Goal: Task Accomplishment & Management: Manage account settings

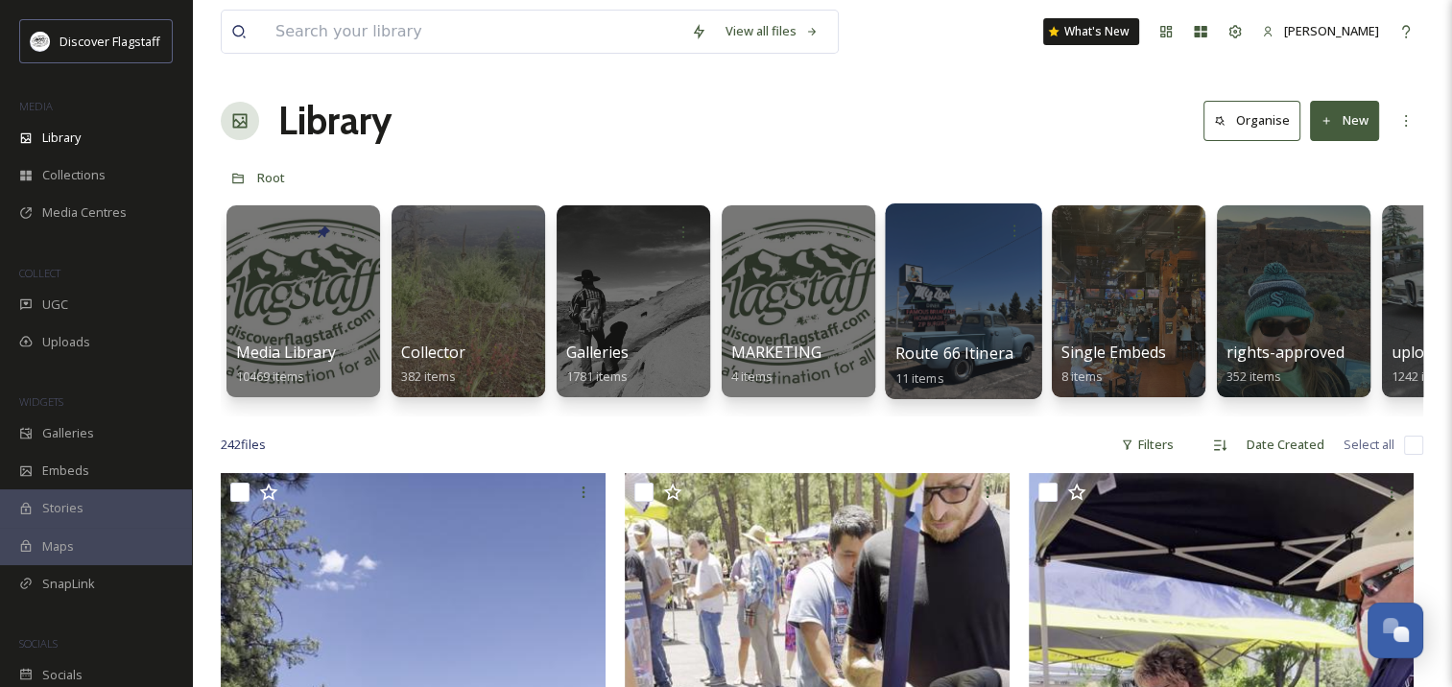
click at [947, 296] on div at bounding box center [963, 302] width 156 height 196
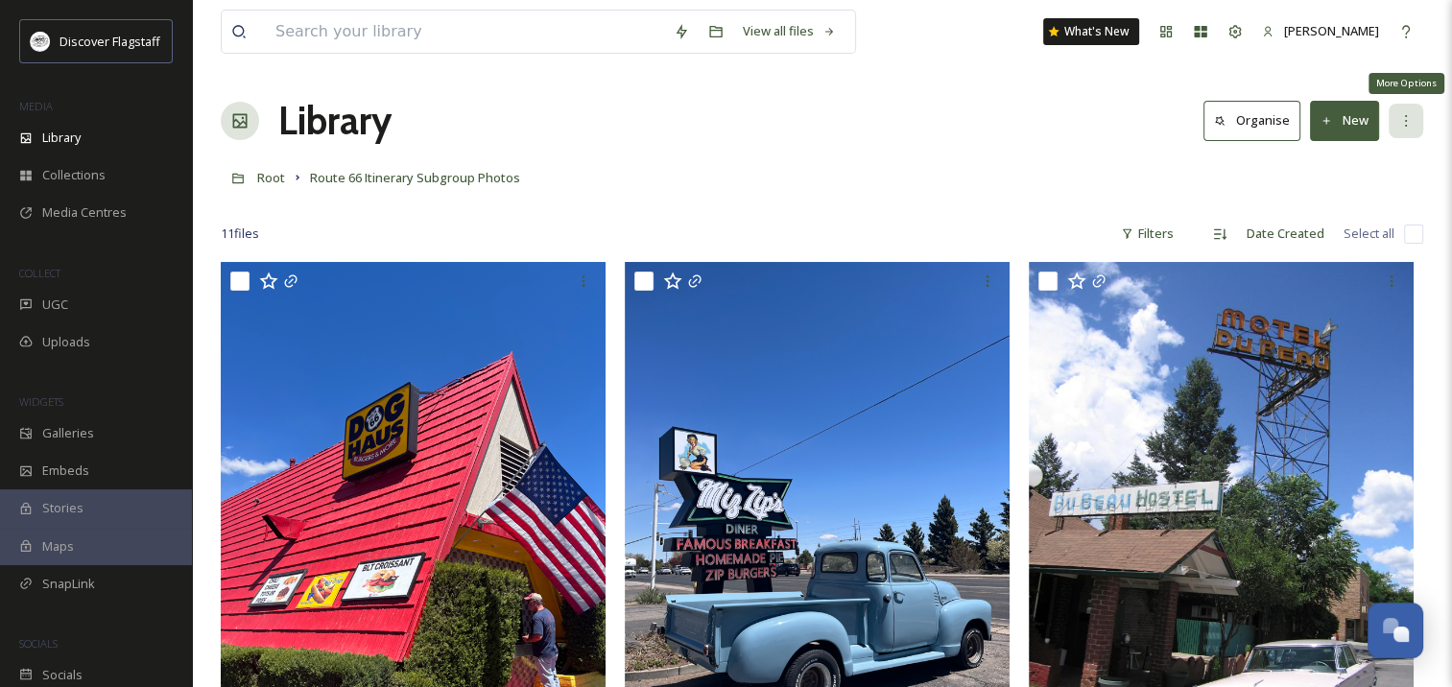
click at [1406, 121] on icon at bounding box center [1406, 120] width 15 height 15
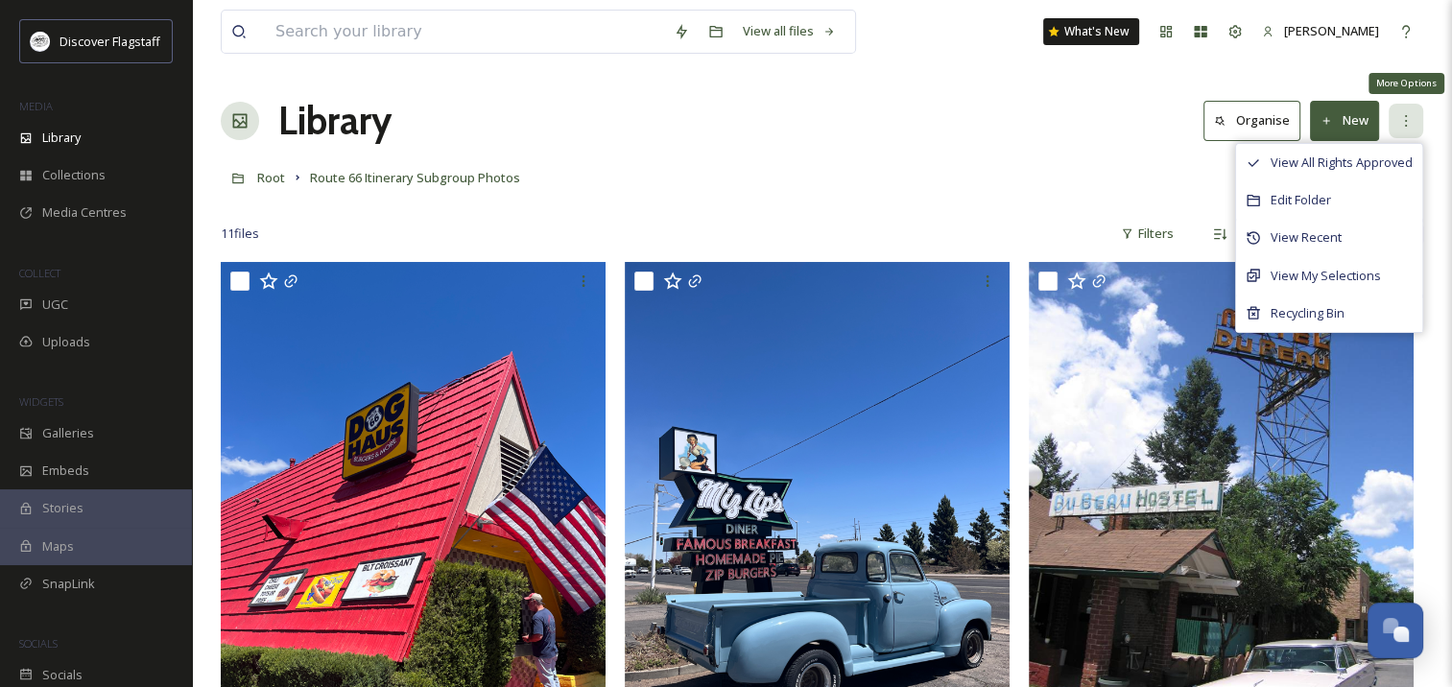
click at [1406, 121] on icon at bounding box center [1406, 120] width 15 height 15
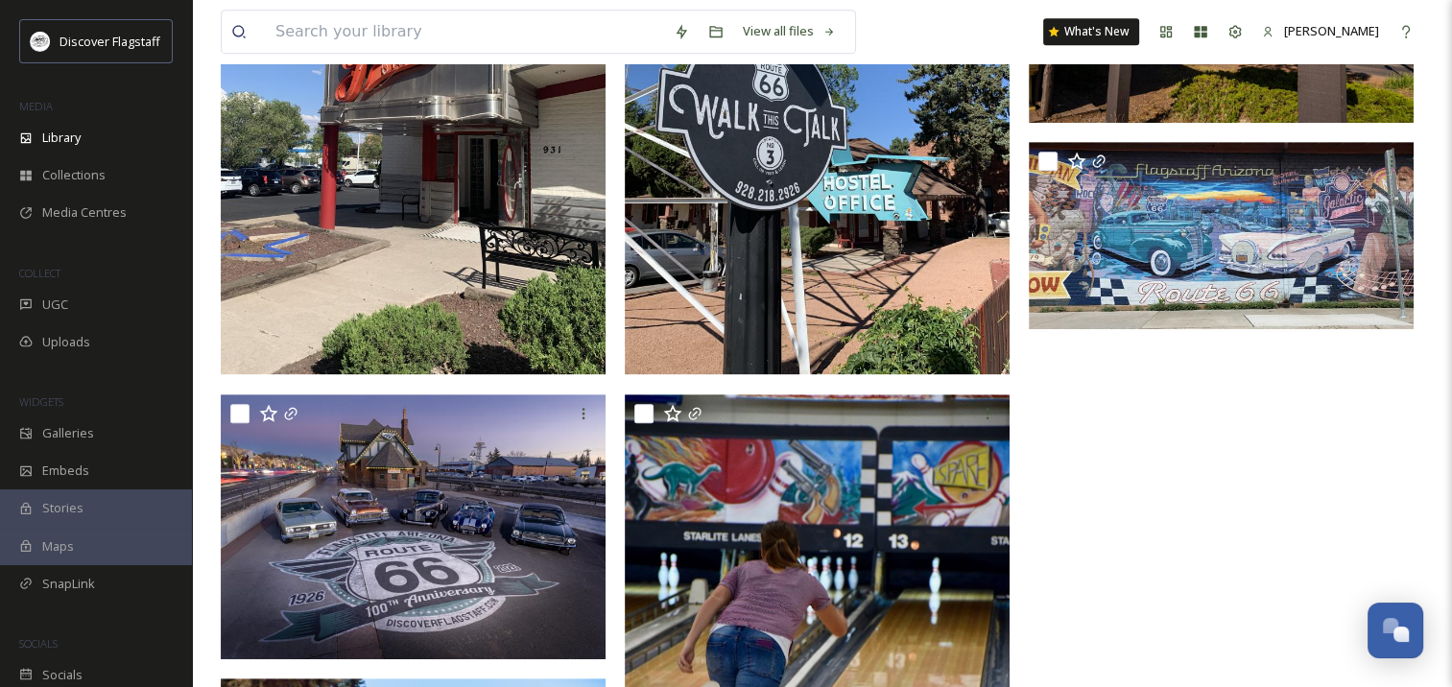
scroll to position [935, 0]
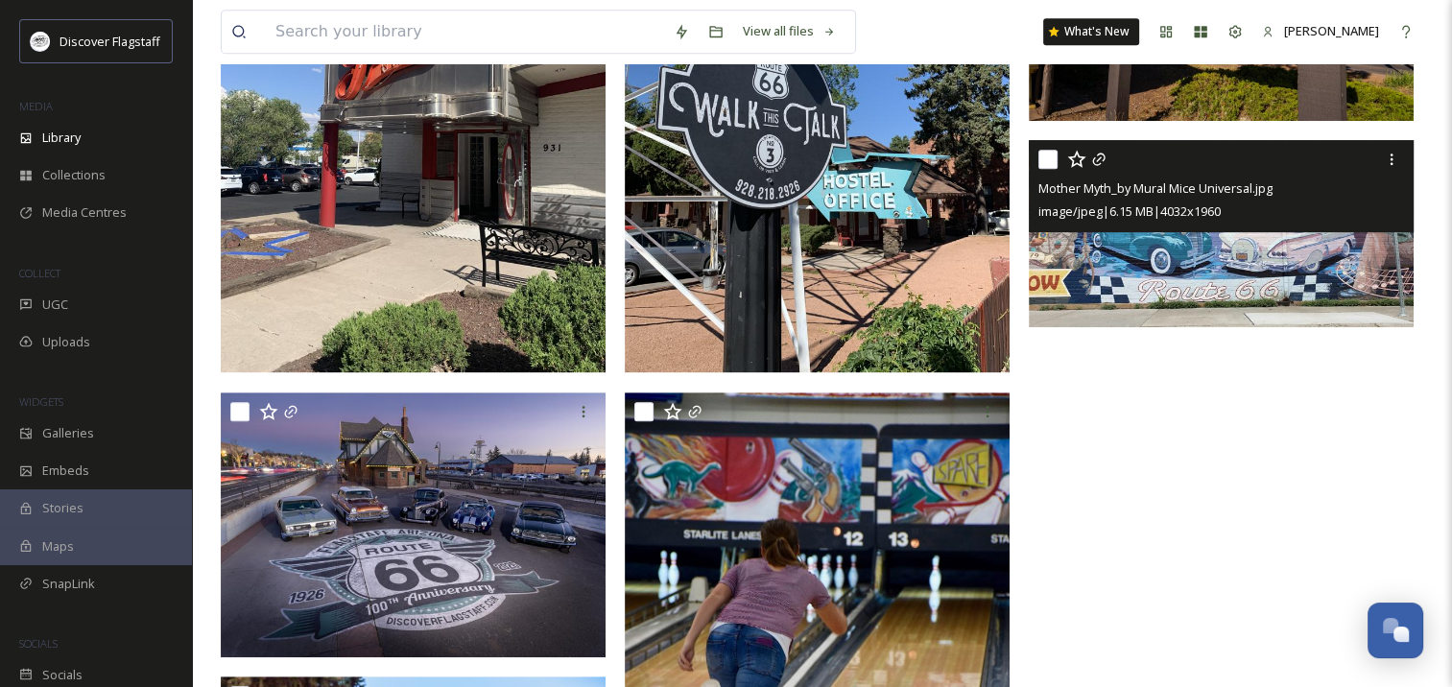
click at [1046, 156] on input "checkbox" at bounding box center [1048, 159] width 19 height 19
checkbox input "true"
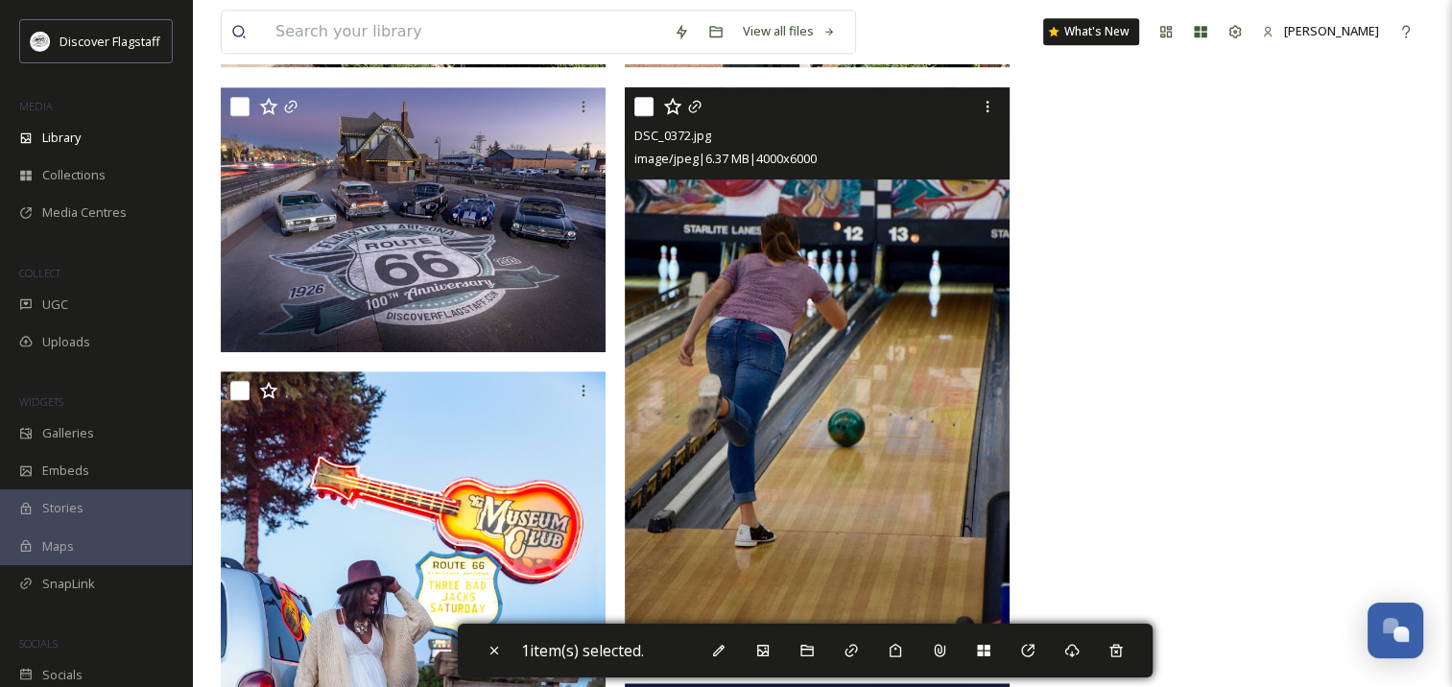
scroll to position [1242, 0]
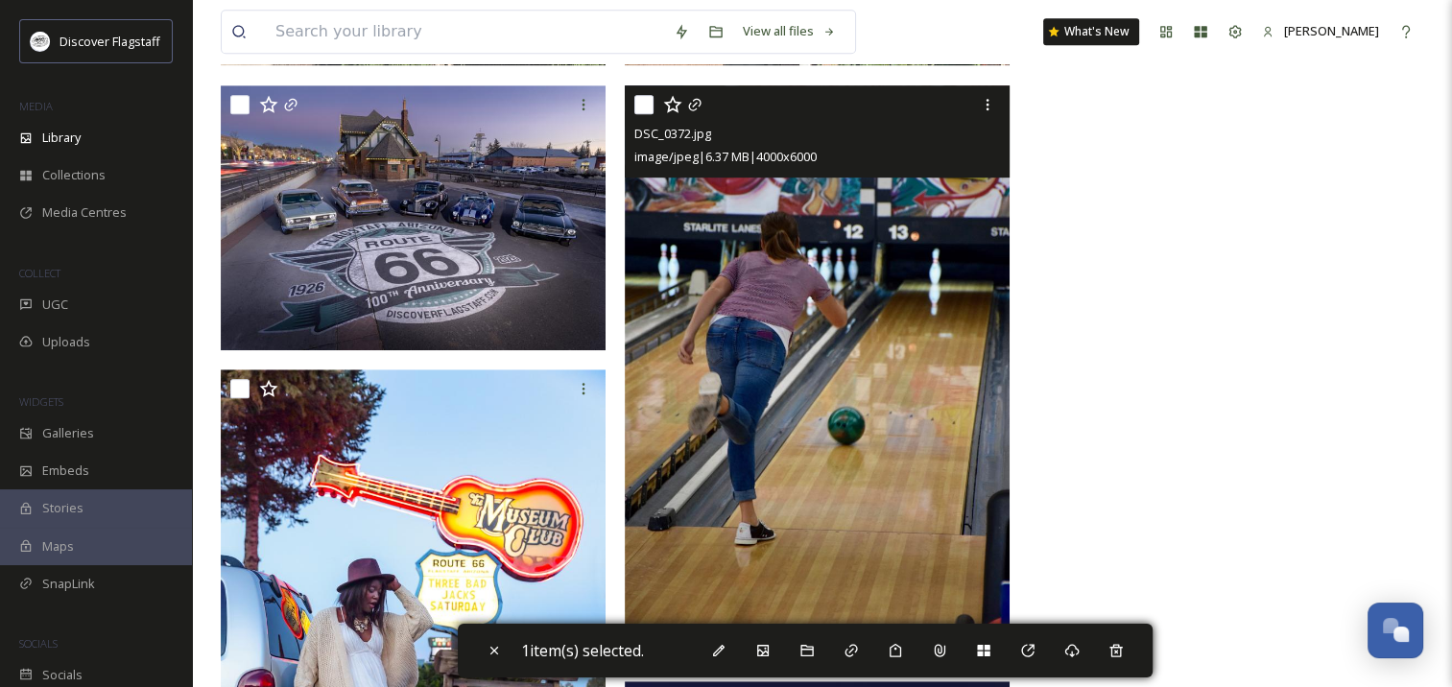
click at [644, 104] on input "checkbox" at bounding box center [644, 104] width 19 height 19
checkbox input "true"
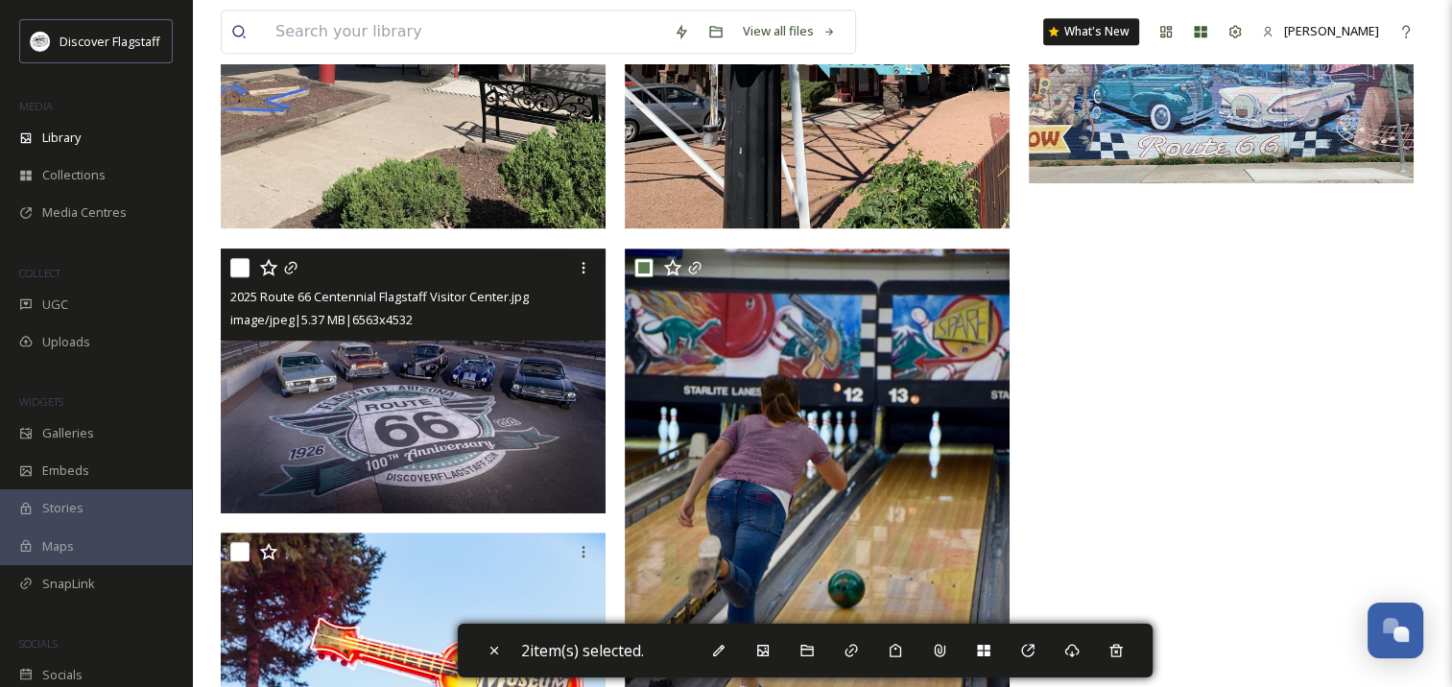
scroll to position [1071, 0]
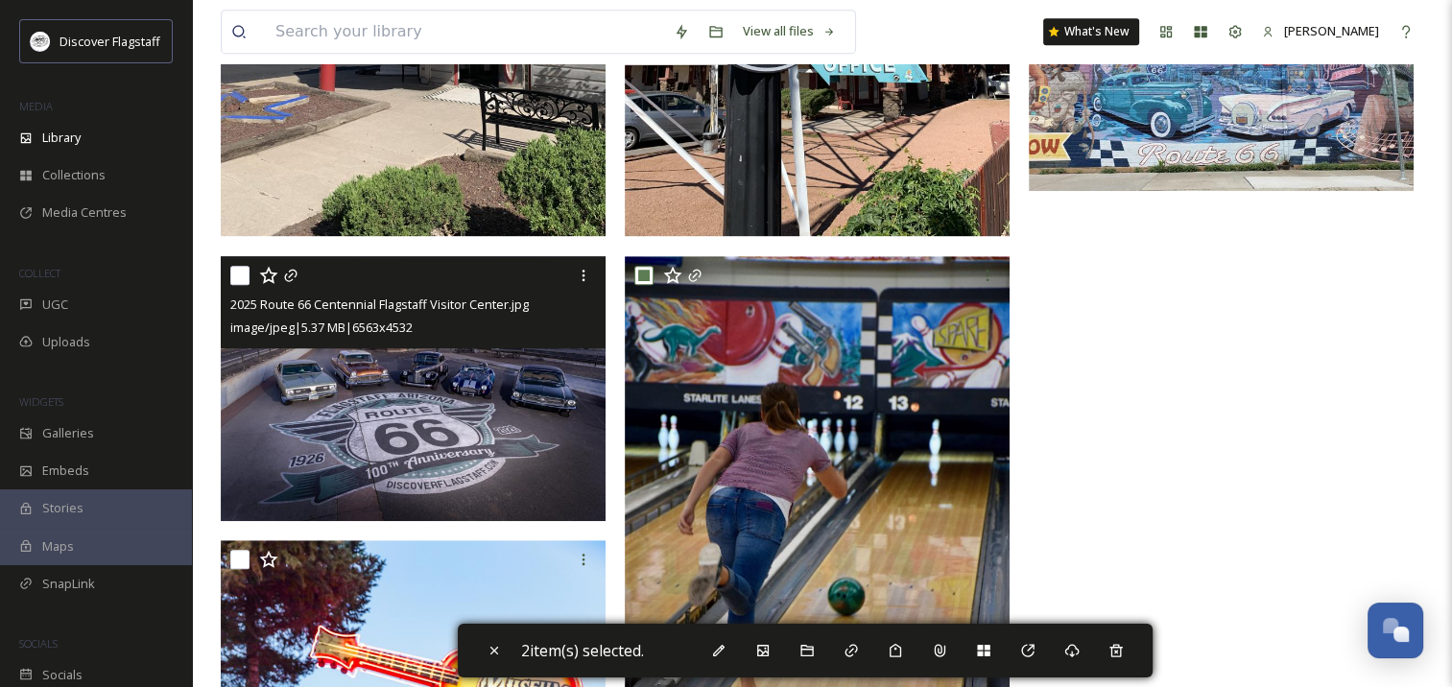
click at [240, 273] on input "checkbox" at bounding box center [239, 275] width 19 height 19
checkbox input "true"
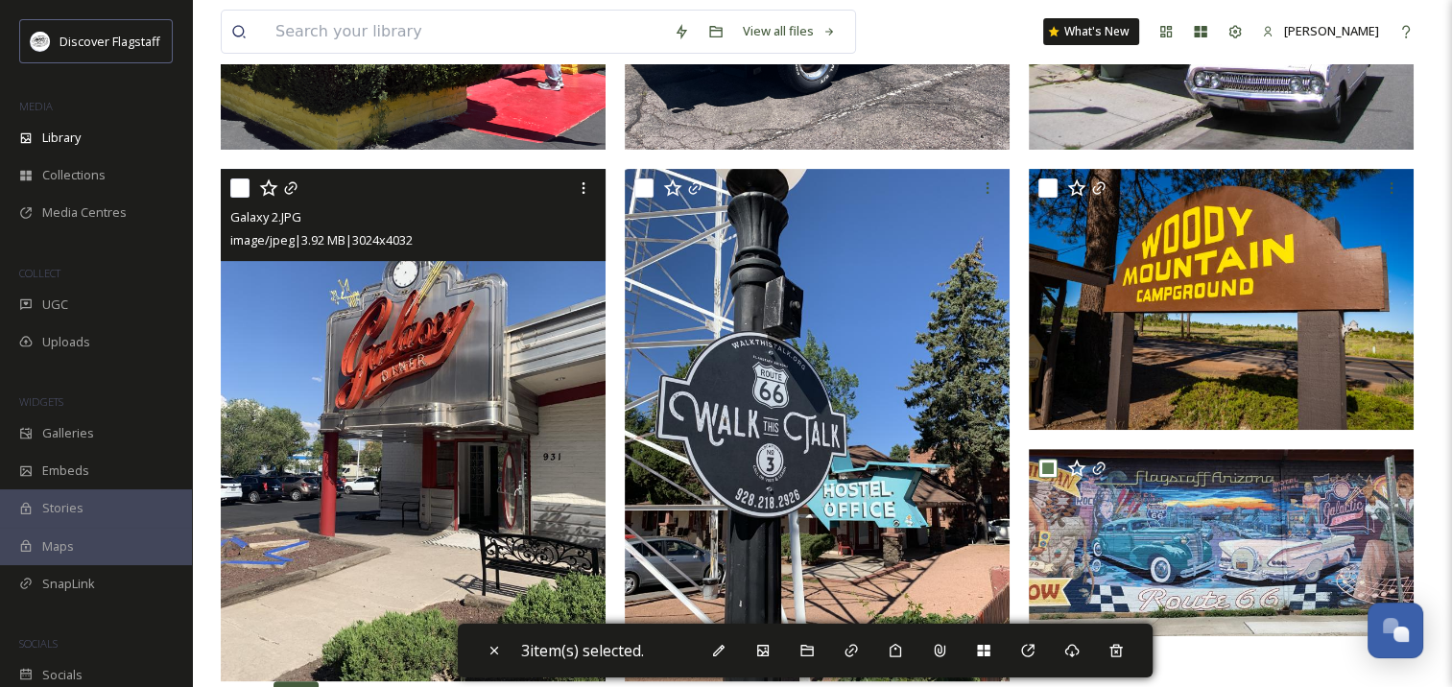
scroll to position [637, 0]
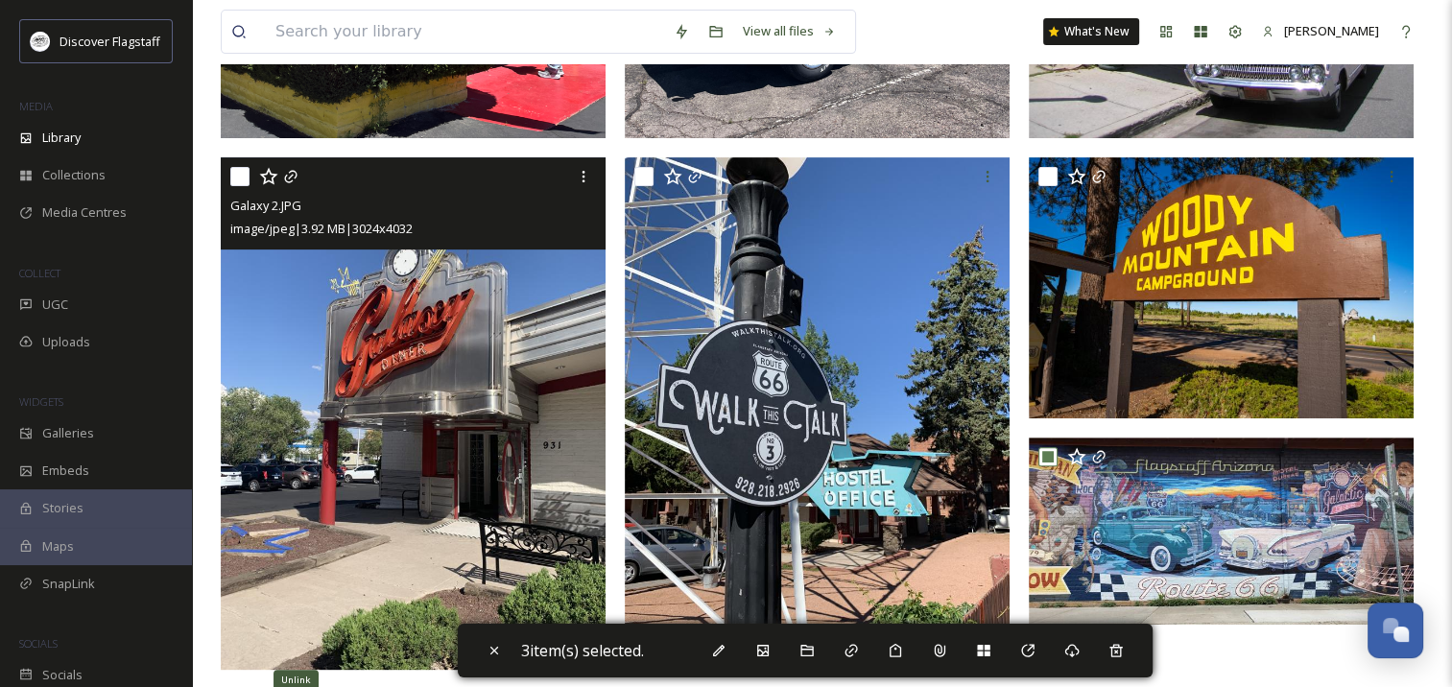
click at [240, 171] on input "checkbox" at bounding box center [239, 176] width 19 height 19
checkbox input "true"
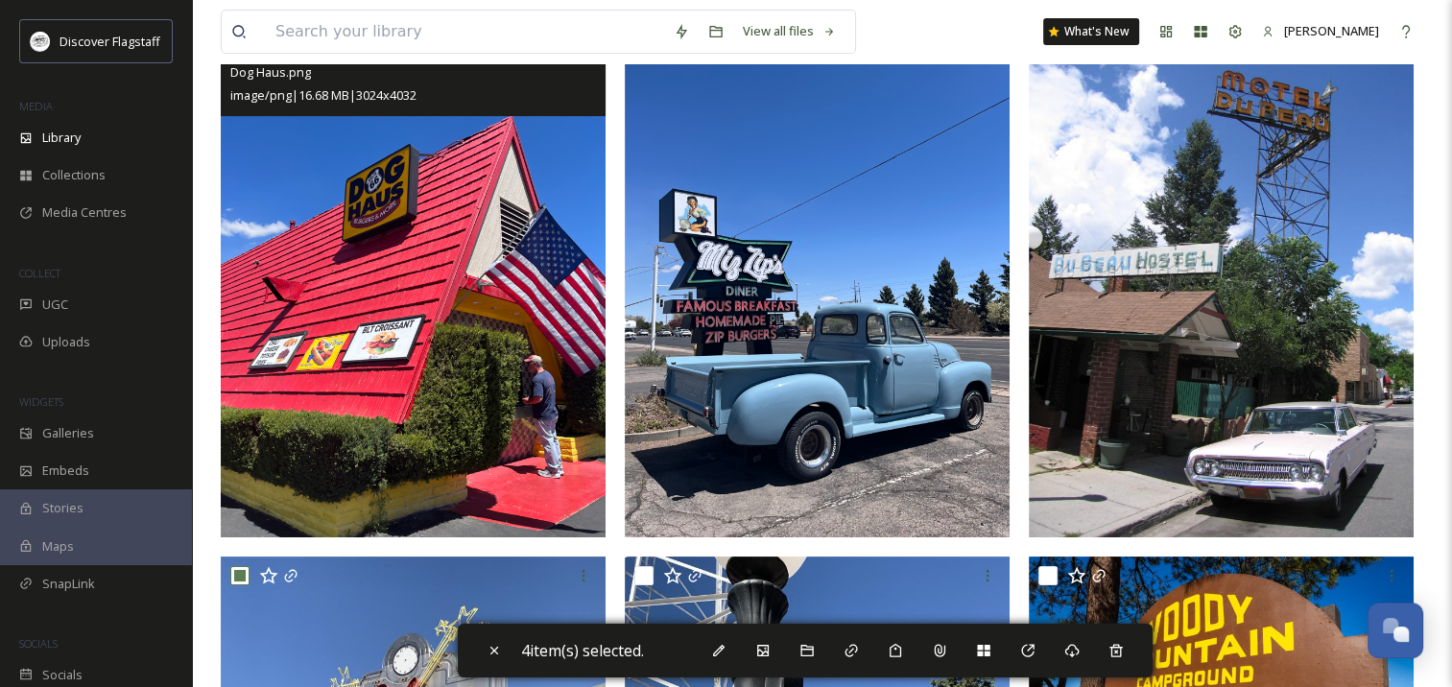
scroll to position [173, 0]
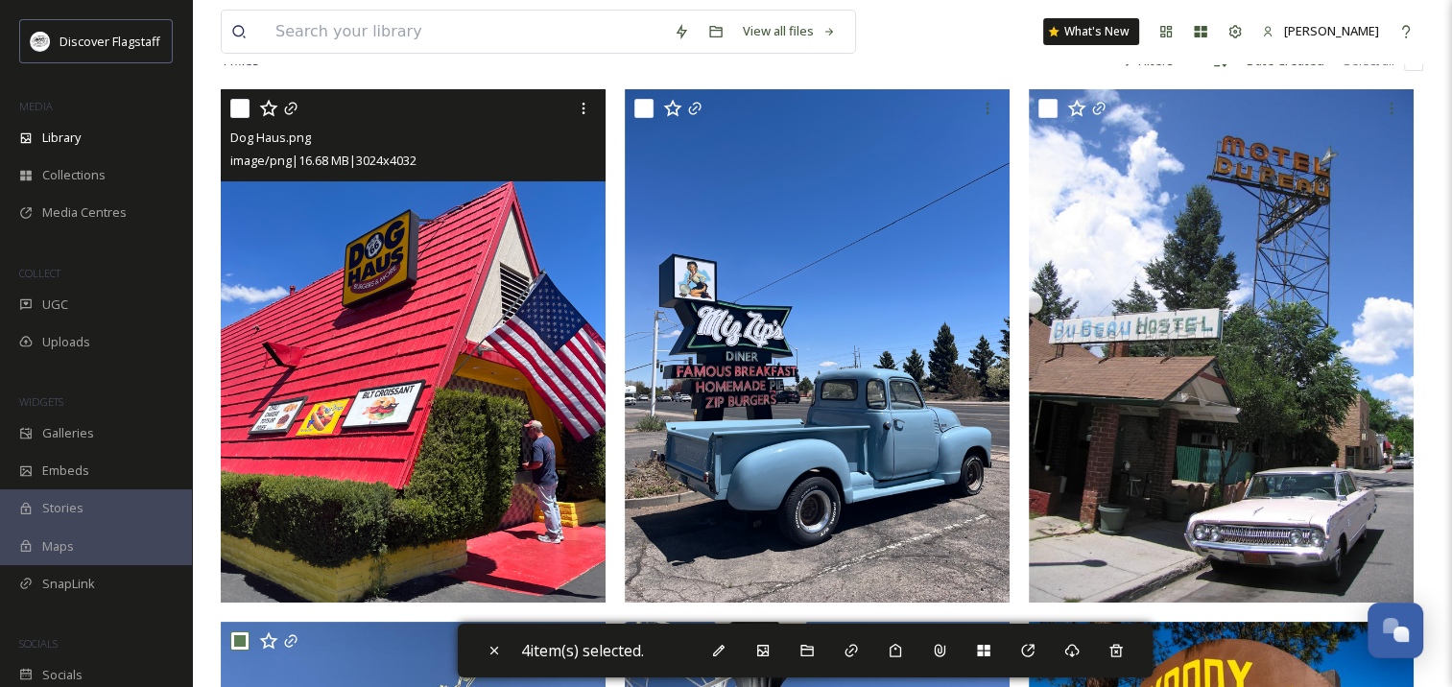
click at [242, 108] on input "checkbox" at bounding box center [239, 108] width 19 height 19
checkbox input "true"
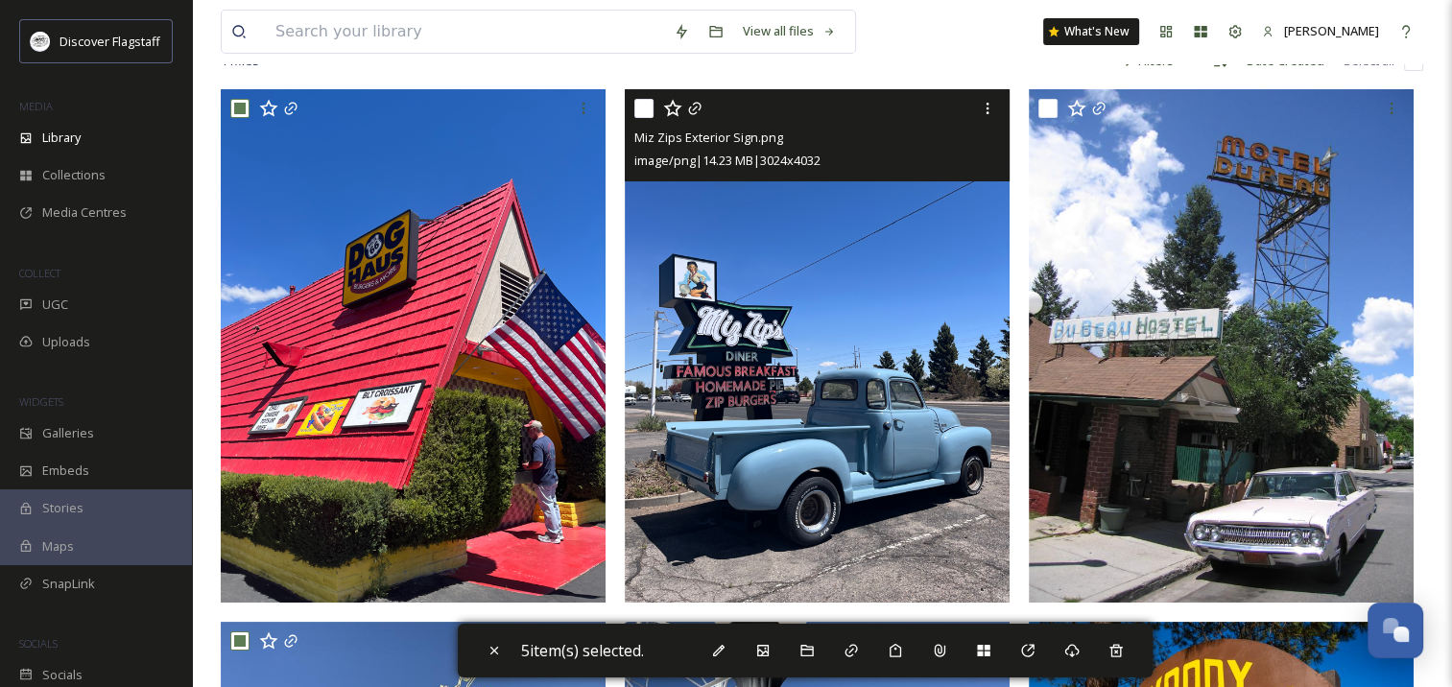
click at [649, 107] on input "checkbox" at bounding box center [644, 108] width 19 height 19
checkbox input "true"
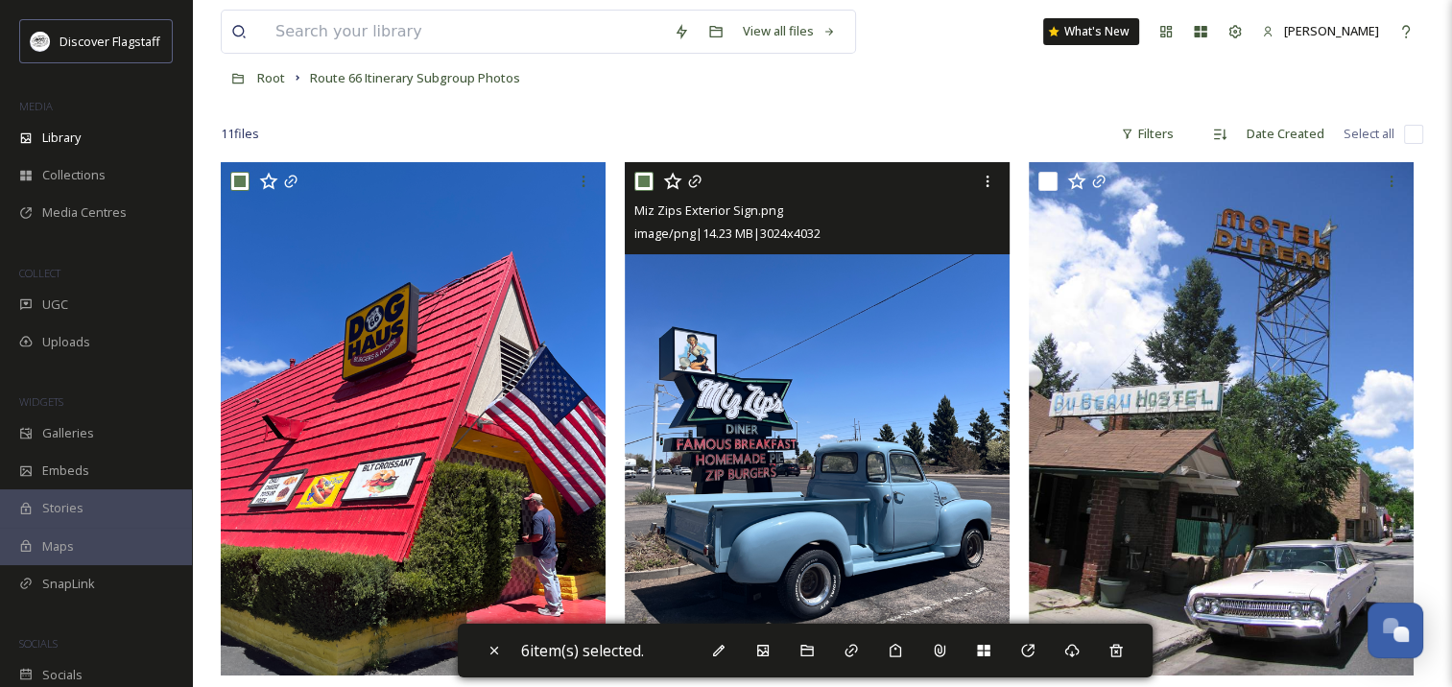
scroll to position [99, 0]
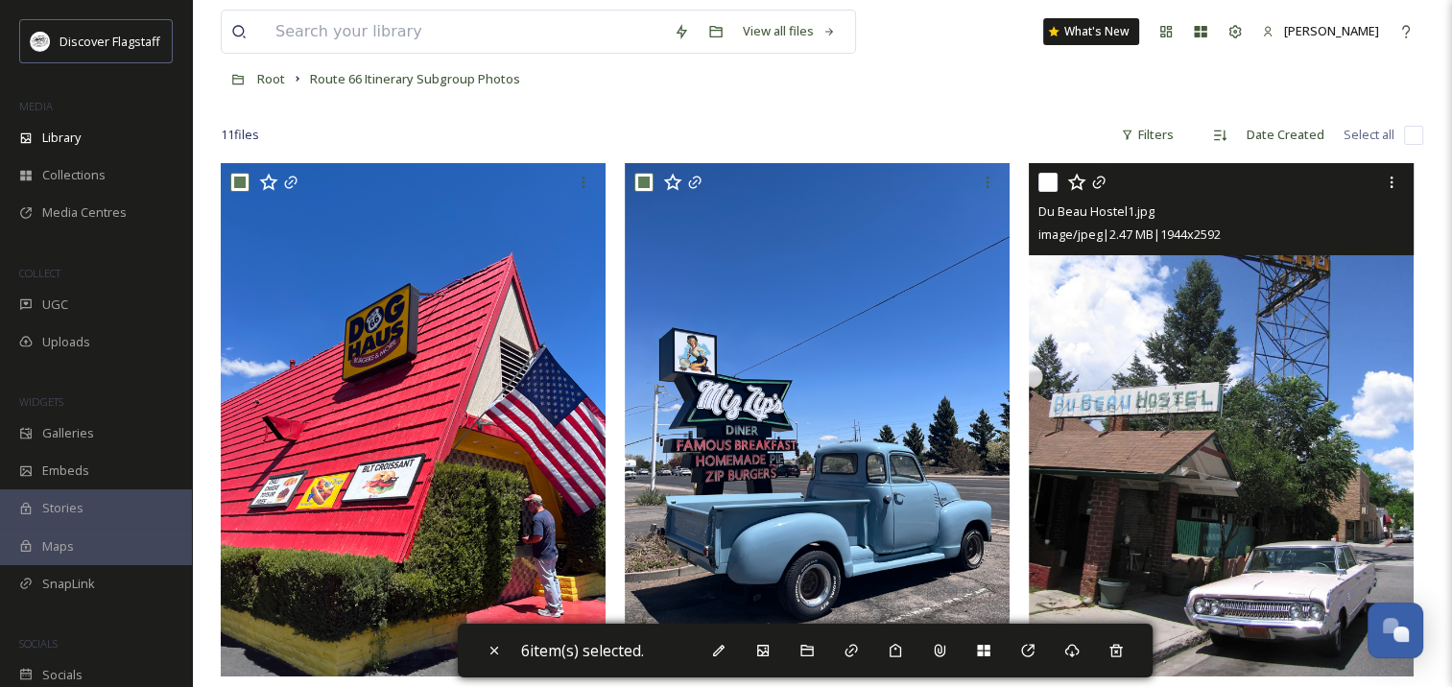
click at [1042, 180] on input "checkbox" at bounding box center [1048, 182] width 19 height 19
checkbox input "true"
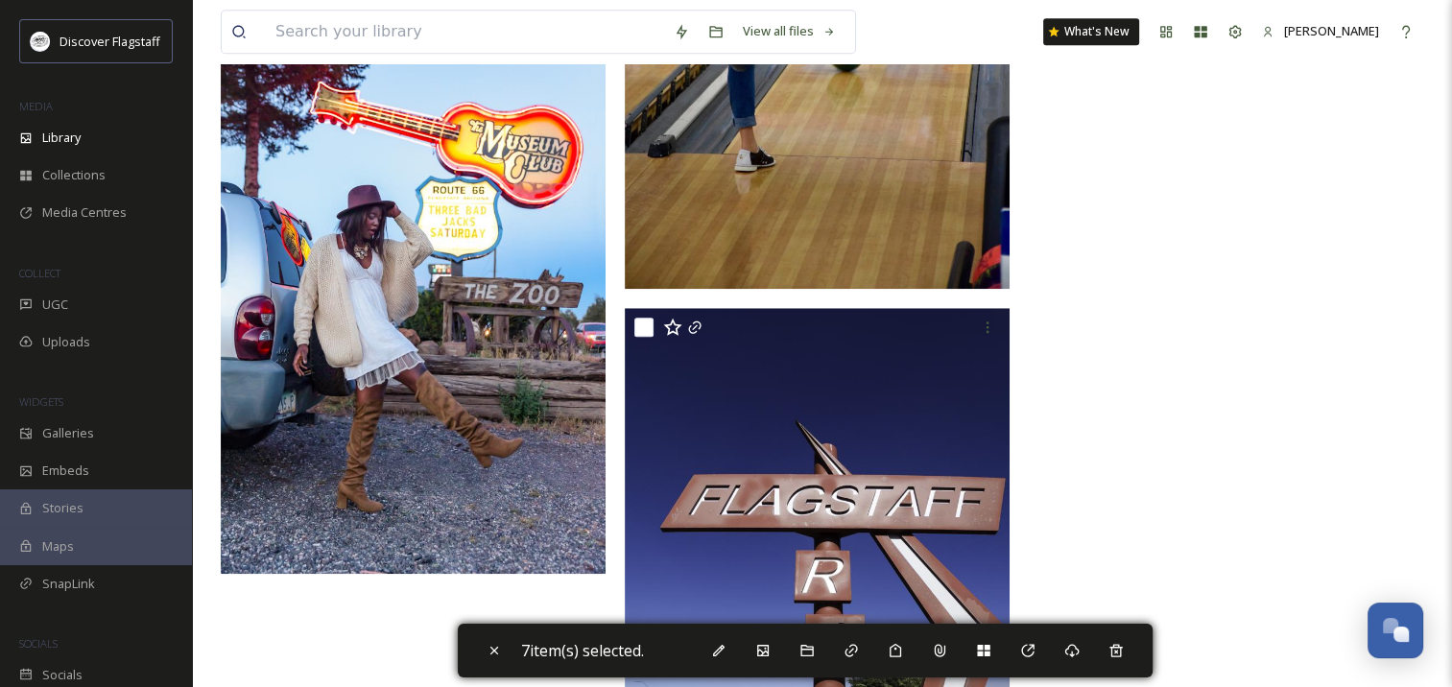
scroll to position [1611, 0]
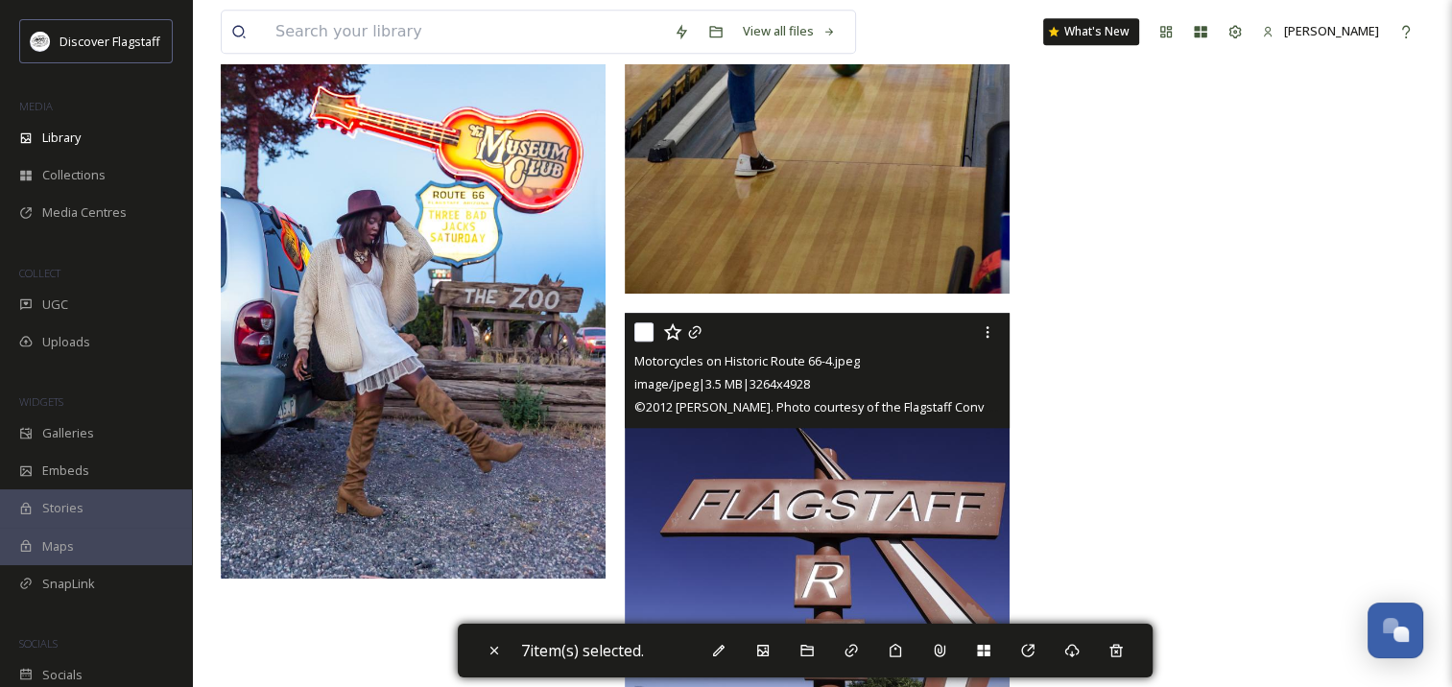
click at [640, 335] on input "checkbox" at bounding box center [644, 332] width 19 height 19
checkbox input "true"
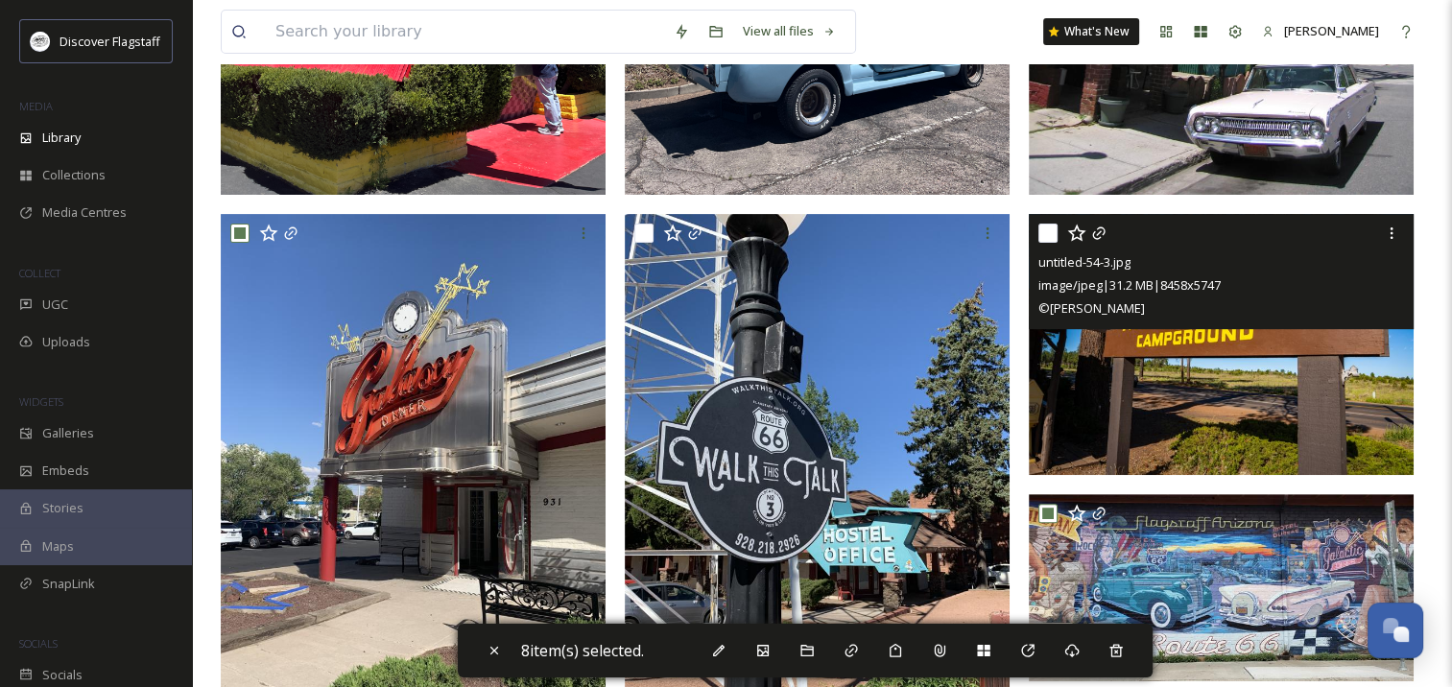
scroll to position [580, 0]
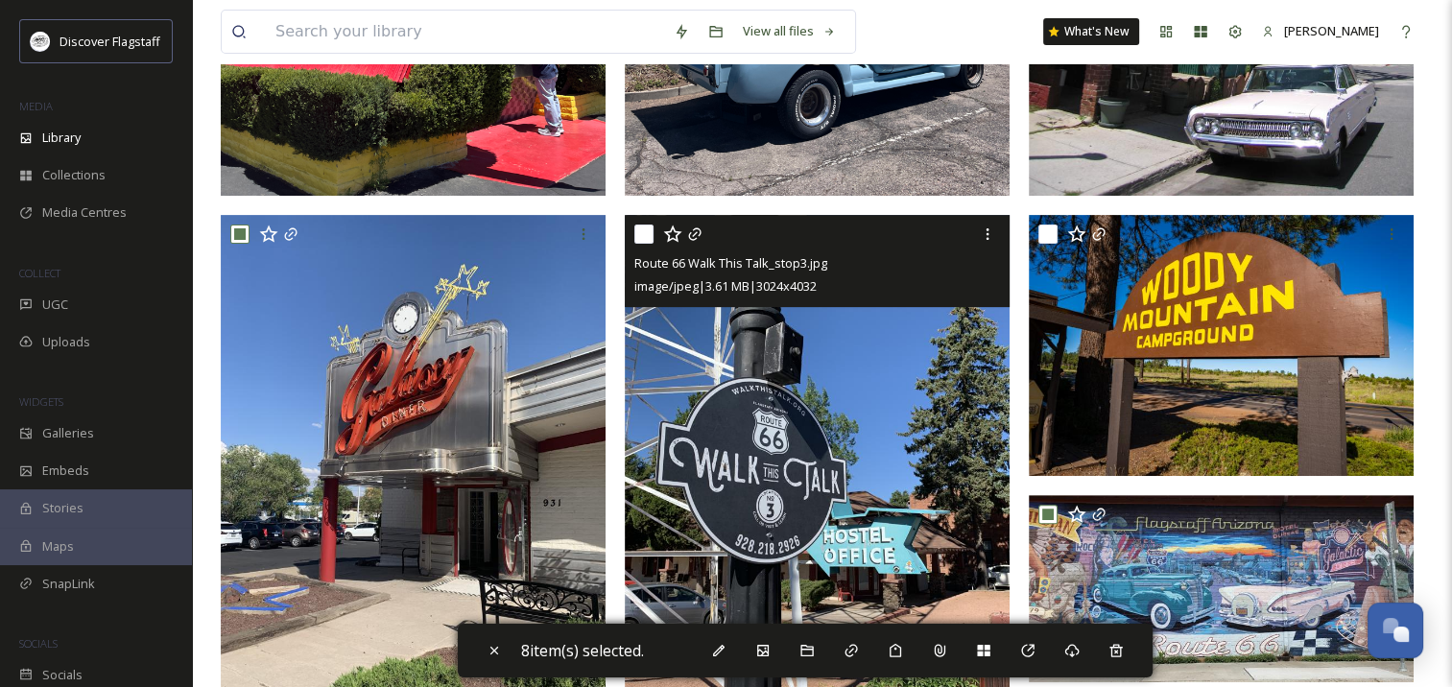
click at [645, 230] on input "checkbox" at bounding box center [644, 234] width 19 height 19
checkbox input "true"
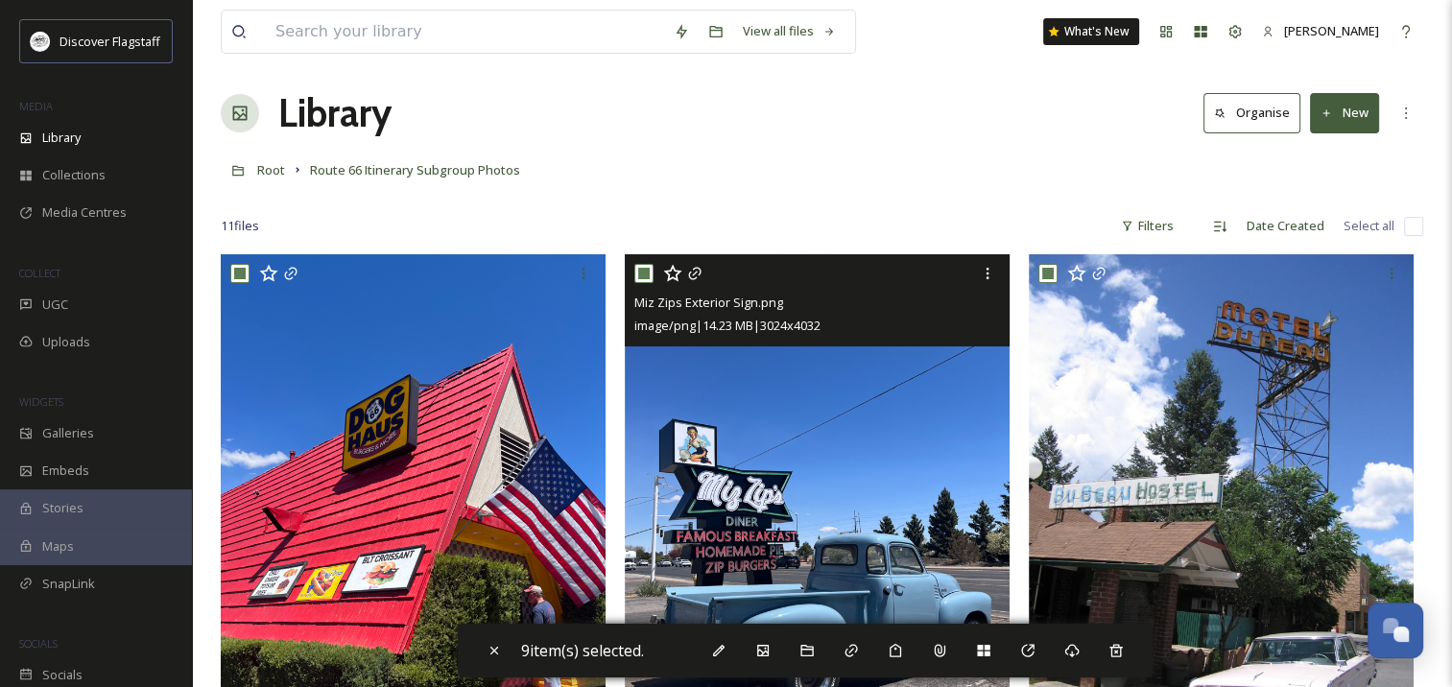
scroll to position [0, 0]
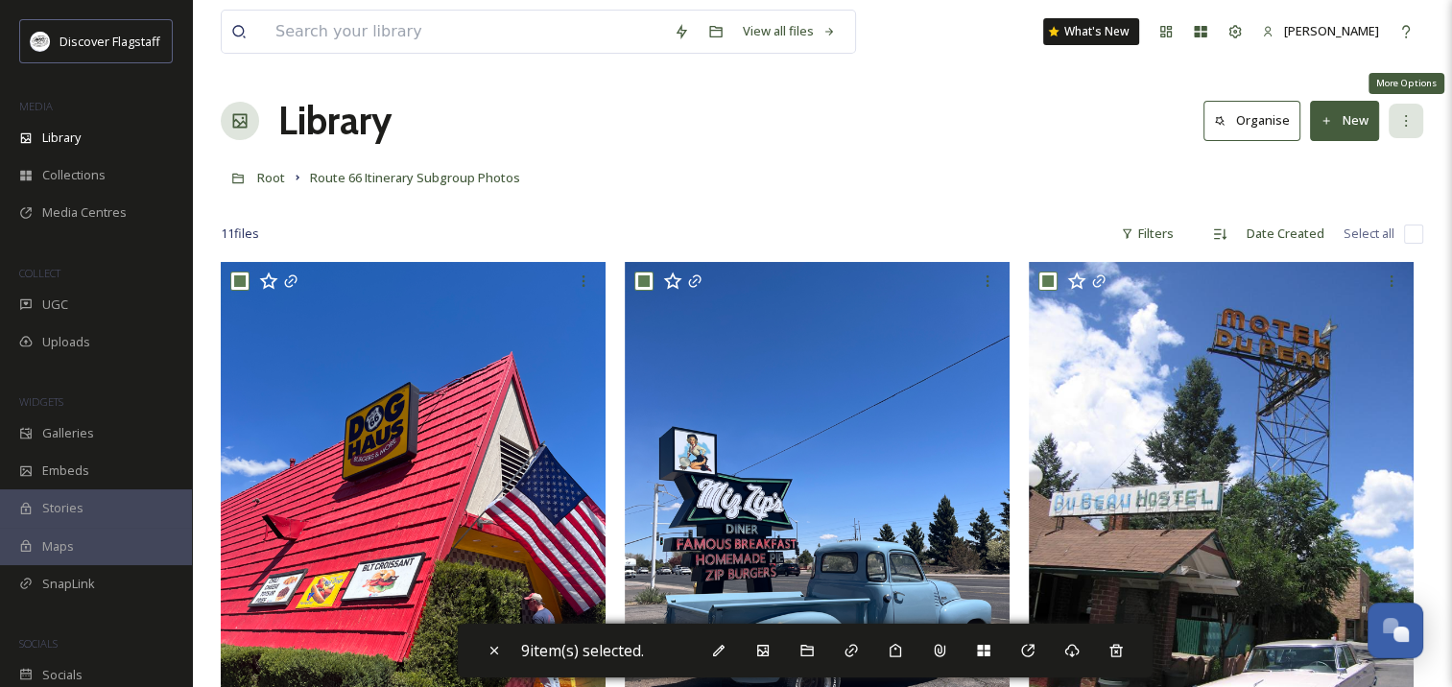
click at [1393, 116] on div "More Options" at bounding box center [1406, 121] width 35 height 35
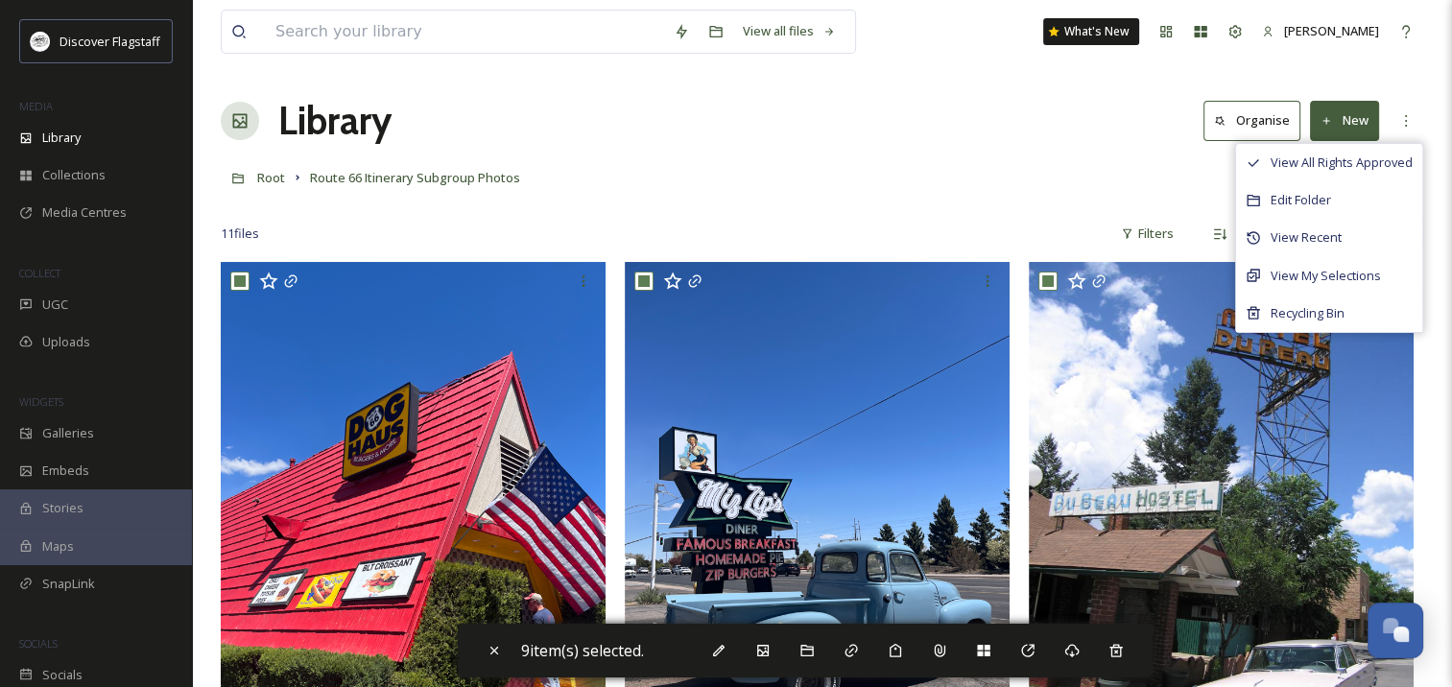
click at [637, 185] on div "Root Route 66 Itinerary Subgroup Photos" at bounding box center [822, 177] width 1203 height 36
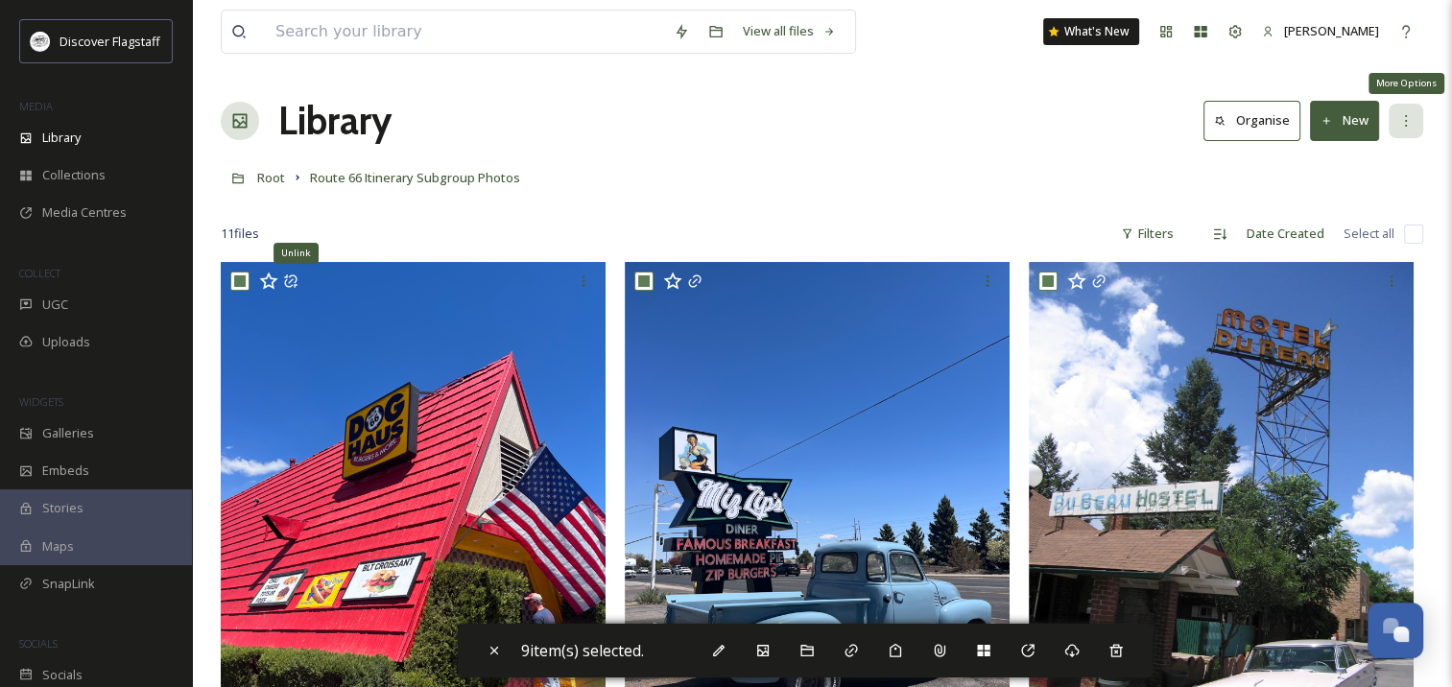
click at [1405, 113] on icon at bounding box center [1406, 120] width 15 height 15
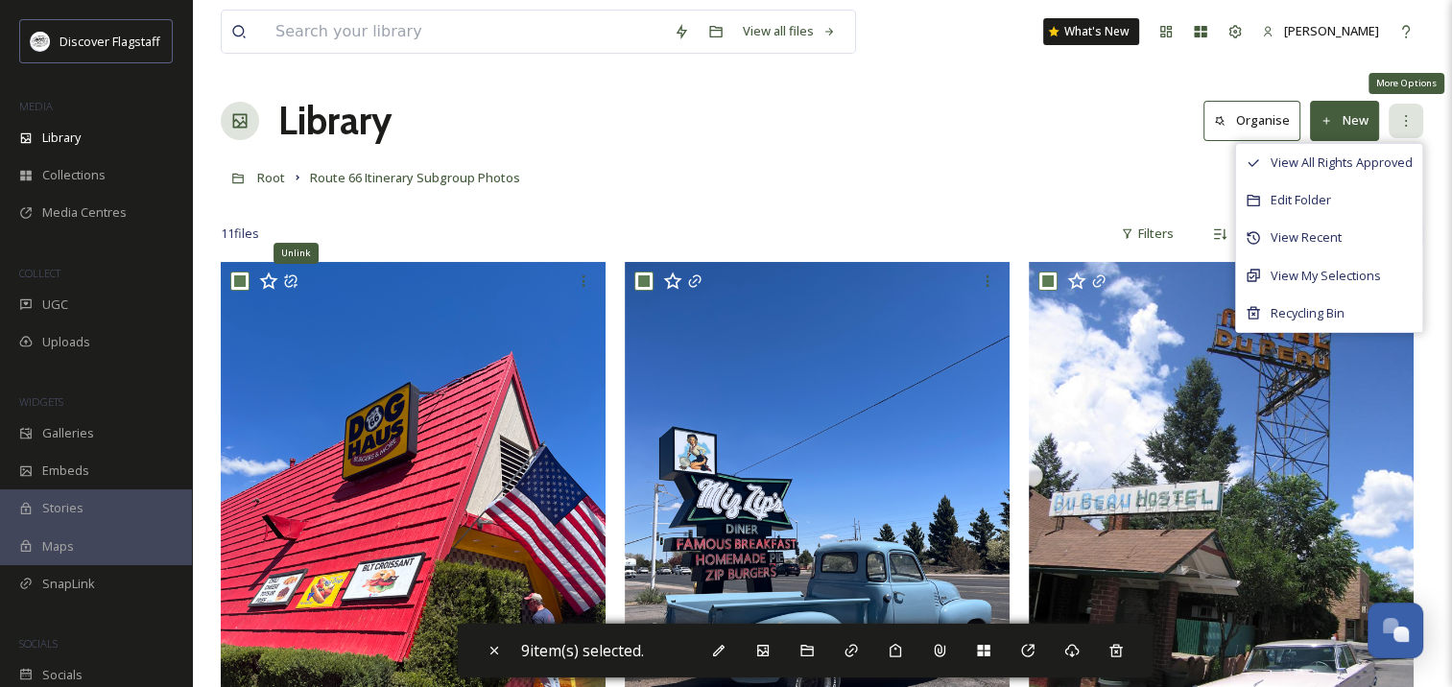
click at [1405, 113] on icon at bounding box center [1406, 120] width 15 height 15
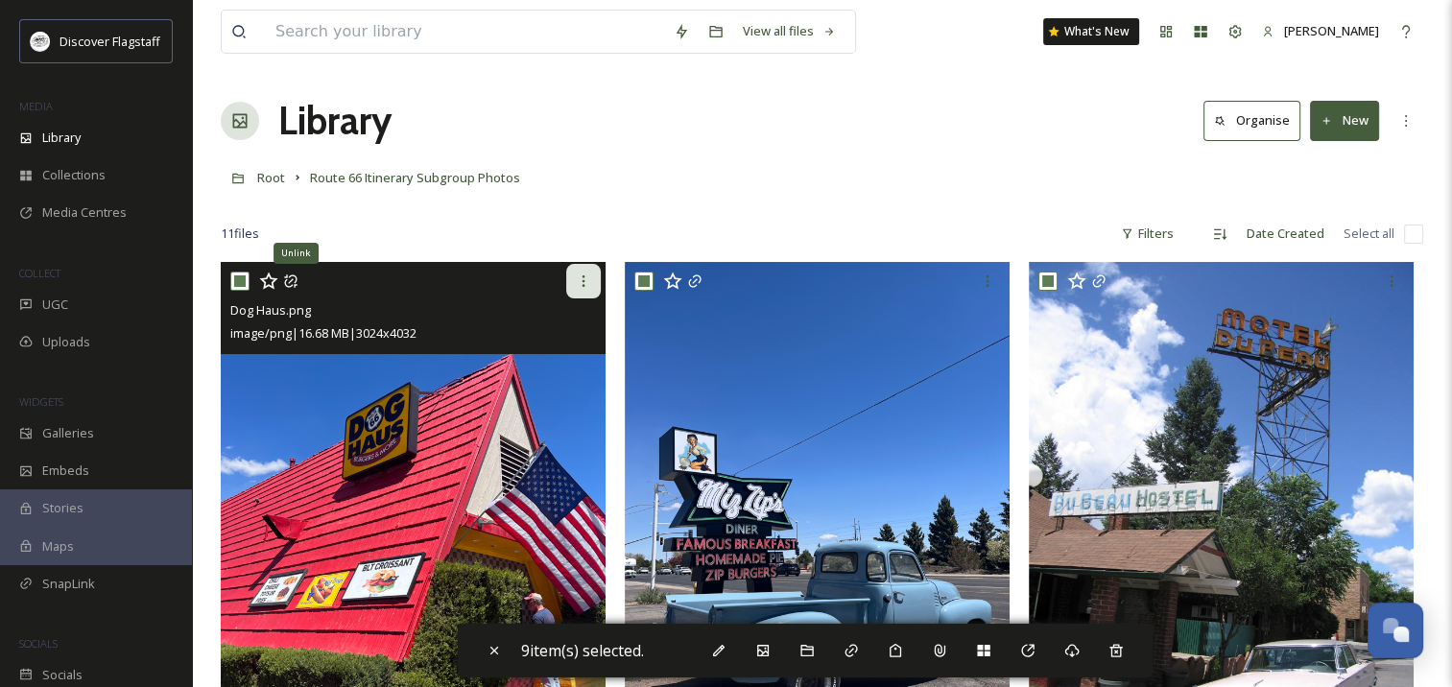
click at [590, 277] on icon at bounding box center [583, 281] width 15 height 15
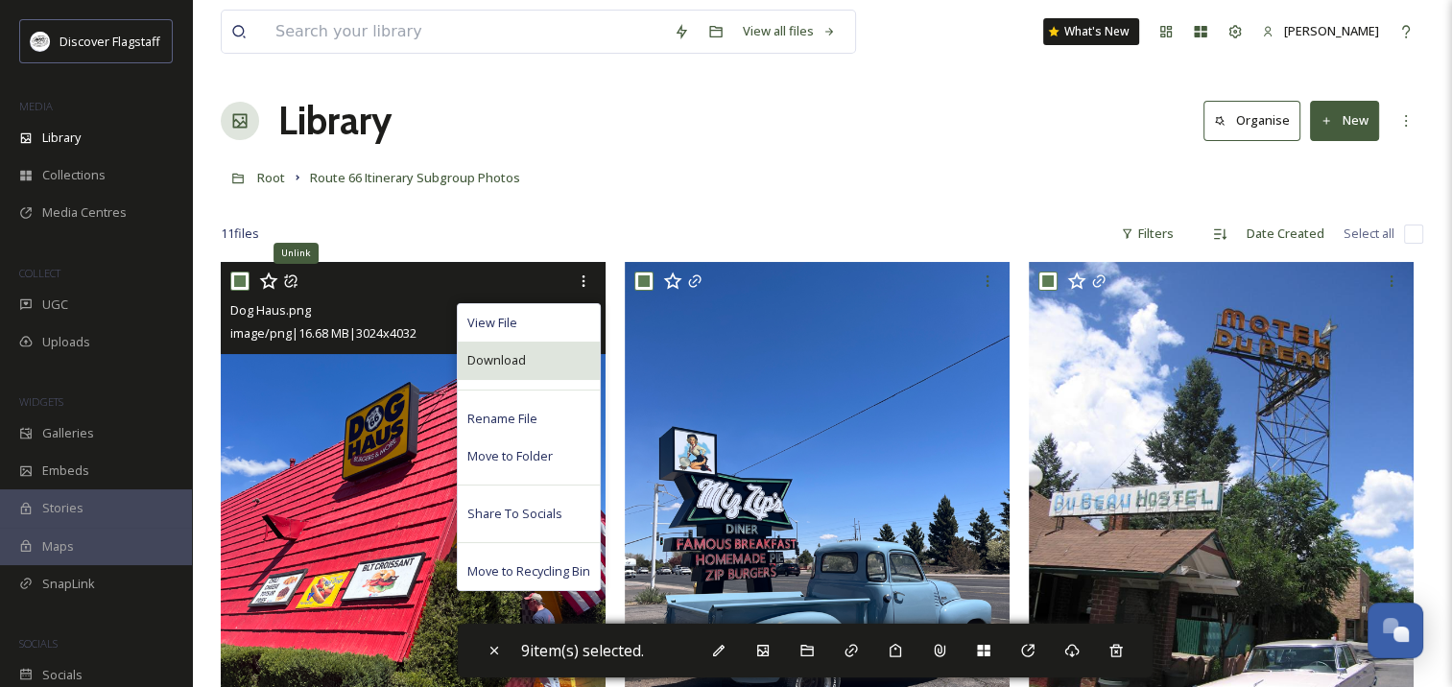
click at [521, 367] on span "Download" at bounding box center [496, 360] width 59 height 18
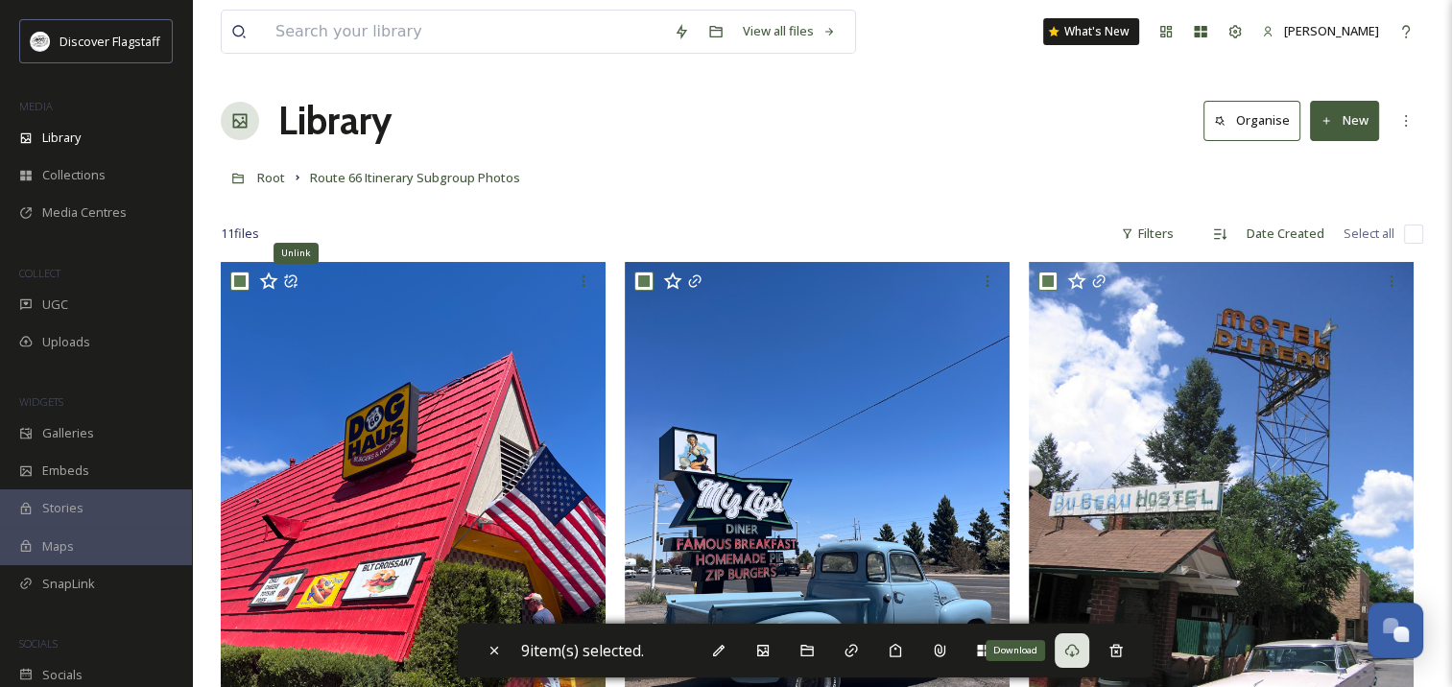
click at [1075, 649] on icon at bounding box center [1072, 650] width 15 height 15
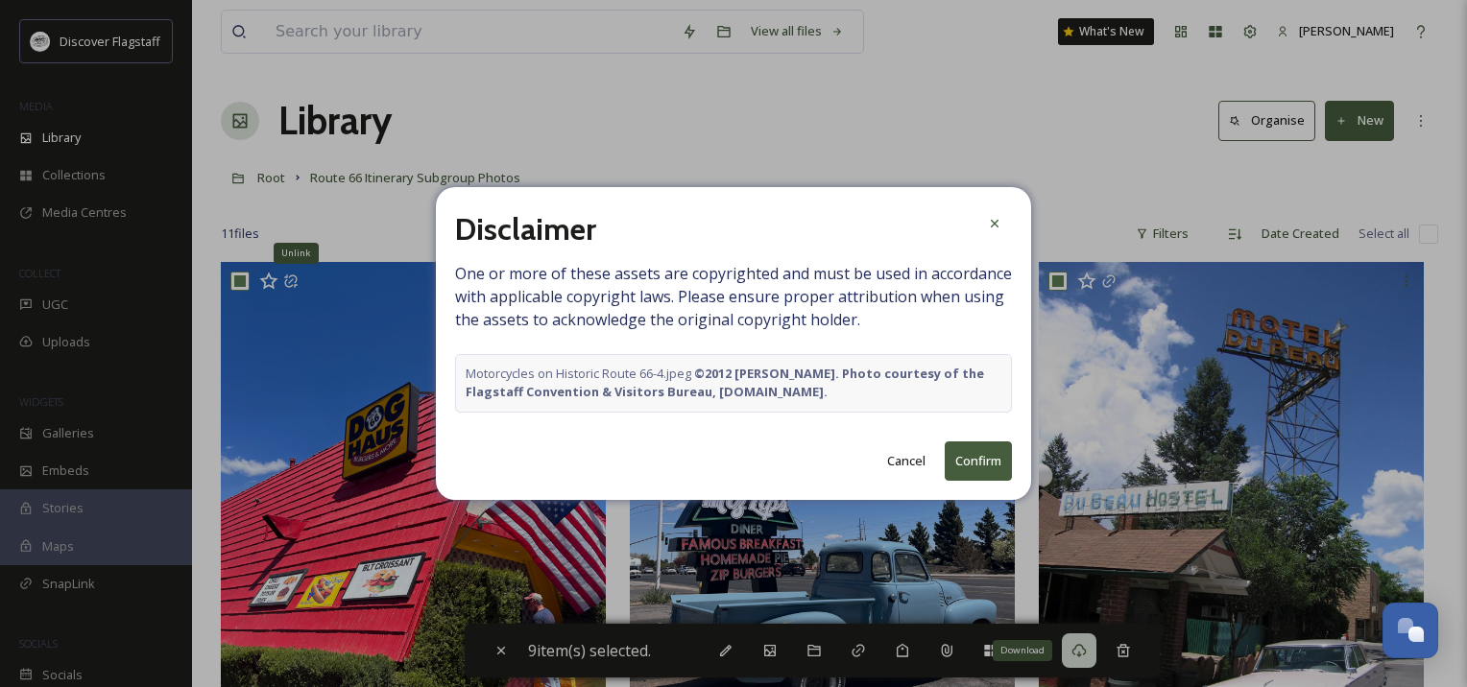
click at [979, 456] on button "Confirm" at bounding box center [978, 461] width 67 height 39
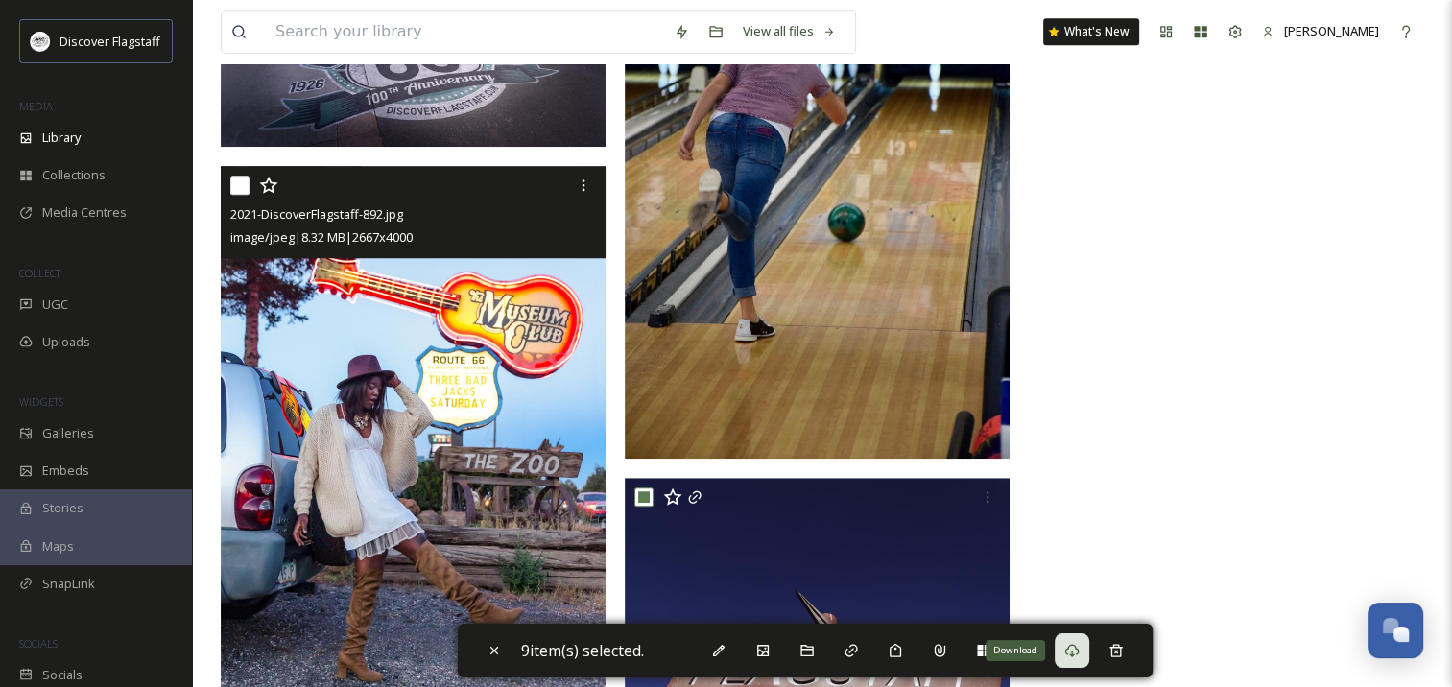
scroll to position [1438, 0]
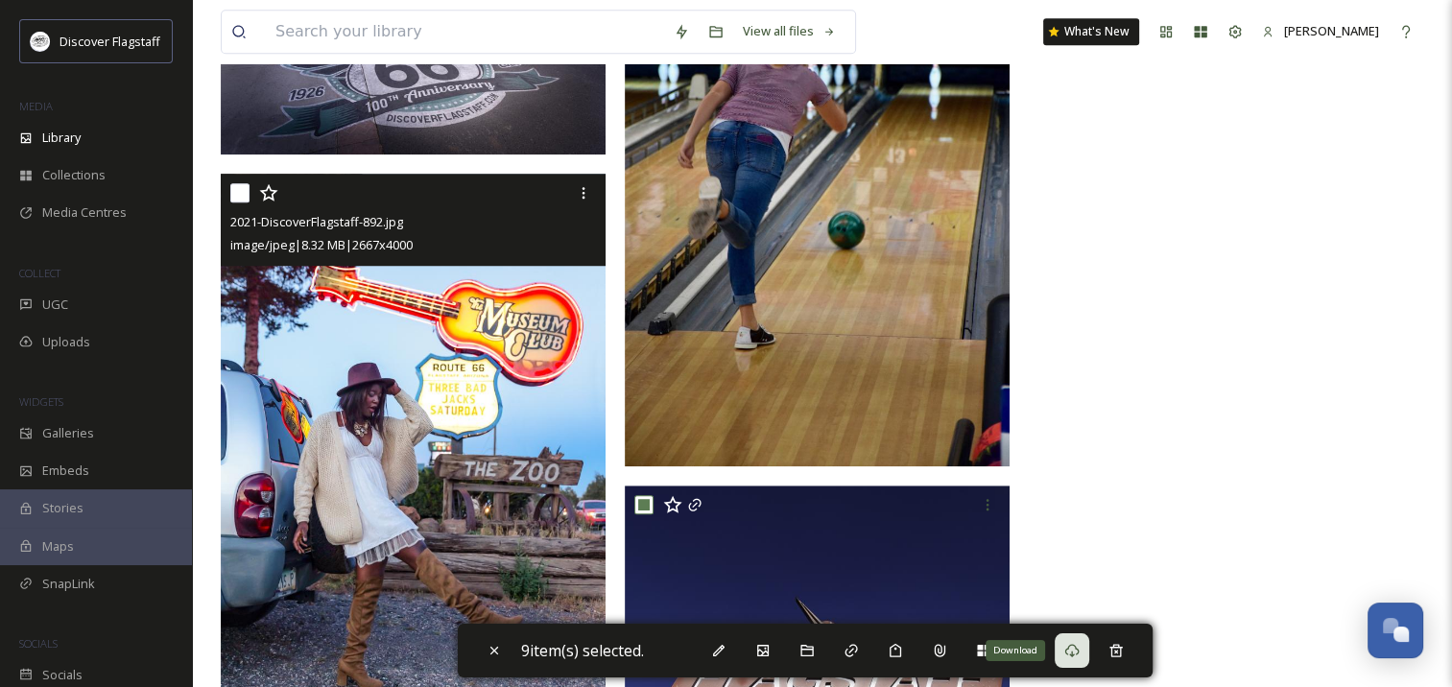
click at [242, 189] on input "checkbox" at bounding box center [239, 192] width 19 height 19
checkbox input "true"
click at [580, 193] on icon at bounding box center [583, 192] width 15 height 15
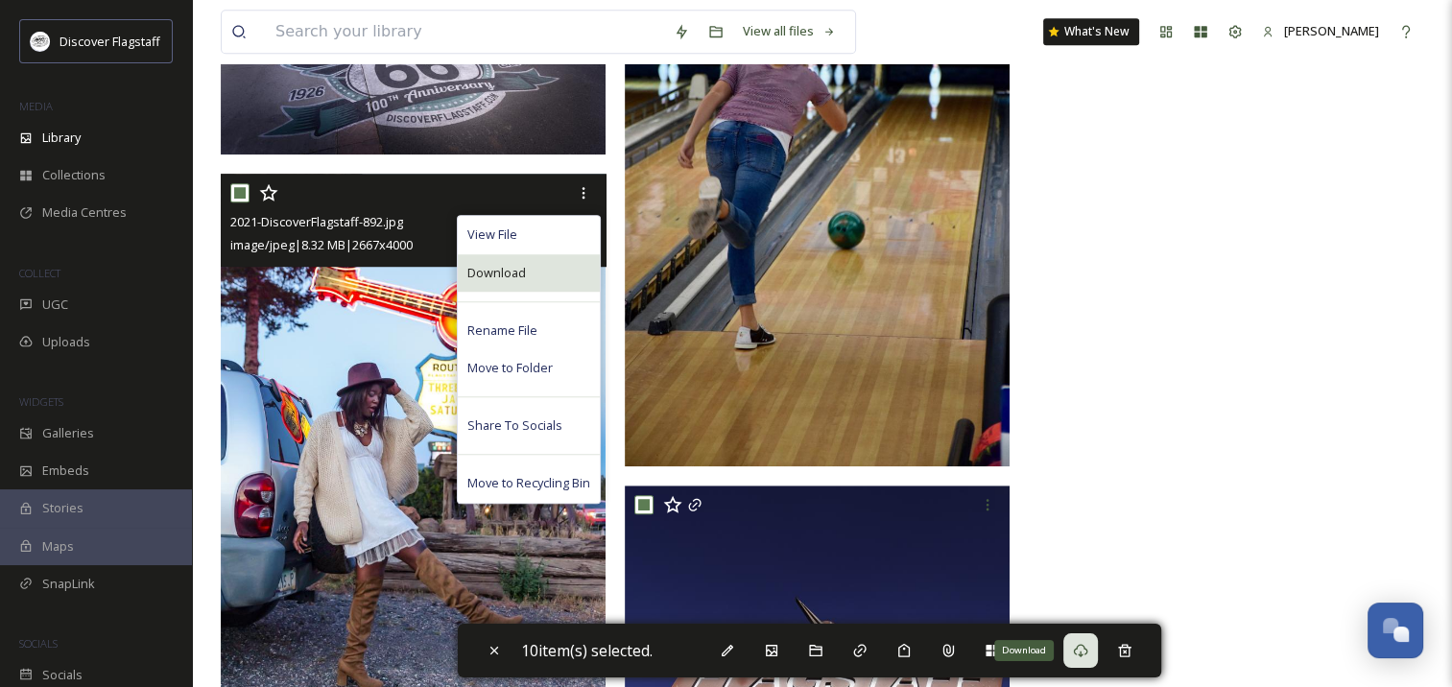
click at [511, 277] on span "Download" at bounding box center [496, 273] width 59 height 18
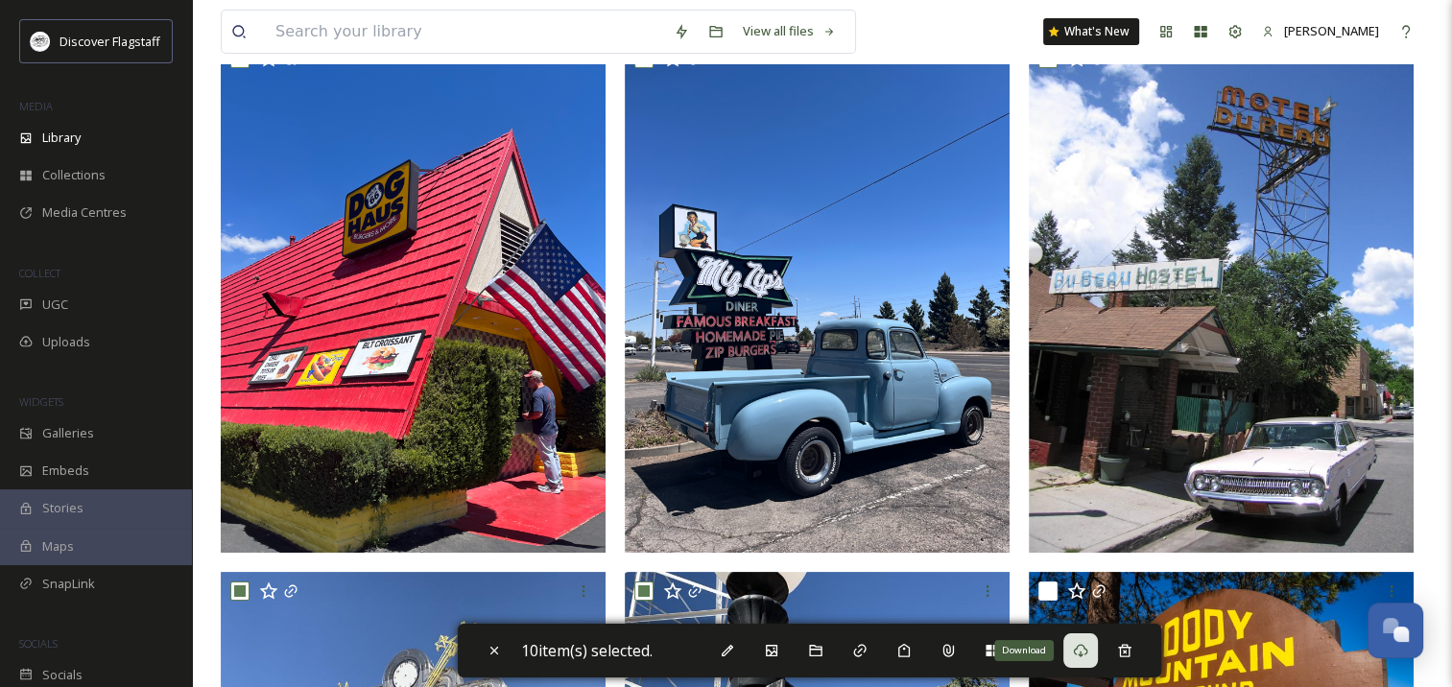
scroll to position [0, 0]
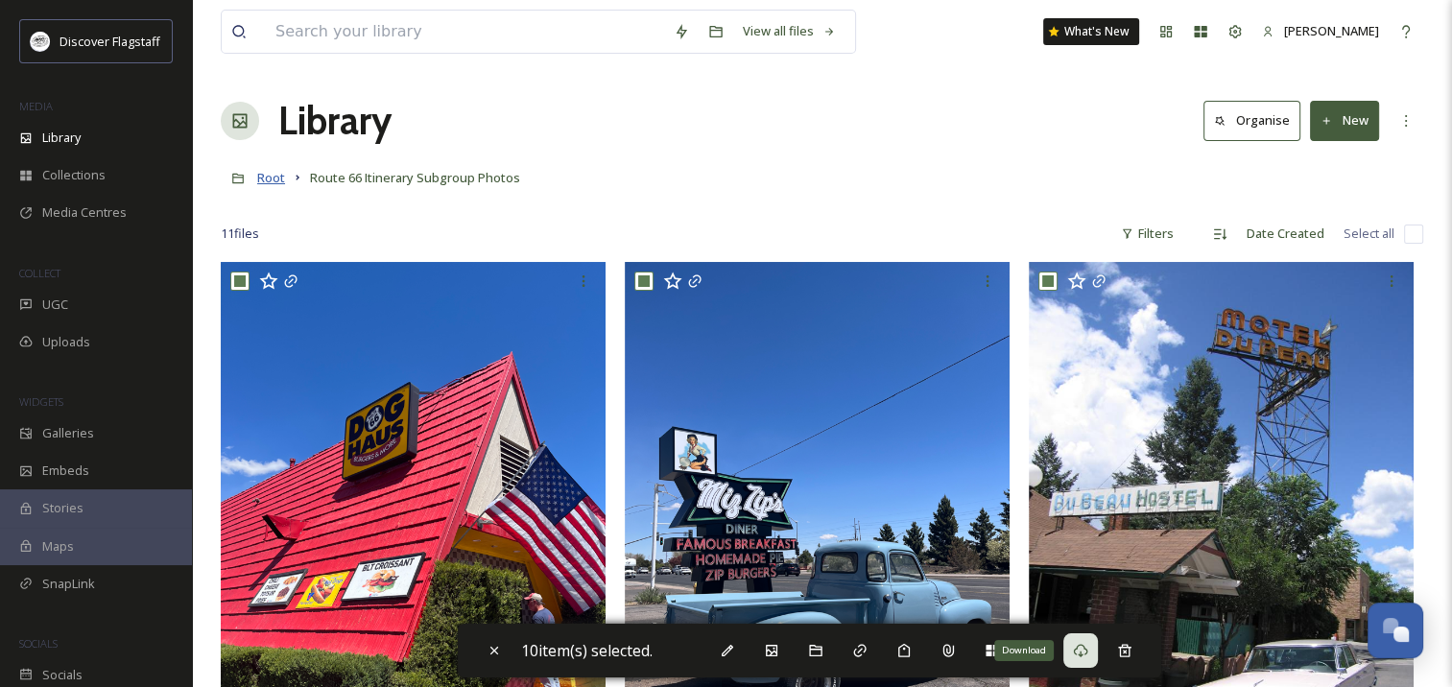
click at [284, 186] on span "Root" at bounding box center [271, 177] width 28 height 17
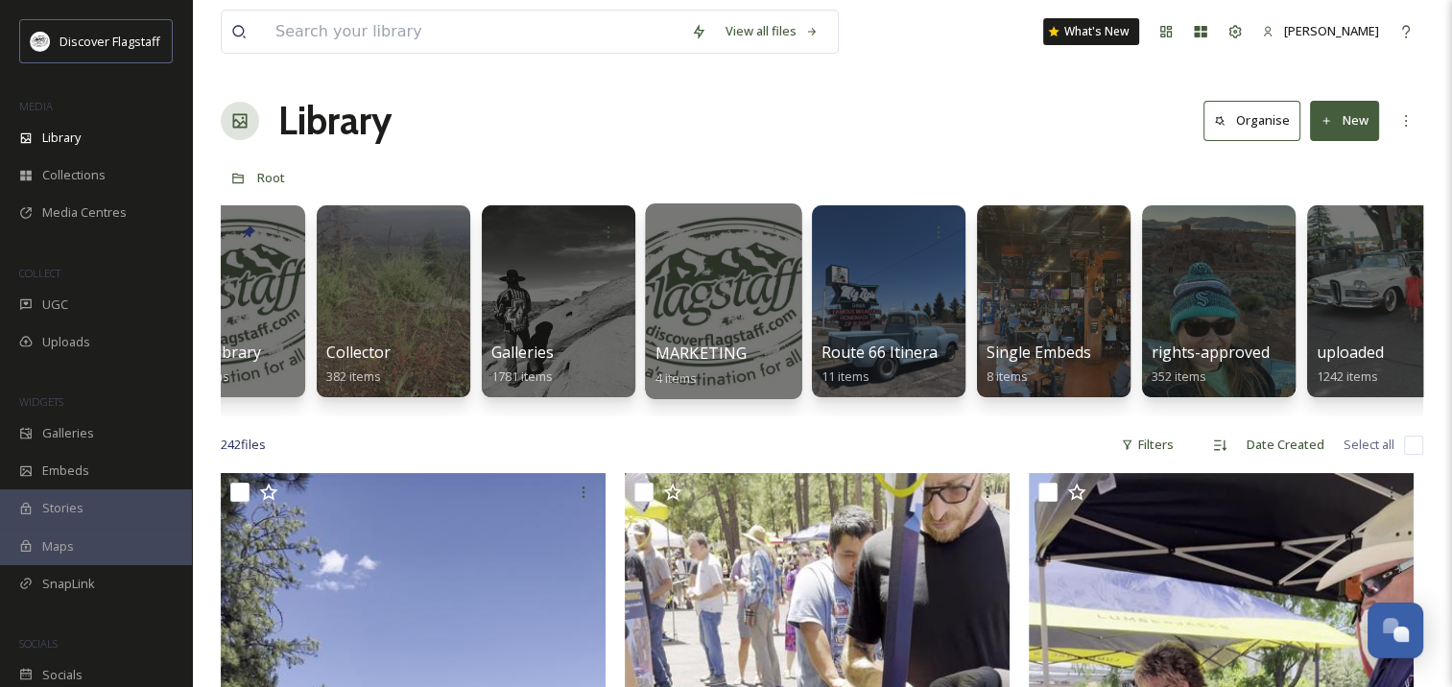
scroll to position [0, 118]
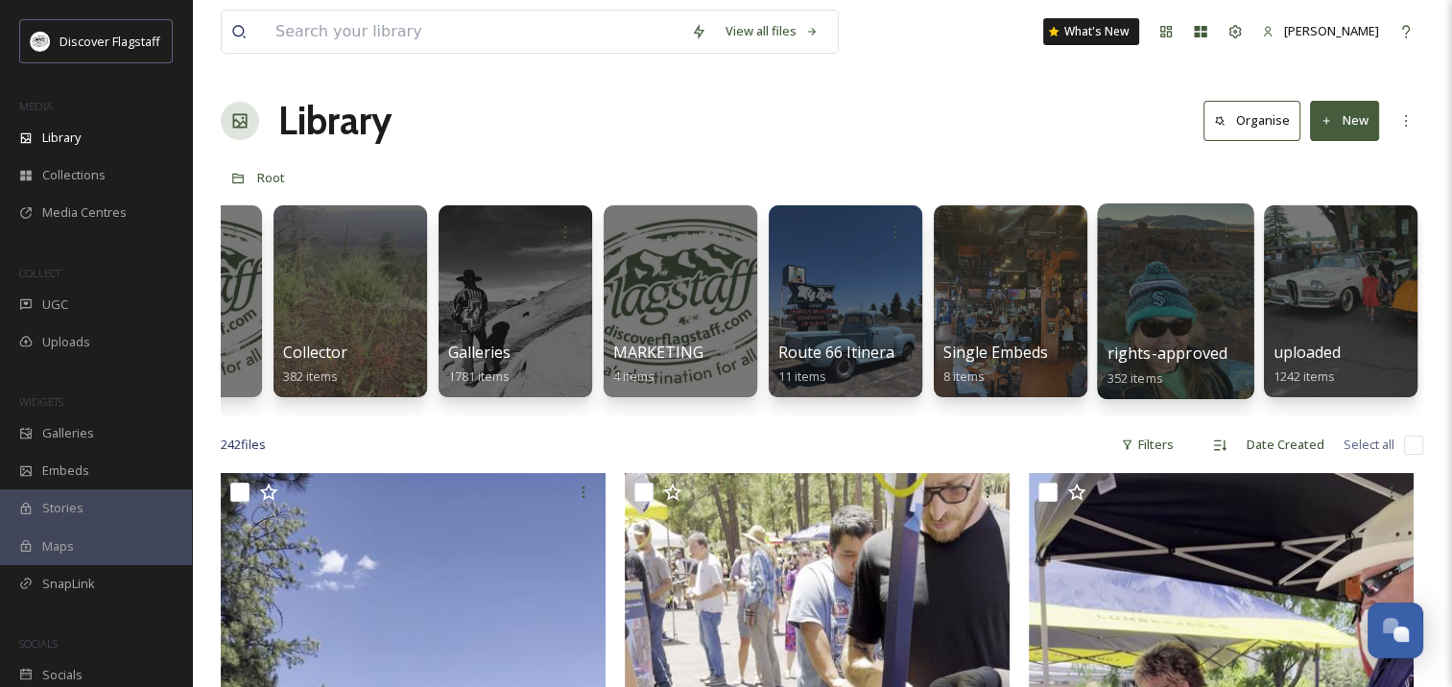
click at [1145, 298] on div at bounding box center [1175, 302] width 156 height 196
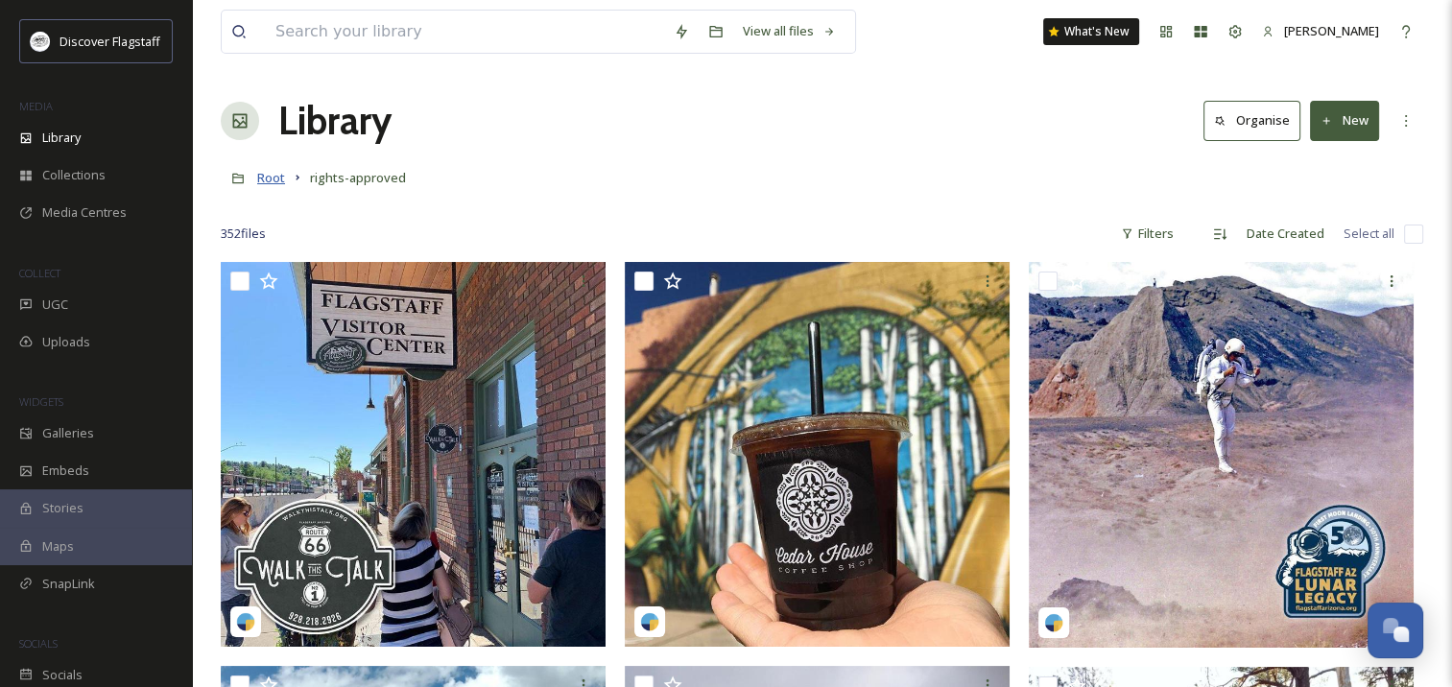
click at [267, 173] on span "Root" at bounding box center [271, 177] width 28 height 17
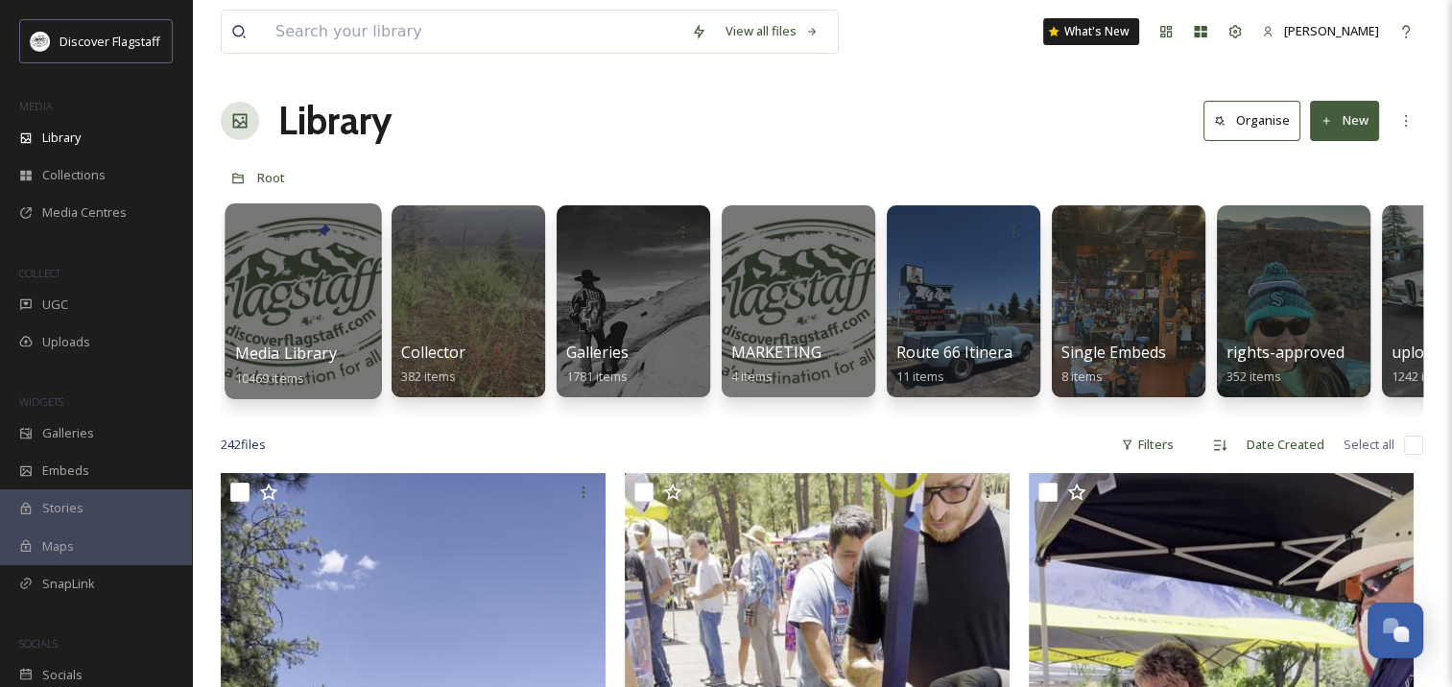
click at [310, 294] on div at bounding box center [303, 302] width 156 height 196
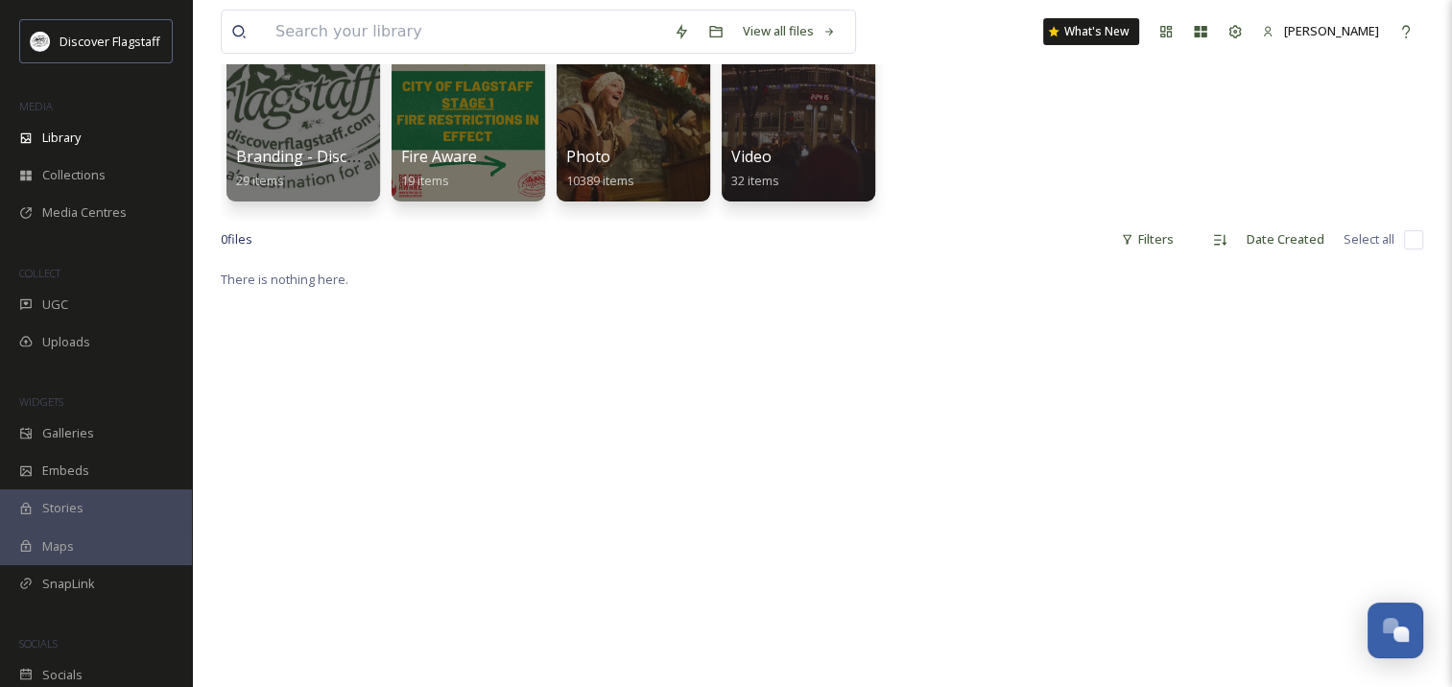
scroll to position [4, 0]
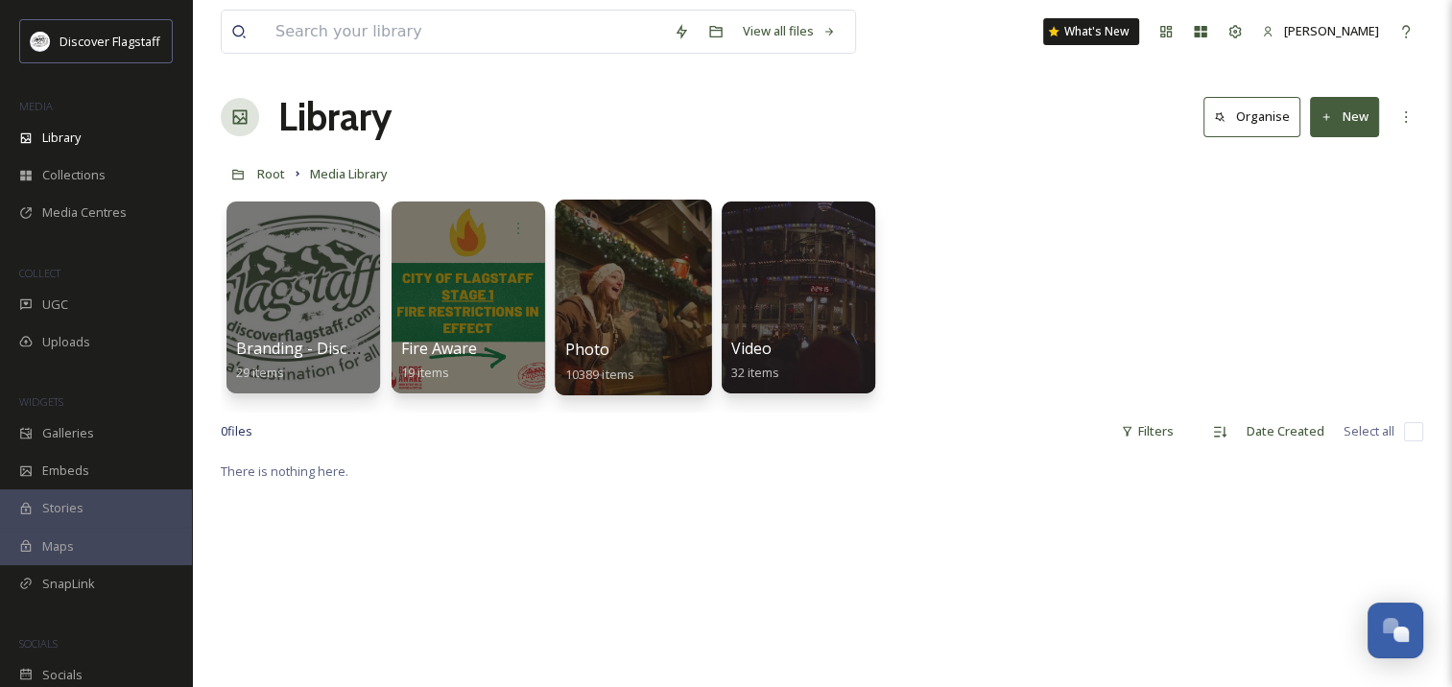
click at [628, 306] on div at bounding box center [633, 298] width 156 height 196
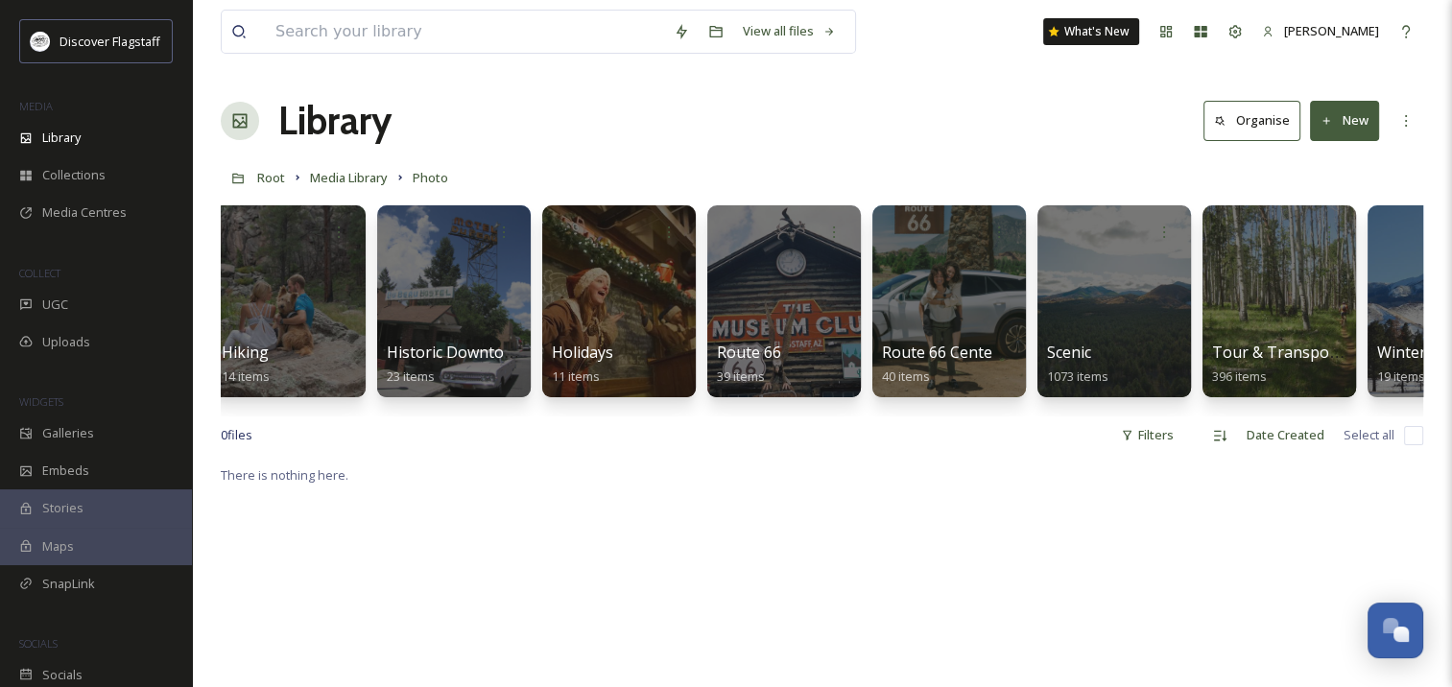
scroll to position [0, 1769]
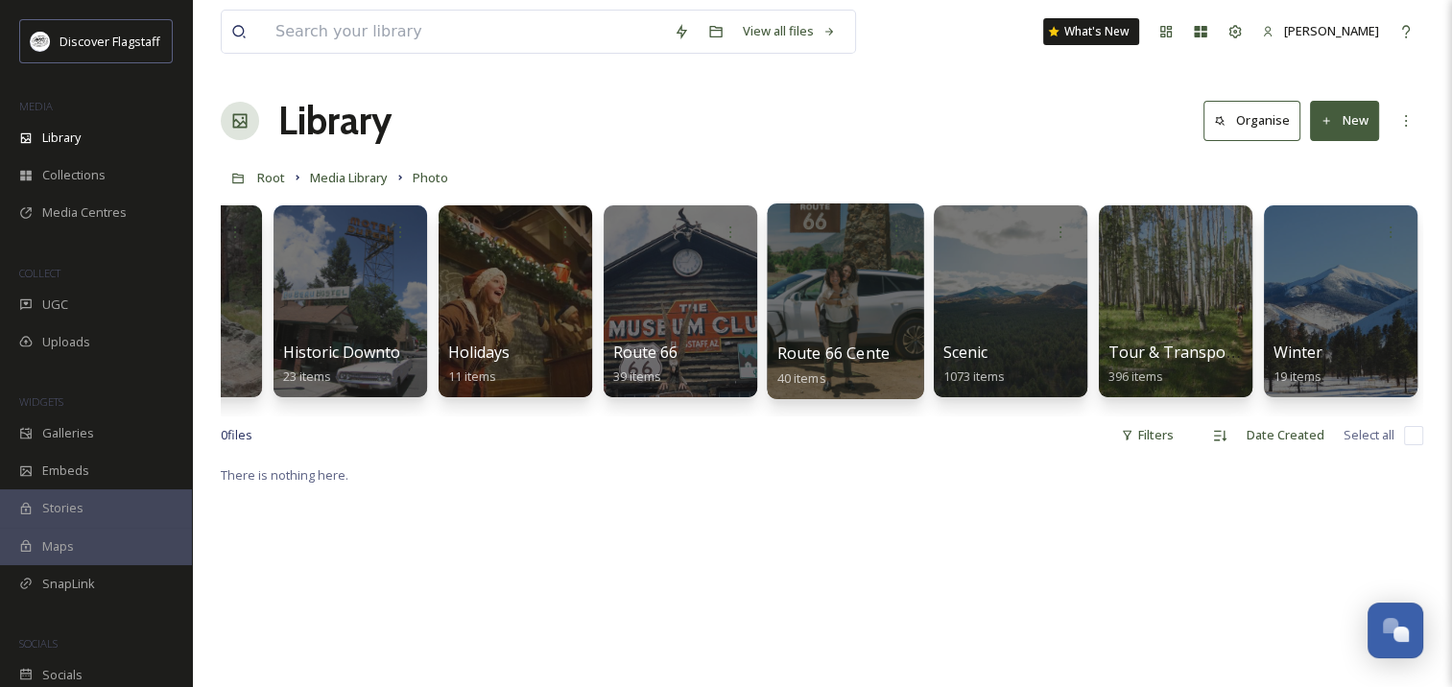
click at [837, 294] on div at bounding box center [845, 302] width 156 height 196
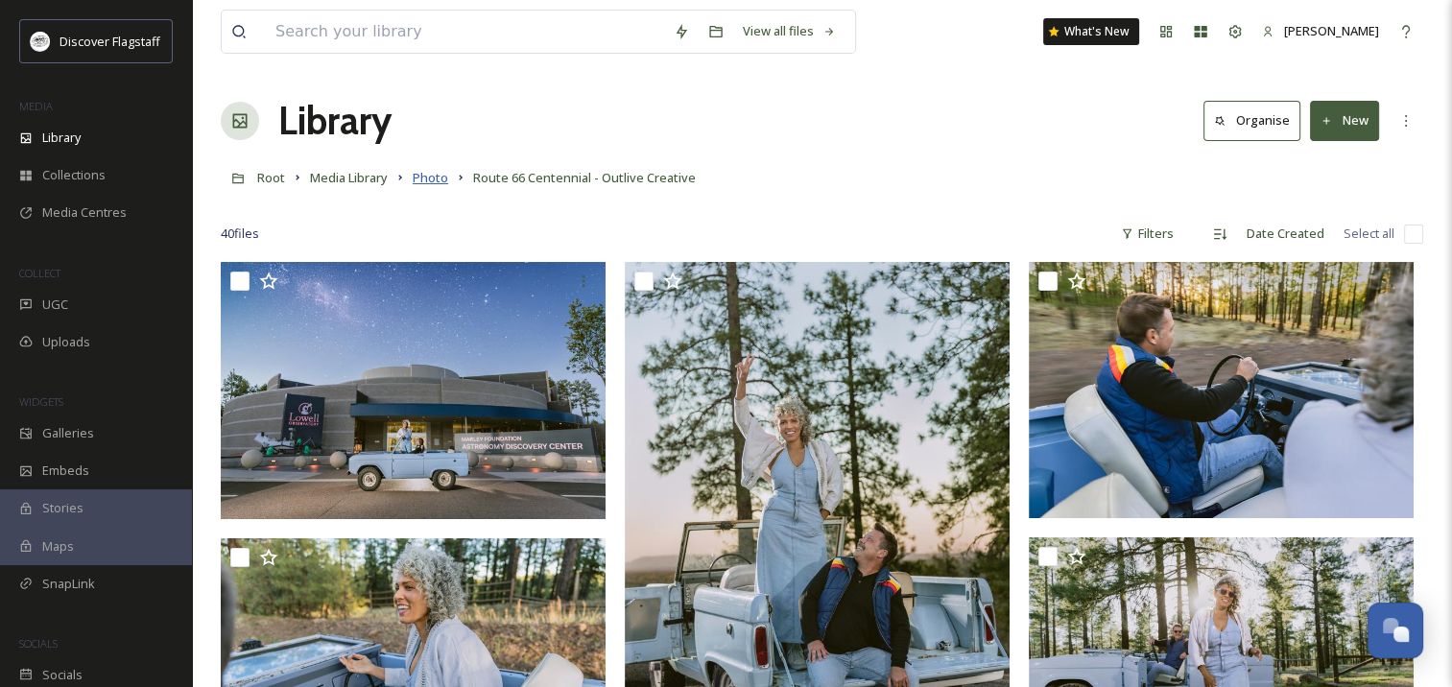
click at [422, 173] on span "Photo" at bounding box center [431, 177] width 36 height 17
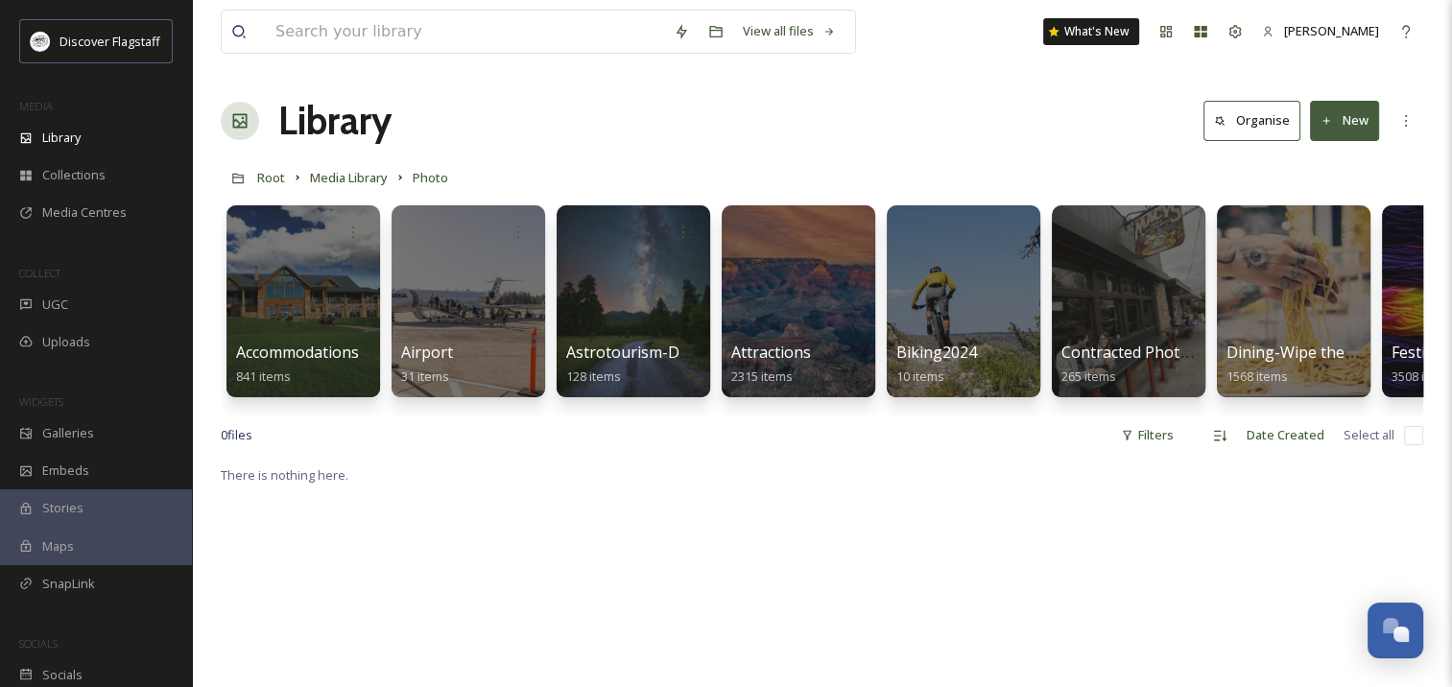
click at [573, 94] on div "Library Organise New" at bounding box center [822, 121] width 1203 height 58
click at [95, 213] on span "Media Centres" at bounding box center [84, 213] width 84 height 18
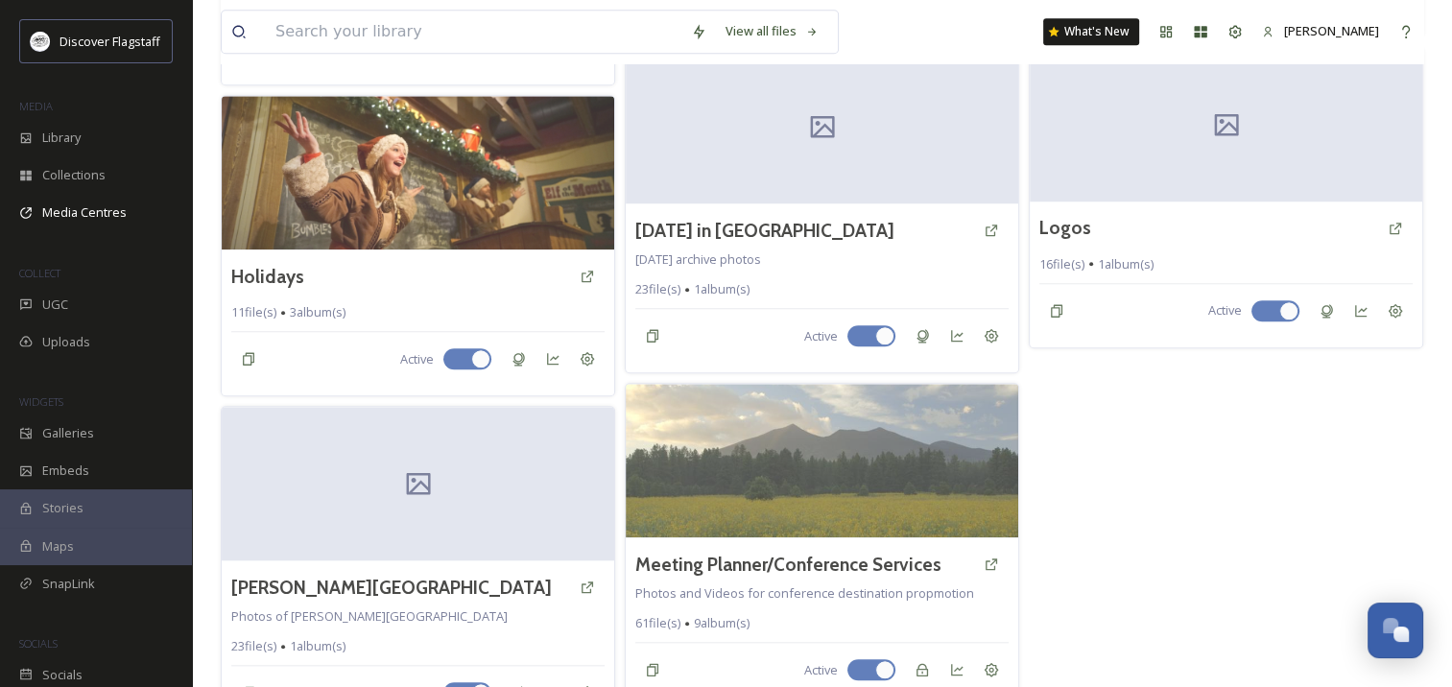
scroll to position [1724, 0]
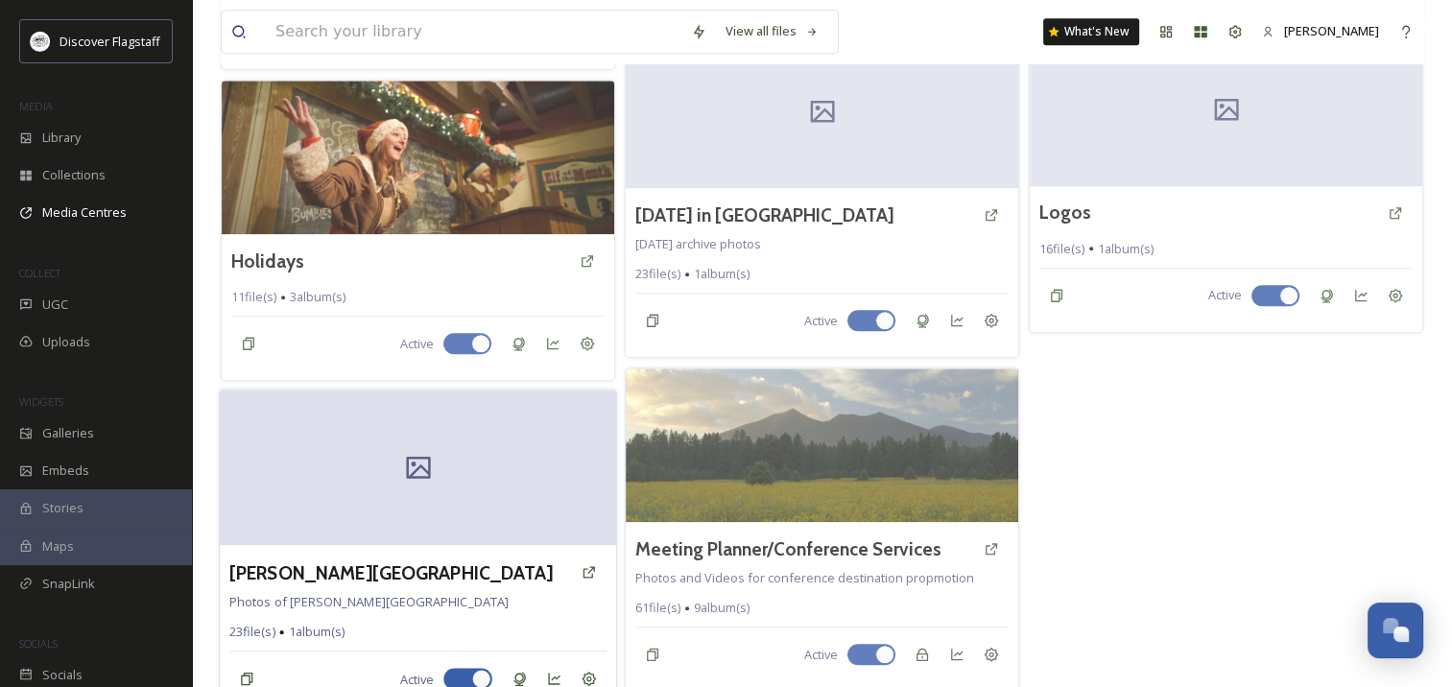
click at [315, 593] on span "Photos of [PERSON_NAME][GEOGRAPHIC_DATA]" at bounding box center [368, 601] width 279 height 17
click at [352, 560] on div "[PERSON_NAME][GEOGRAPHIC_DATA]" at bounding box center [417, 572] width 377 height 35
click at [359, 559] on h3 "[PERSON_NAME][GEOGRAPHIC_DATA]" at bounding box center [390, 573] width 323 height 28
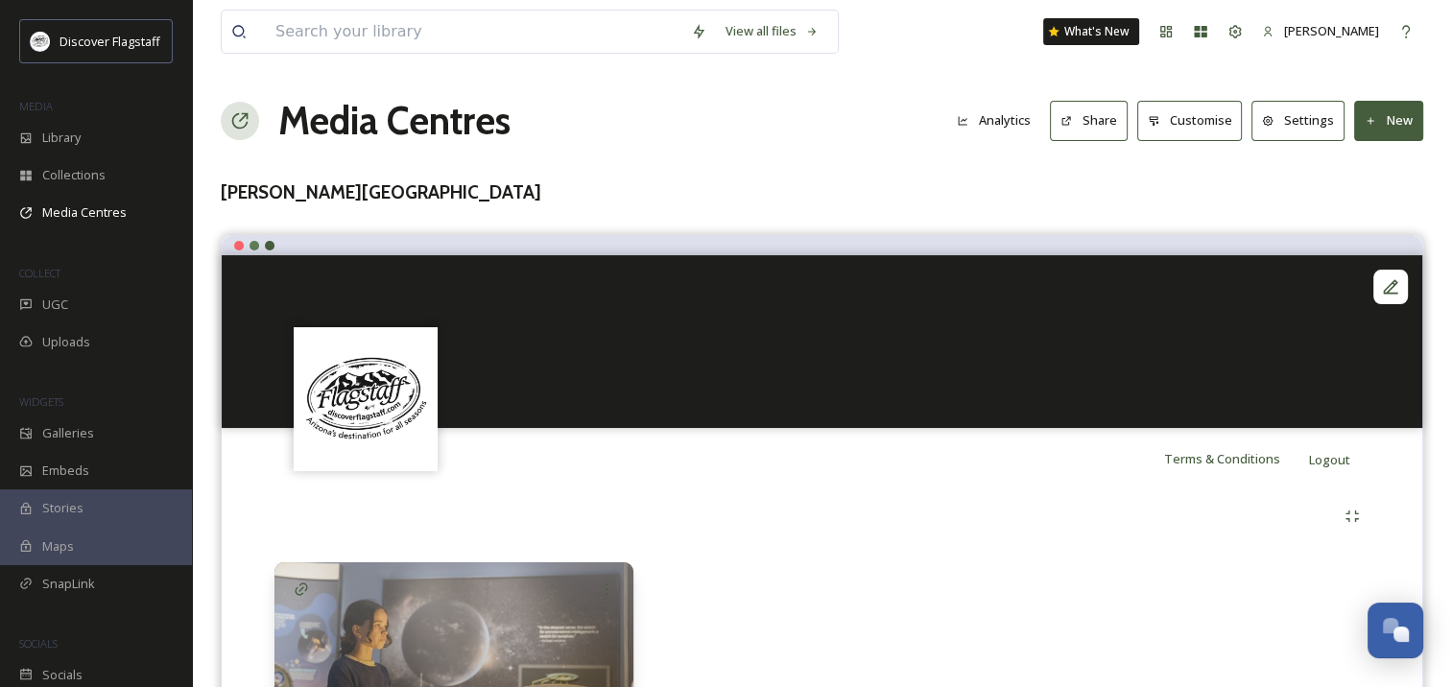
scroll to position [144, 0]
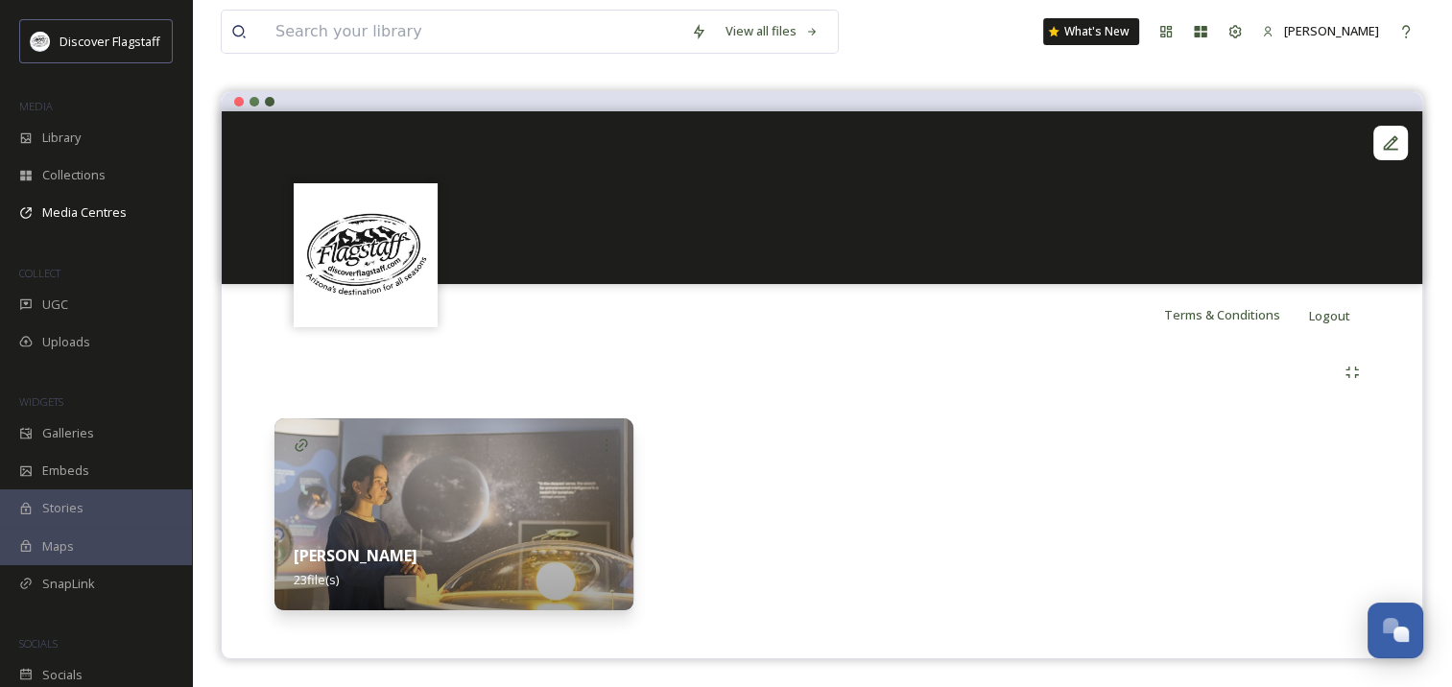
click at [472, 478] on img at bounding box center [454, 515] width 359 height 192
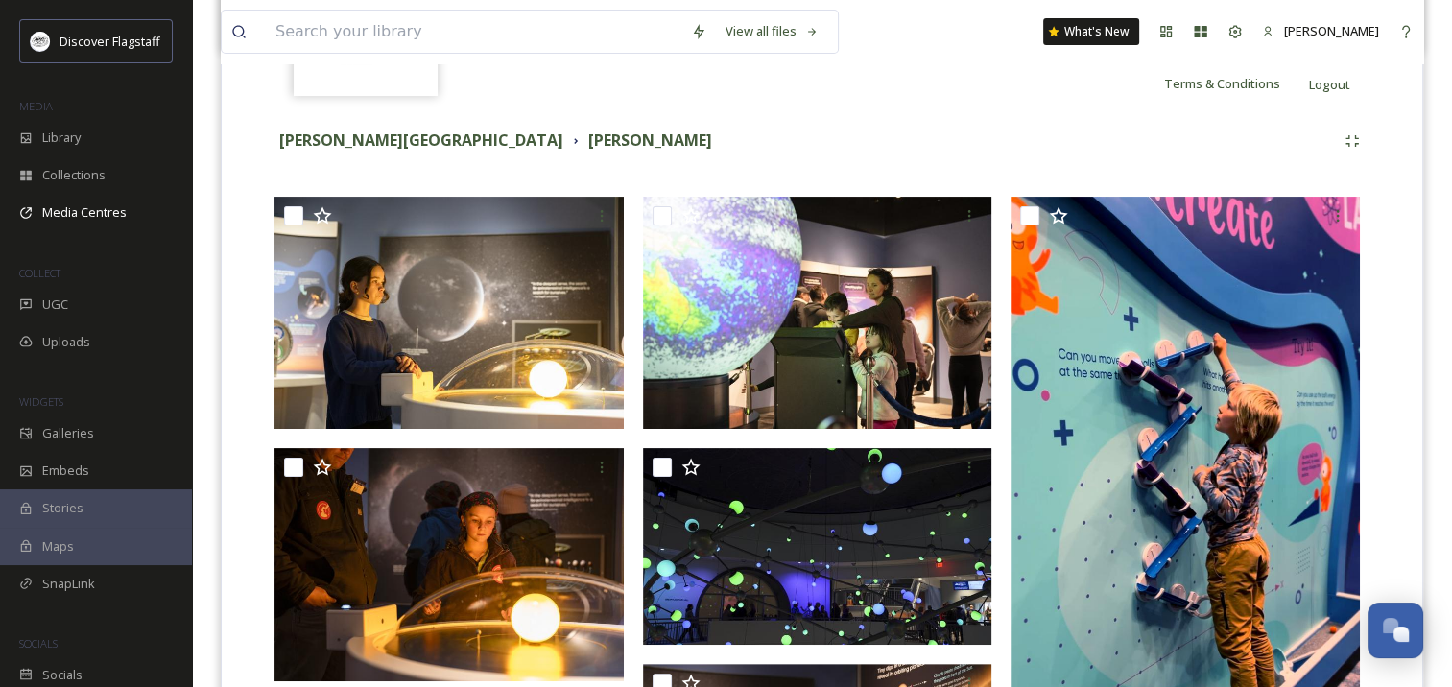
scroll to position [447, 0]
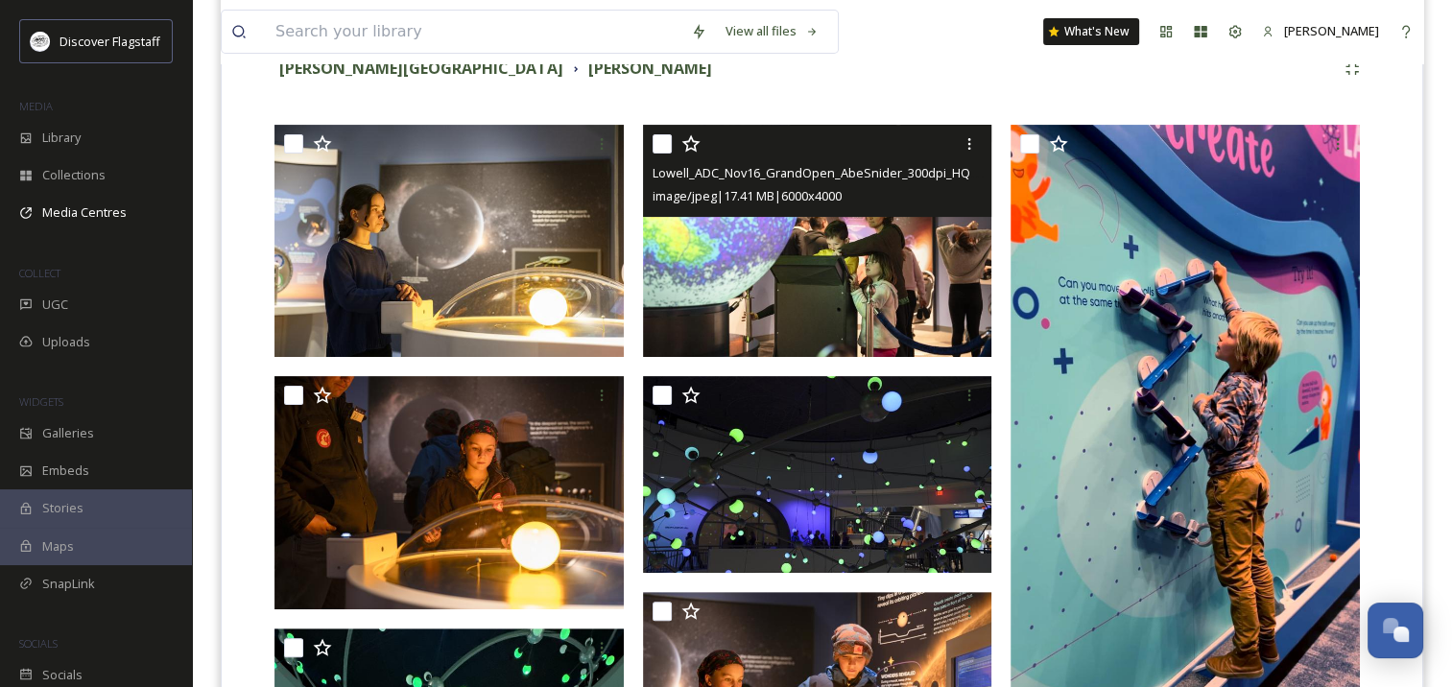
click at [658, 146] on input "checkbox" at bounding box center [662, 143] width 19 height 19
checkbox input "true"
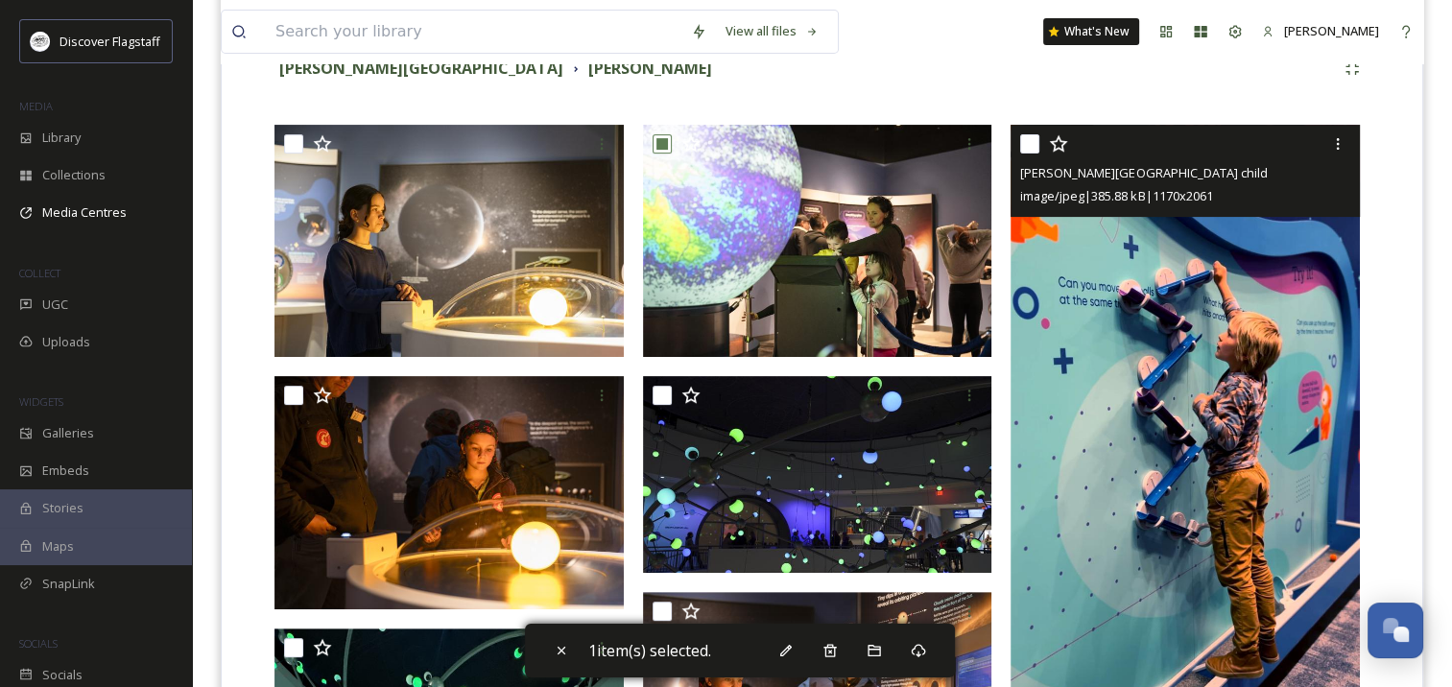
click at [1029, 144] on input "checkbox" at bounding box center [1029, 143] width 19 height 19
checkbox input "true"
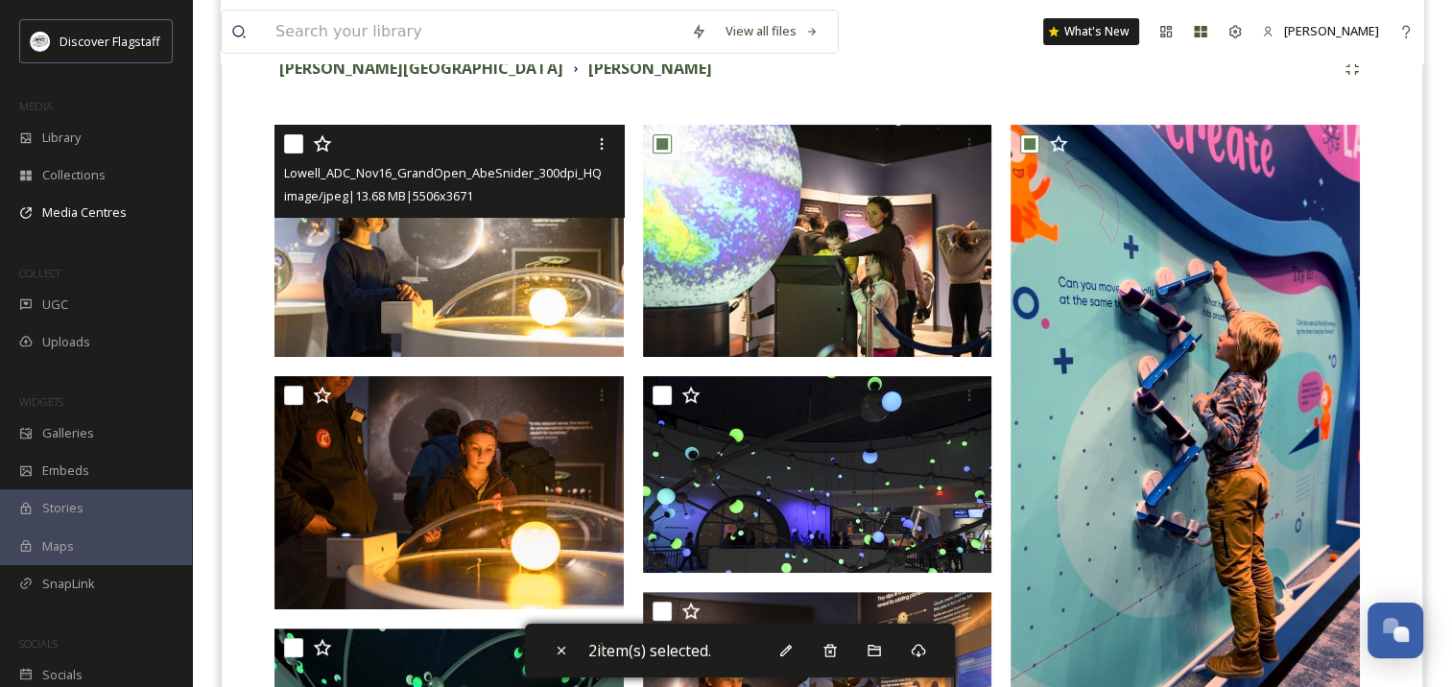
click at [295, 140] on input "checkbox" at bounding box center [293, 143] width 19 height 19
checkbox input "true"
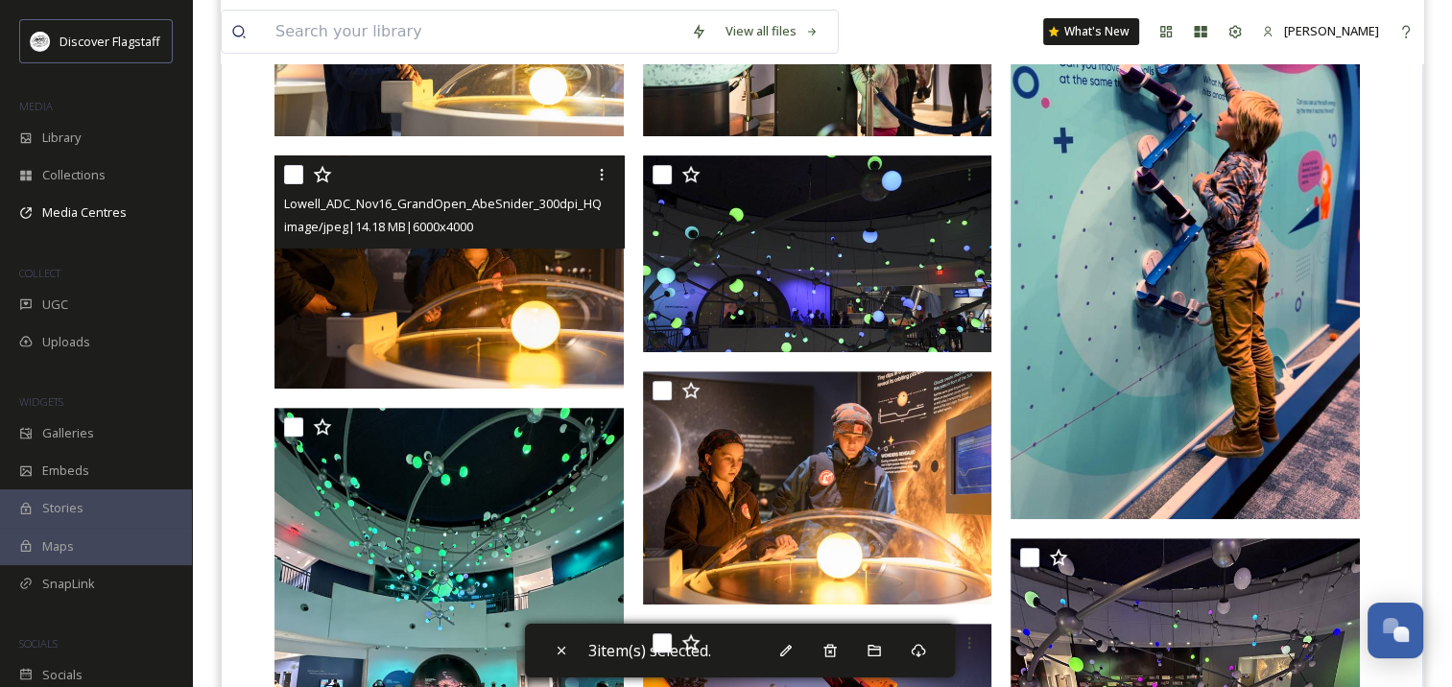
scroll to position [670, 0]
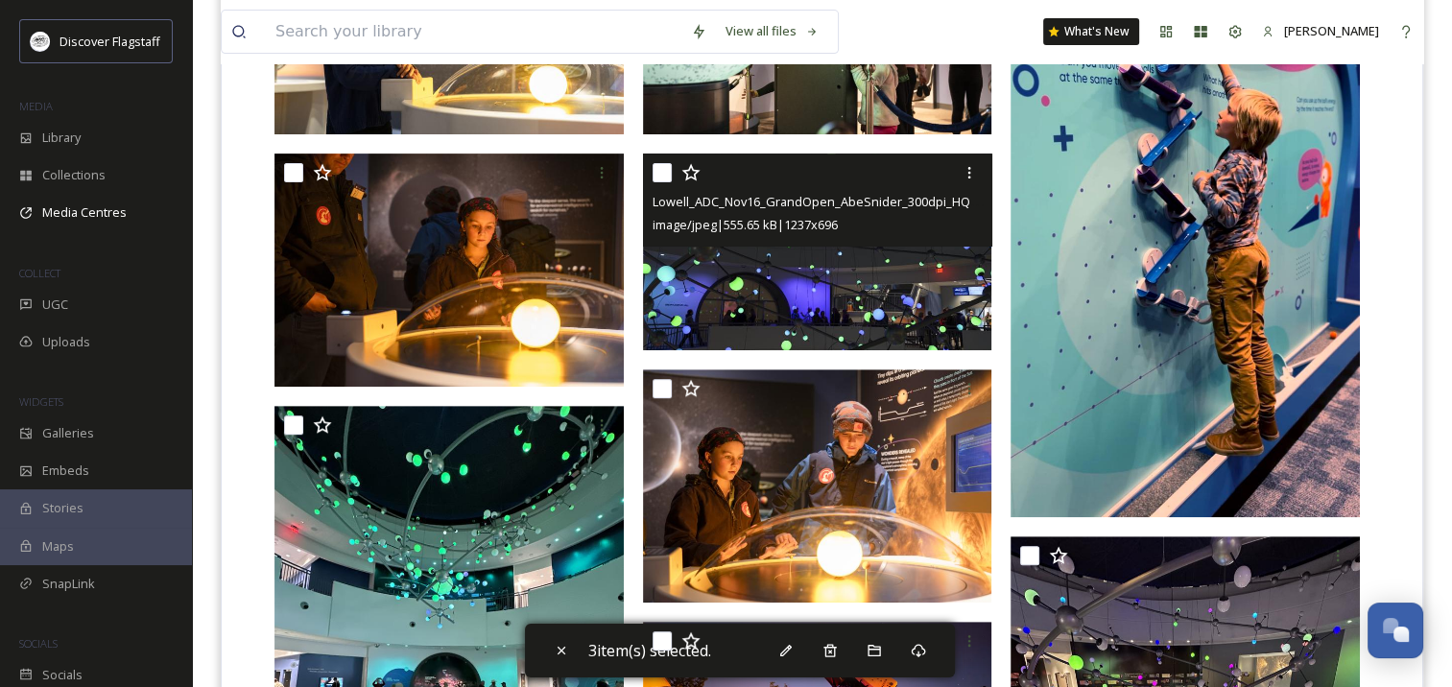
click at [662, 178] on input "checkbox" at bounding box center [662, 172] width 19 height 19
checkbox input "true"
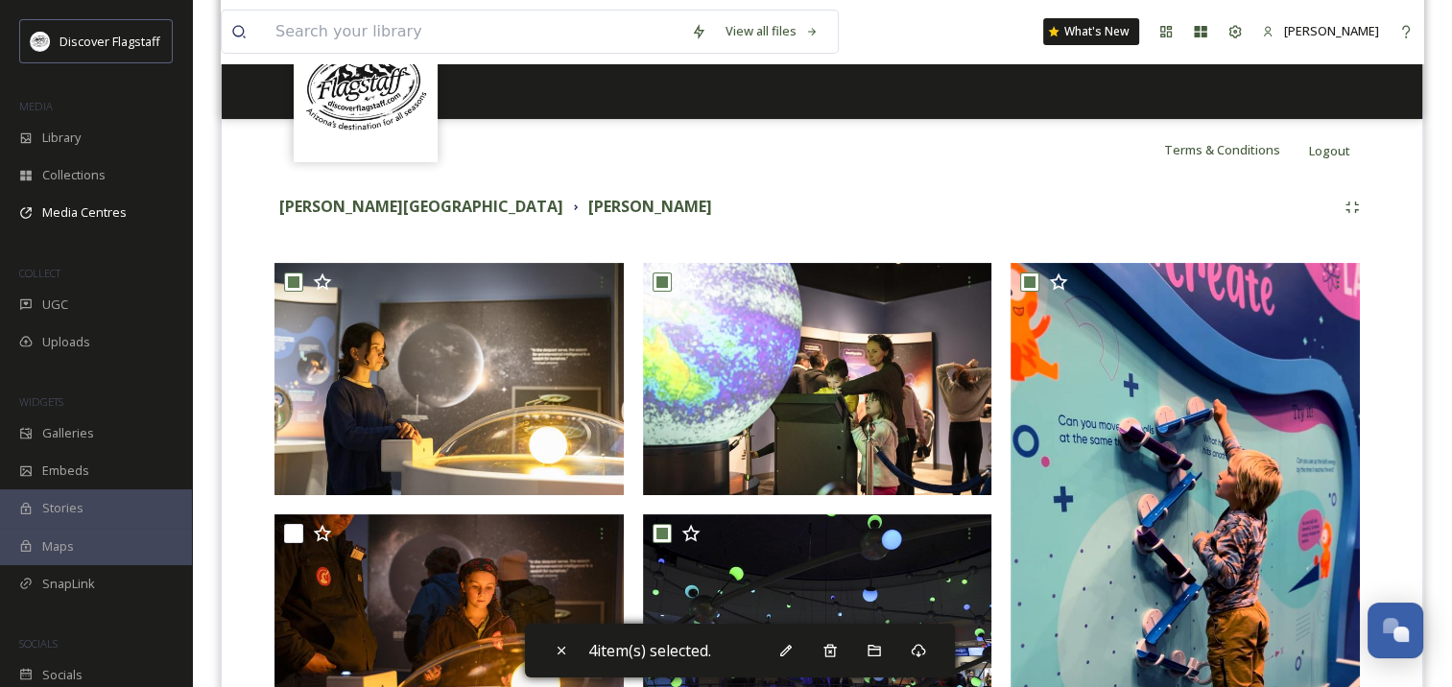
scroll to position [265, 0]
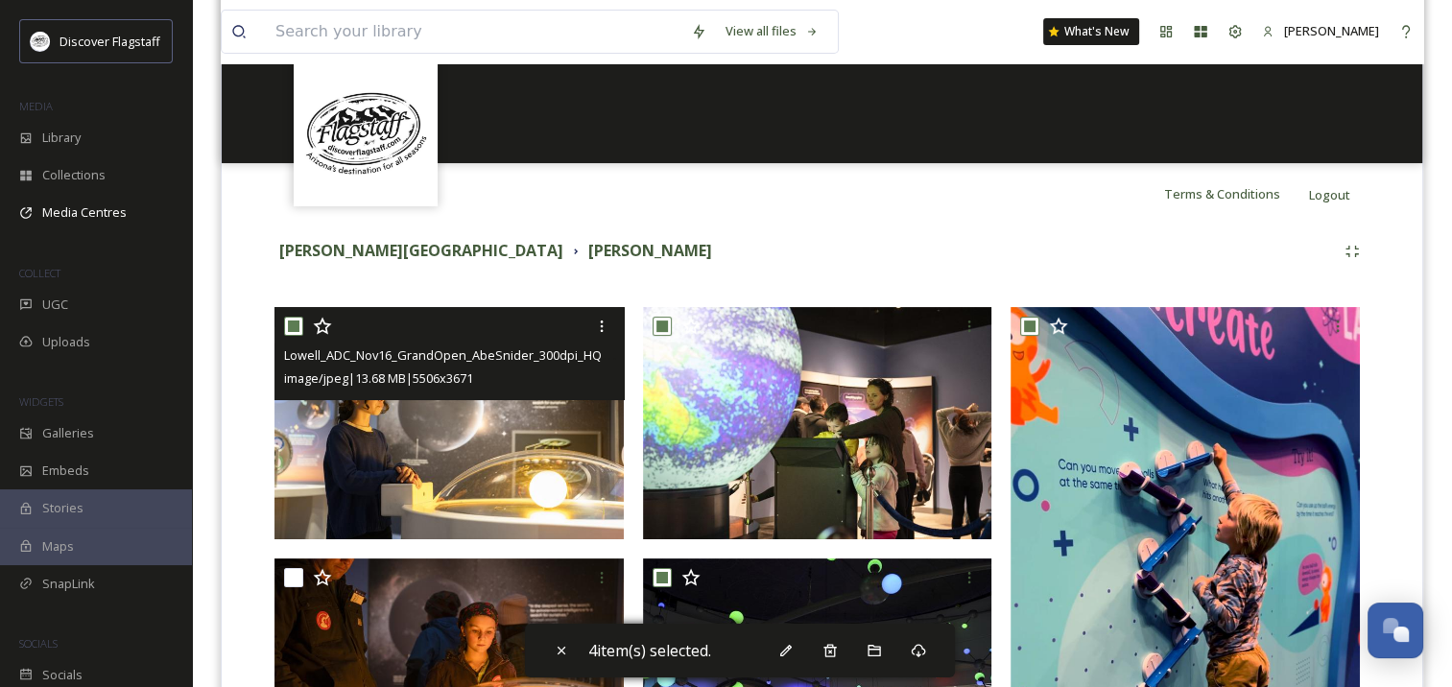
click at [286, 323] on input "checkbox" at bounding box center [293, 326] width 19 height 19
checkbox input "false"
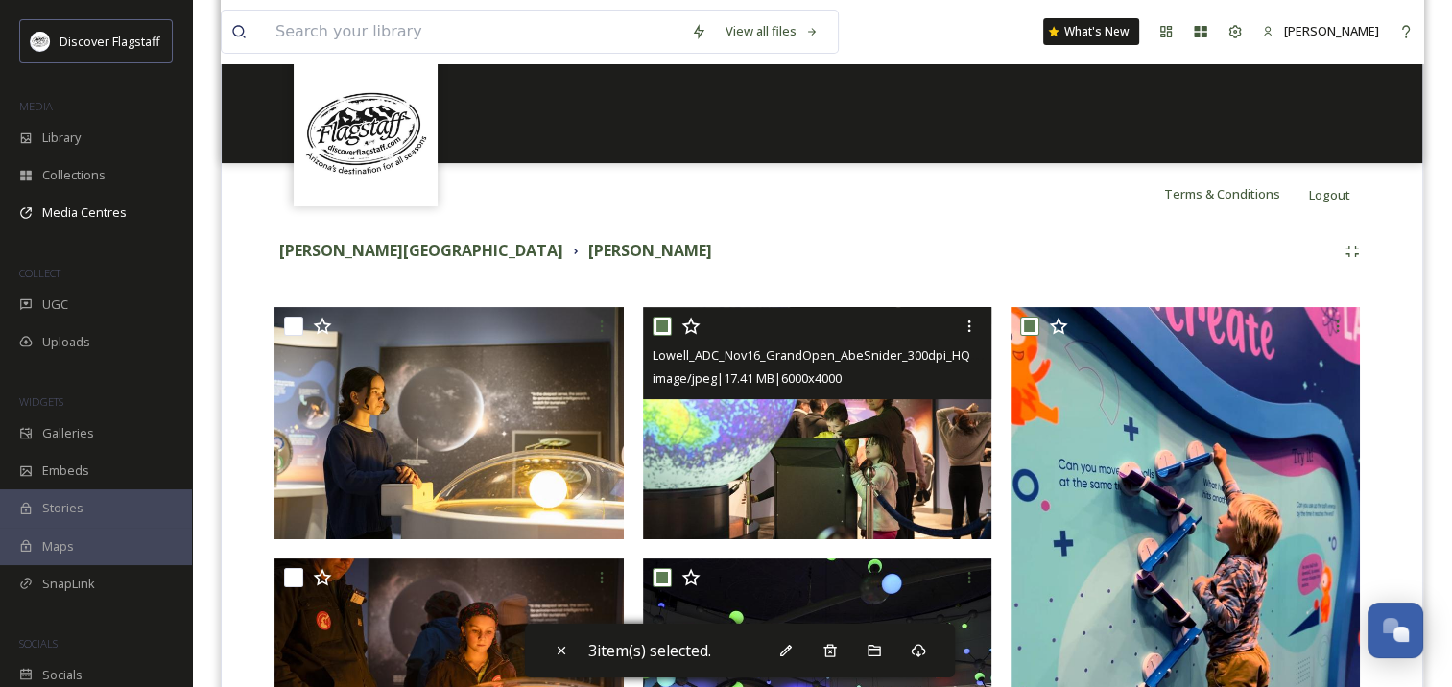
click at [668, 323] on input "checkbox" at bounding box center [662, 326] width 19 height 19
checkbox input "false"
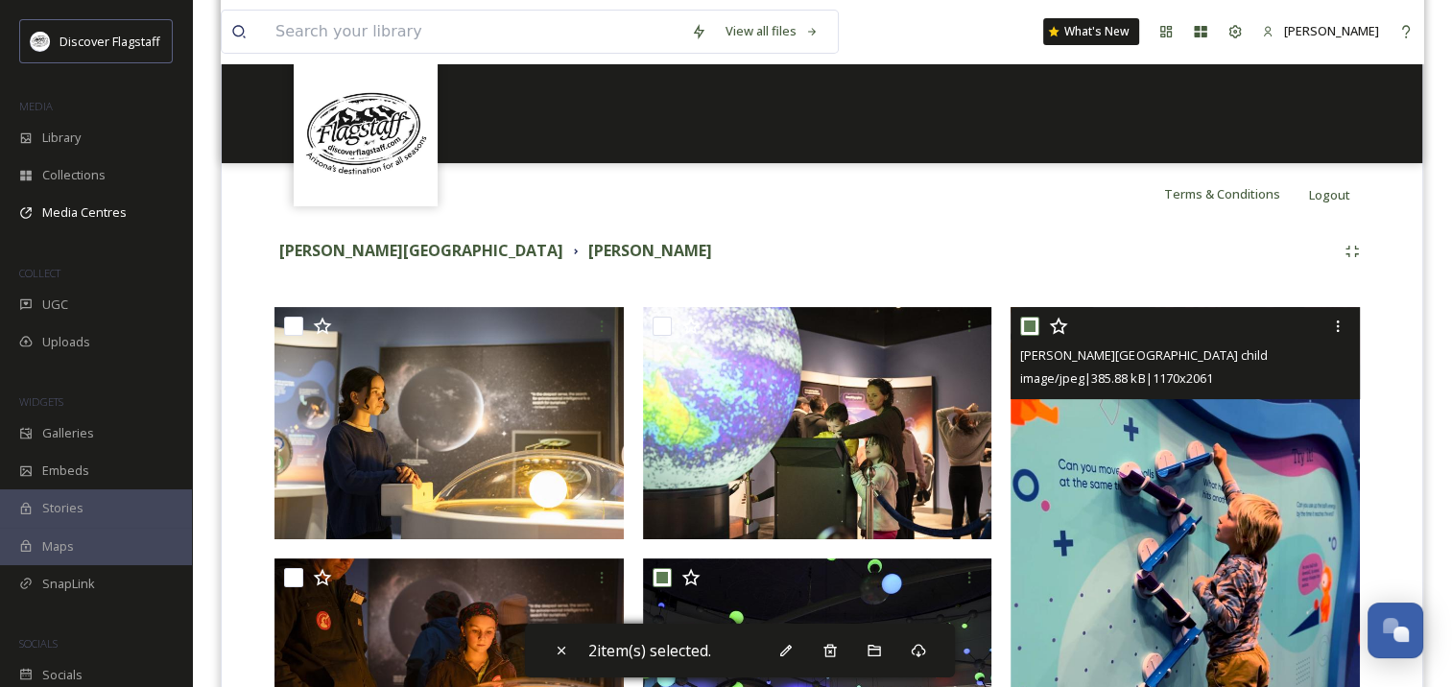
click at [1030, 324] on input "checkbox" at bounding box center [1029, 326] width 19 height 19
checkbox input "false"
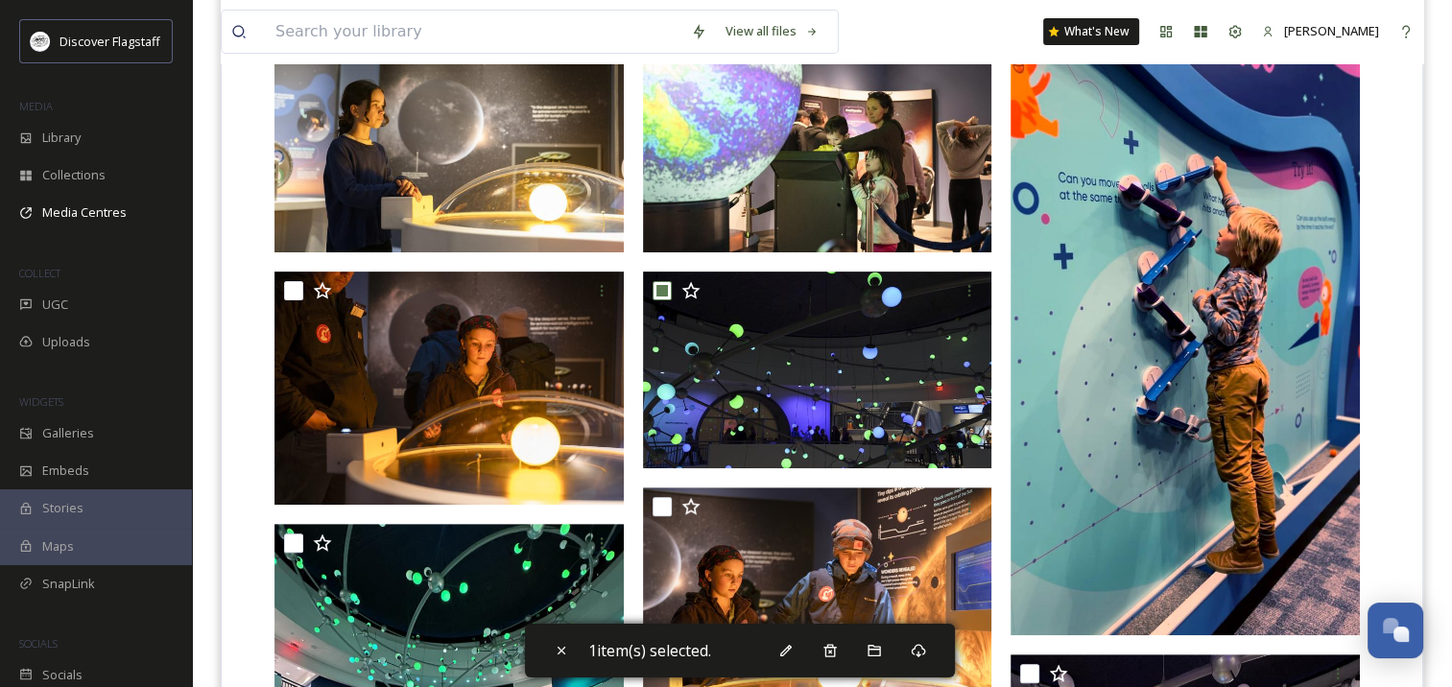
scroll to position [555, 0]
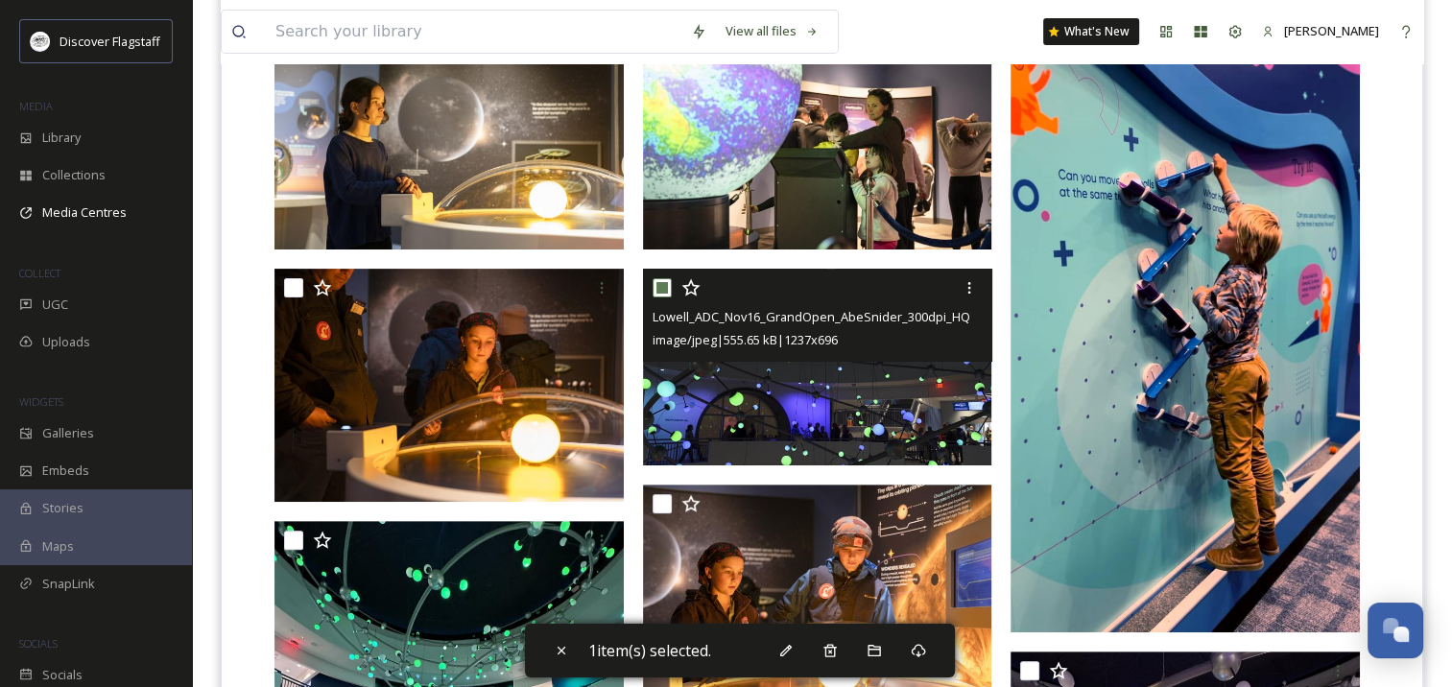
click at [657, 287] on input "checkbox" at bounding box center [662, 287] width 19 height 19
checkbox input "false"
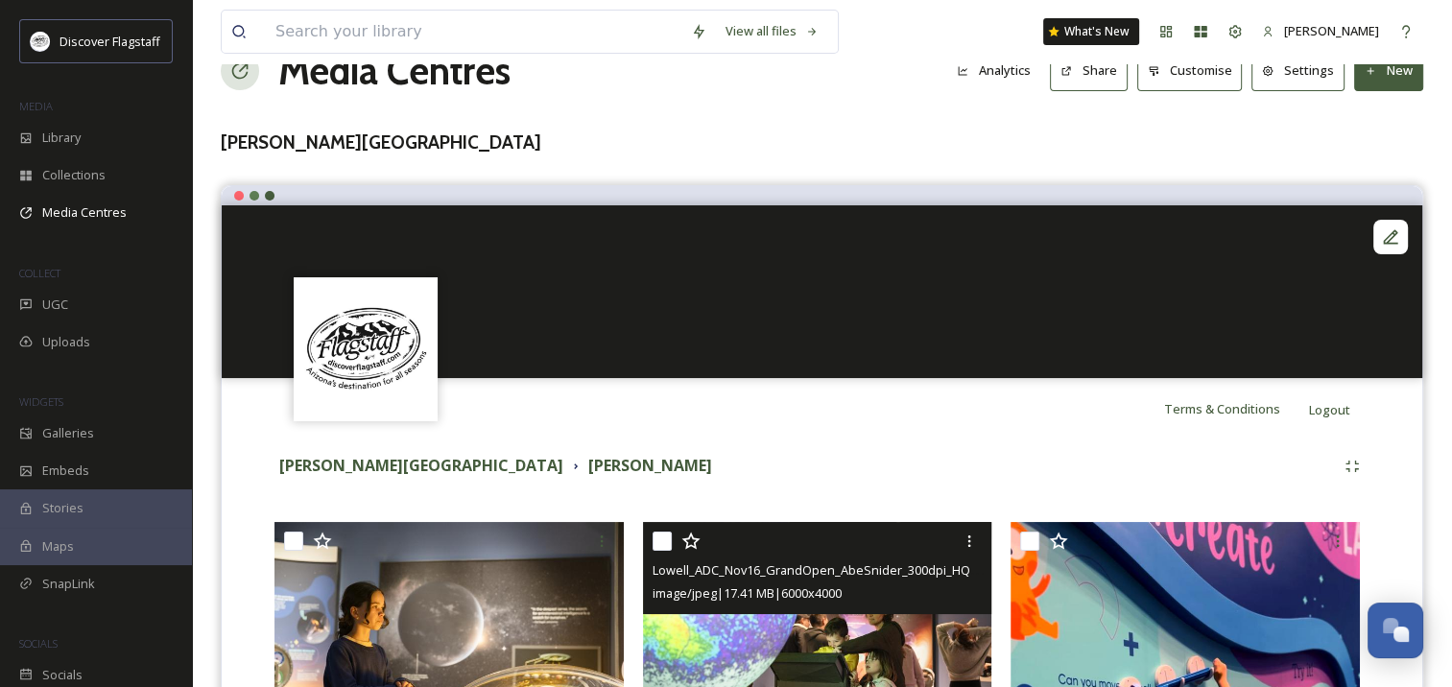
scroll to position [0, 0]
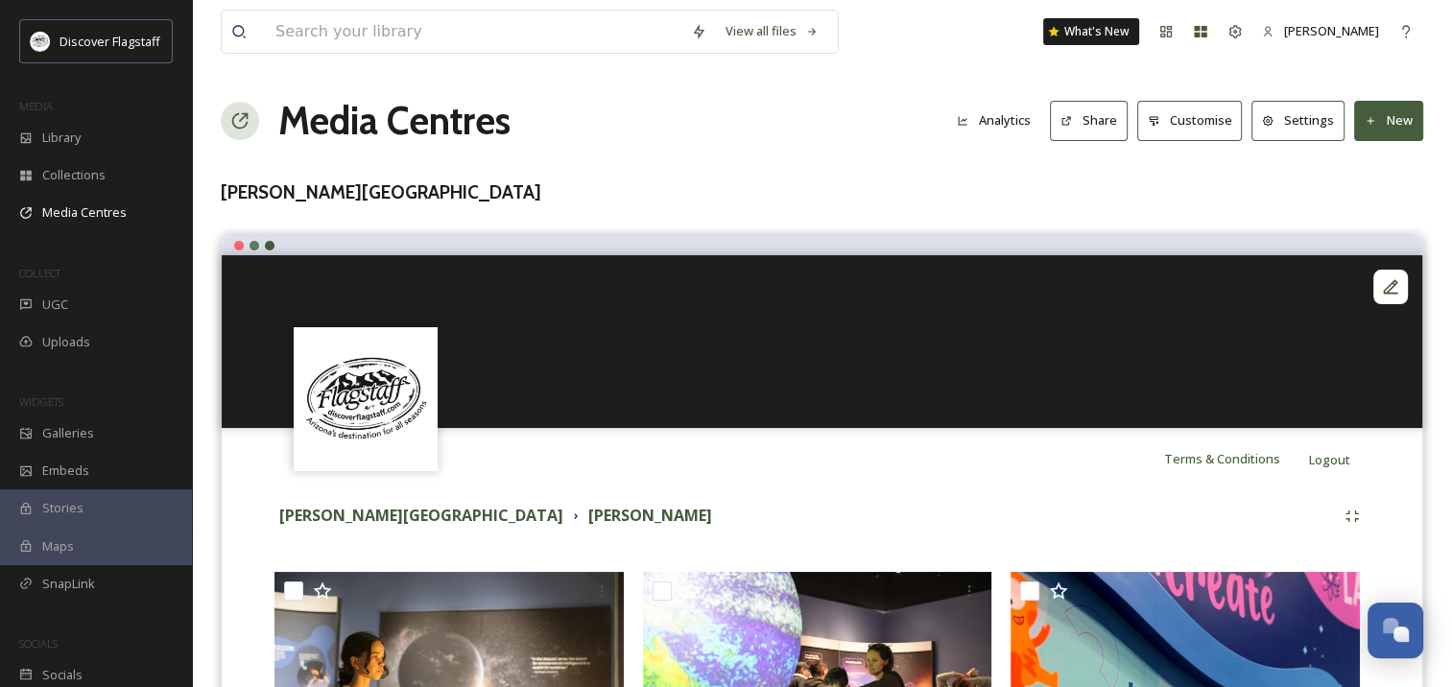
click at [1087, 123] on button "Share" at bounding box center [1089, 120] width 78 height 39
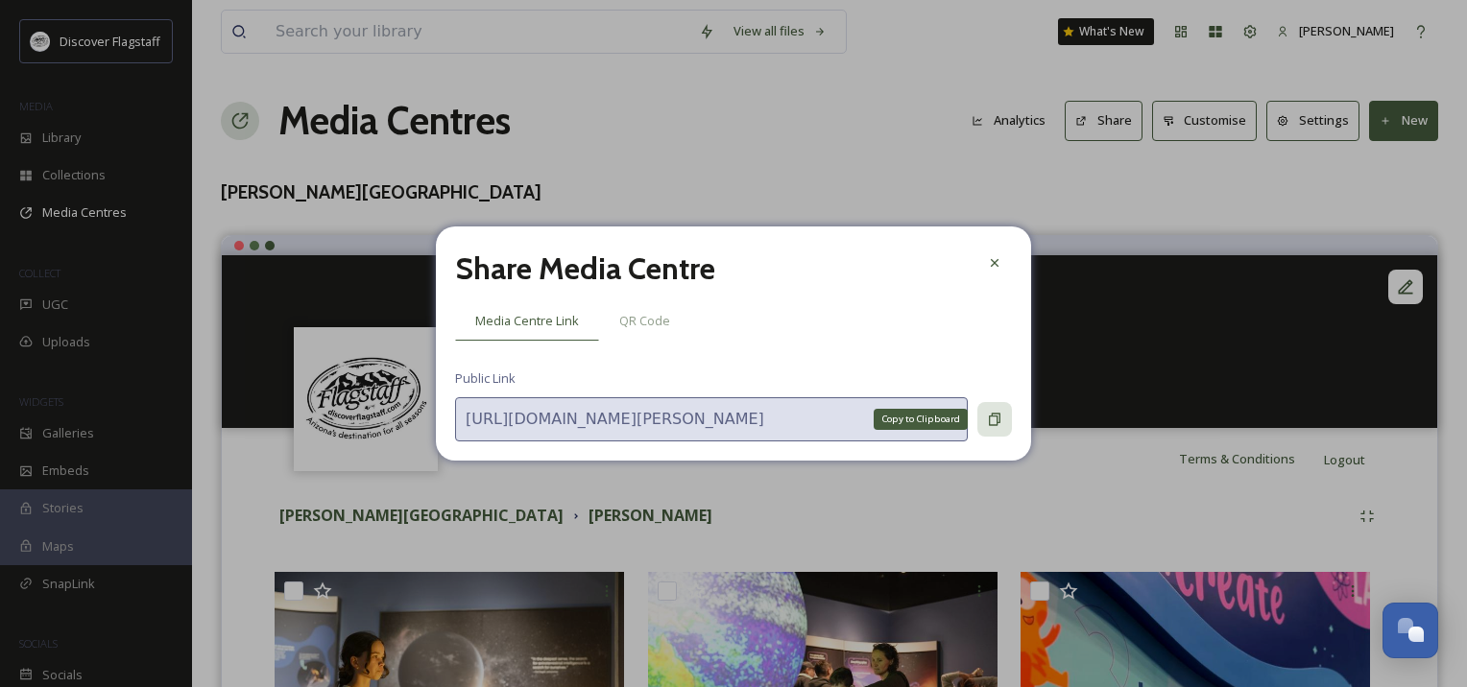
click at [991, 425] on icon at bounding box center [995, 420] width 12 height 12
click at [1000, 261] on icon at bounding box center [994, 262] width 15 height 15
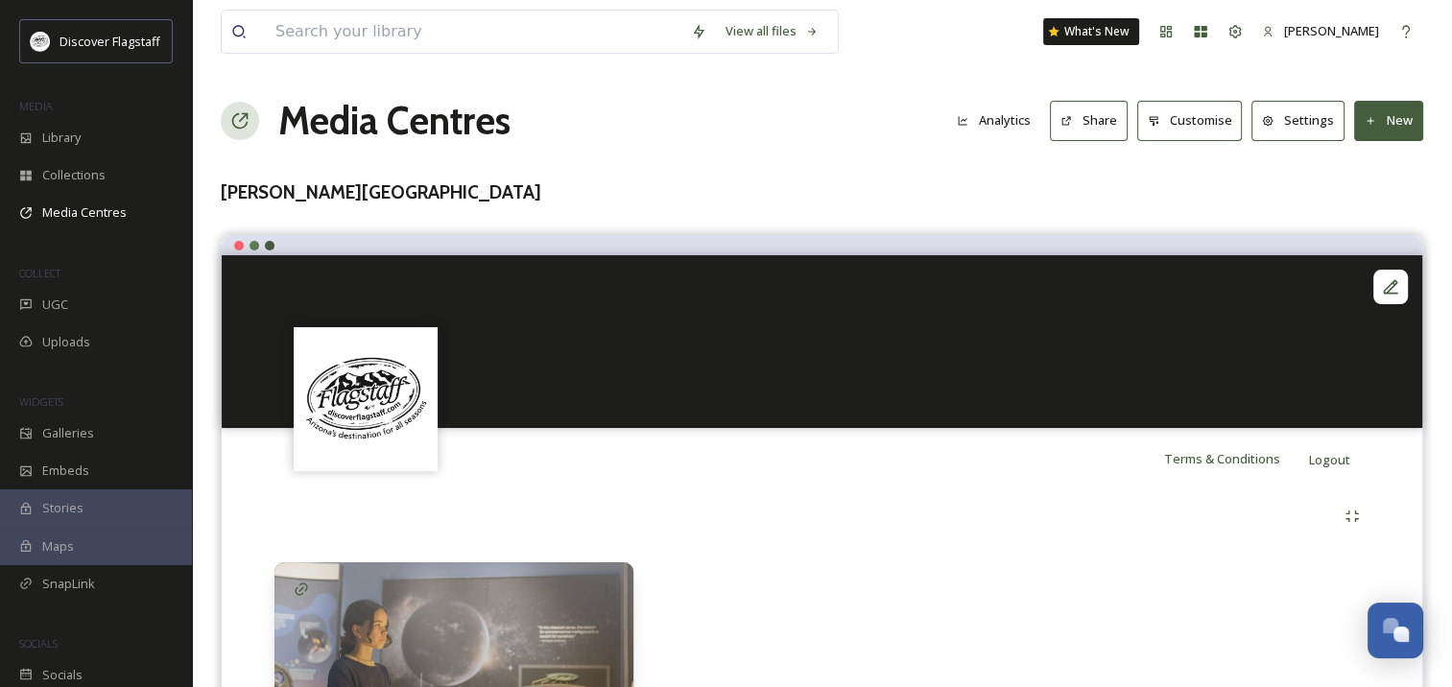
scroll to position [144, 0]
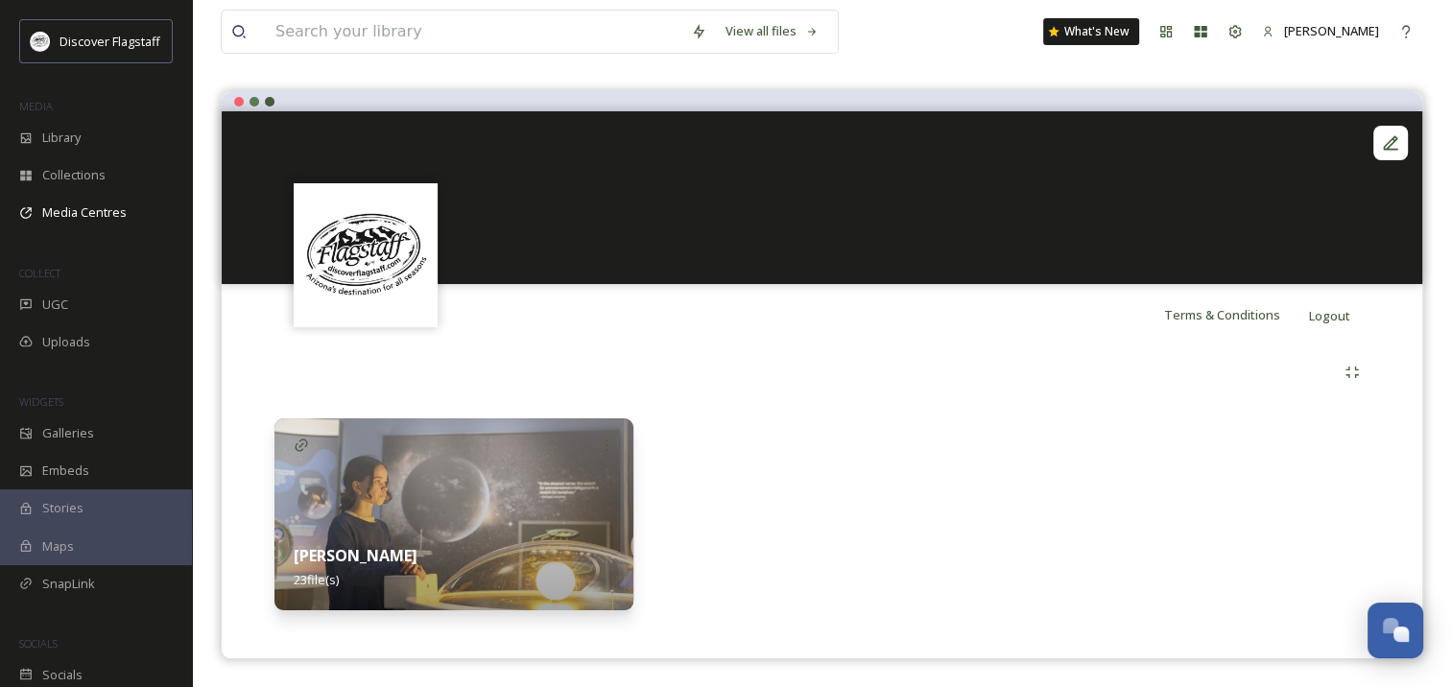
click at [431, 539] on div "[PERSON_NAME] 23 file(s)" at bounding box center [454, 567] width 359 height 85
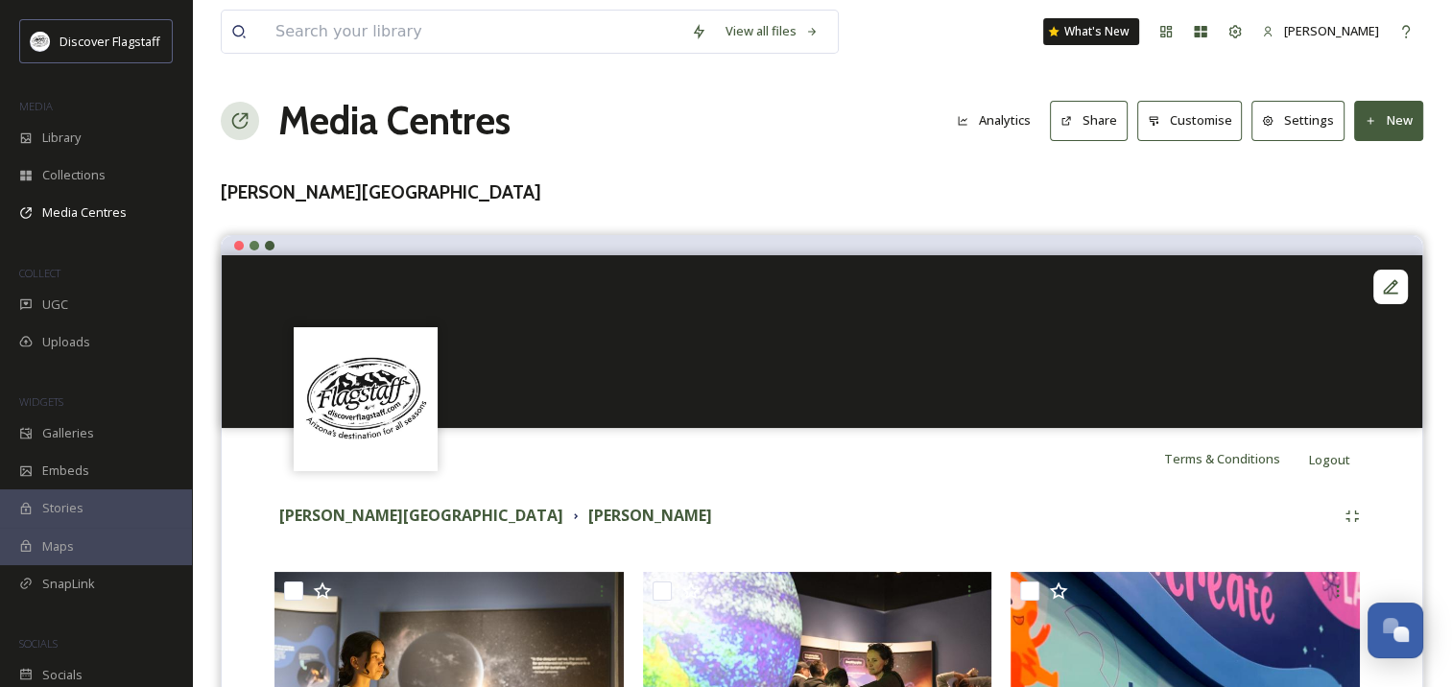
click at [417, 119] on h1 "Media Centres" at bounding box center [394, 121] width 232 height 58
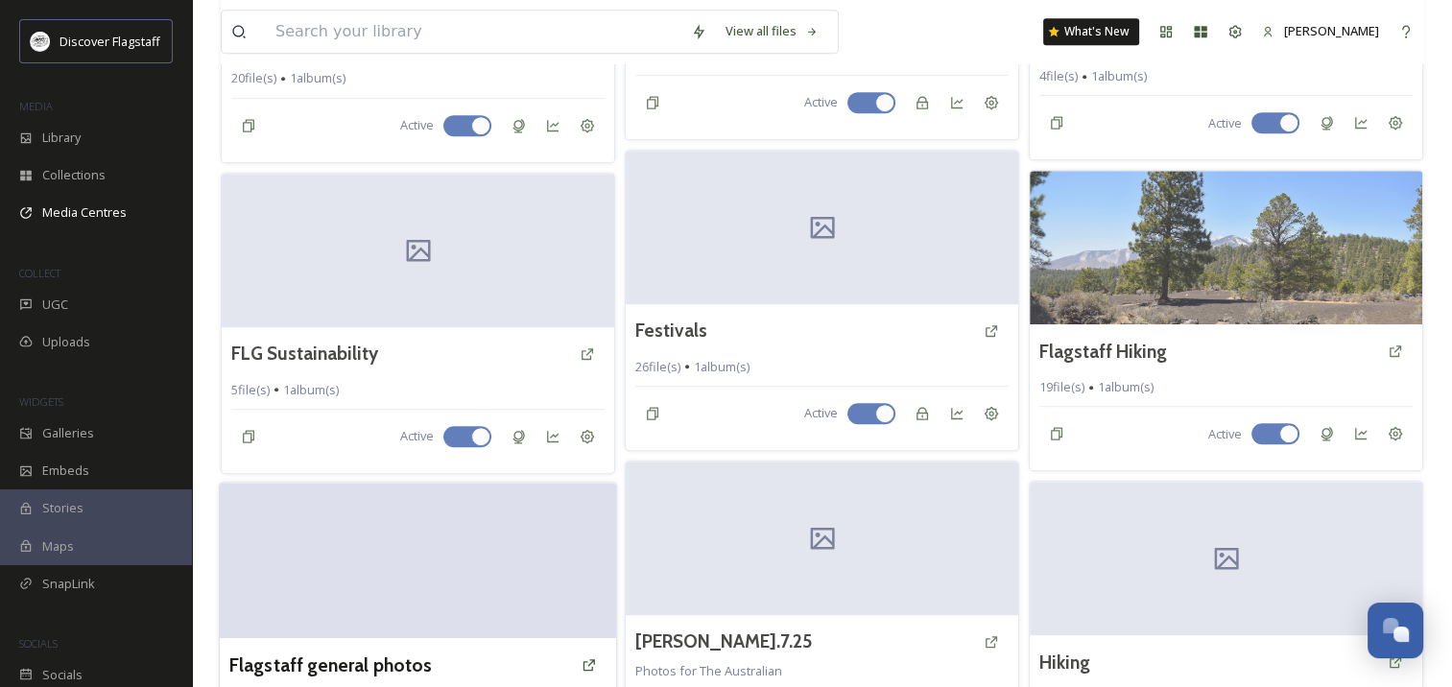
scroll to position [1352, 0]
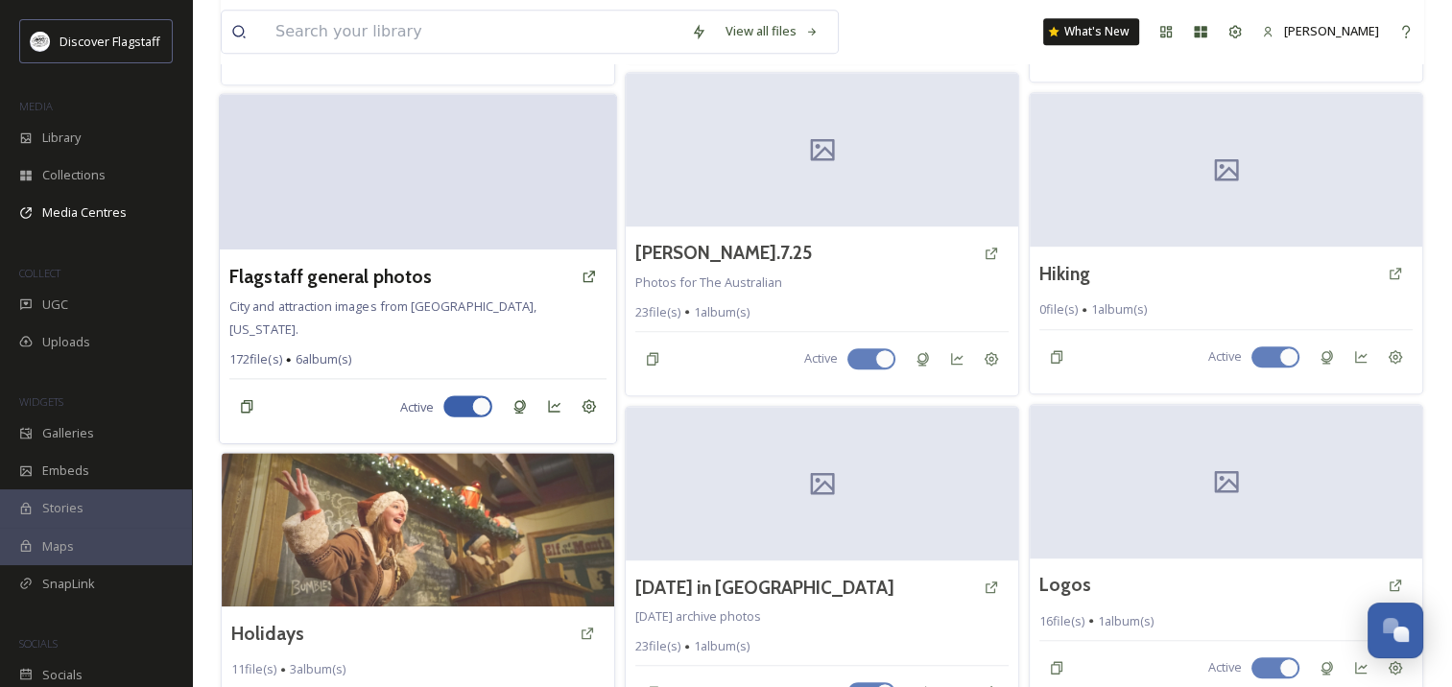
click at [385, 293] on div "Flagstaff general photos City and attraction images from [GEOGRAPHIC_DATA], [US…" at bounding box center [418, 347] width 396 height 194
click at [365, 270] on h3 "Flagstaff general photos" at bounding box center [330, 276] width 203 height 28
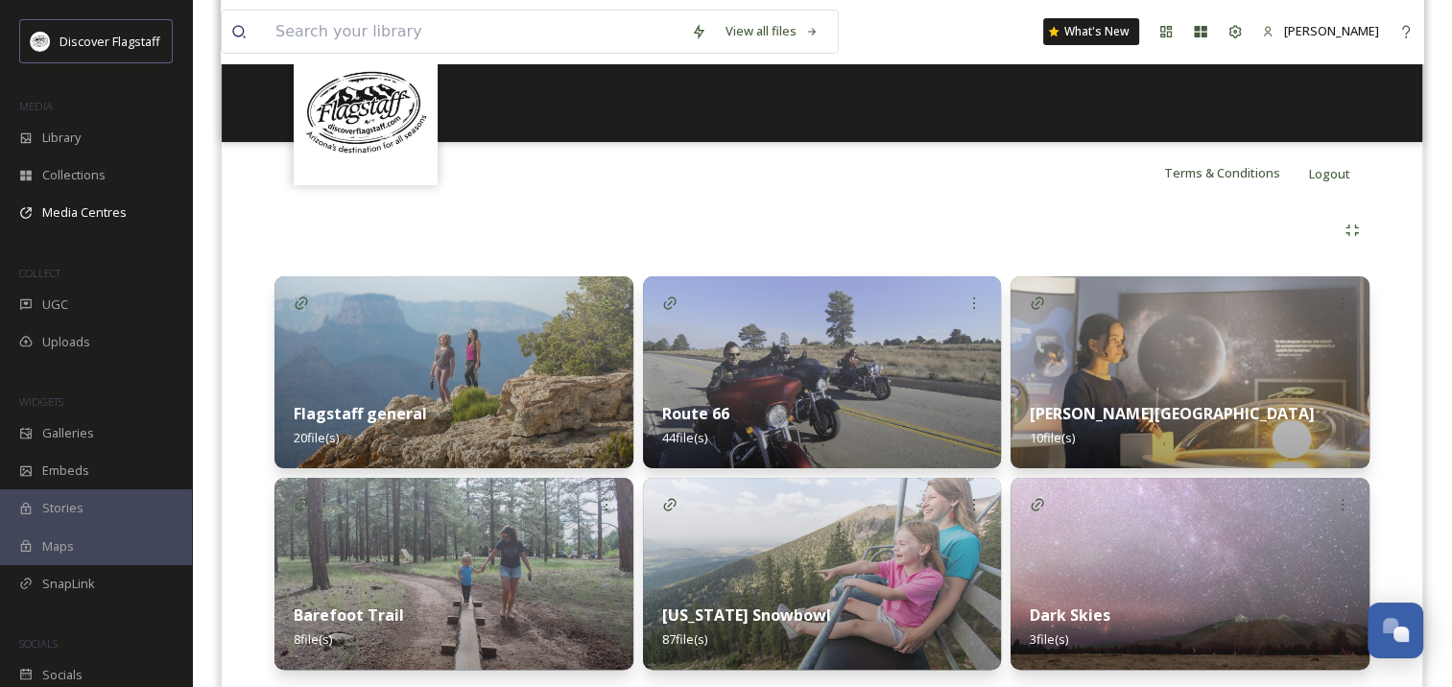
scroll to position [346, 0]
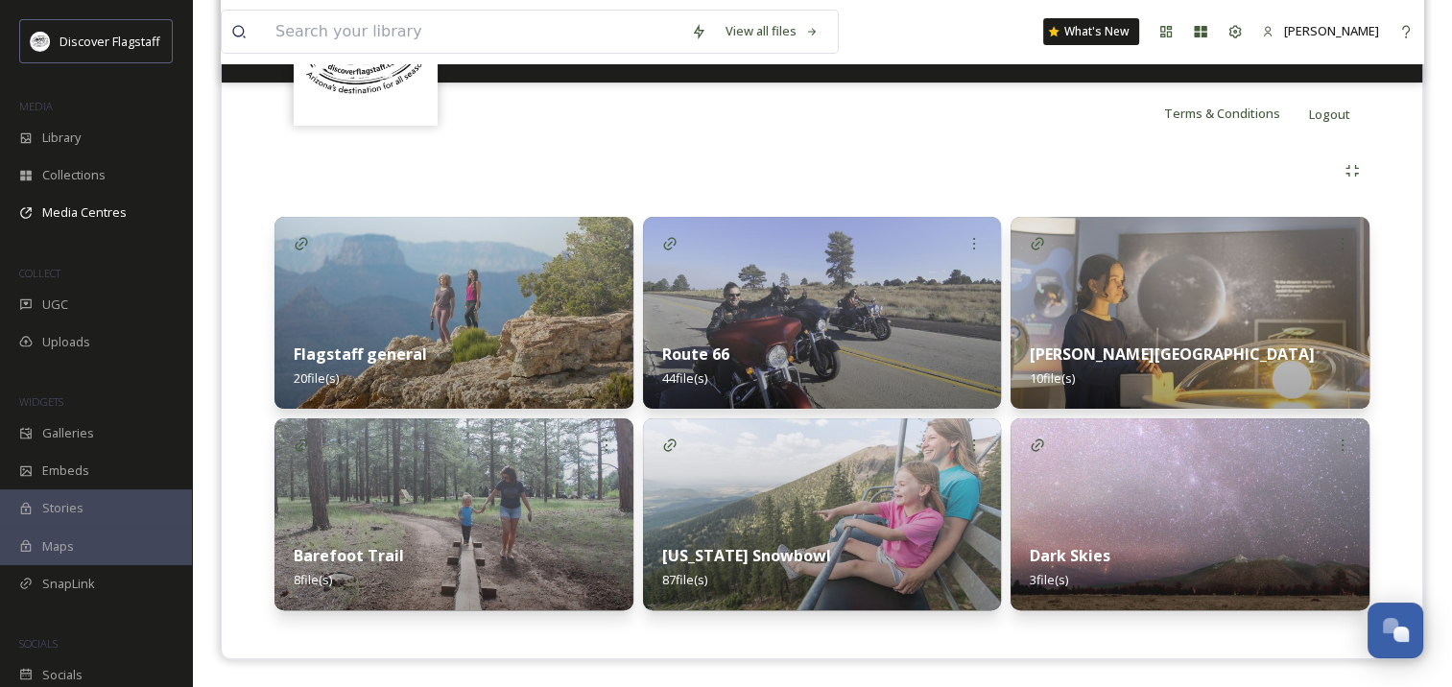
click at [708, 309] on img at bounding box center [822, 313] width 359 height 192
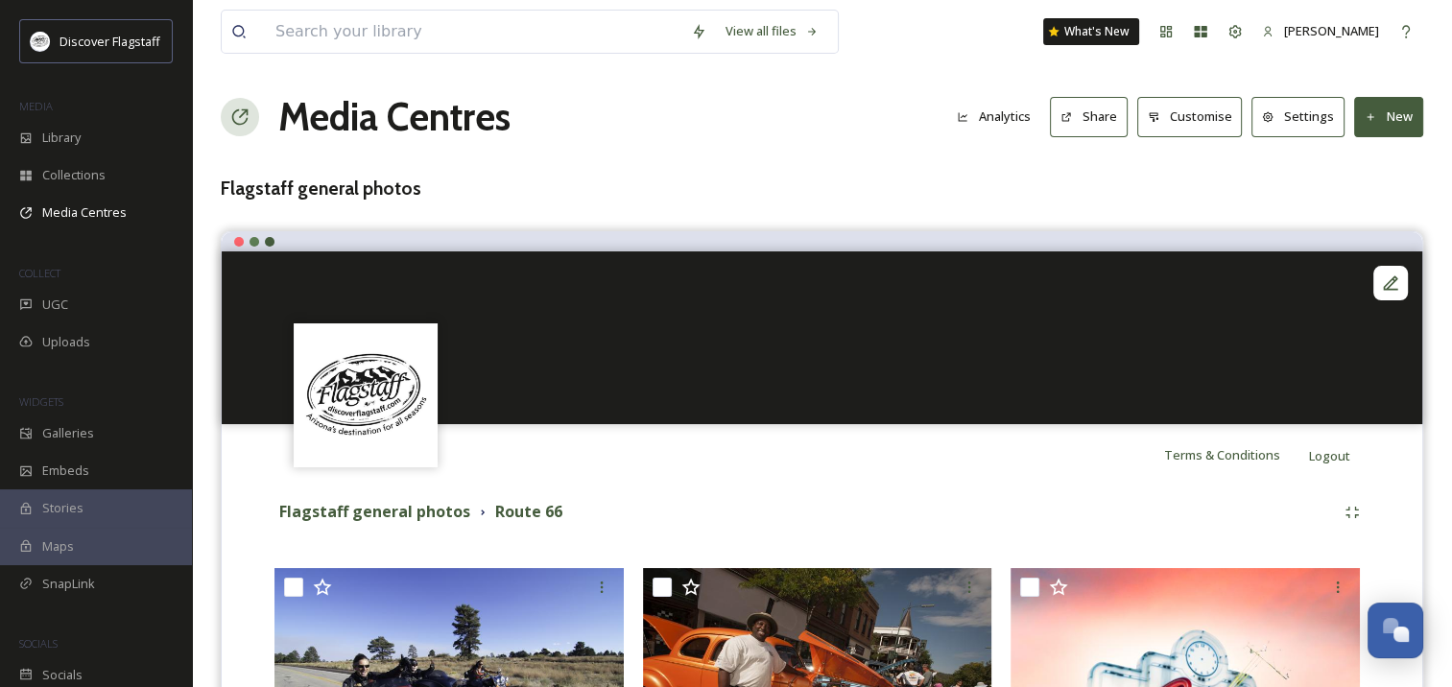
scroll to position [6, 0]
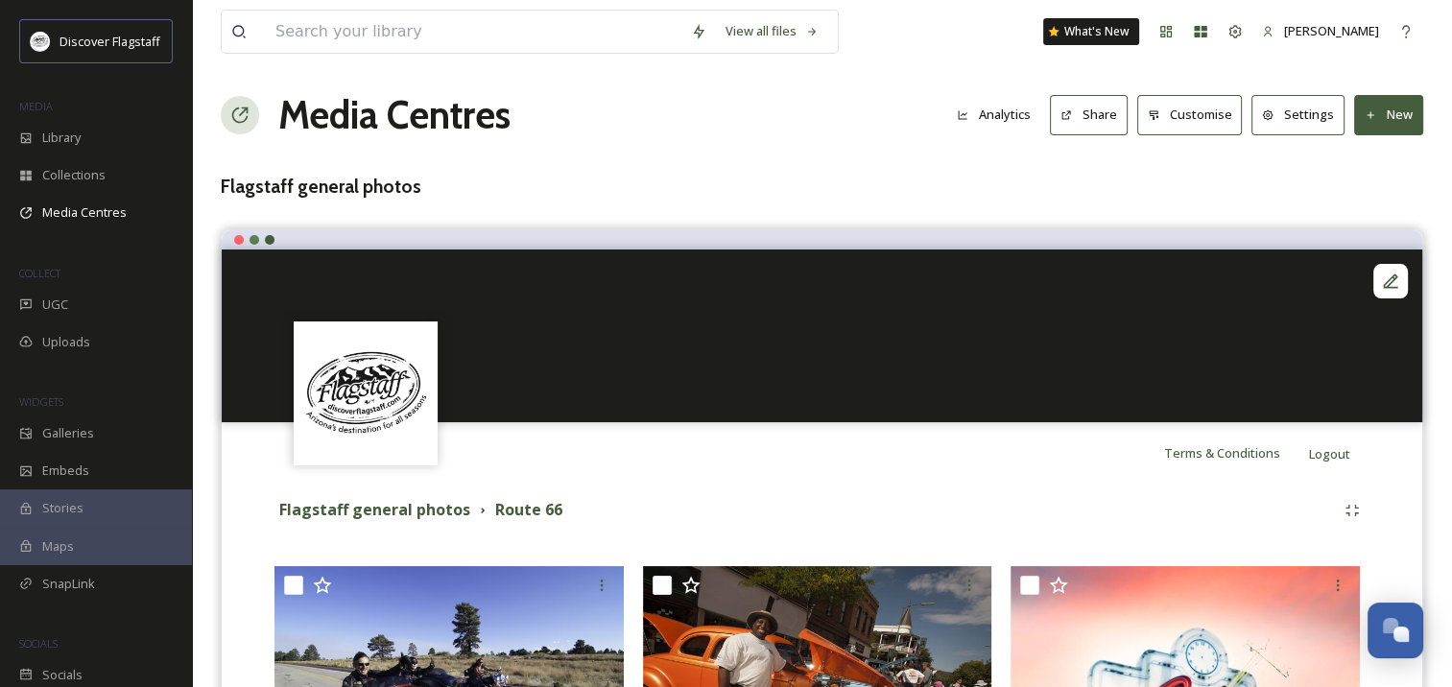
click at [1098, 112] on button "Share" at bounding box center [1089, 114] width 78 height 39
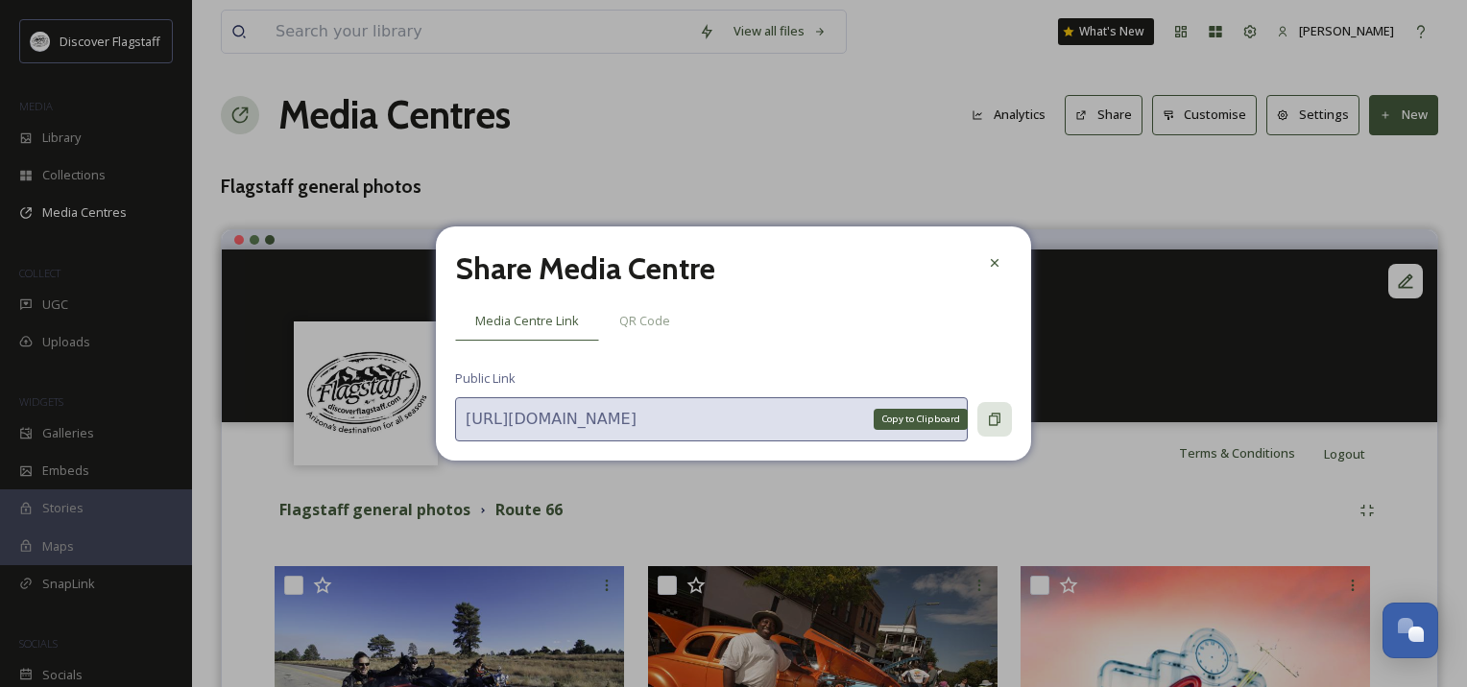
click at [1004, 415] on div "Copy to Clipboard" at bounding box center [994, 419] width 35 height 35
click at [994, 255] on icon at bounding box center [994, 262] width 15 height 15
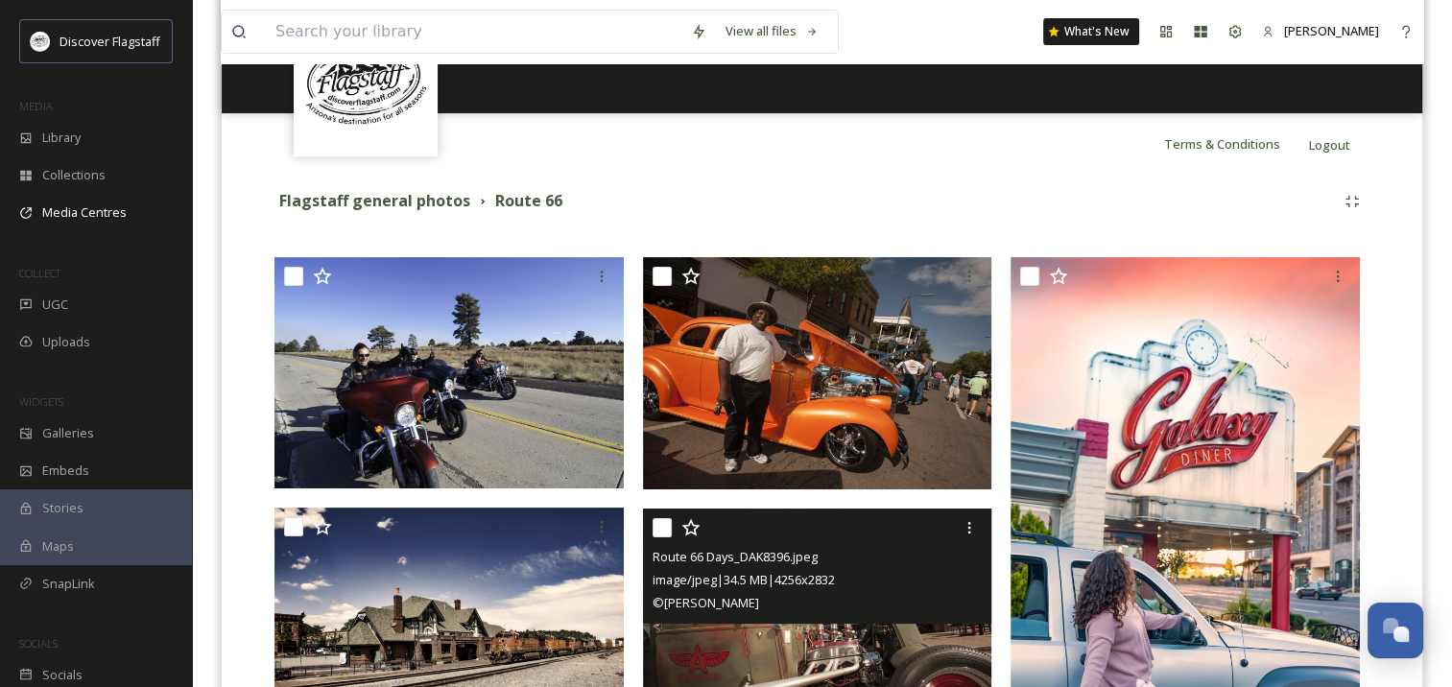
scroll to position [0, 0]
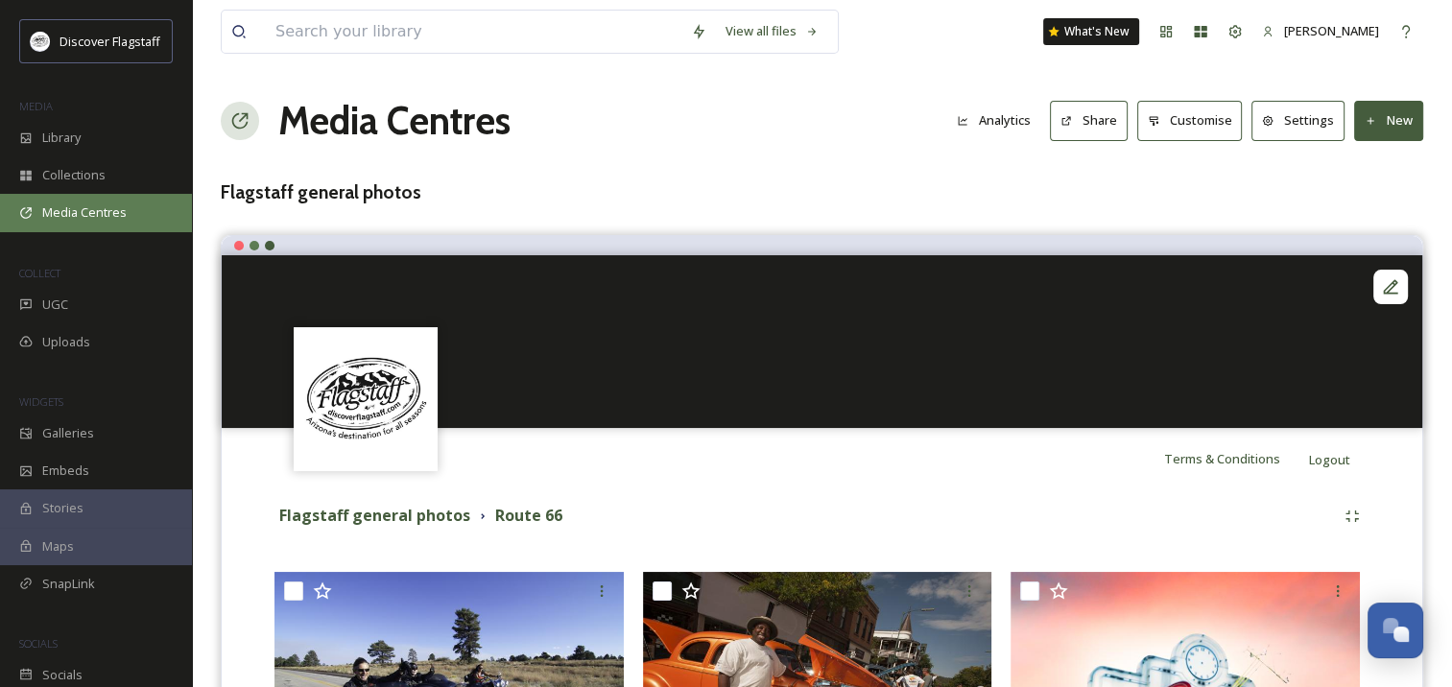
click at [69, 208] on span "Media Centres" at bounding box center [84, 213] width 84 height 18
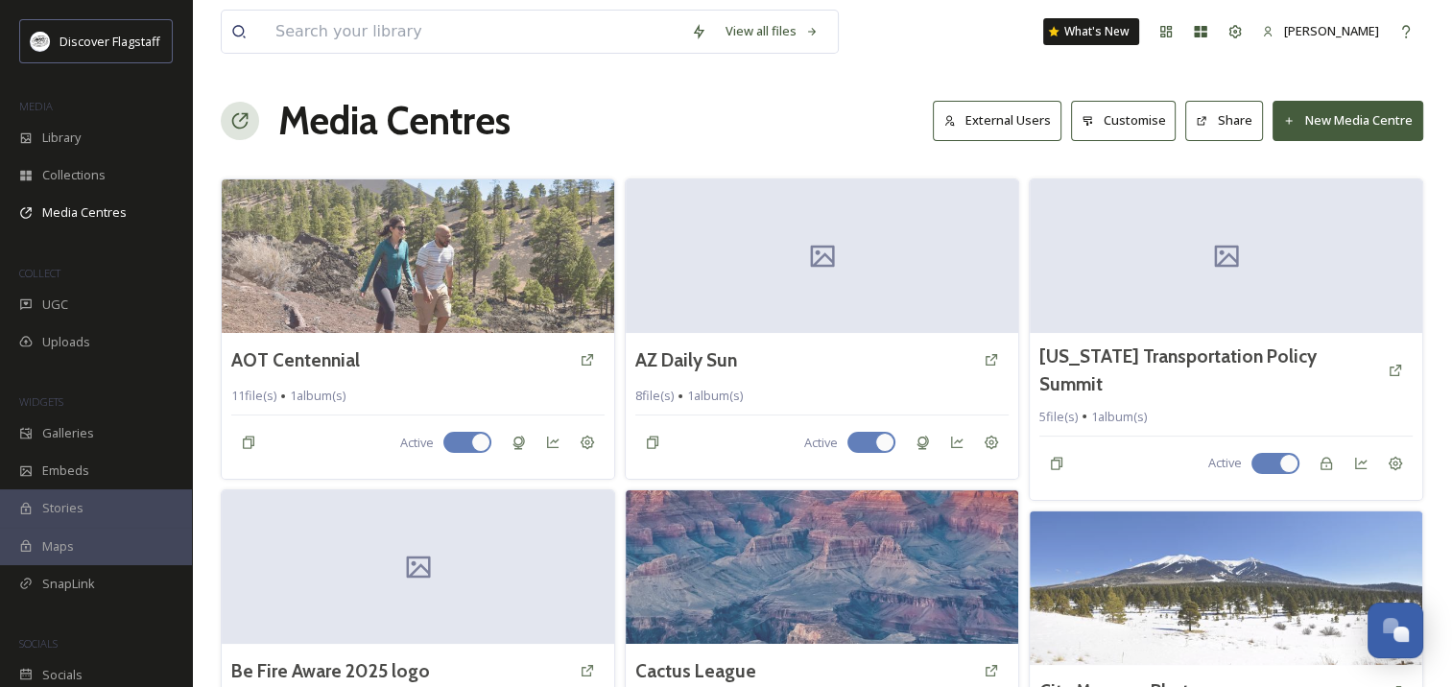
click at [1372, 123] on button "New Media Centre" at bounding box center [1348, 120] width 151 height 39
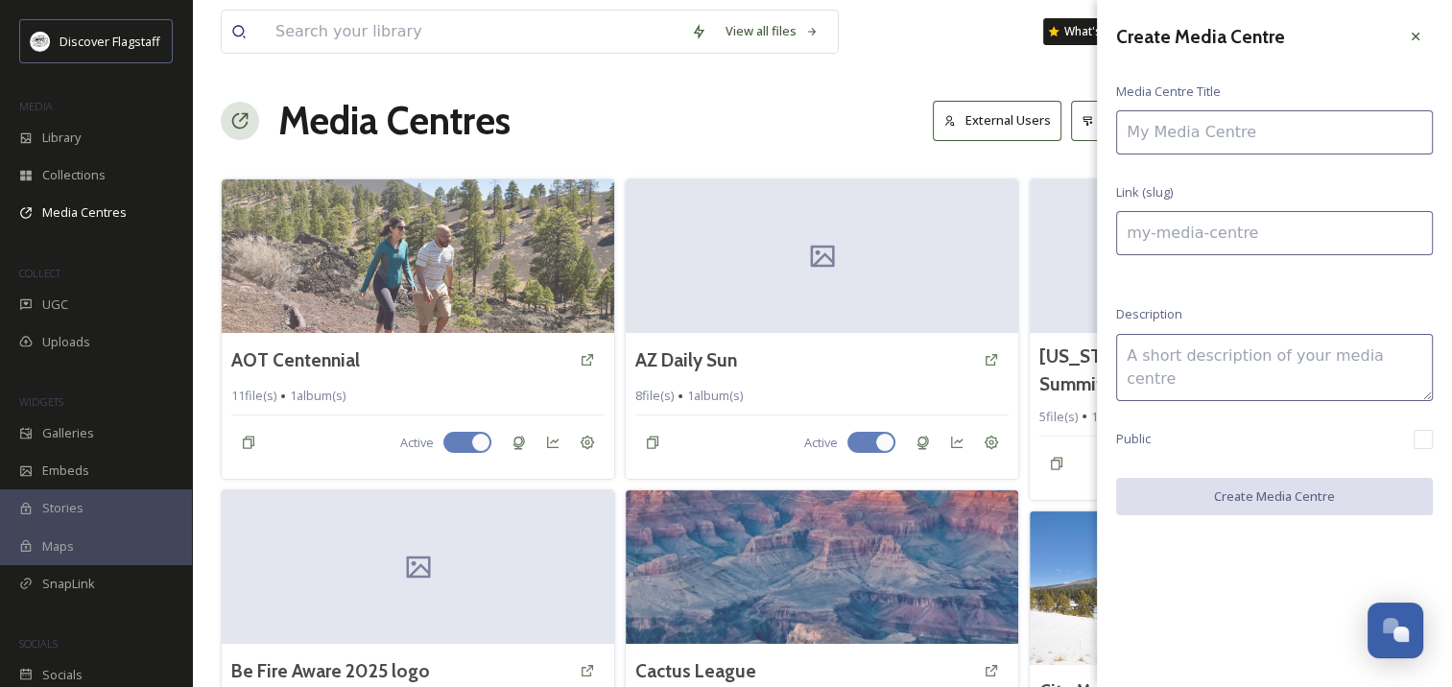
click at [1272, 126] on input at bounding box center [1274, 132] width 317 height 44
type input "S"
type input "s"
type input "SB"
type input "sb"
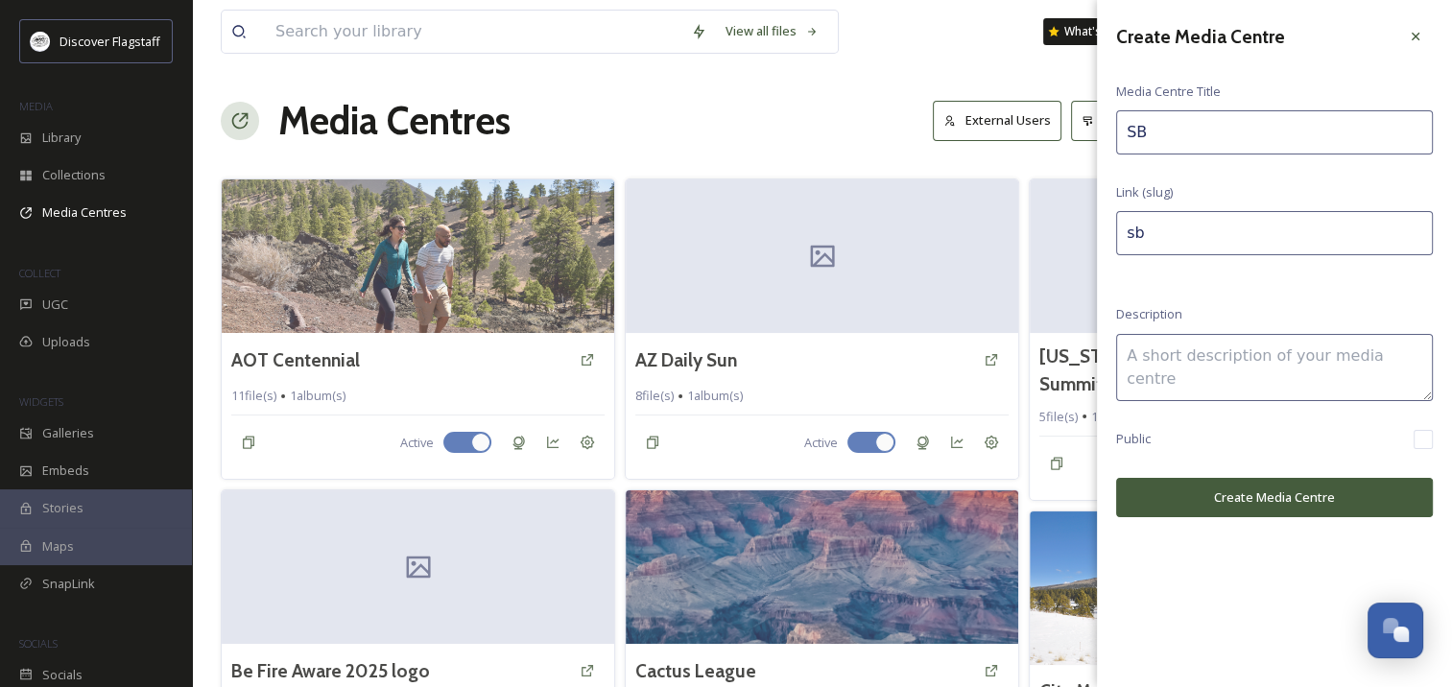
type input "SB"
click at [1155, 501] on button "Create Media Centre" at bounding box center [1274, 497] width 317 height 39
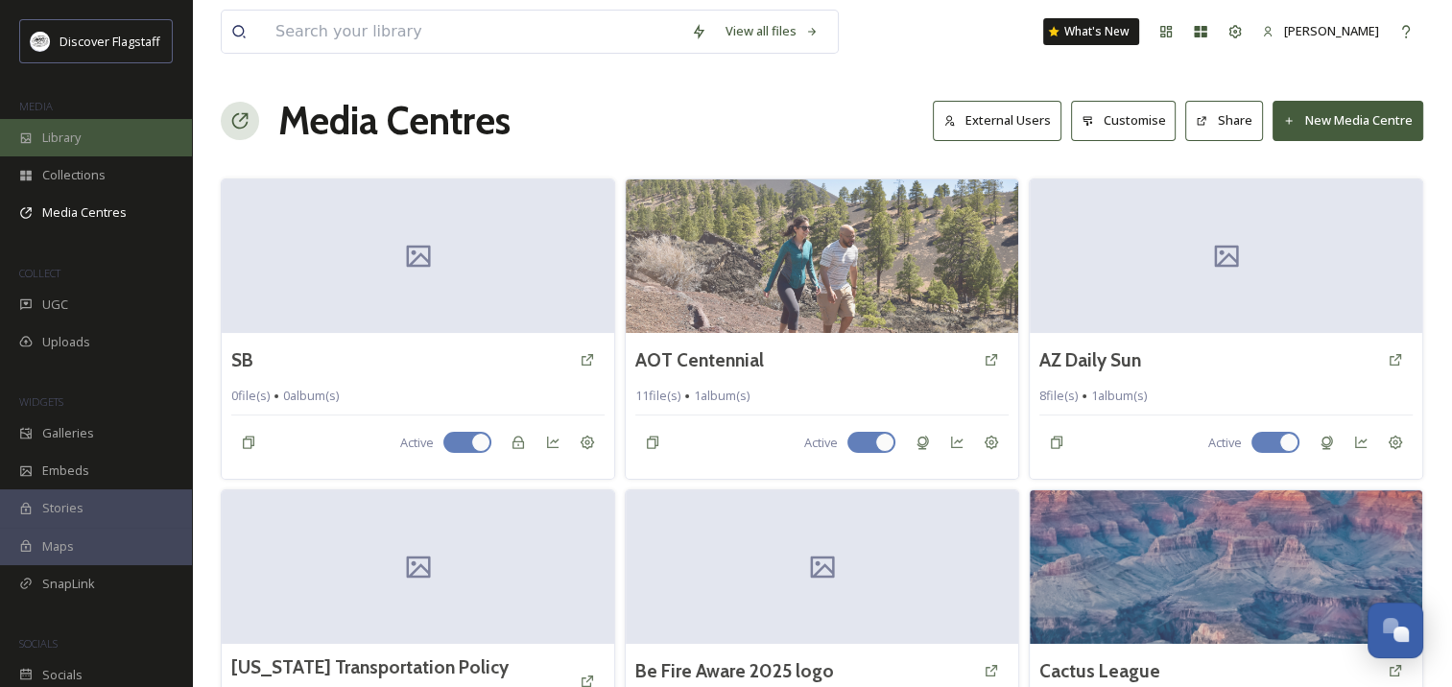
click at [71, 138] on span "Library" at bounding box center [61, 138] width 38 height 18
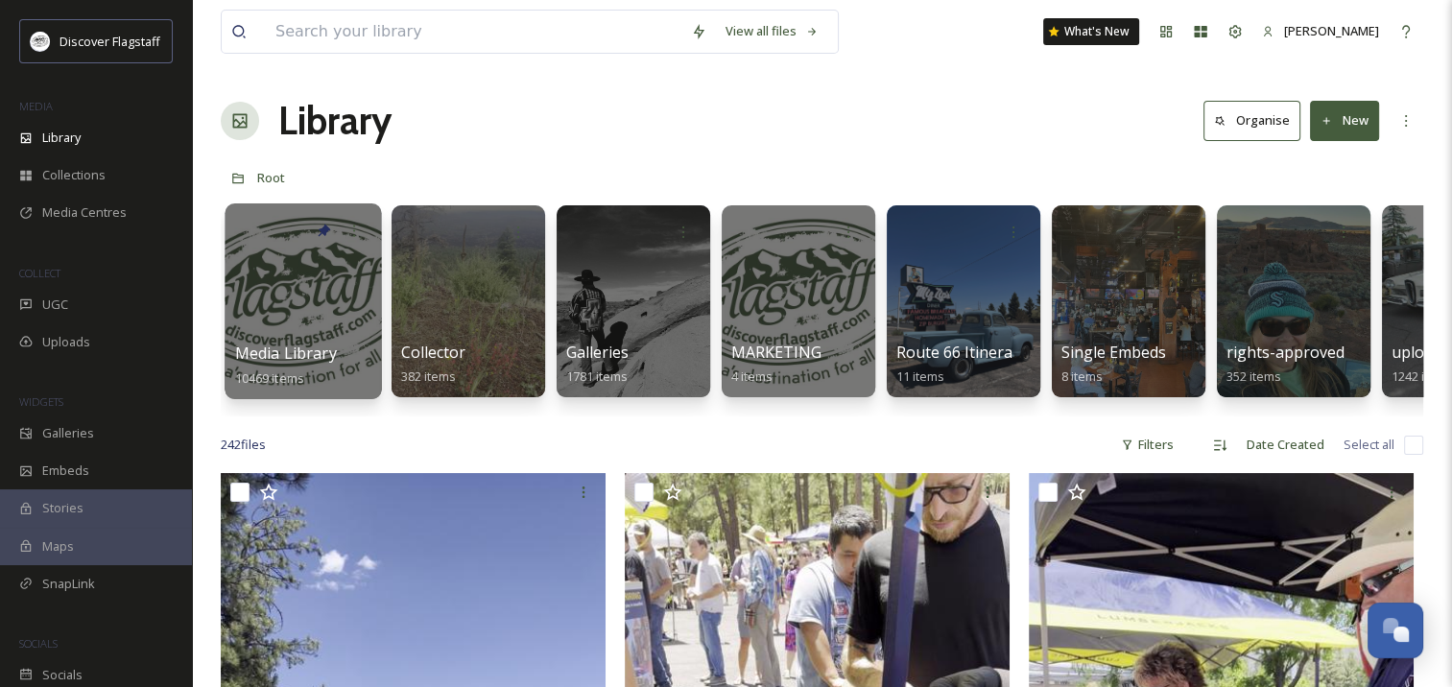
click at [290, 312] on div at bounding box center [303, 302] width 156 height 196
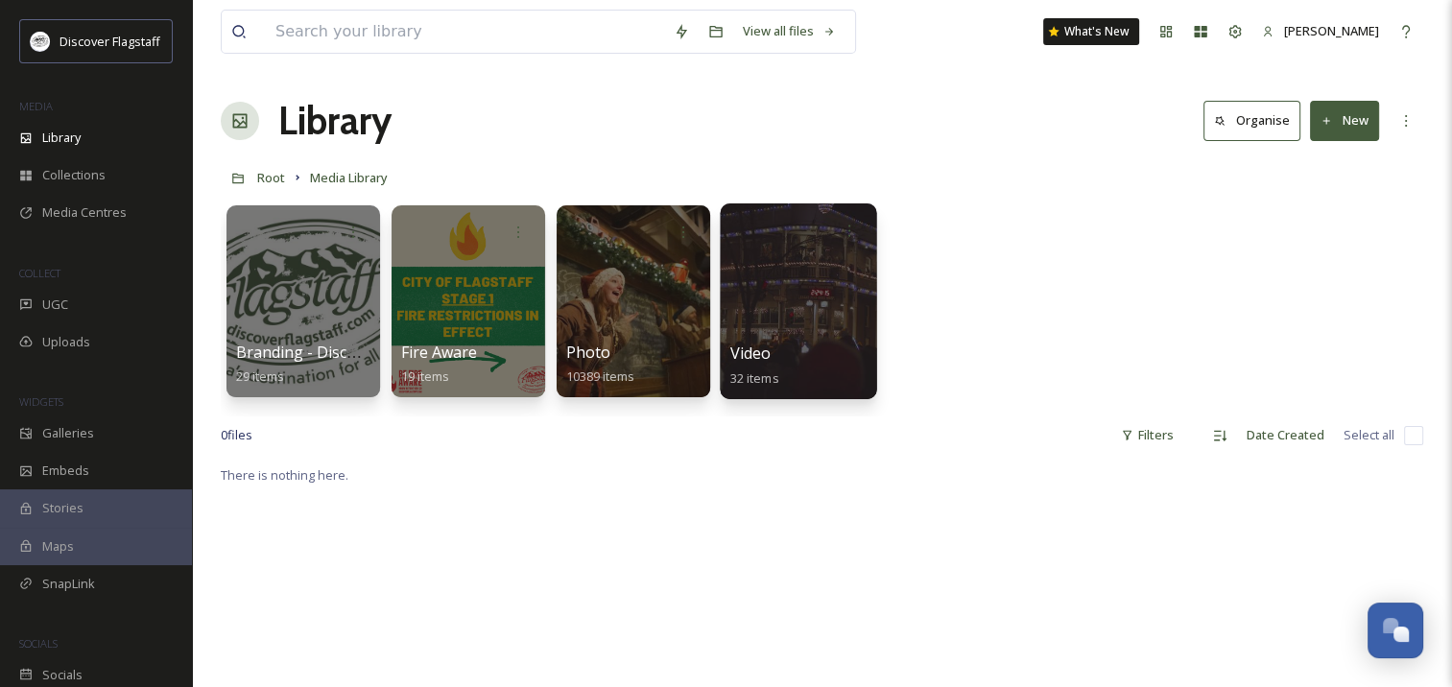
click at [797, 335] on div at bounding box center [798, 302] width 156 height 196
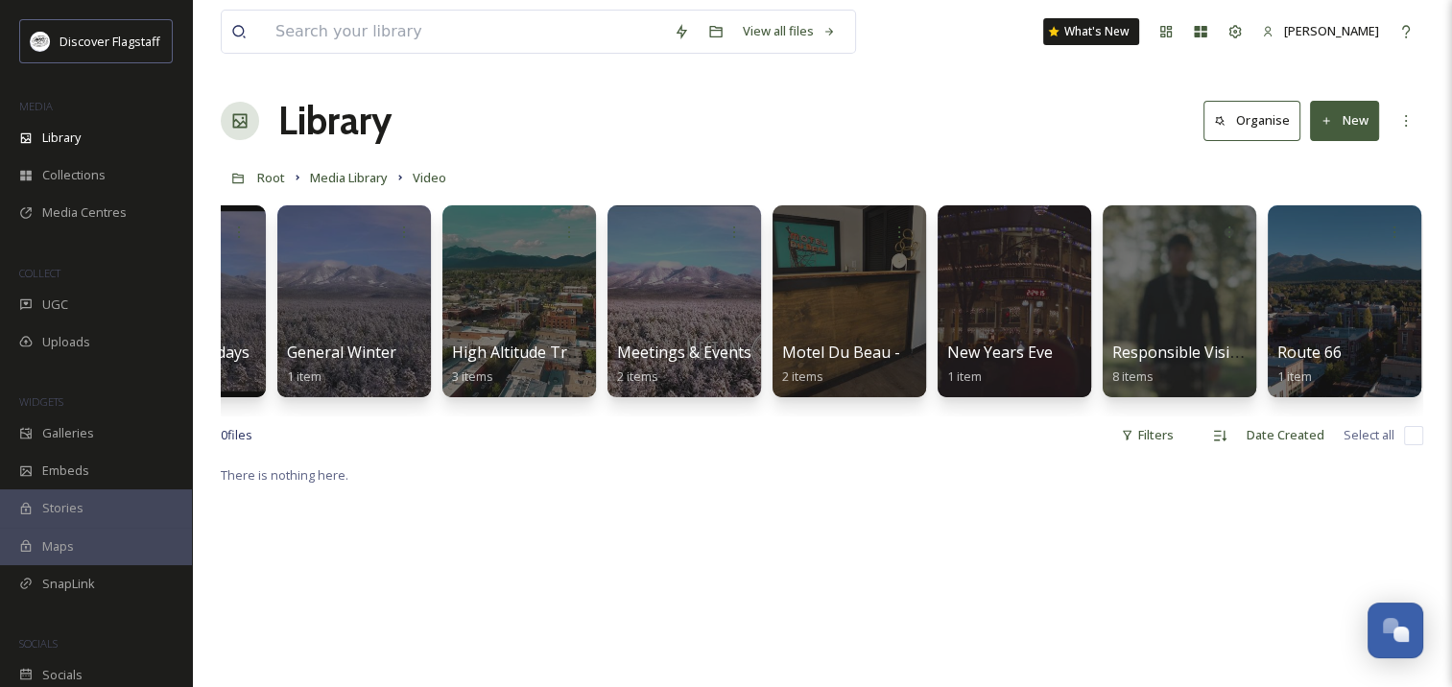
scroll to position [0, 1934]
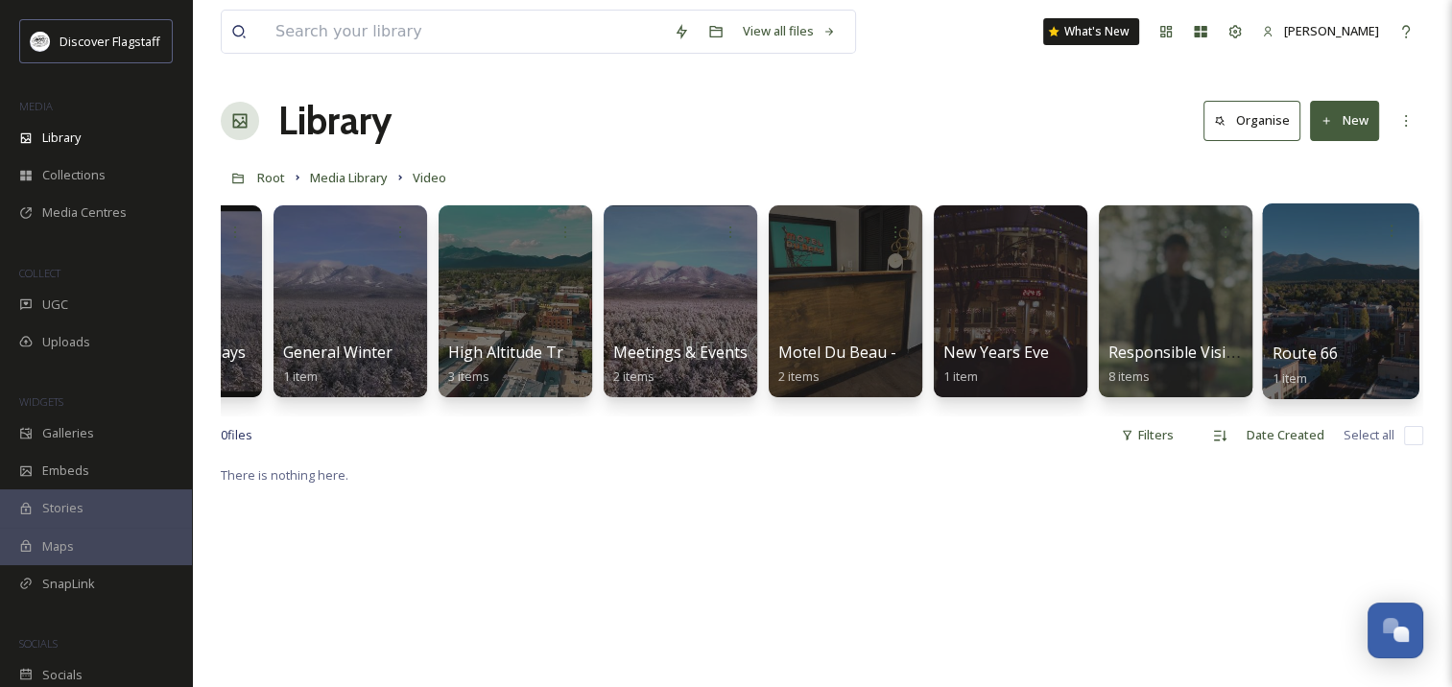
click at [1294, 284] on div at bounding box center [1340, 302] width 156 height 196
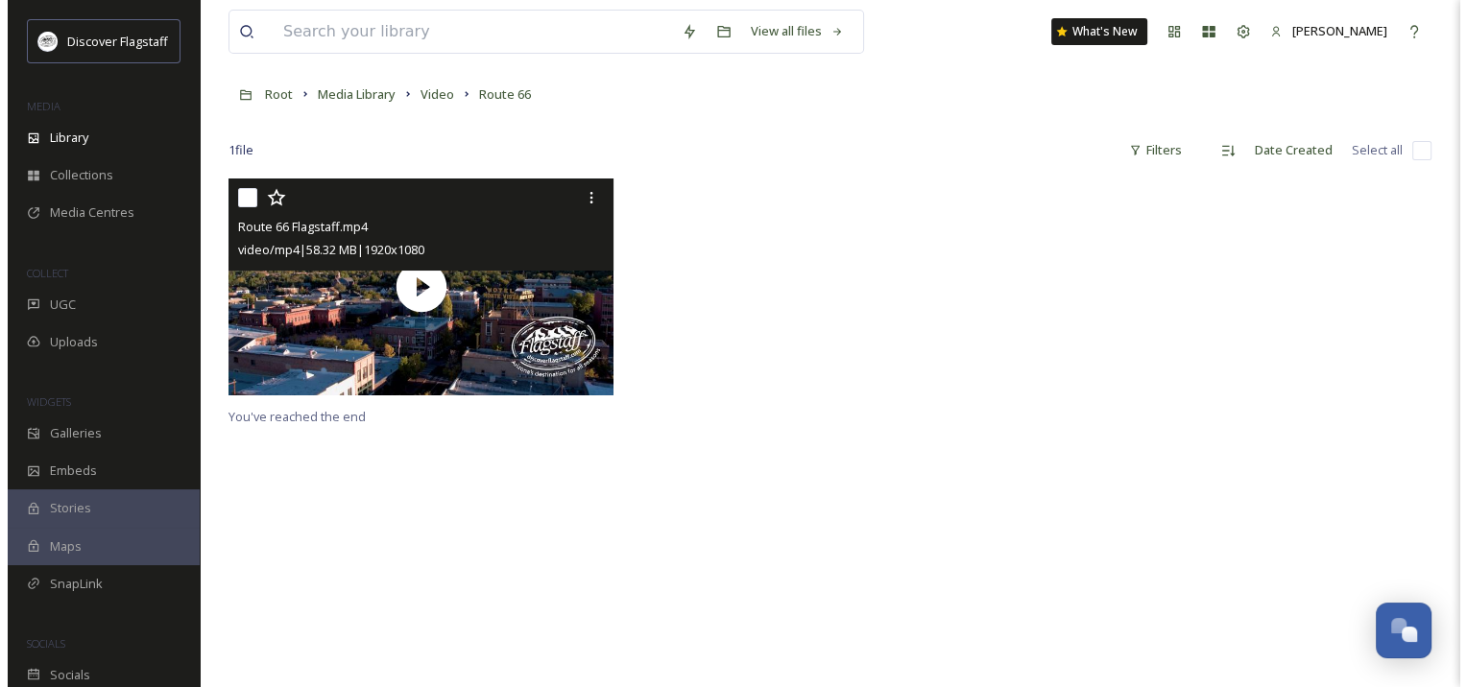
scroll to position [87, 0]
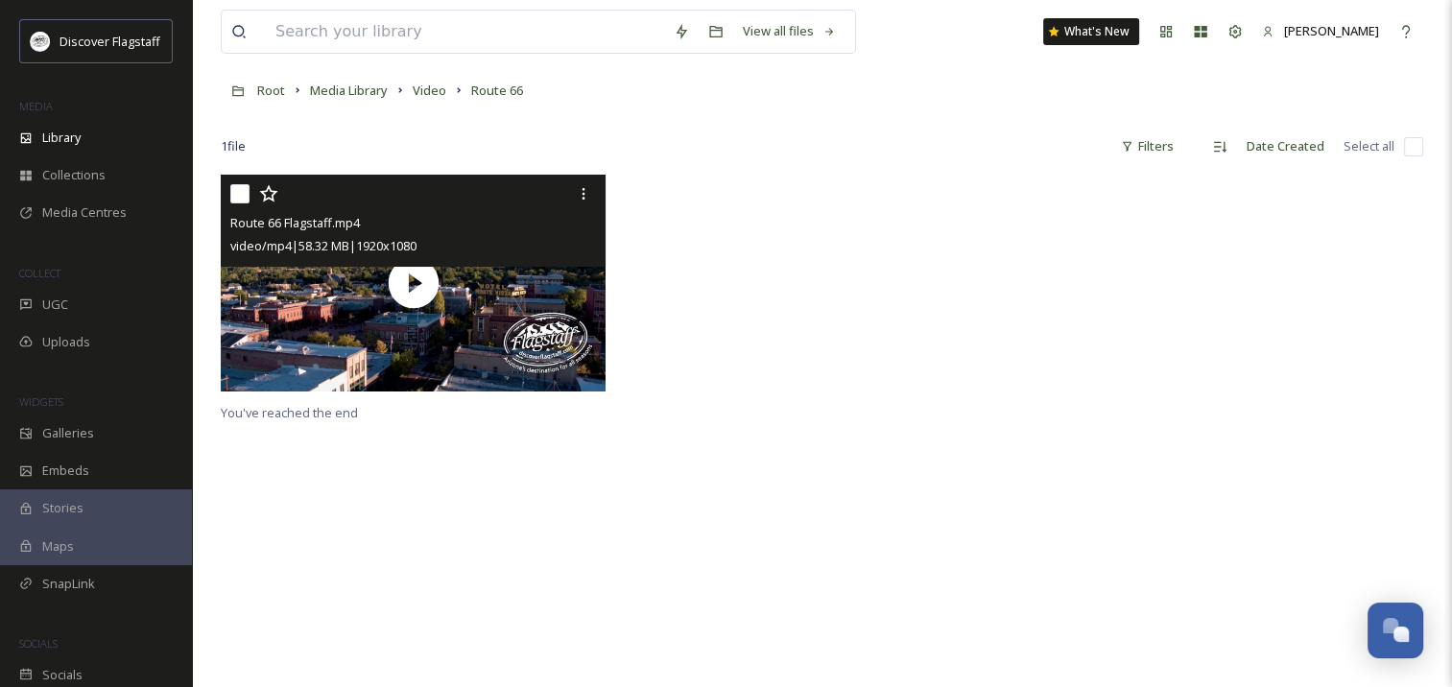
click at [232, 196] on input "checkbox" at bounding box center [239, 193] width 19 height 19
checkbox input "true"
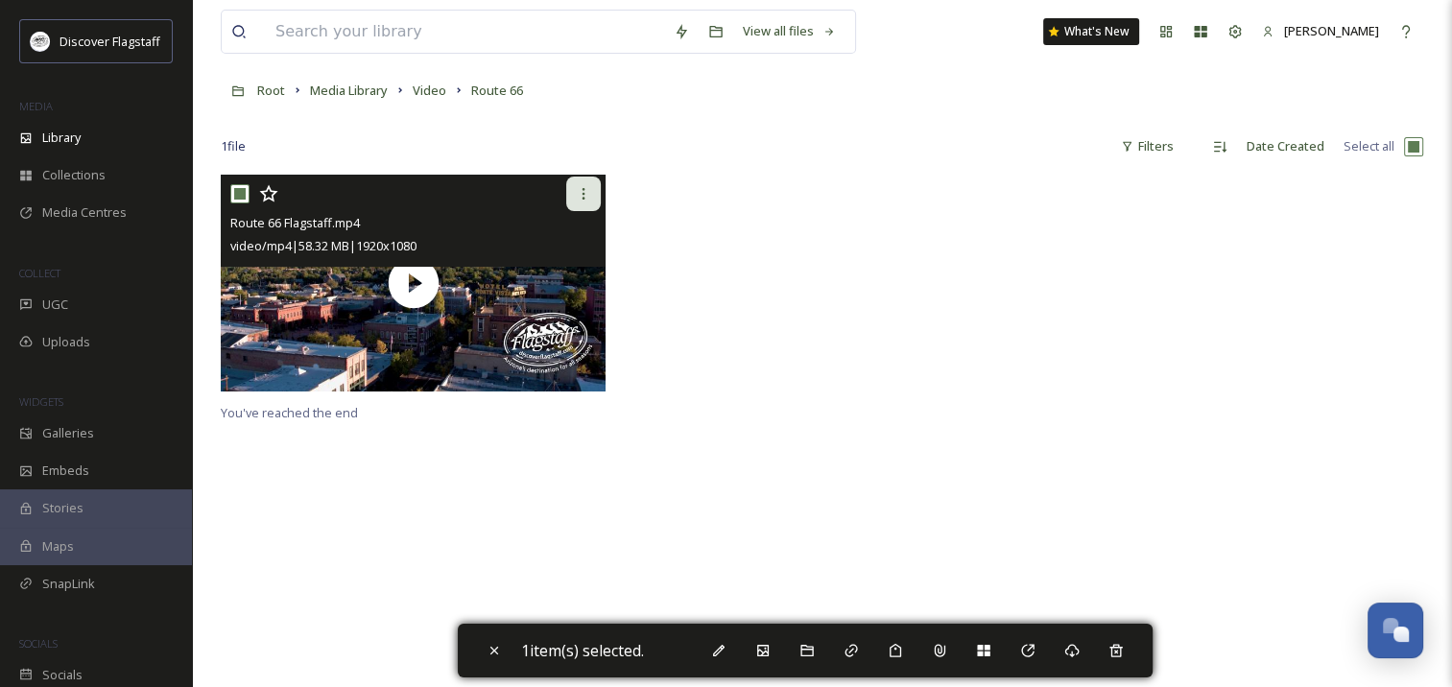
click at [578, 197] on icon at bounding box center [583, 193] width 15 height 15
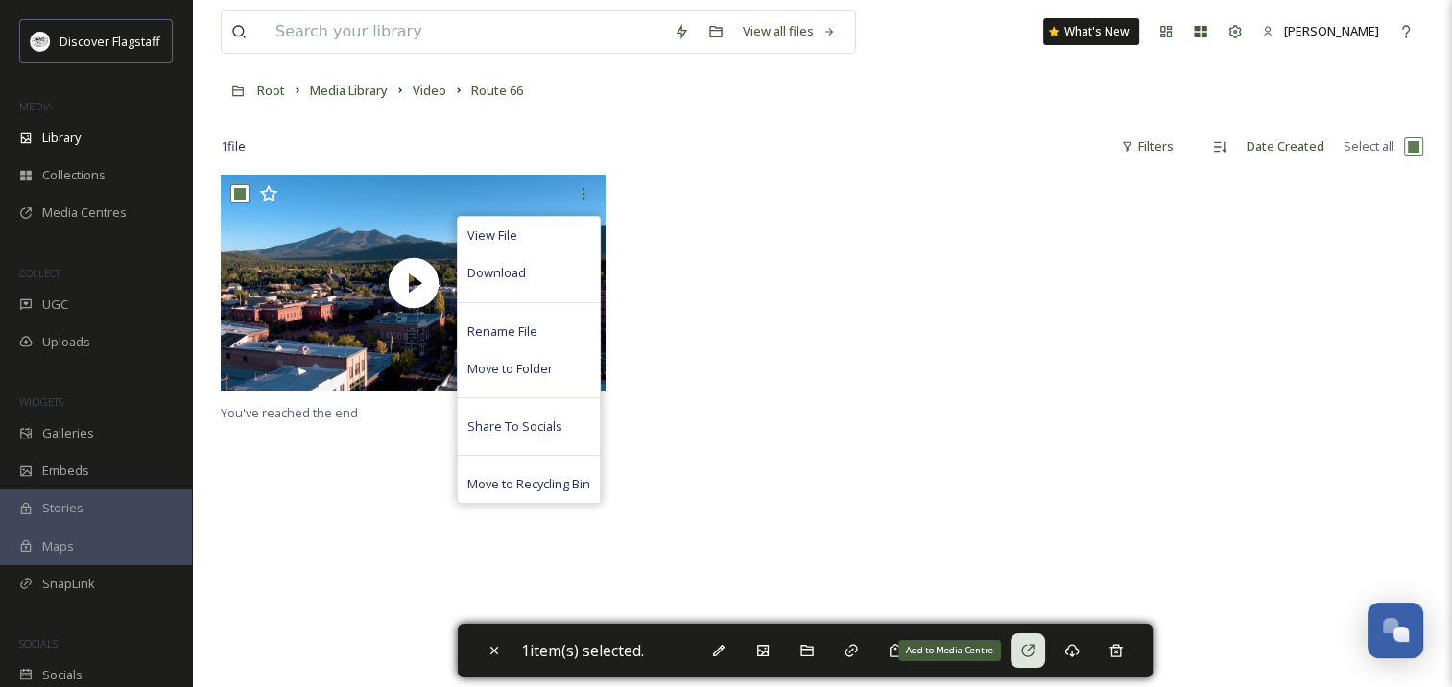
click at [1027, 653] on icon at bounding box center [1027, 650] width 12 height 12
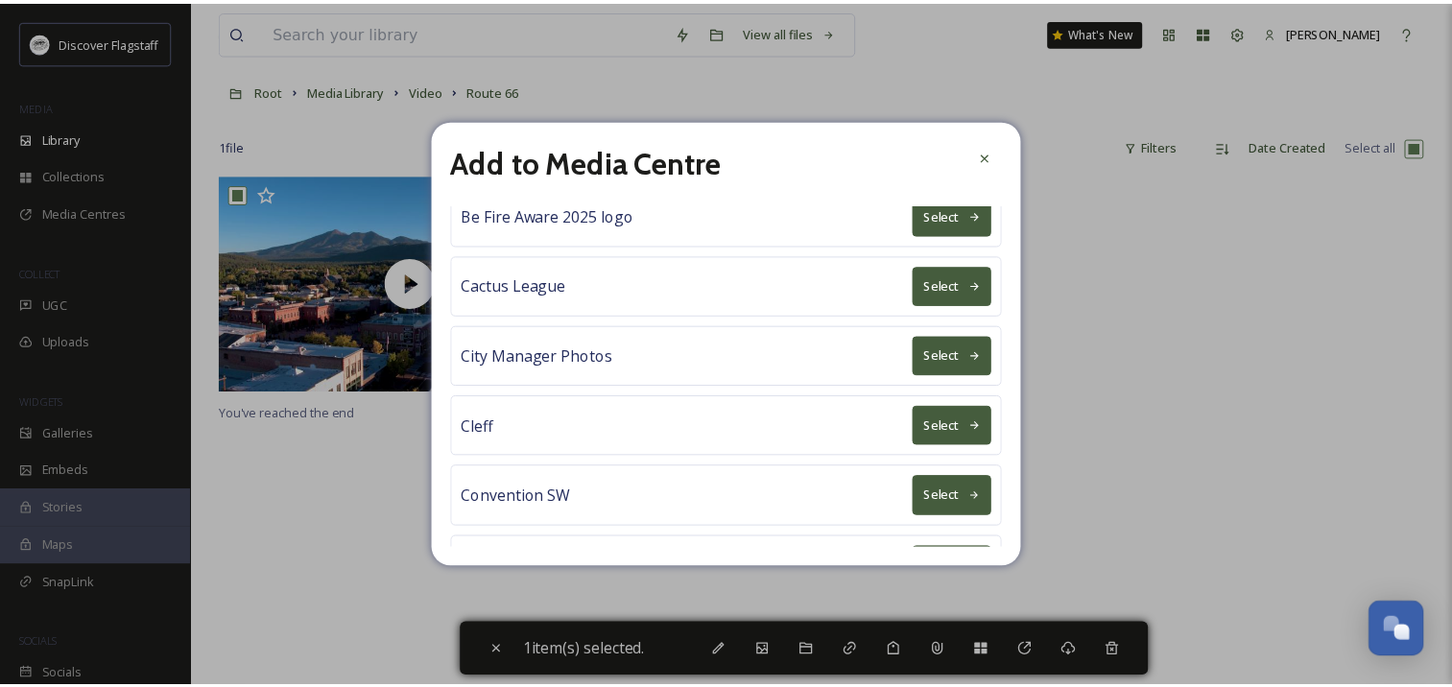
scroll to position [0, 0]
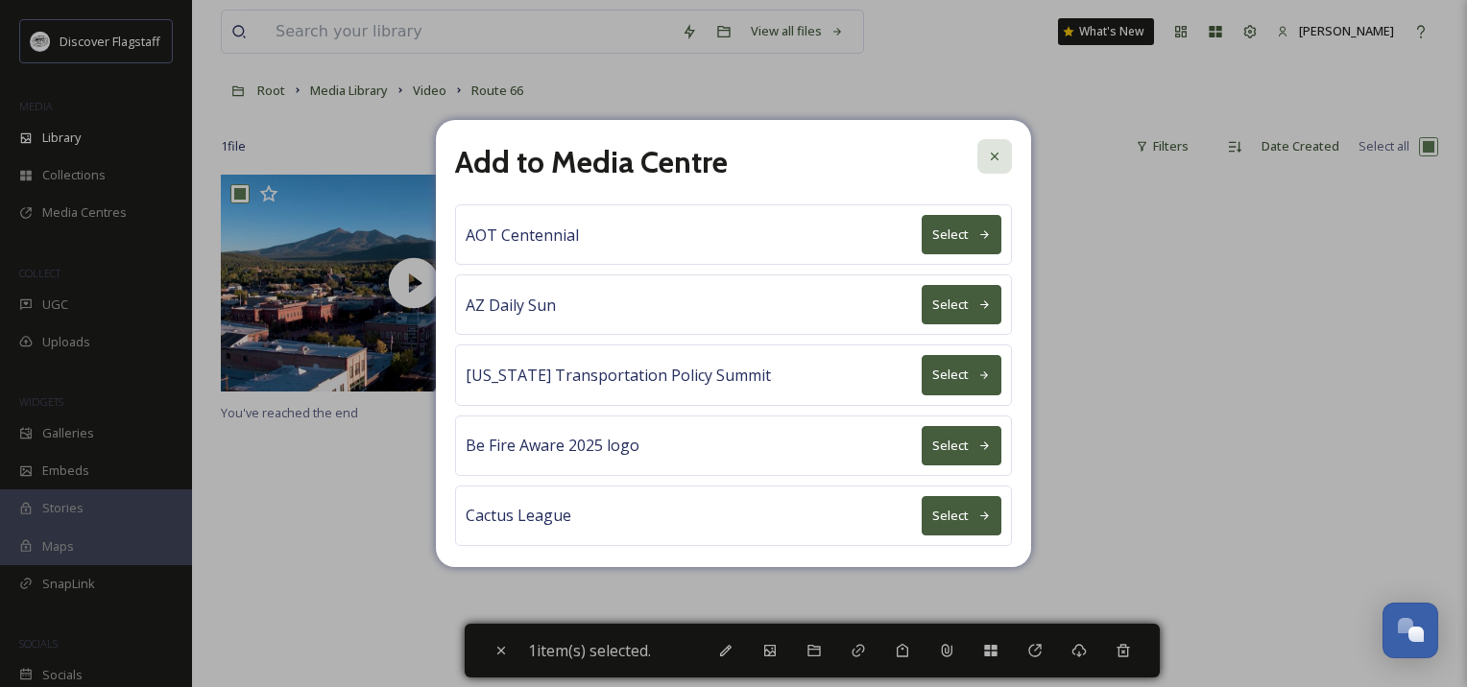
click at [992, 152] on icon at bounding box center [994, 156] width 15 height 15
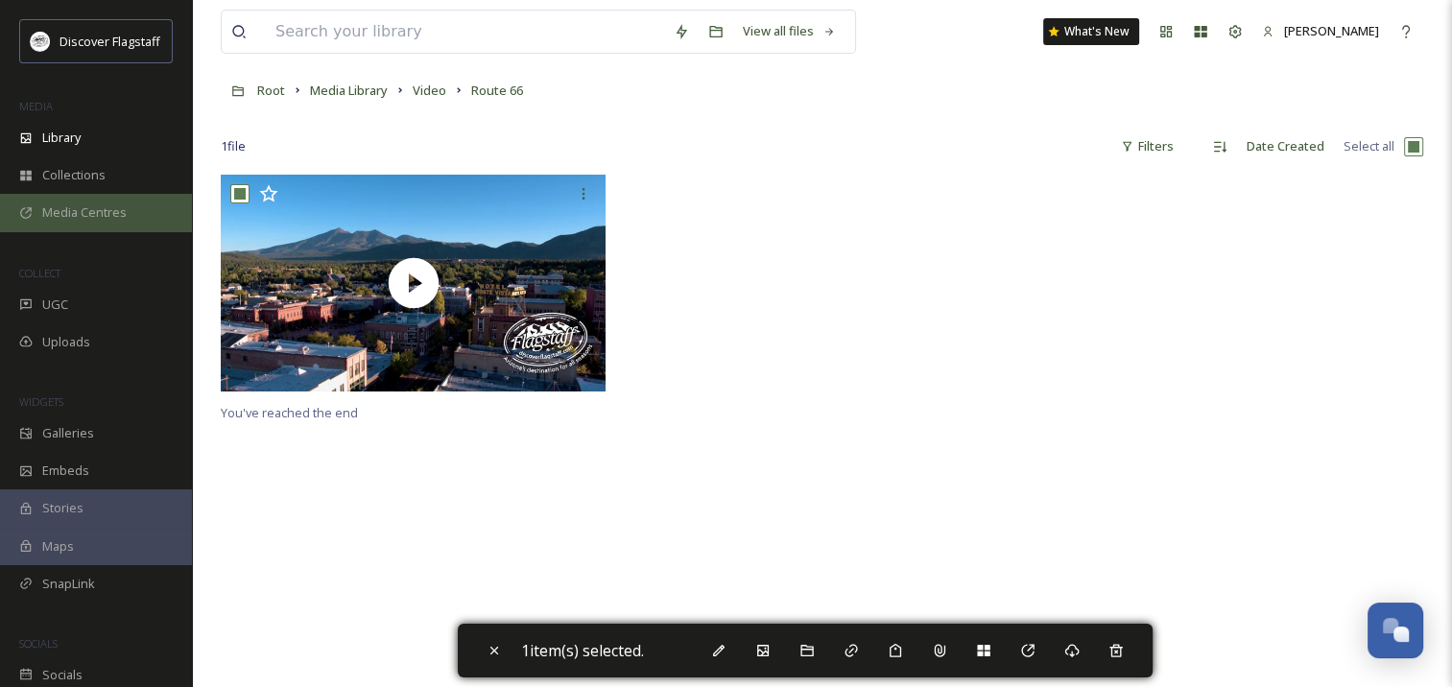
click at [72, 204] on span "Media Centres" at bounding box center [84, 213] width 84 height 18
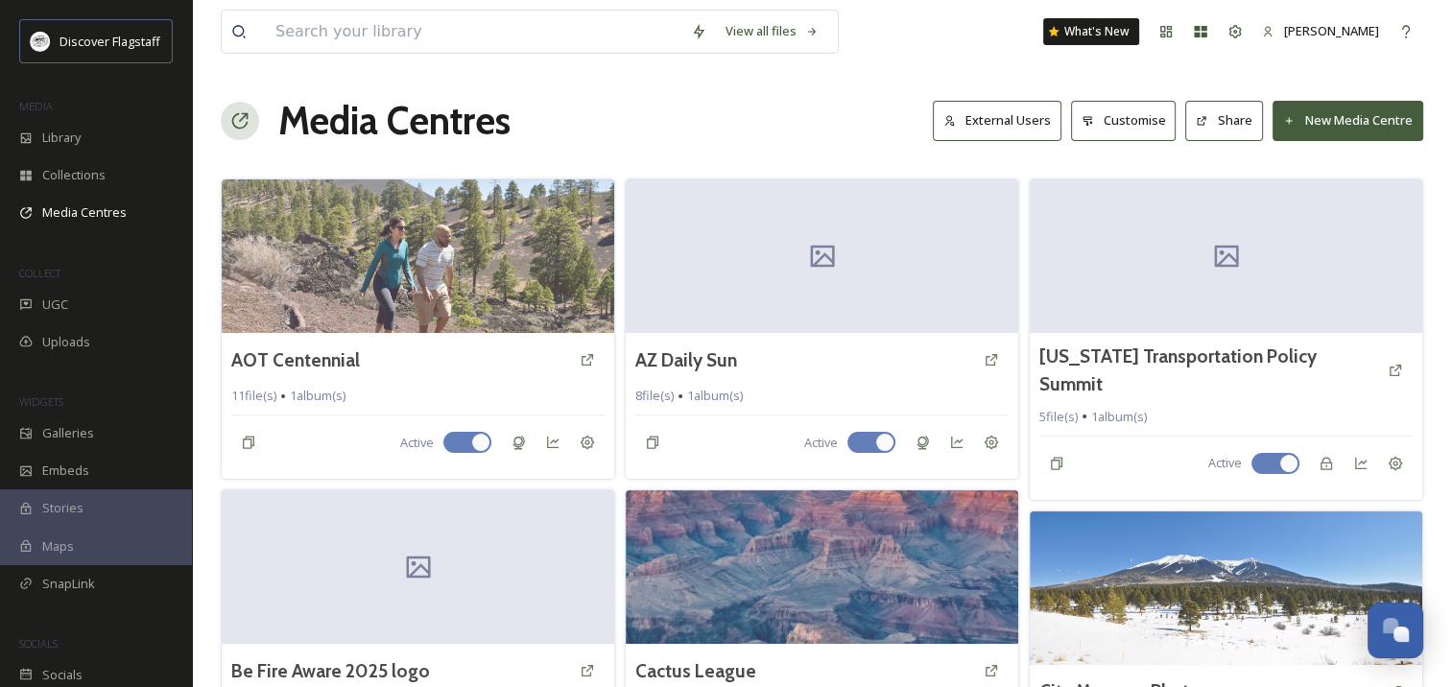
click at [1305, 119] on button "New Media Centre" at bounding box center [1348, 120] width 151 height 39
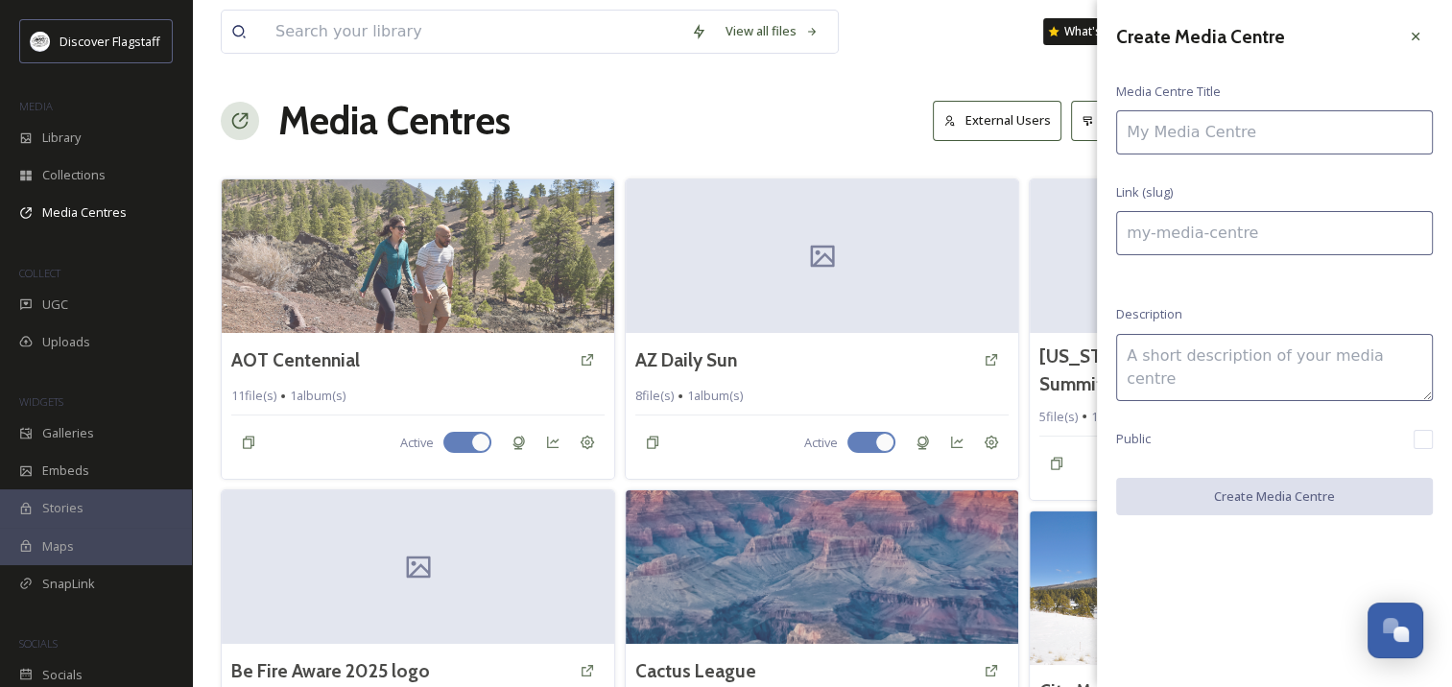
click at [1239, 127] on input at bounding box center [1274, 132] width 317 height 44
type input "S"
type input "s"
type input "SB"
type input "sb"
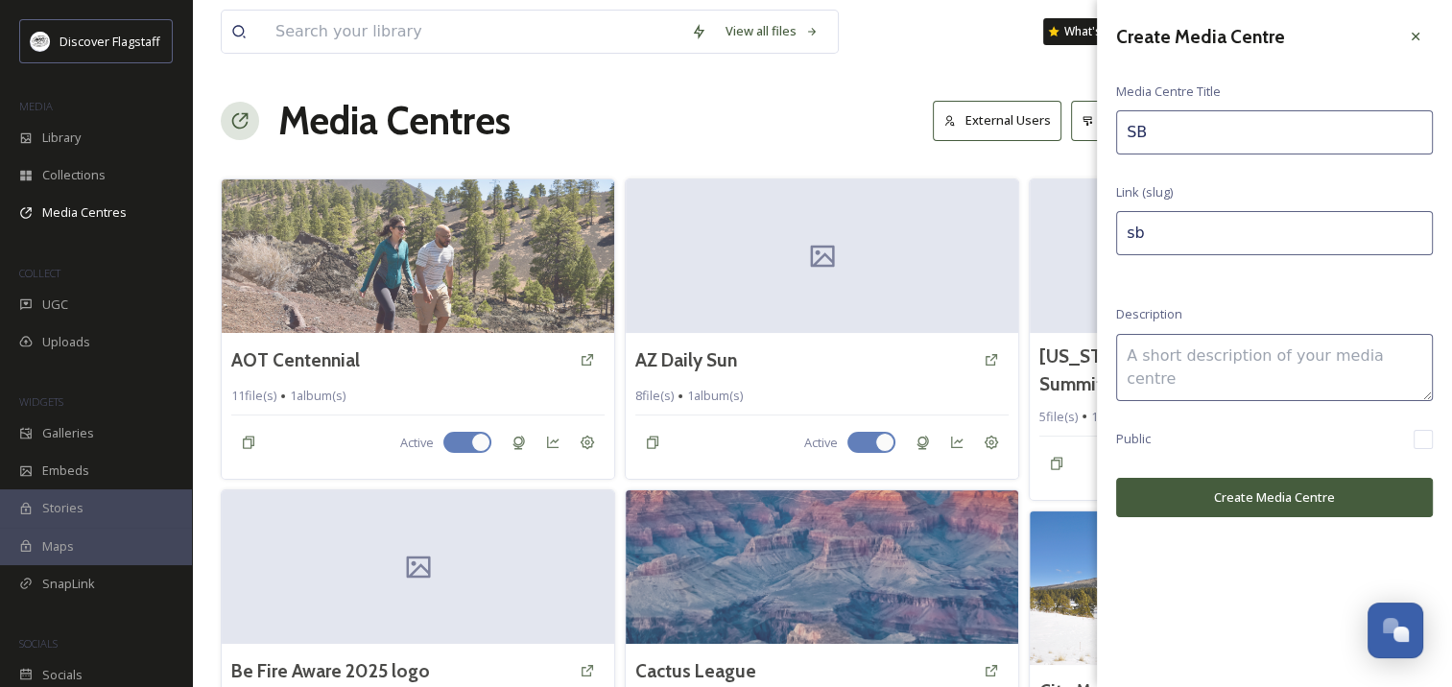
type input "SB"
click at [1160, 357] on textarea at bounding box center [1274, 367] width 317 height 67
type textarea "SB"
click at [1156, 498] on button "Create Media Centre" at bounding box center [1274, 497] width 317 height 39
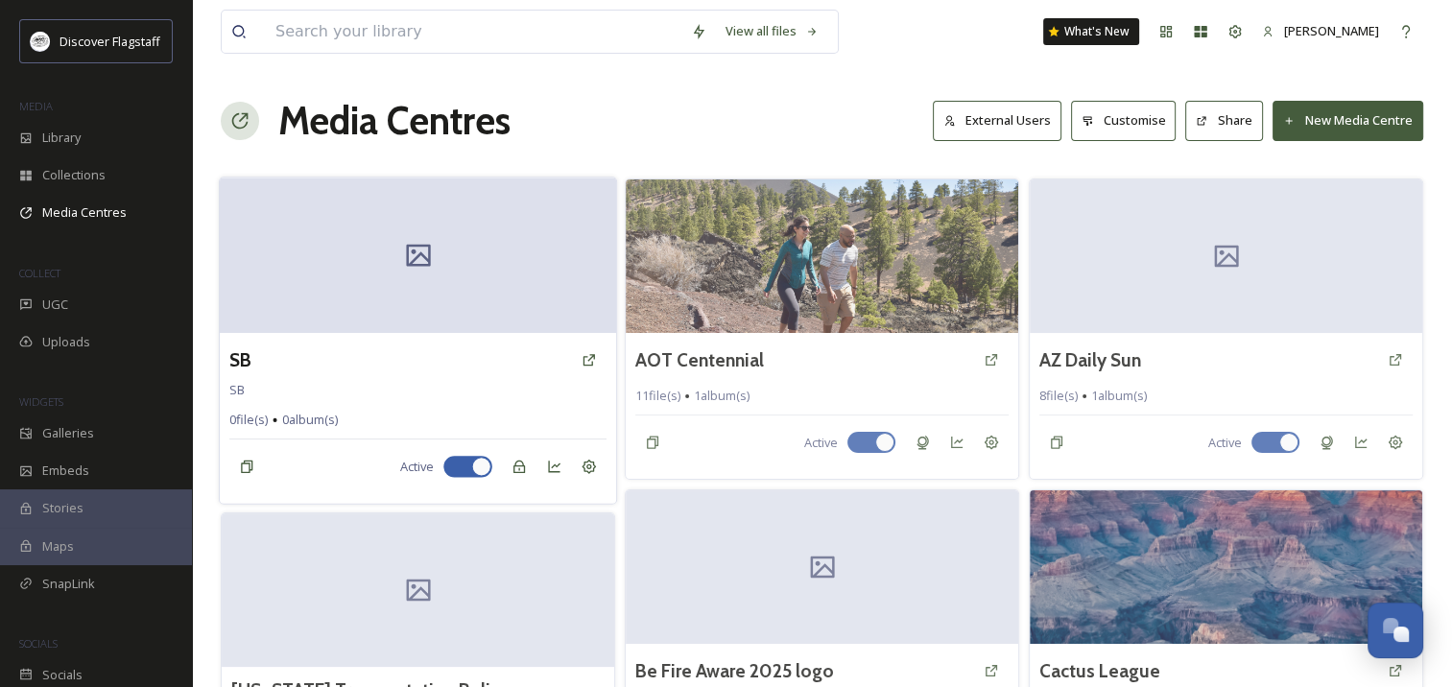
click at [407, 249] on icon at bounding box center [418, 256] width 24 height 22
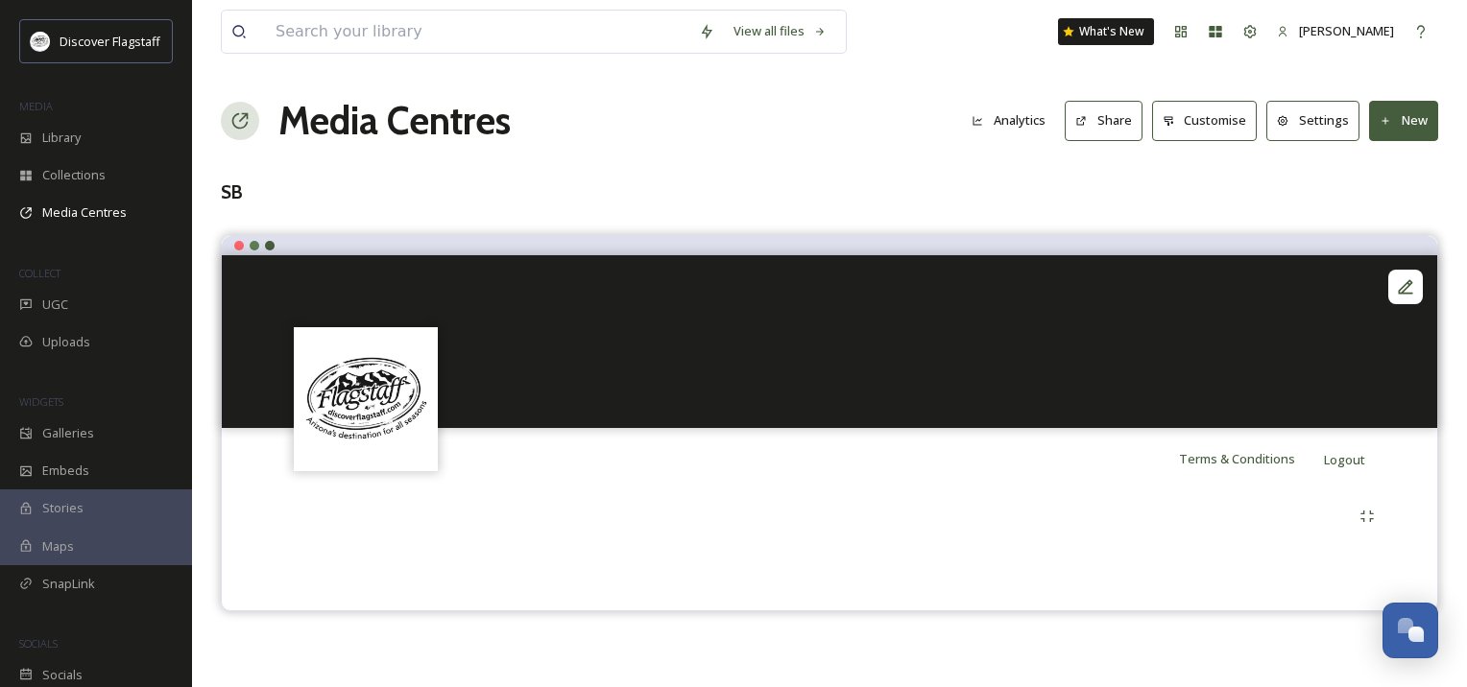
click at [1394, 123] on button "New" at bounding box center [1403, 120] width 69 height 39
click at [1394, 196] on span "Add Album" at bounding box center [1396, 203] width 62 height 18
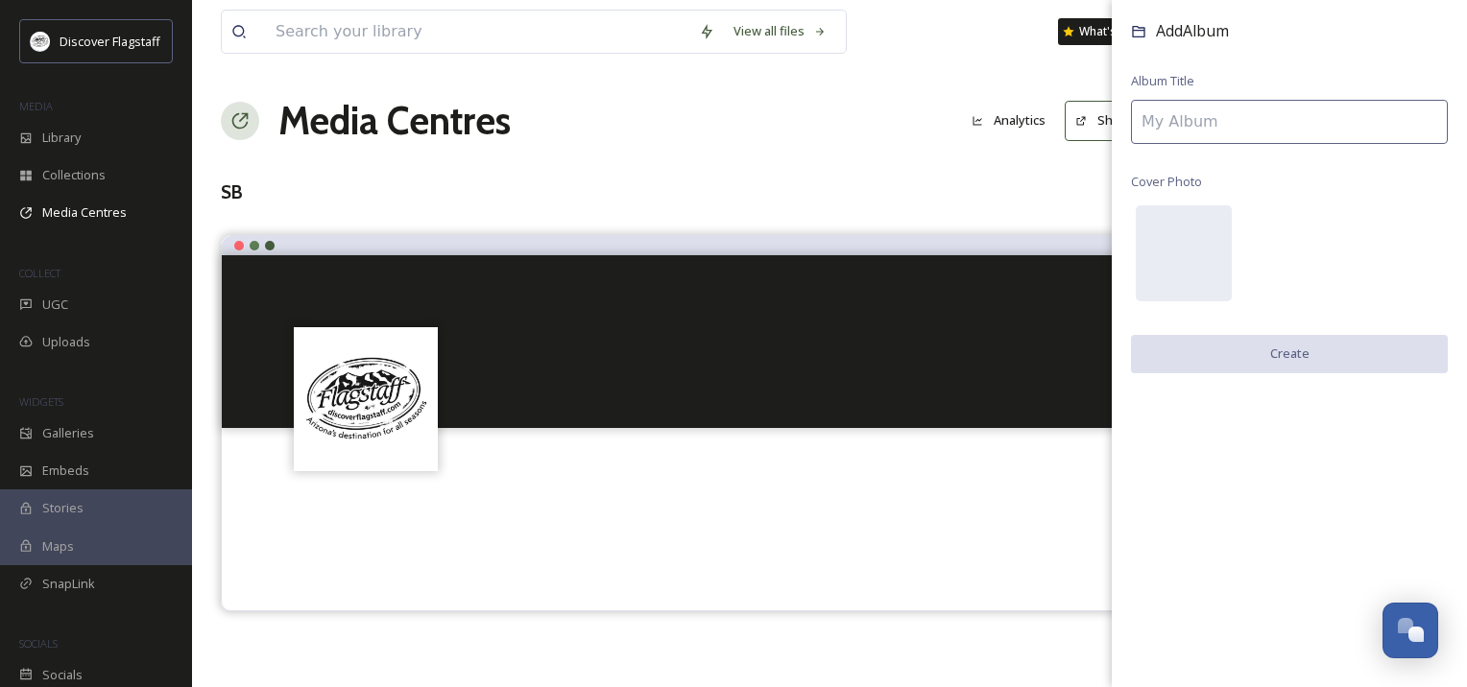
click at [1247, 133] on input at bounding box center [1289, 122] width 317 height 44
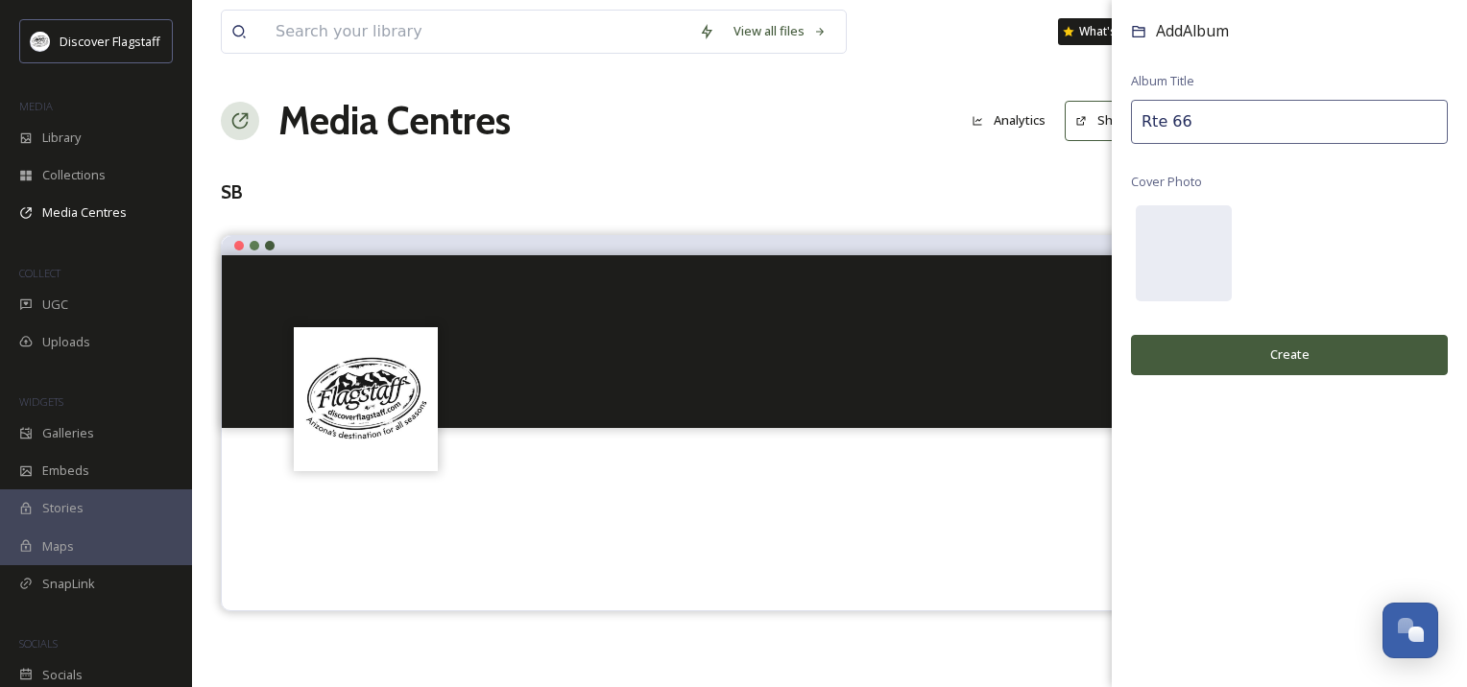
type input "Rte 66"
click at [1233, 347] on button "Create" at bounding box center [1289, 354] width 317 height 39
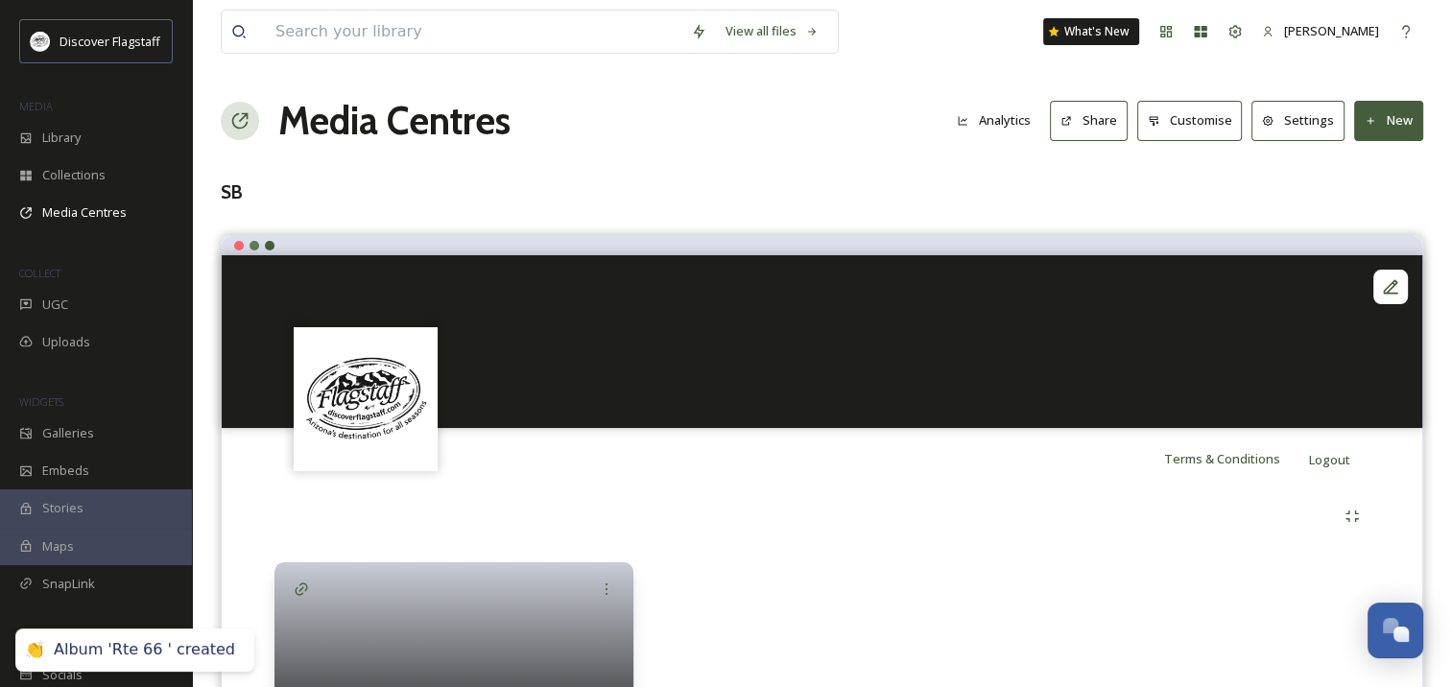
click at [1382, 138] on button "New" at bounding box center [1388, 120] width 69 height 39
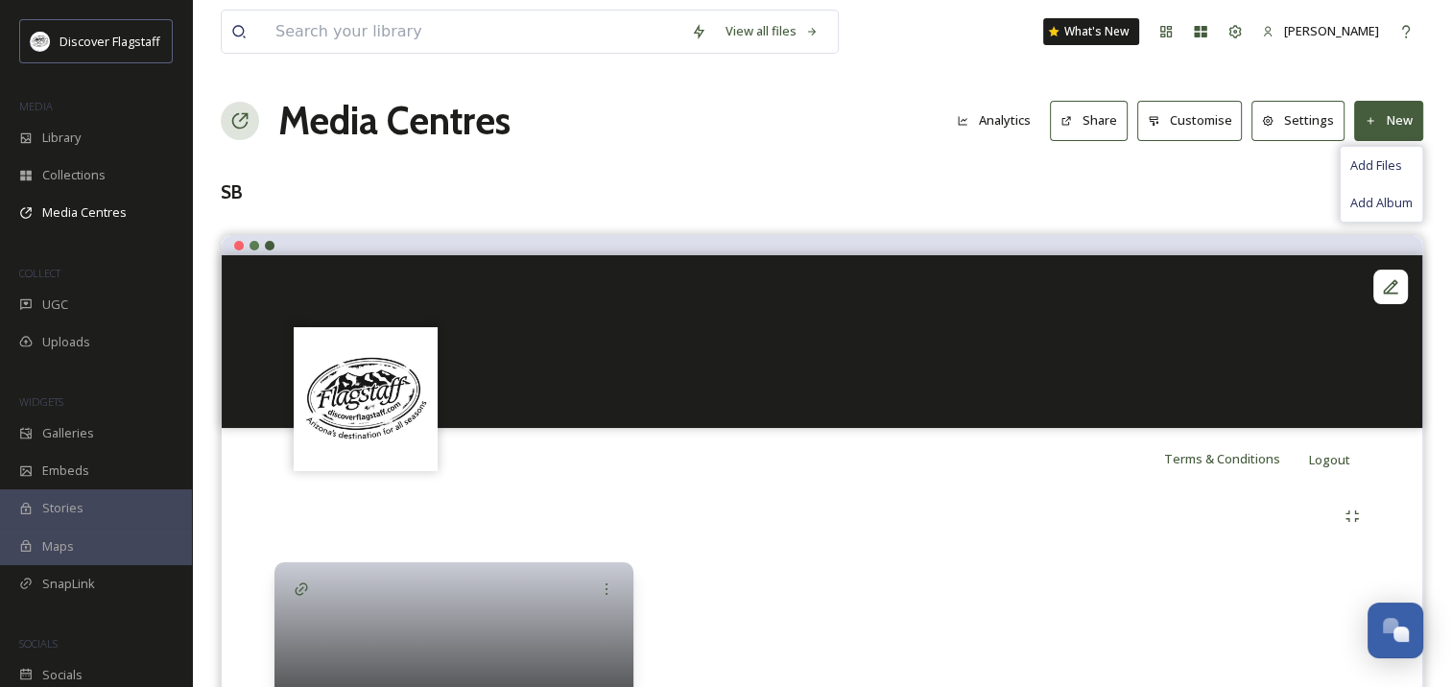
scroll to position [144, 0]
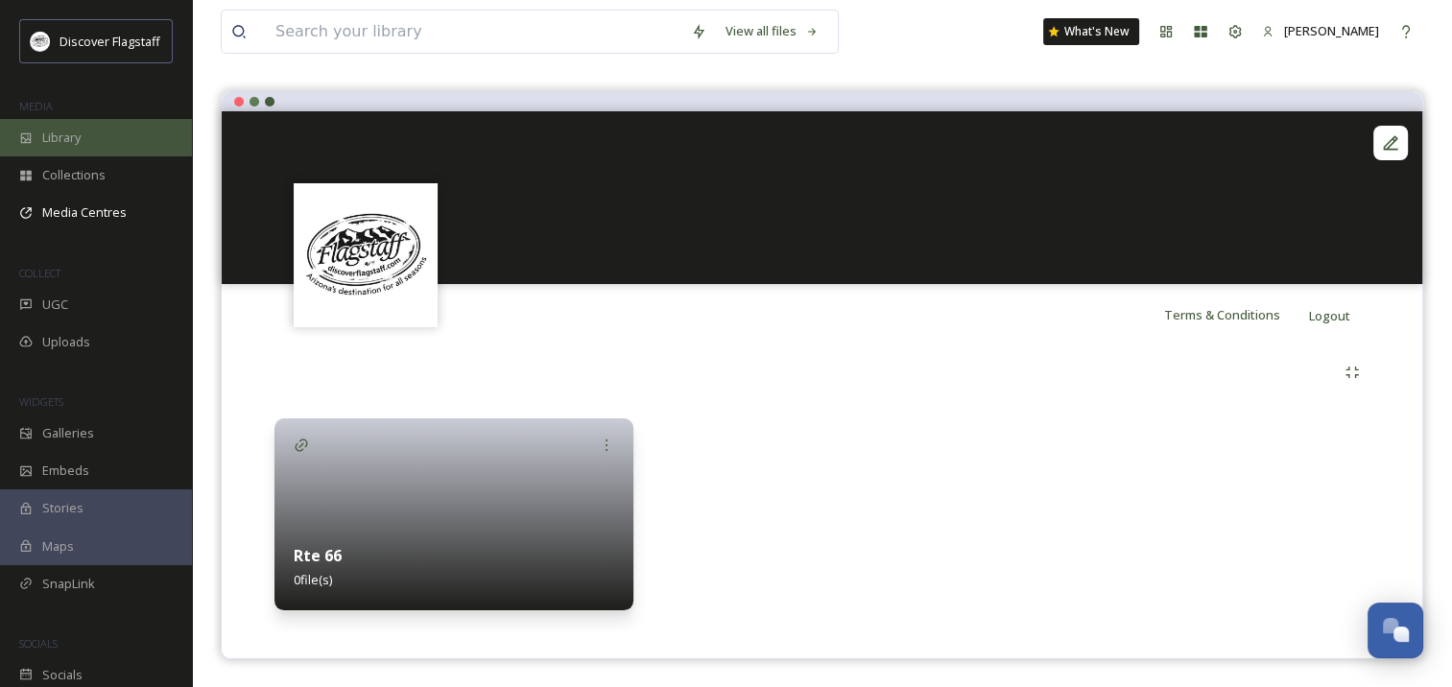
click at [103, 131] on div "Library" at bounding box center [96, 137] width 192 height 37
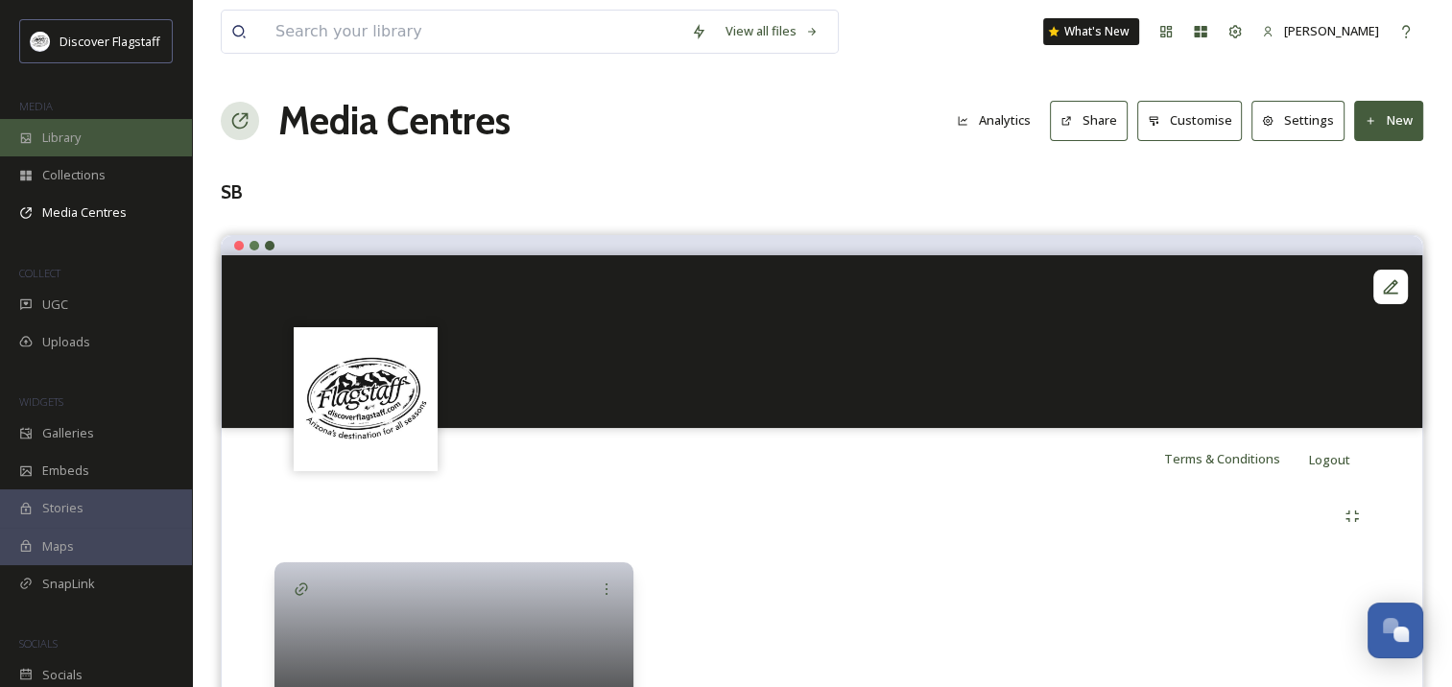
click at [44, 132] on span "Library" at bounding box center [61, 138] width 38 height 18
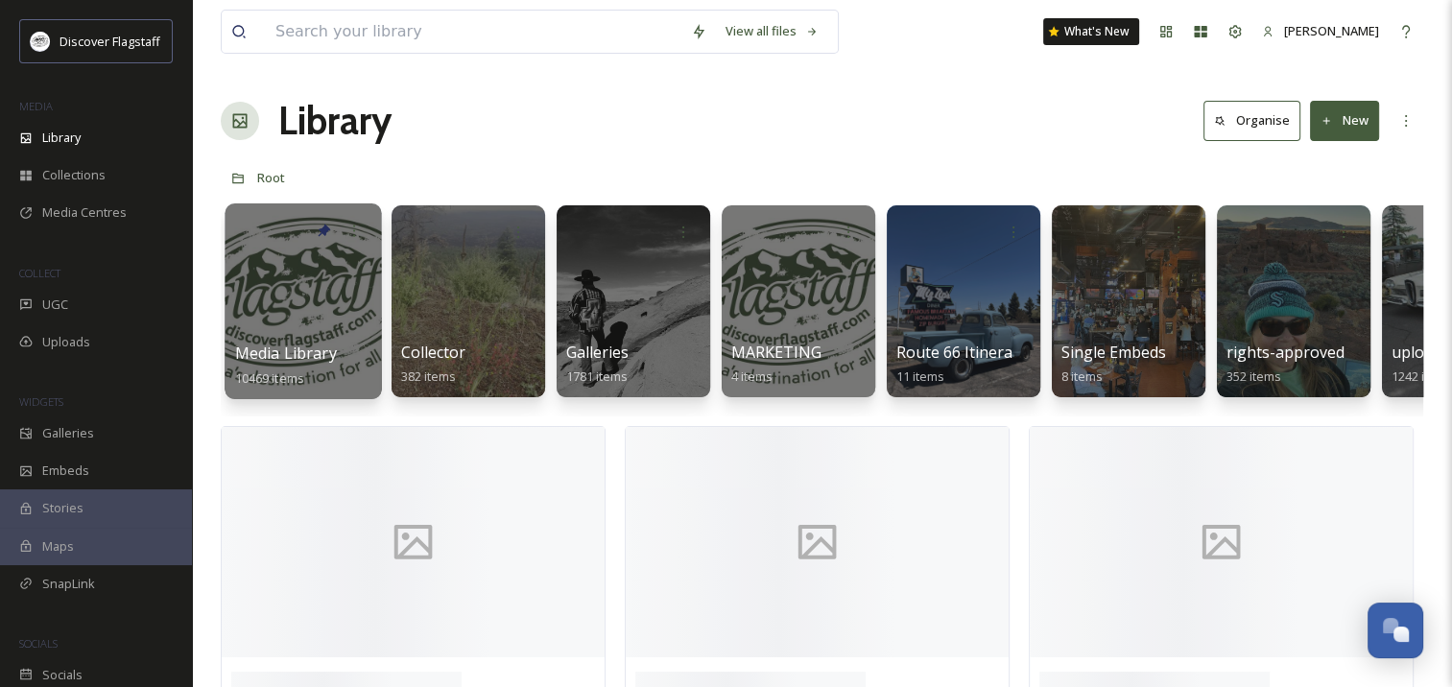
click at [300, 307] on div at bounding box center [303, 302] width 156 height 196
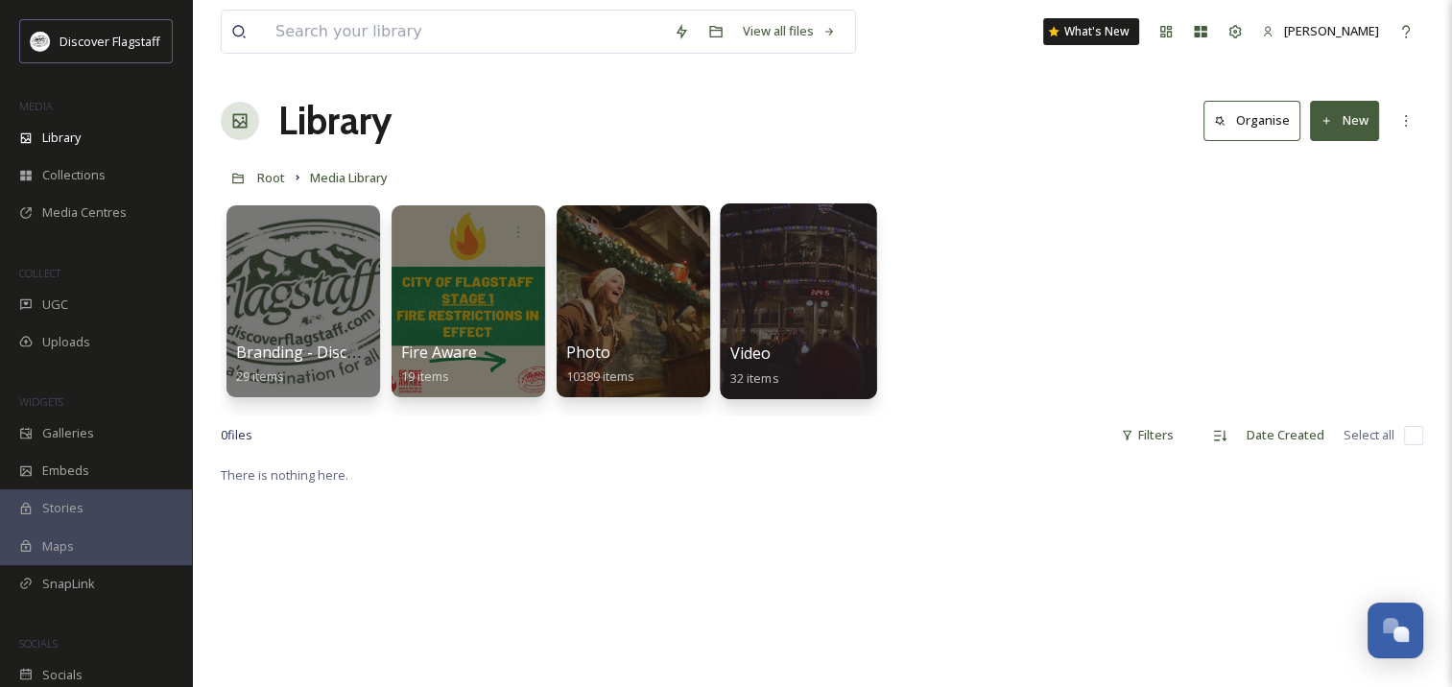
click at [742, 295] on div at bounding box center [798, 302] width 156 height 196
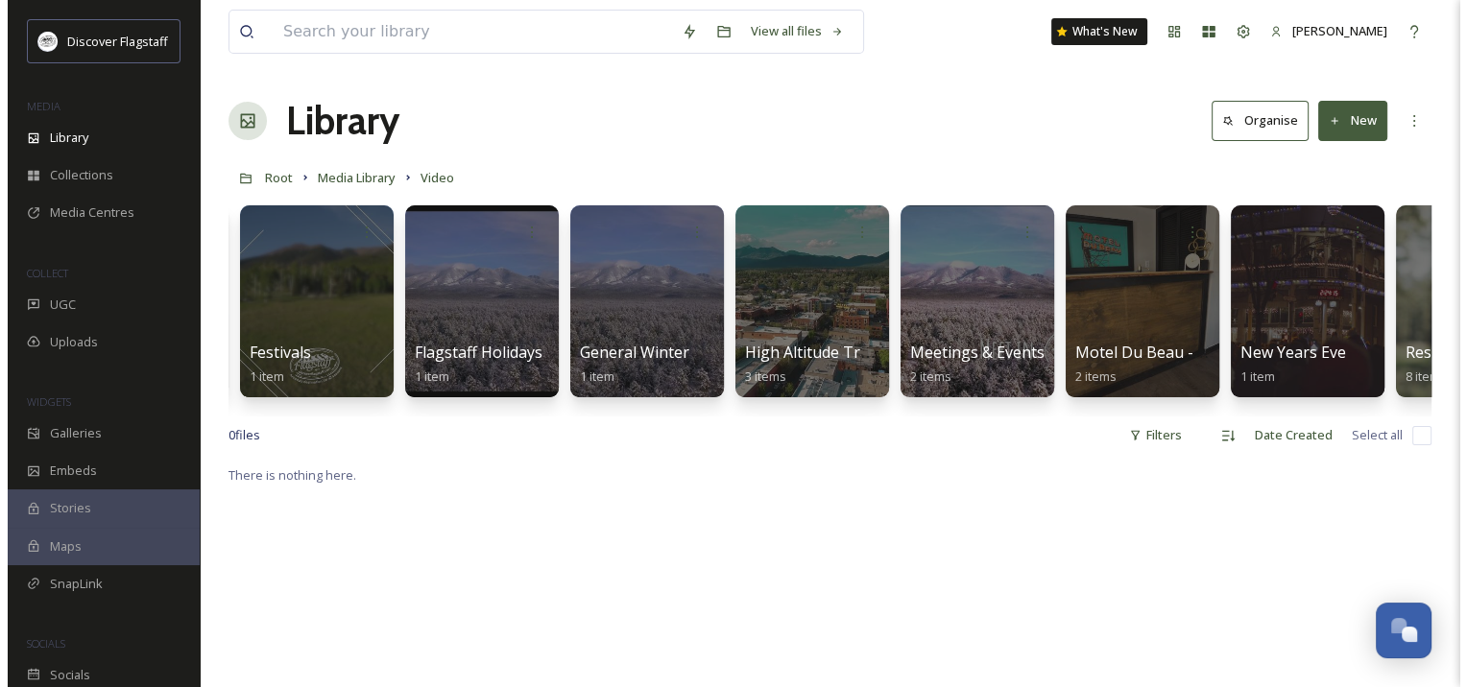
scroll to position [0, 1934]
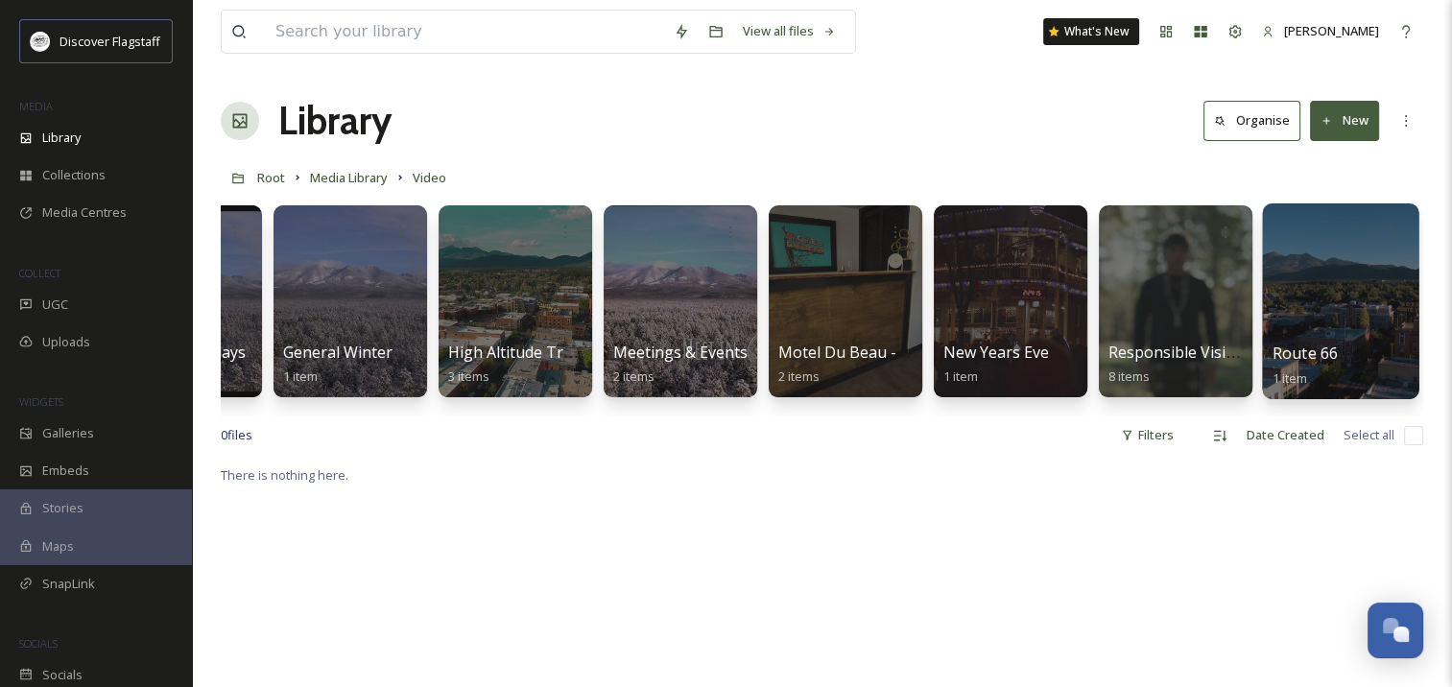
click at [1282, 309] on div at bounding box center [1340, 302] width 156 height 196
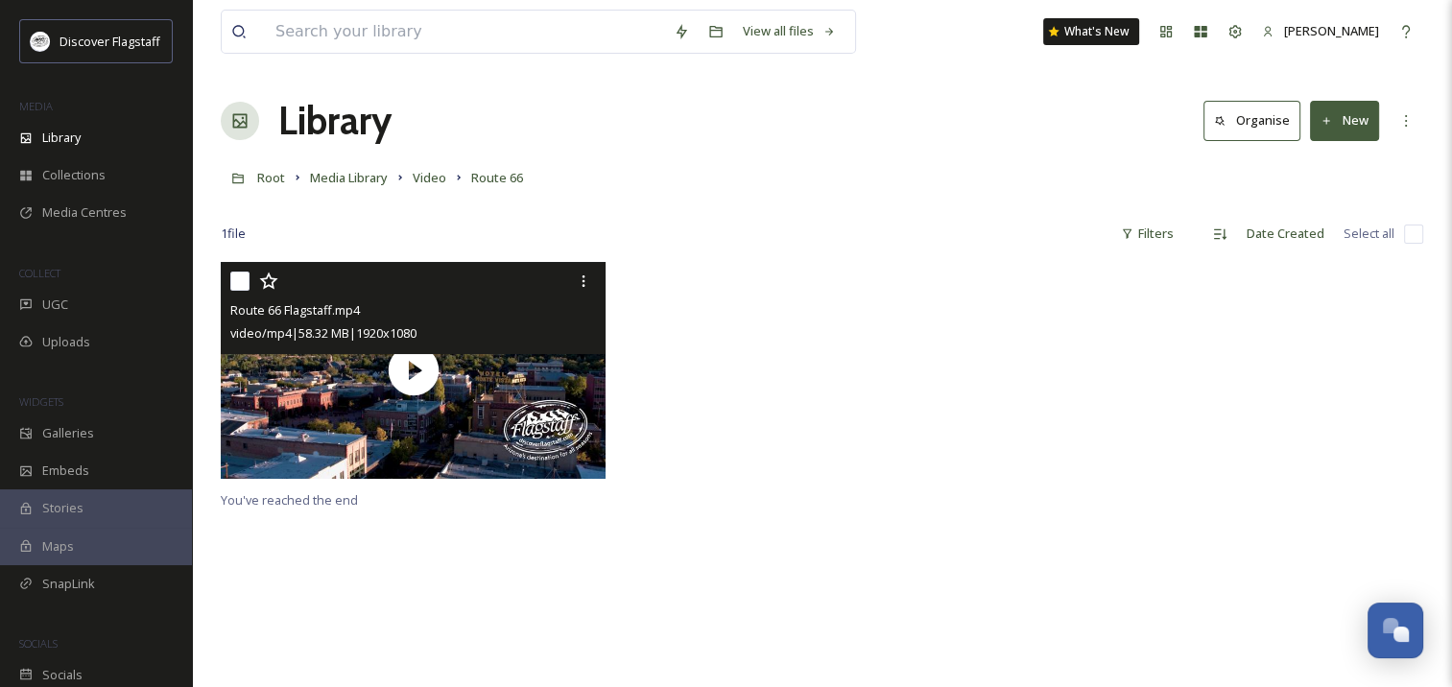
click at [243, 284] on input "checkbox" at bounding box center [239, 281] width 19 height 19
checkbox input "true"
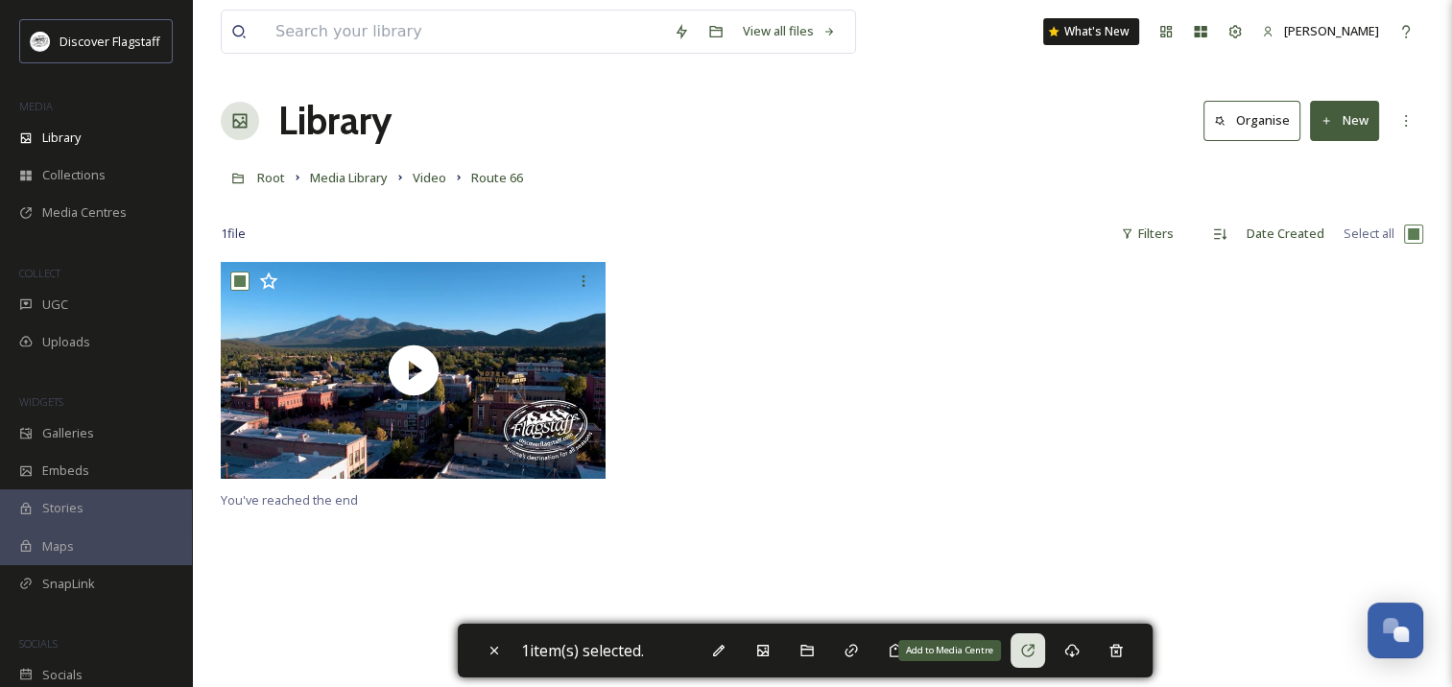
click at [1026, 649] on icon at bounding box center [1027, 650] width 15 height 15
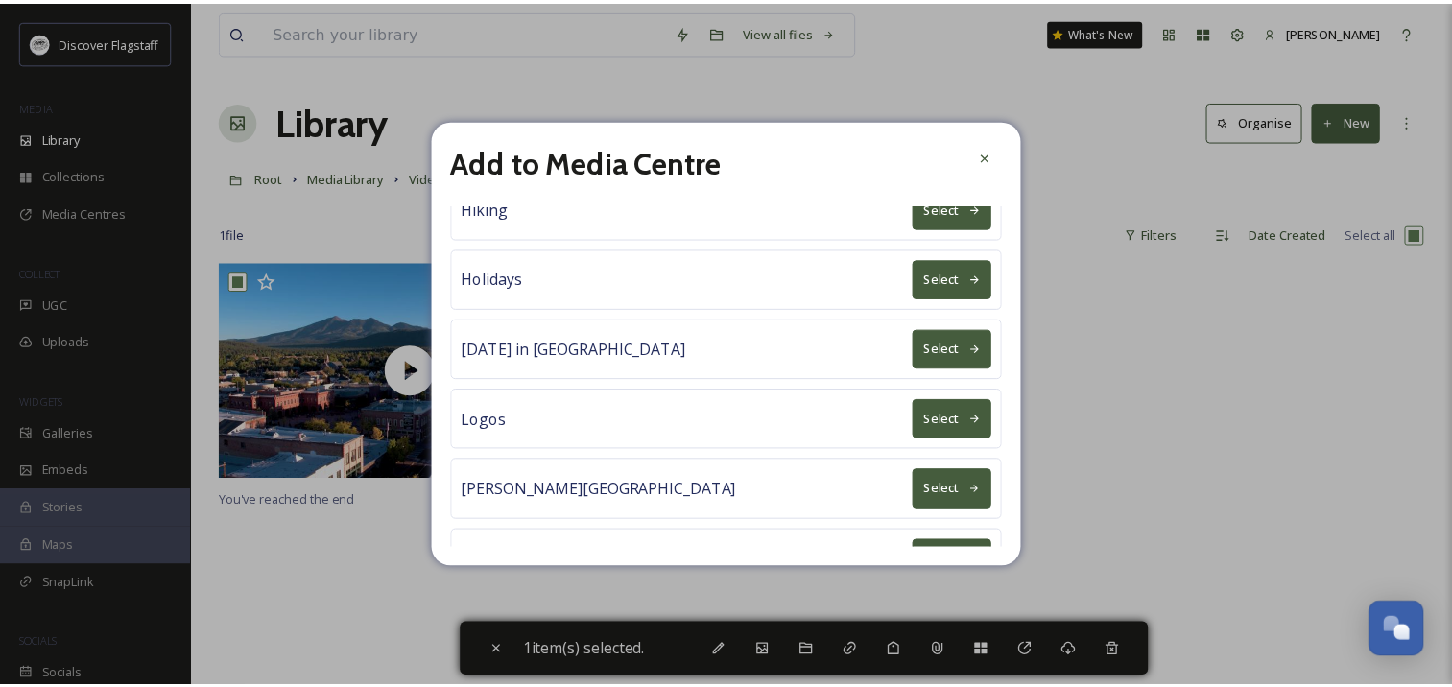
scroll to position [1045, 0]
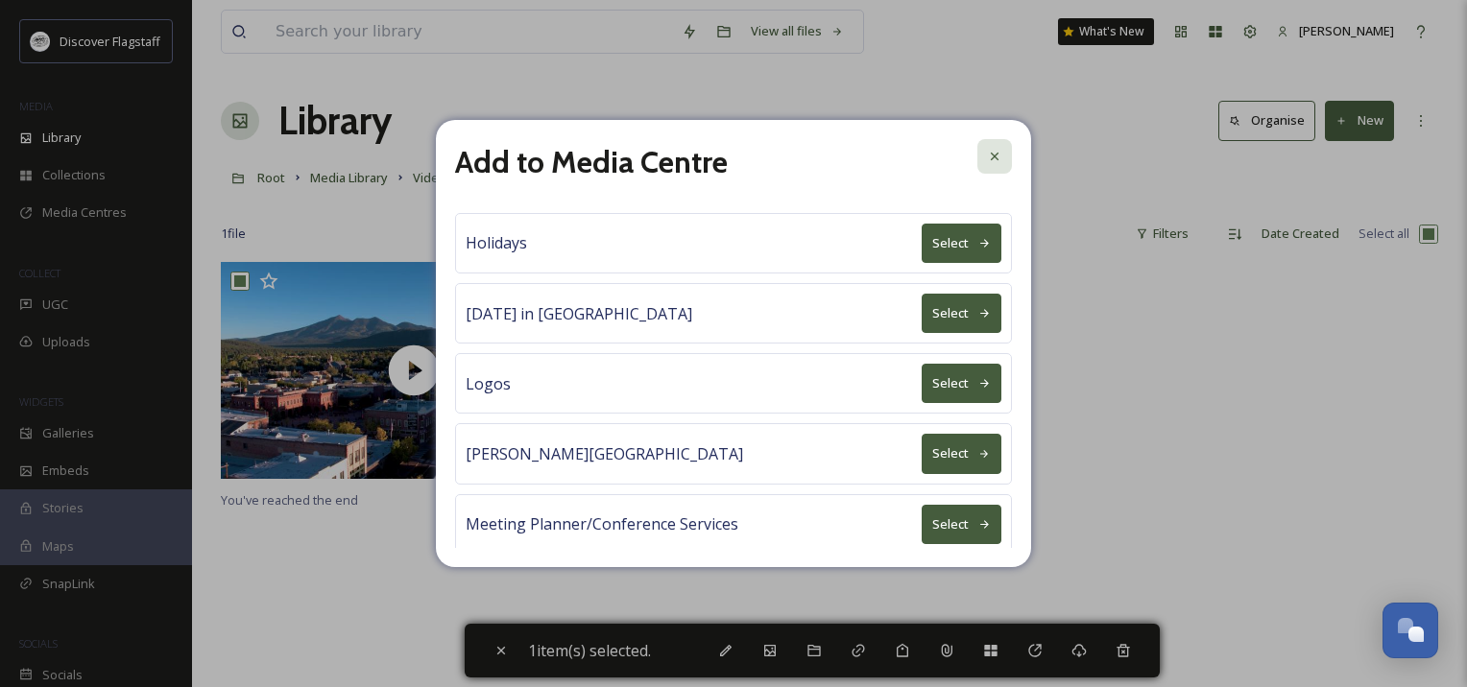
click at [994, 163] on icon at bounding box center [994, 156] width 15 height 15
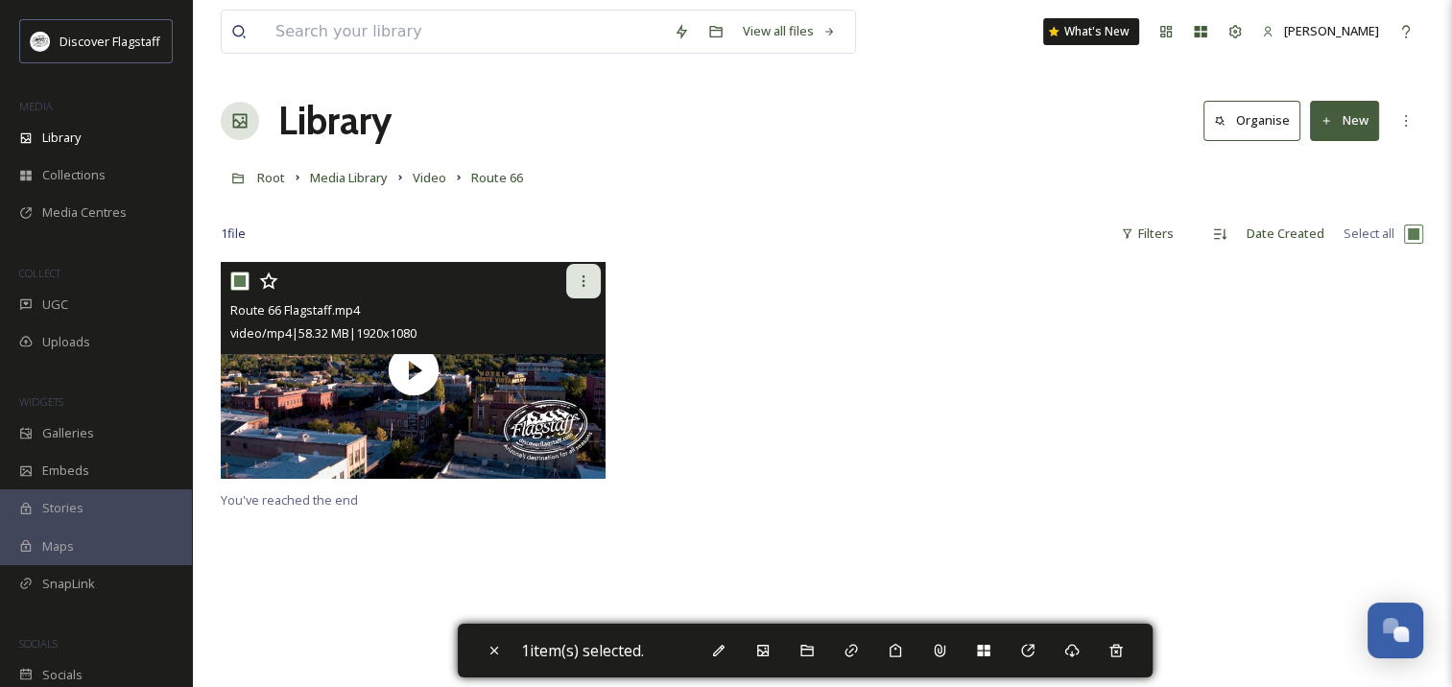
click at [580, 282] on icon at bounding box center [583, 281] width 15 height 15
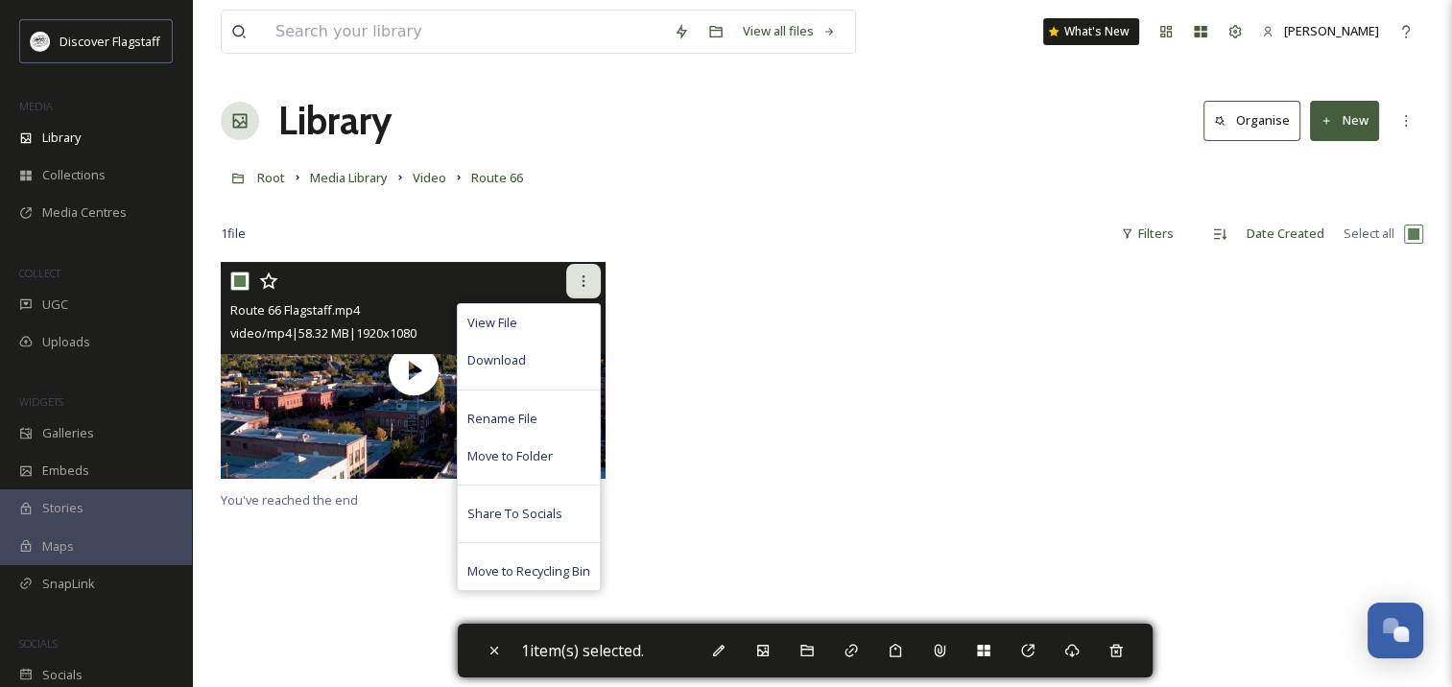
click at [580, 282] on icon at bounding box center [583, 281] width 15 height 15
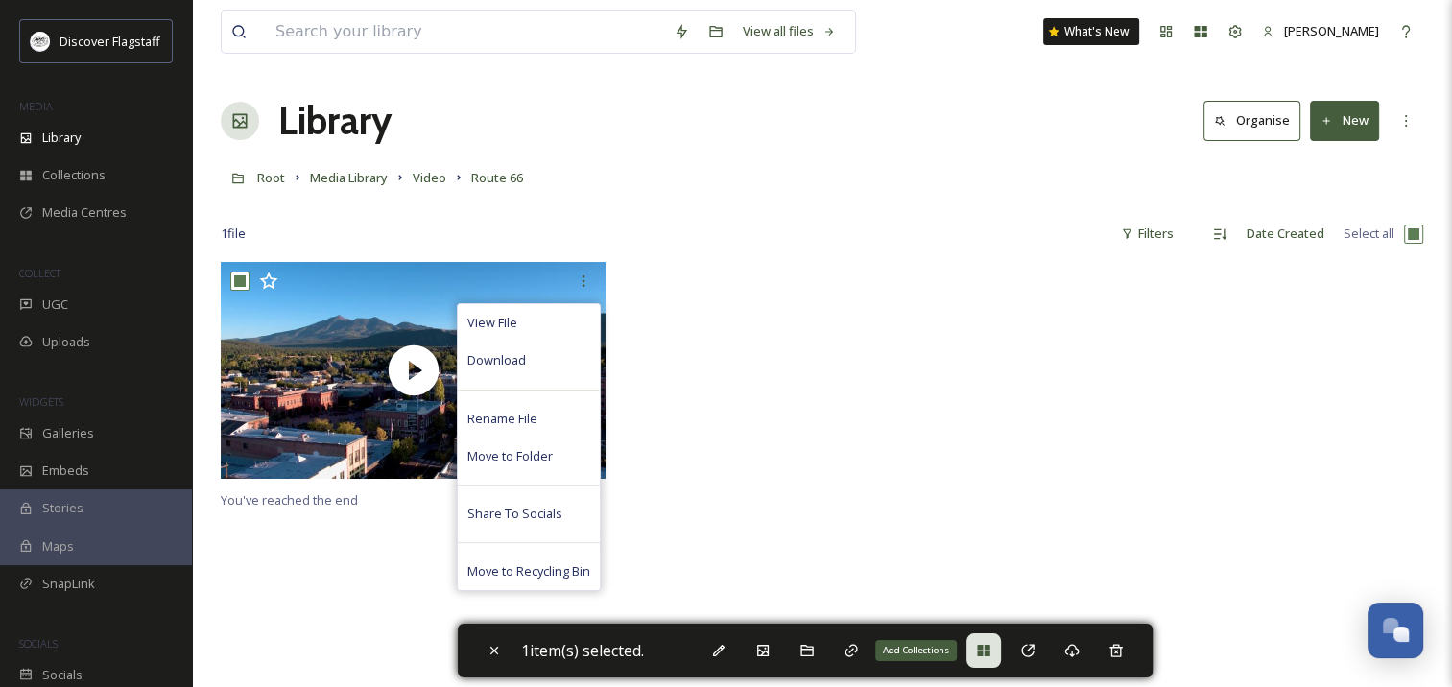
click at [986, 646] on icon at bounding box center [983, 651] width 12 height 12
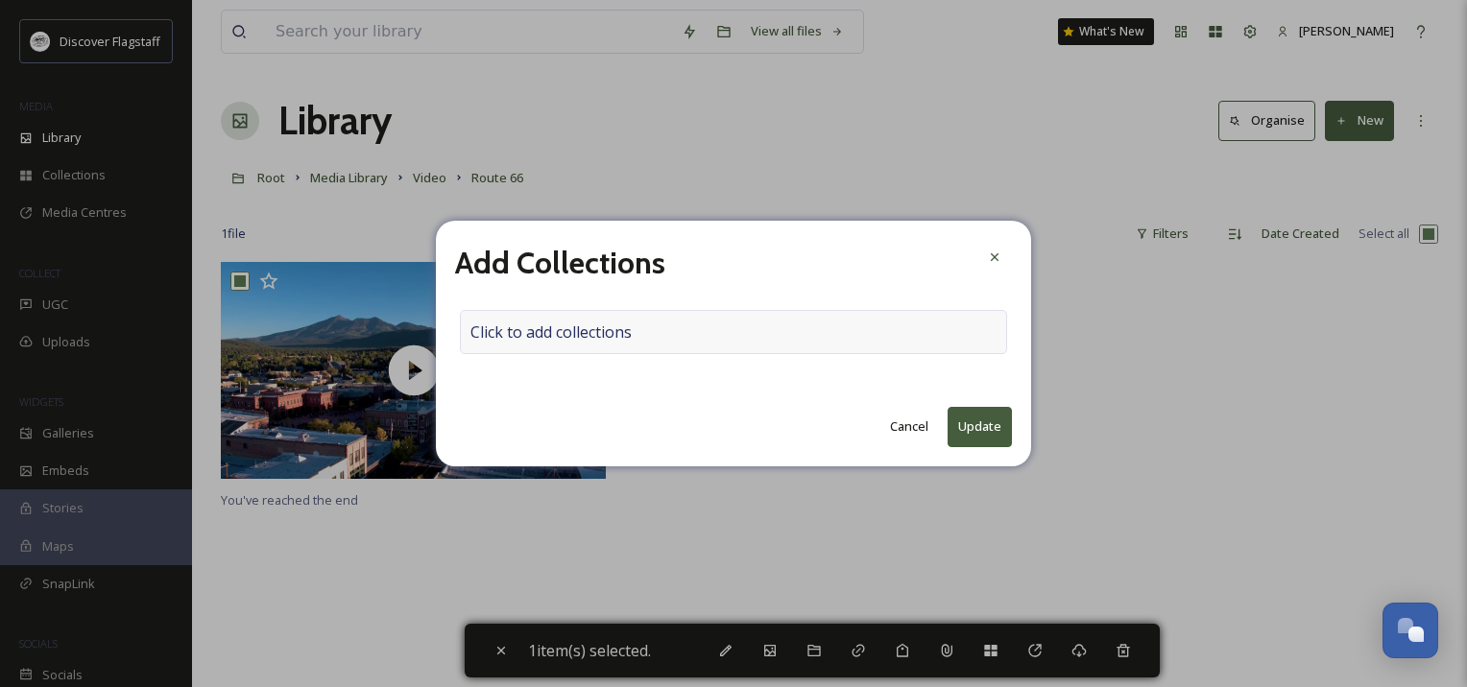
click at [850, 329] on div "Click to add collections" at bounding box center [733, 332] width 547 height 44
click at [999, 250] on icon at bounding box center [994, 257] width 15 height 15
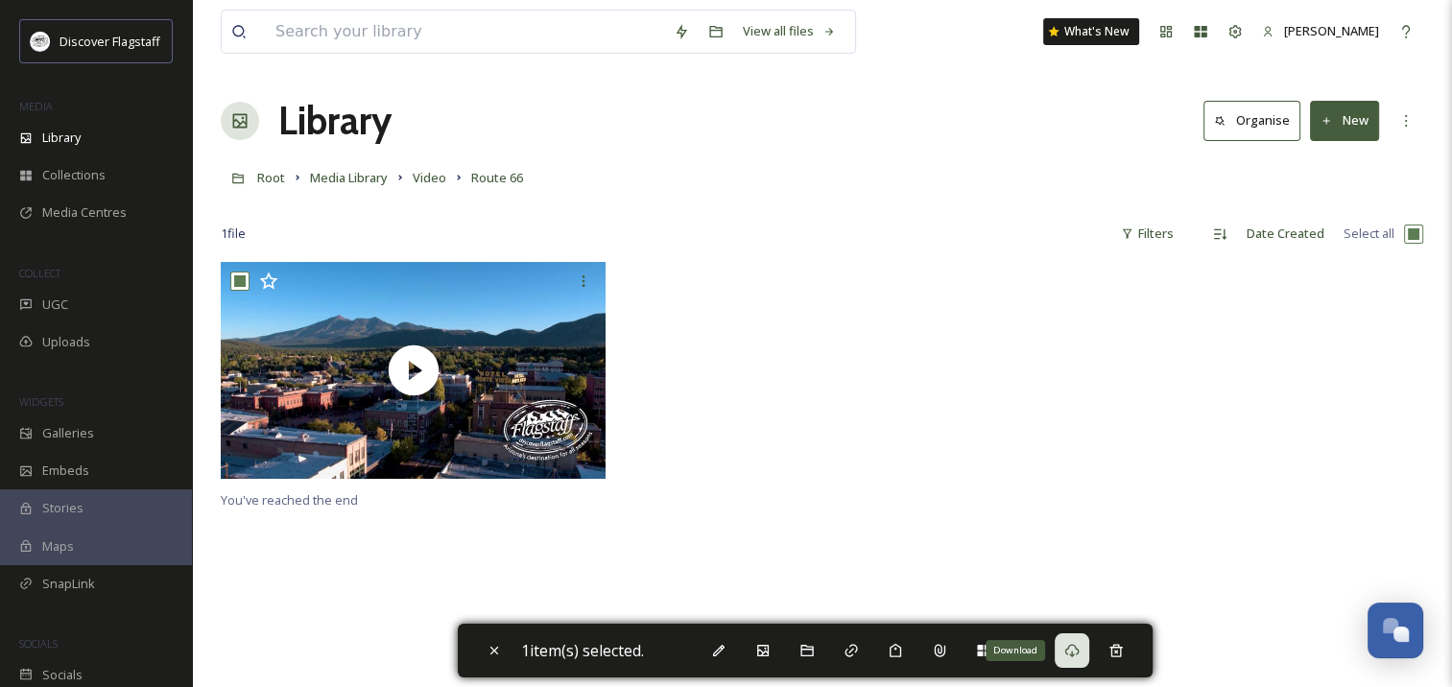
click at [1069, 650] on icon at bounding box center [1072, 650] width 15 height 15
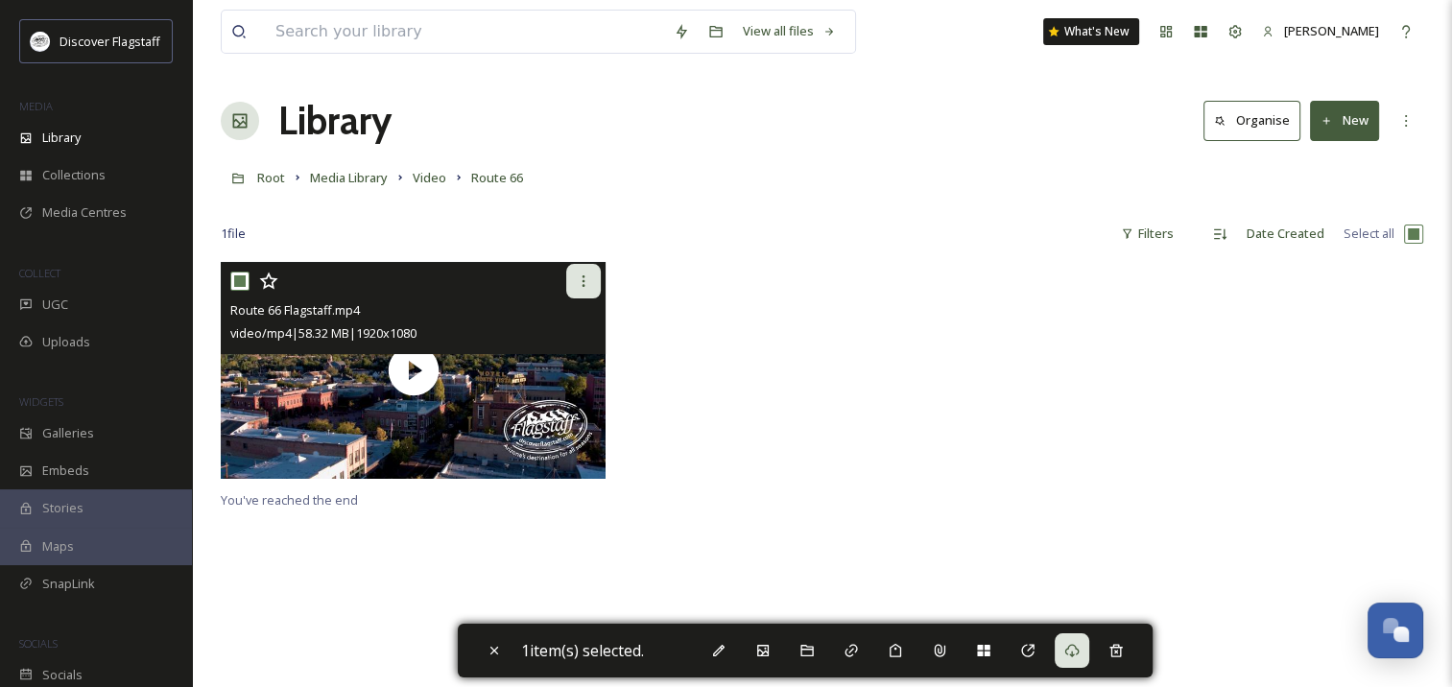
click at [576, 288] on icon at bounding box center [583, 281] width 15 height 15
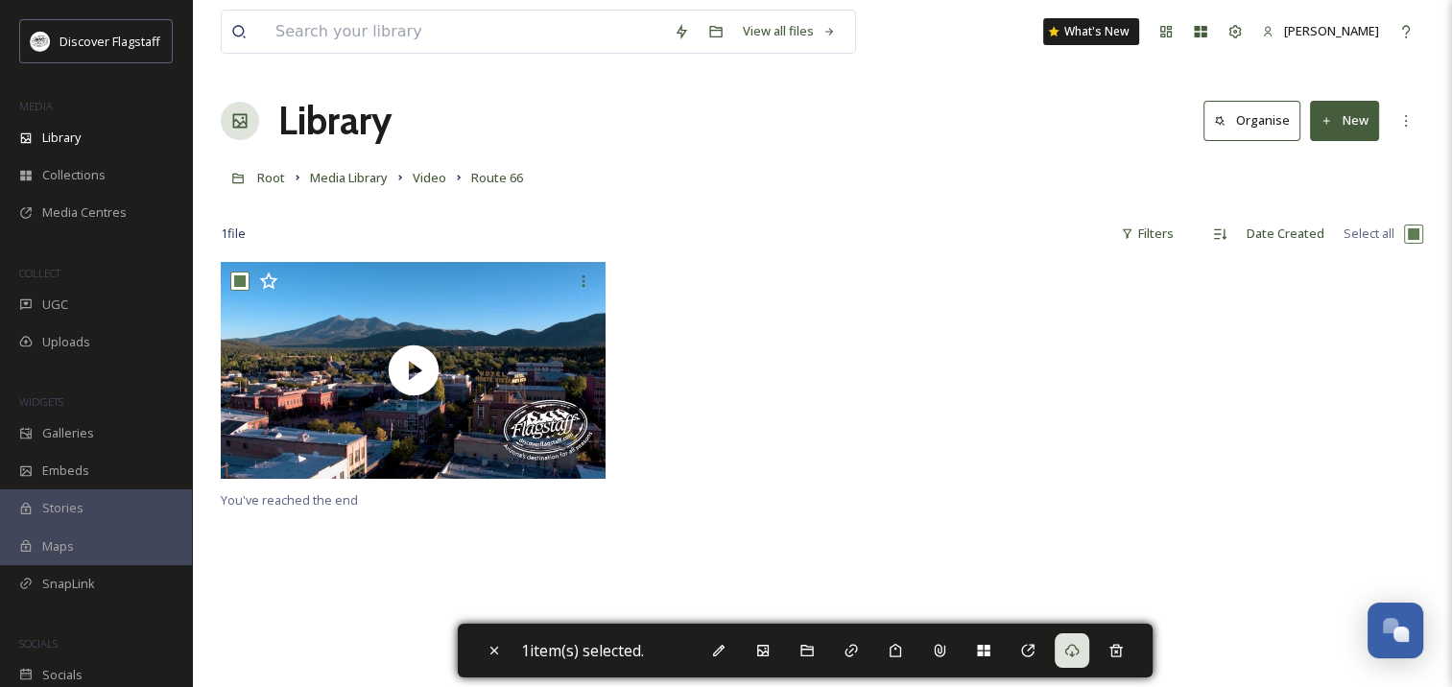
click at [672, 265] on div at bounding box center [822, 375] width 395 height 227
click at [108, 204] on span "Media Centres" at bounding box center [84, 213] width 84 height 18
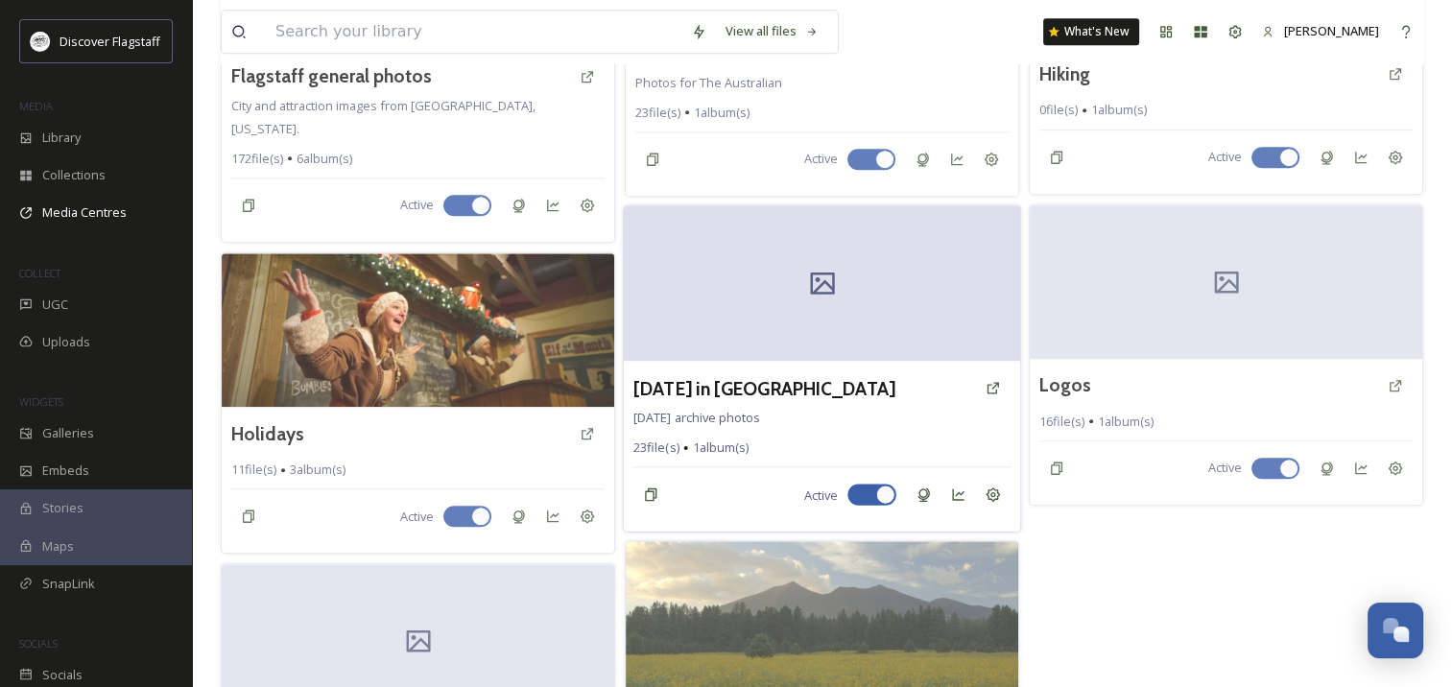
scroll to position [1552, 0]
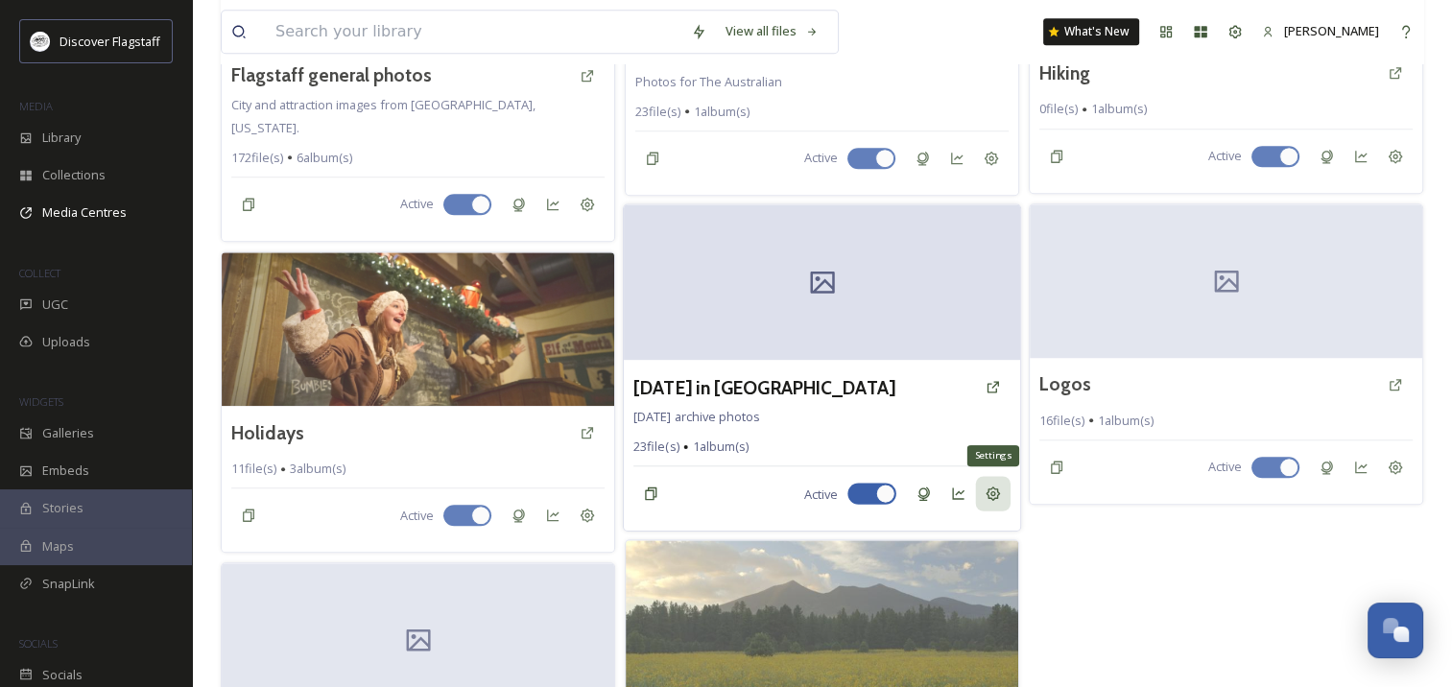
click at [998, 491] on icon at bounding box center [993, 494] width 14 height 14
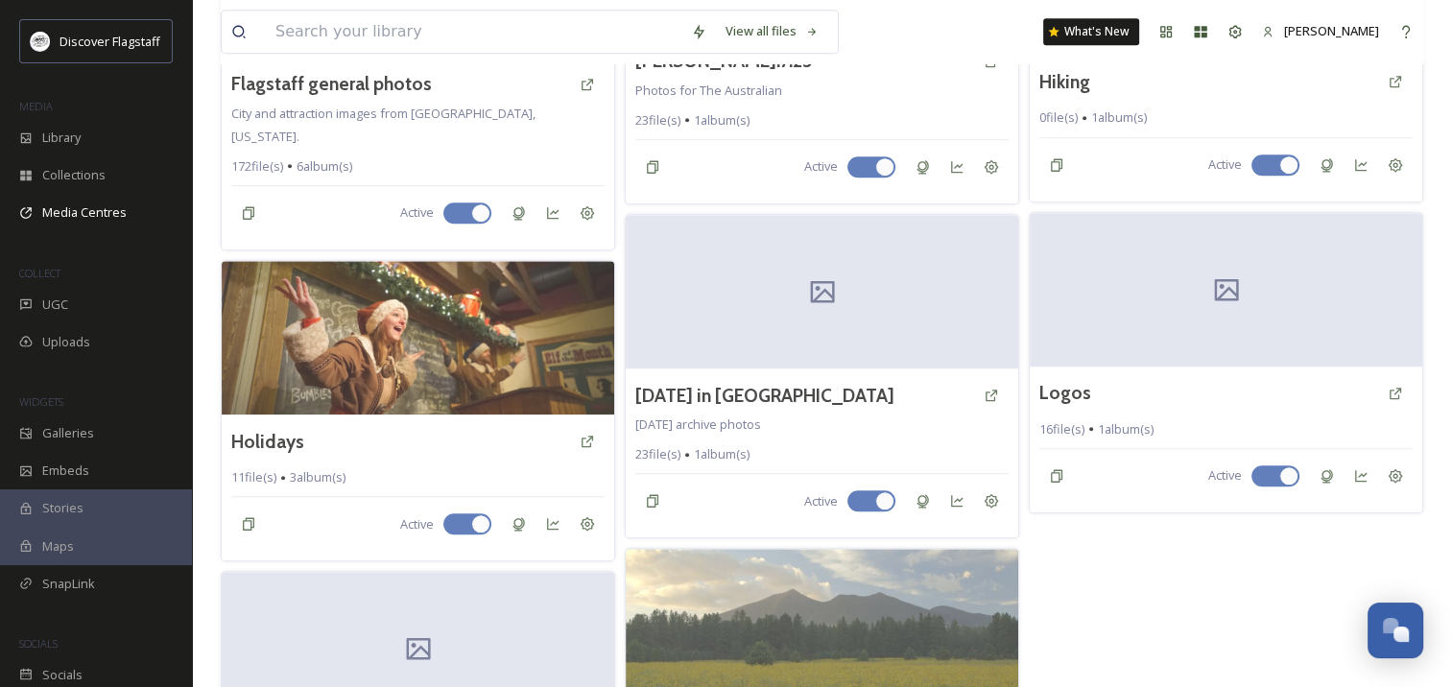
scroll to position [1640, 0]
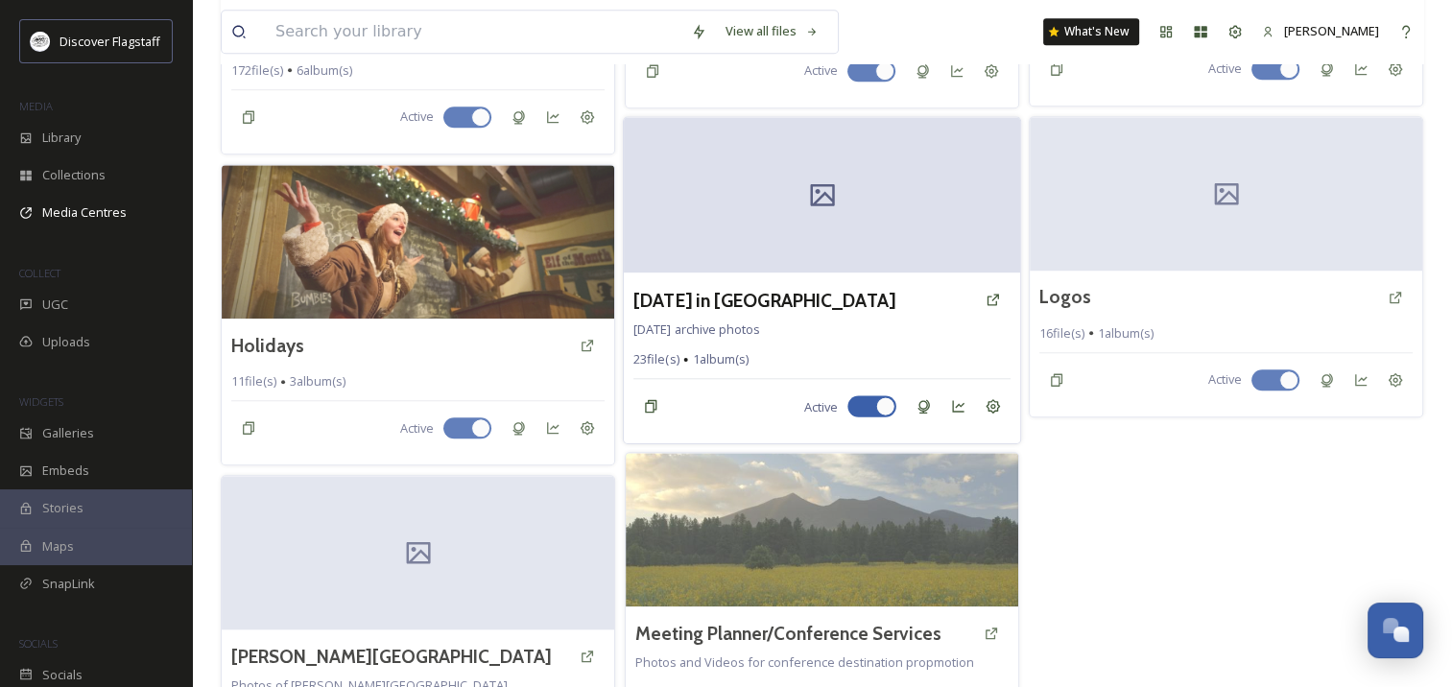
drag, startPoint x: 864, startPoint y: 286, endPoint x: 826, endPoint y: 300, distance: 41.0
click at [826, 300] on div "[DATE] in [GEOGRAPHIC_DATA]" at bounding box center [822, 299] width 377 height 35
click at [744, 292] on h3 "[DATE] in [GEOGRAPHIC_DATA]" at bounding box center [765, 300] width 262 height 28
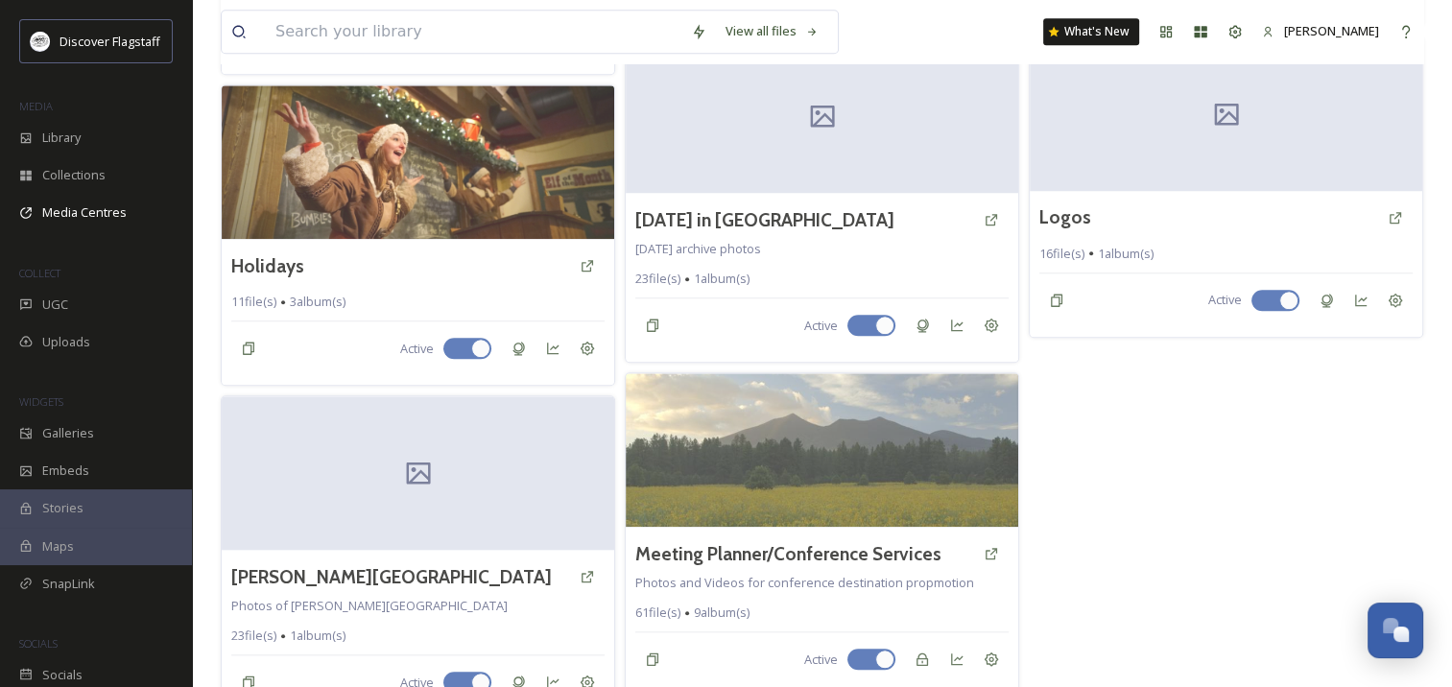
scroll to position [1720, 0]
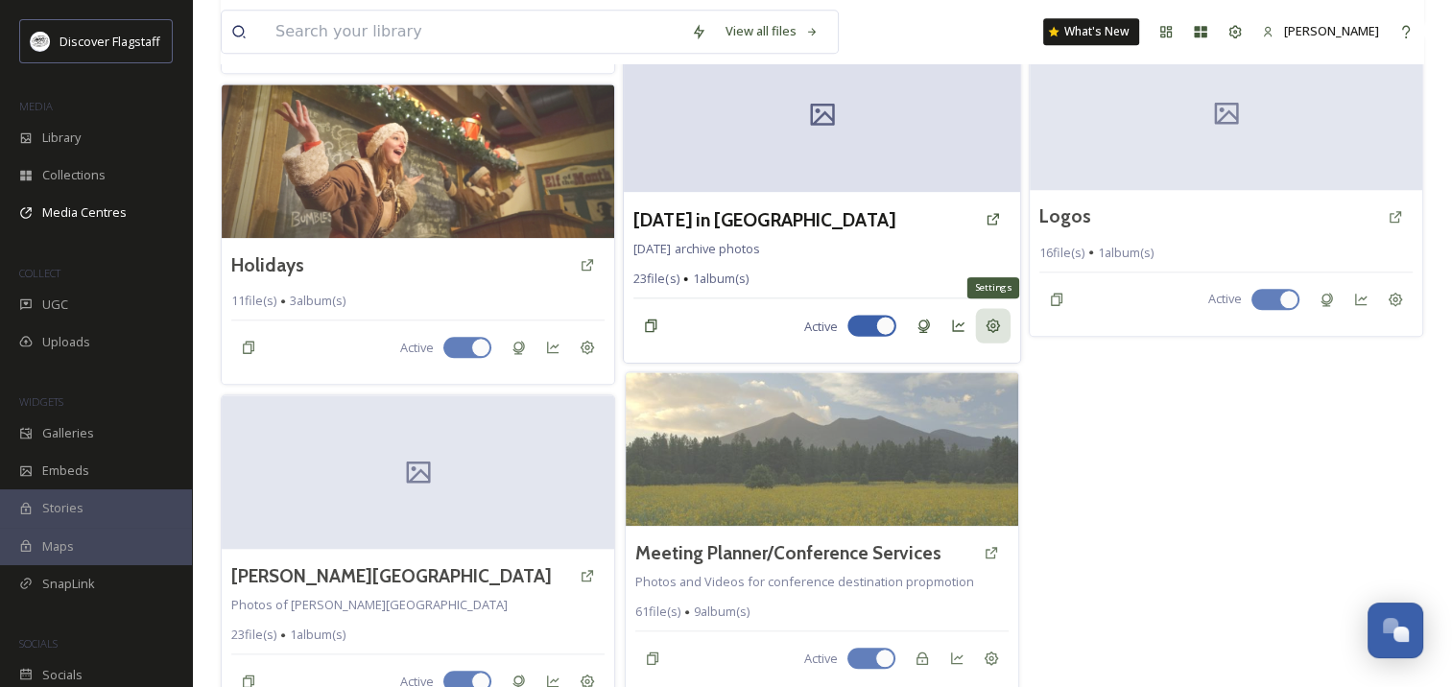
click at [993, 319] on icon at bounding box center [993, 326] width 14 height 14
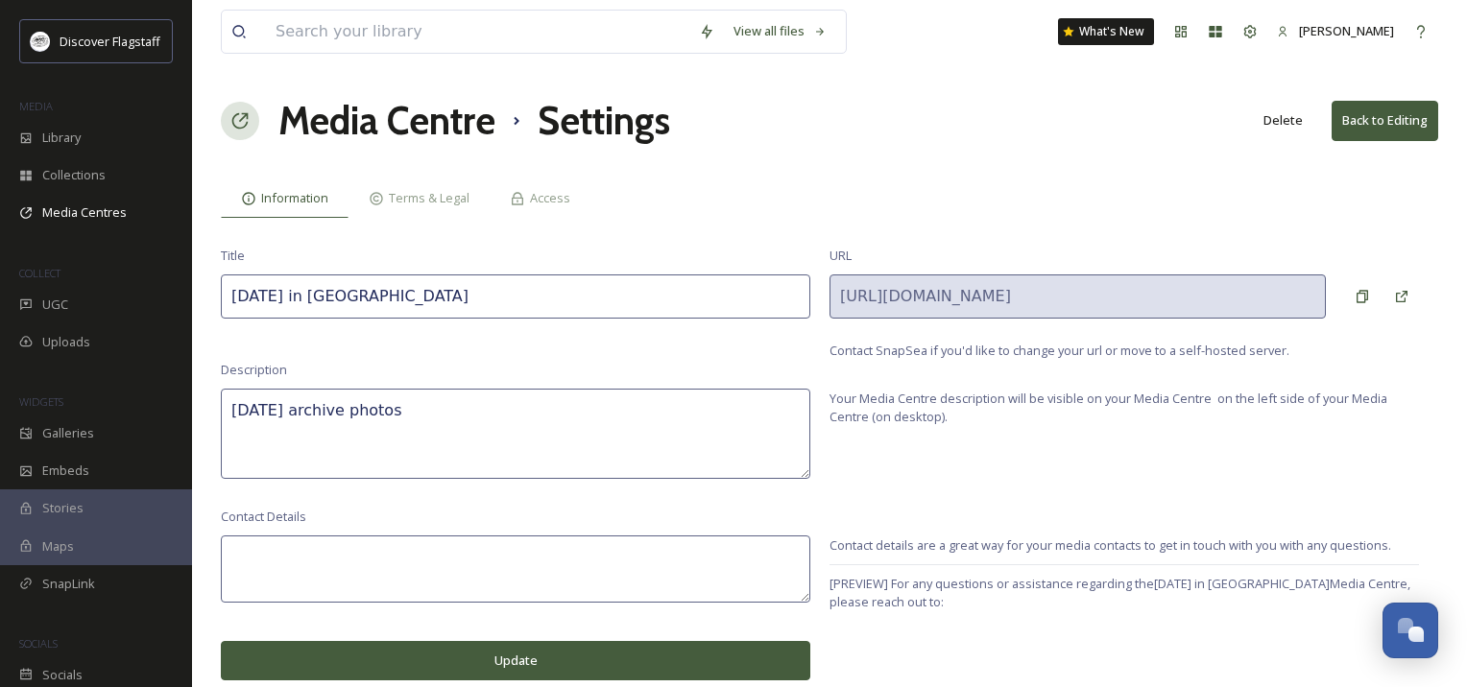
click at [1286, 123] on button "Delete" at bounding box center [1283, 120] width 59 height 37
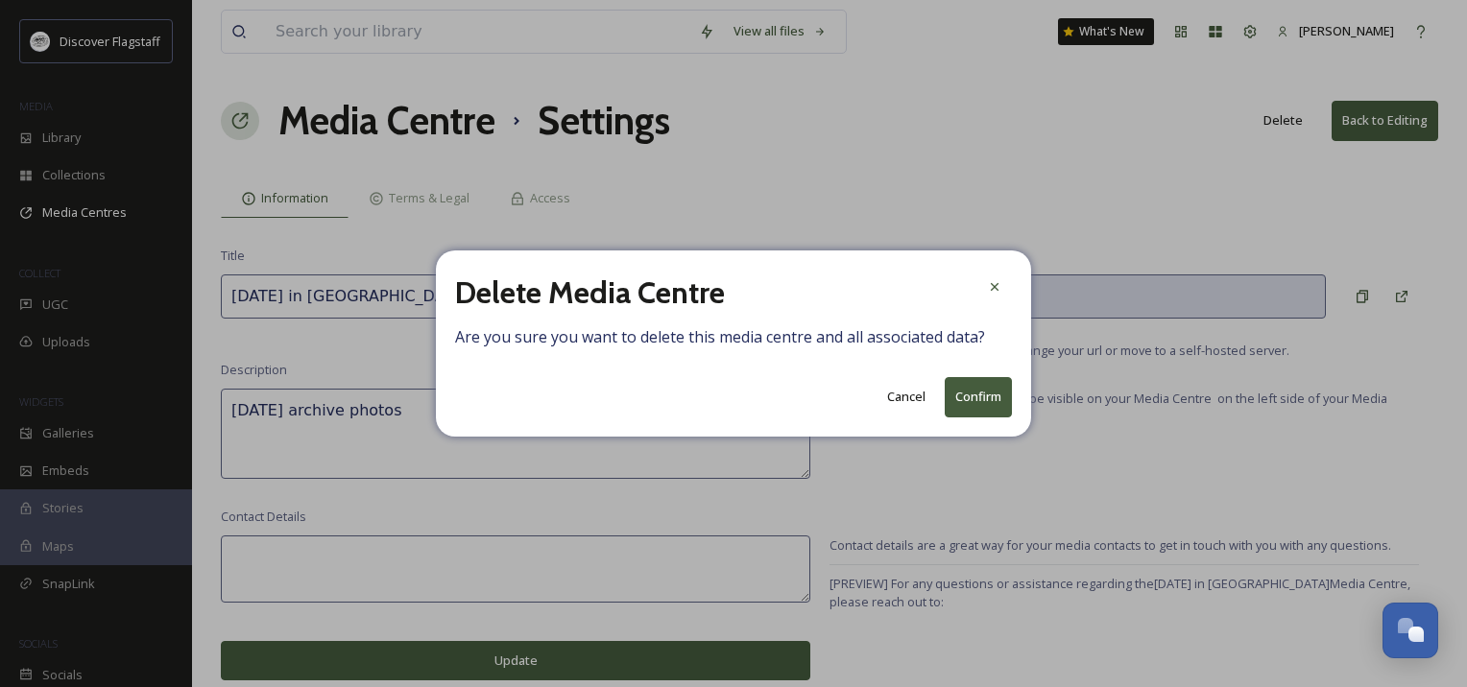
click at [973, 395] on button "Confirm" at bounding box center [978, 396] width 67 height 39
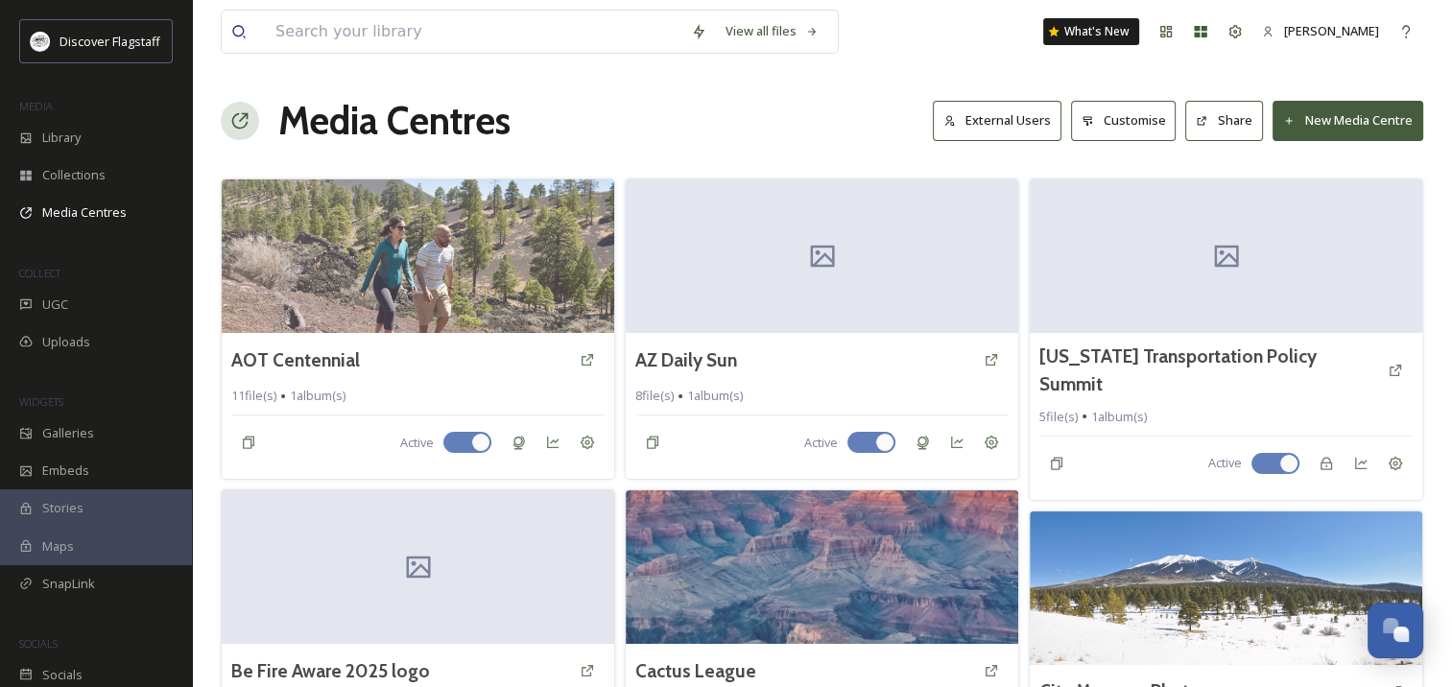
click at [1342, 119] on button "New Media Centre" at bounding box center [1348, 120] width 151 height 39
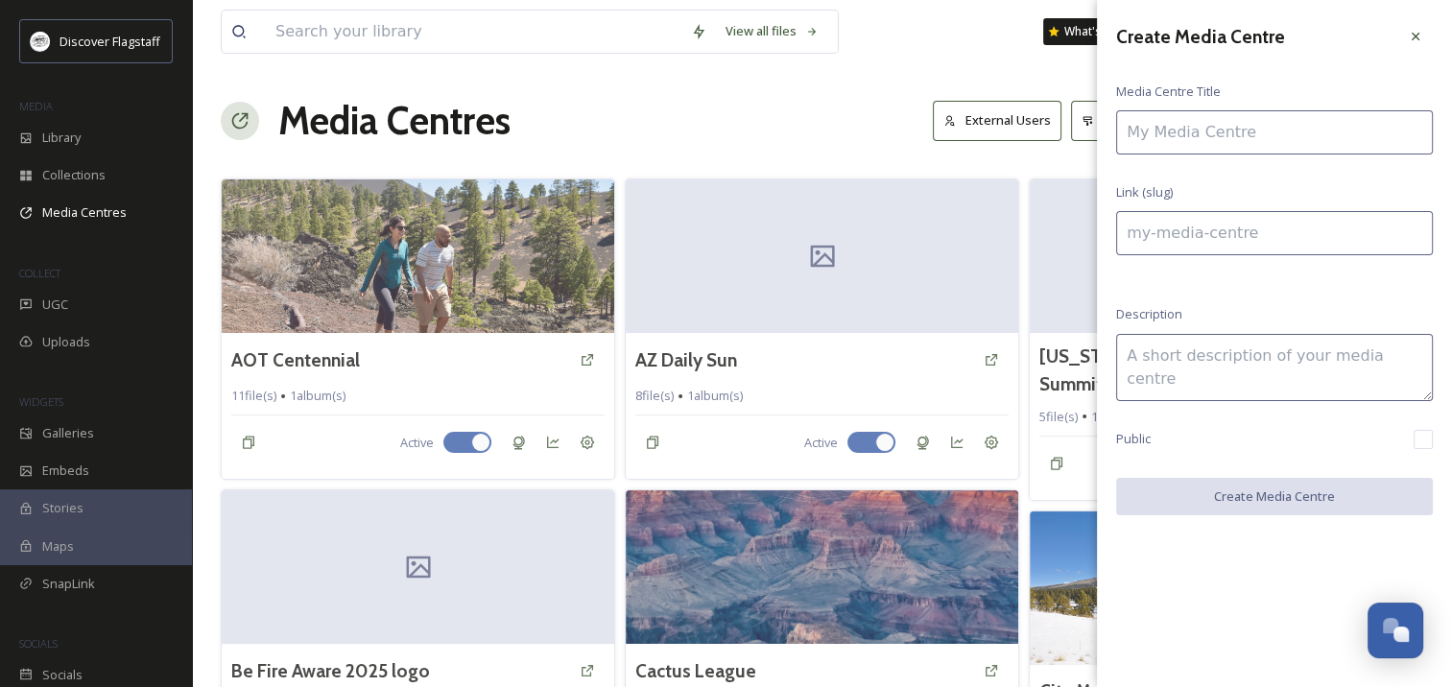
click at [1210, 137] on input at bounding box center [1274, 132] width 317 height 44
type input "s"
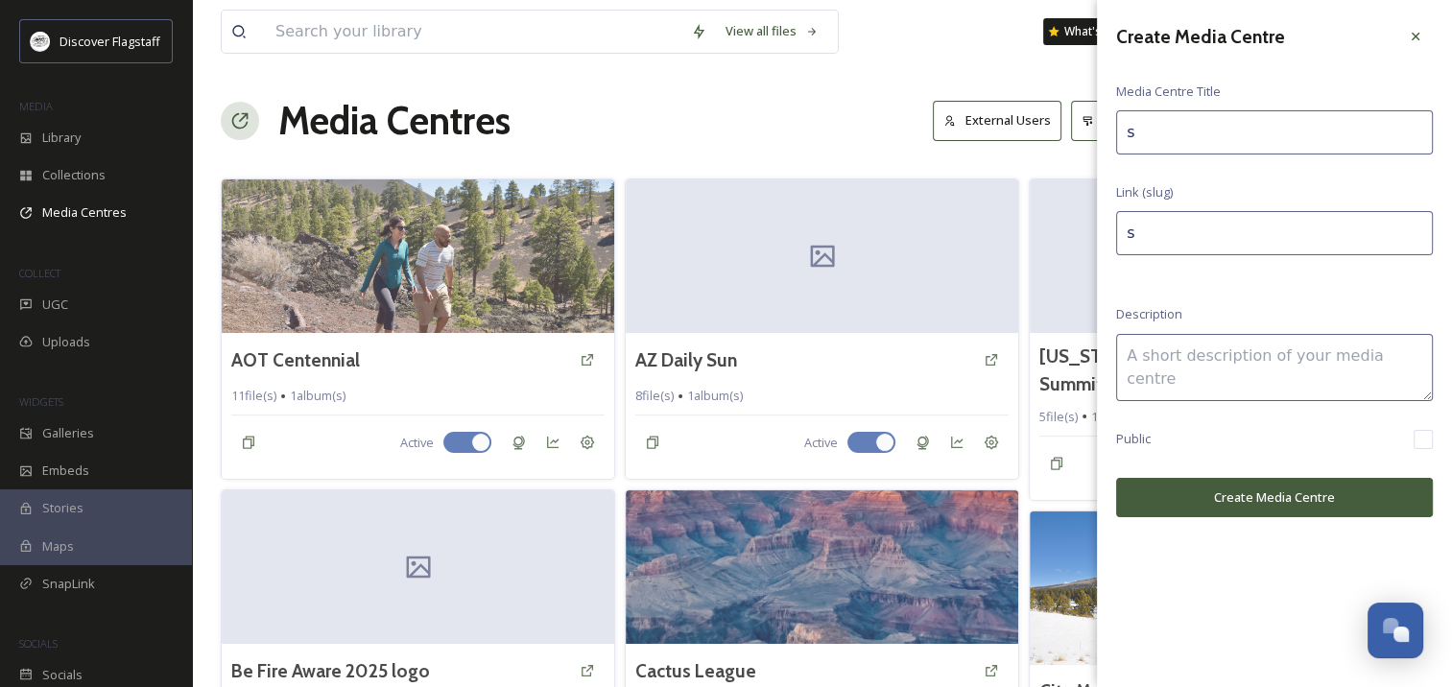
type input "sb"
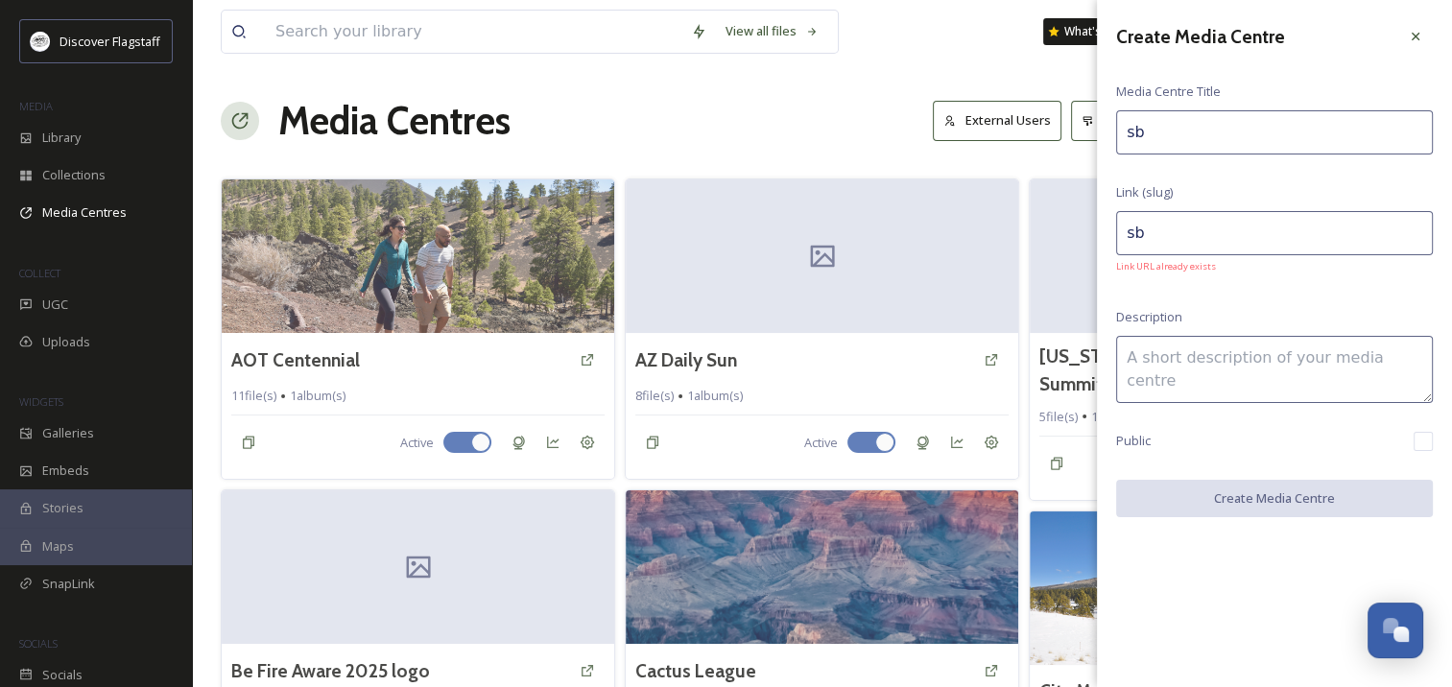
type input "sb"
click at [1185, 354] on textarea at bounding box center [1274, 369] width 317 height 67
type textarea "sb"
click at [1413, 42] on icon at bounding box center [1415, 36] width 15 height 15
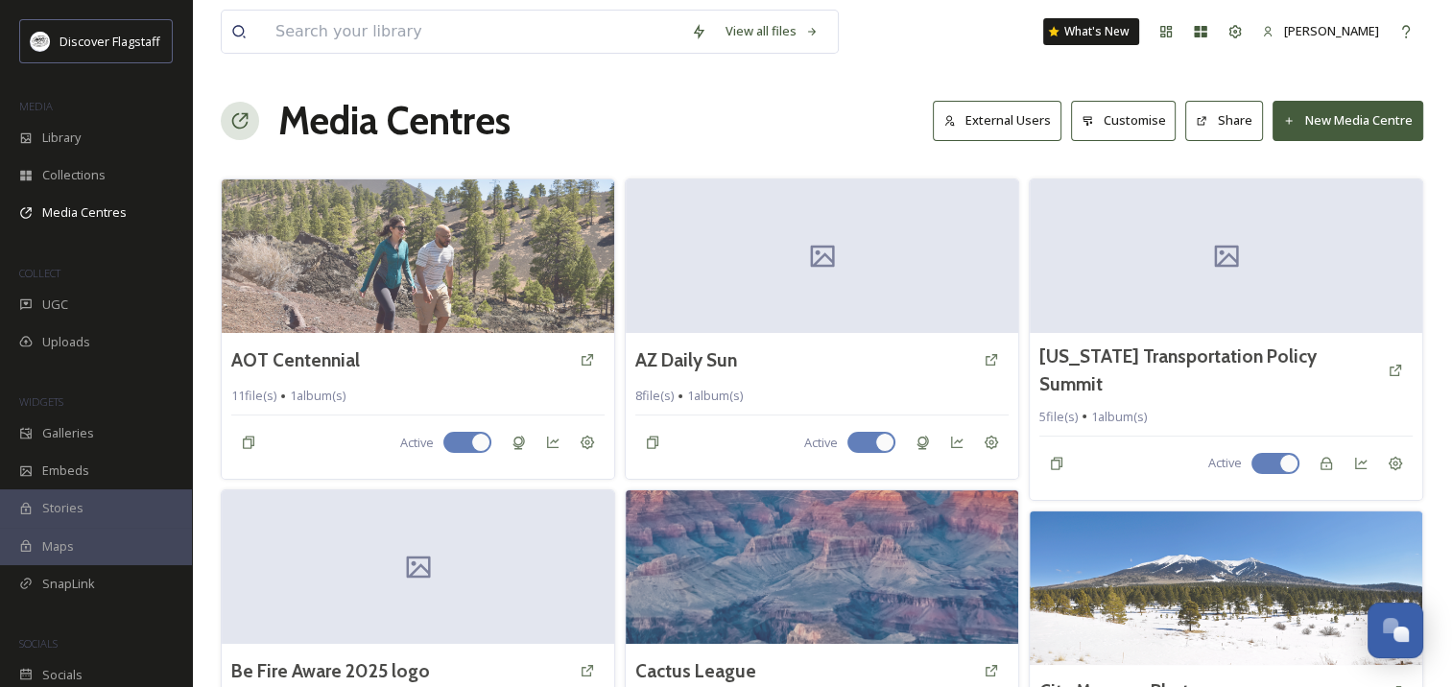
click at [1303, 126] on button "New Media Centre" at bounding box center [1348, 120] width 151 height 39
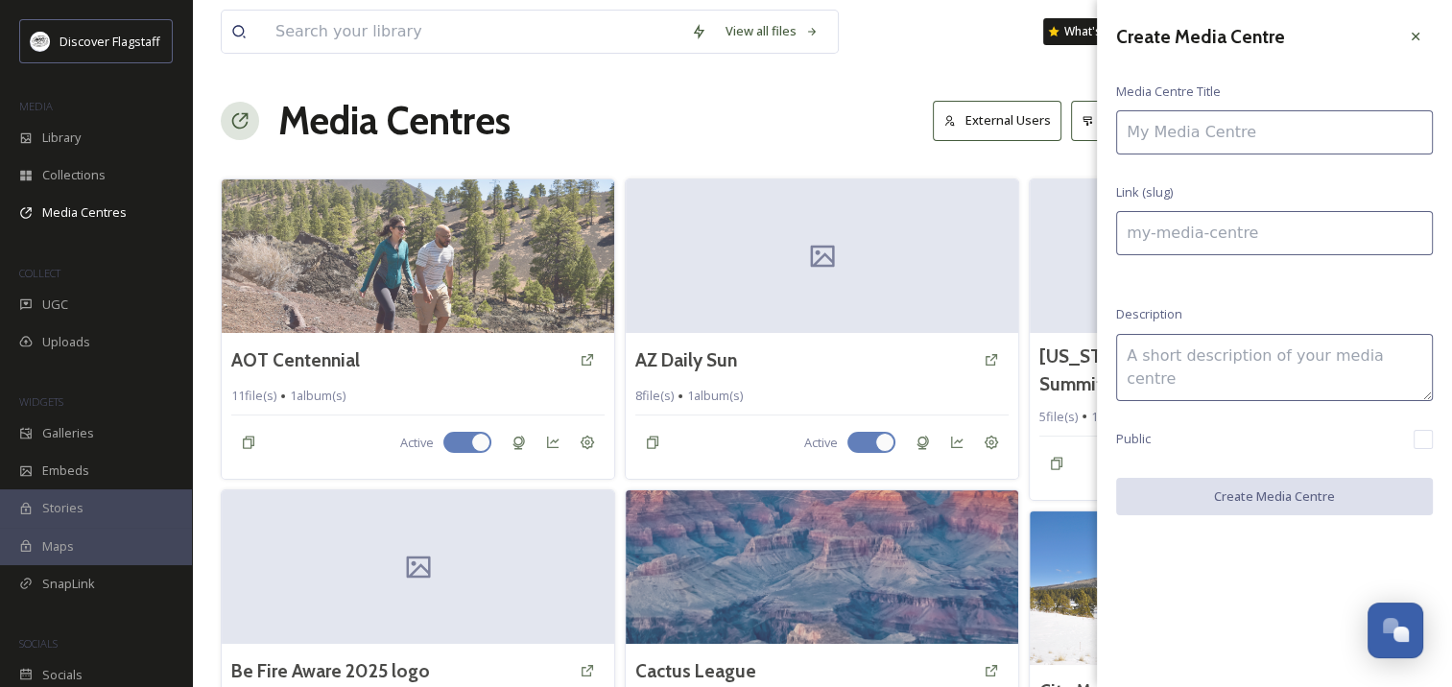
click at [1303, 126] on input at bounding box center [1274, 132] width 317 height 44
type input "n"
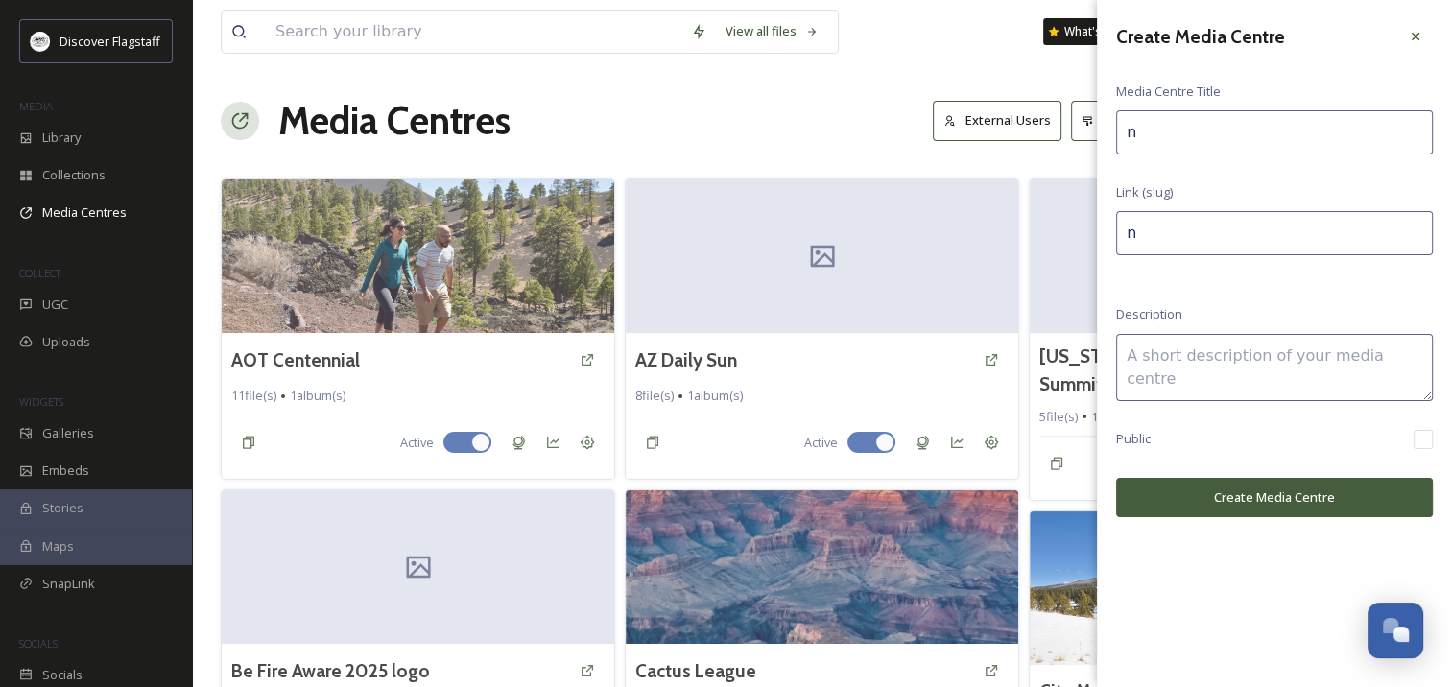
type input "ne"
type input "new"
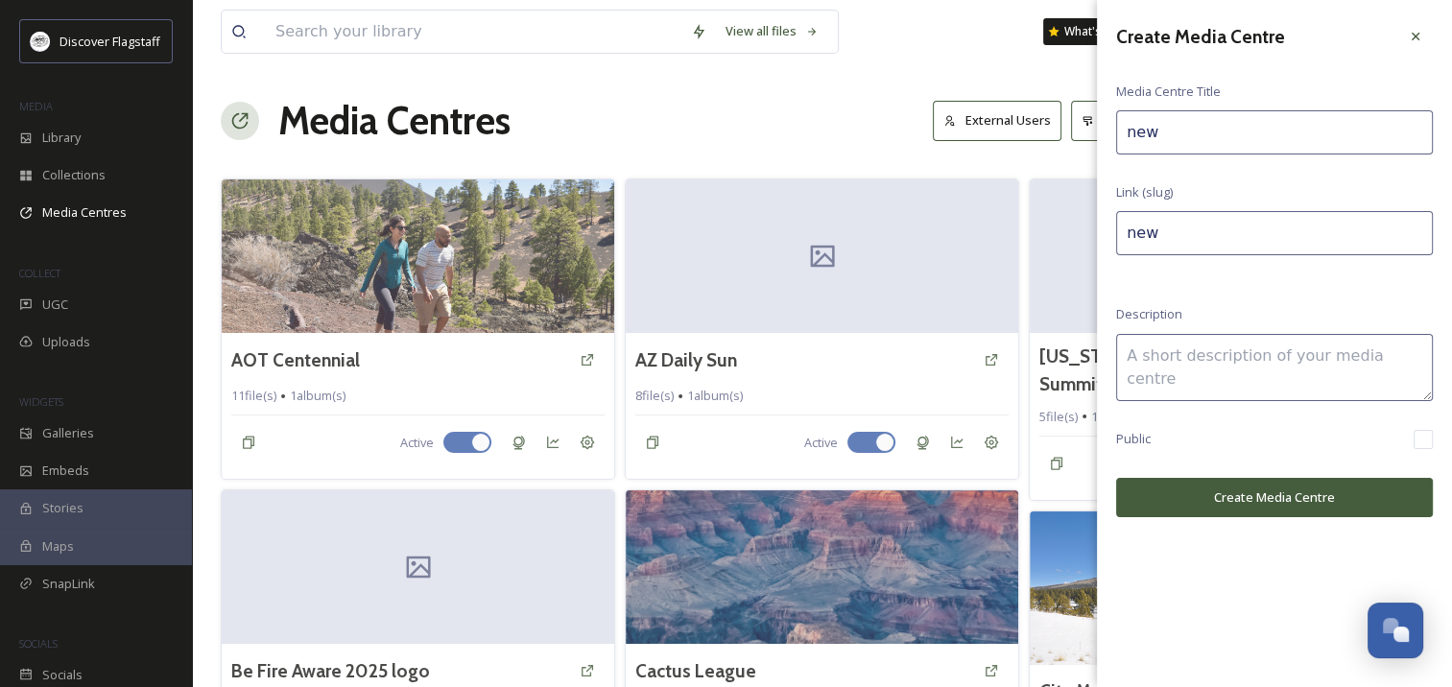
click at [1196, 350] on textarea at bounding box center [1274, 367] width 317 height 67
type textarea "new"
click at [1190, 488] on button "Create Media Centre" at bounding box center [1274, 497] width 317 height 39
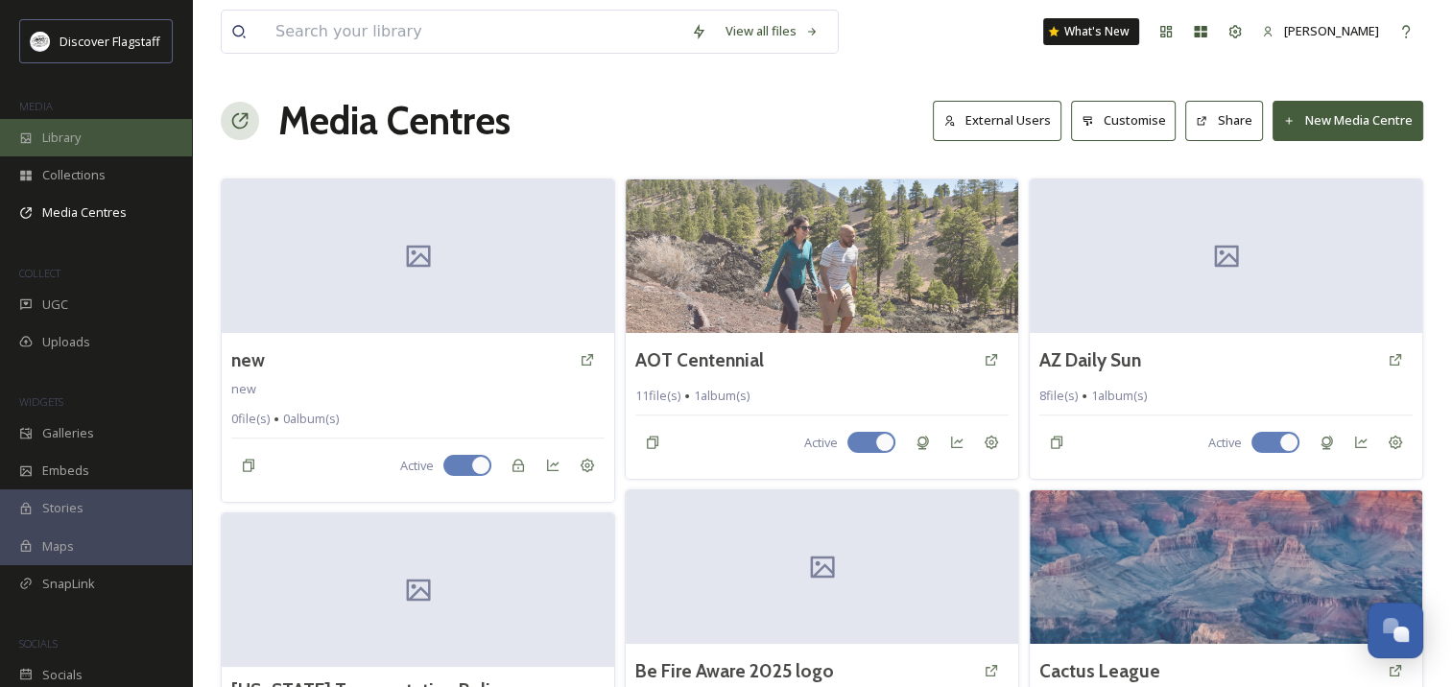
click at [65, 143] on span "Library" at bounding box center [61, 138] width 38 height 18
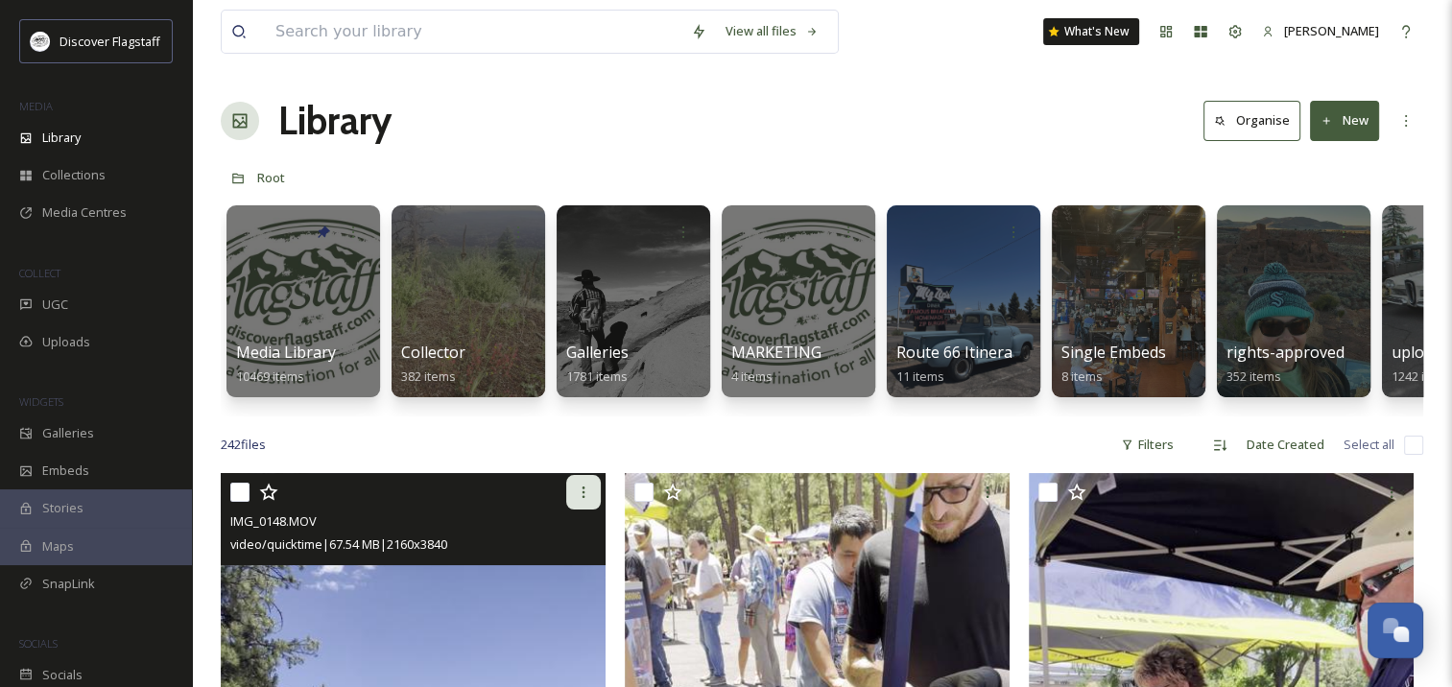
click at [585, 500] on icon at bounding box center [583, 492] width 15 height 15
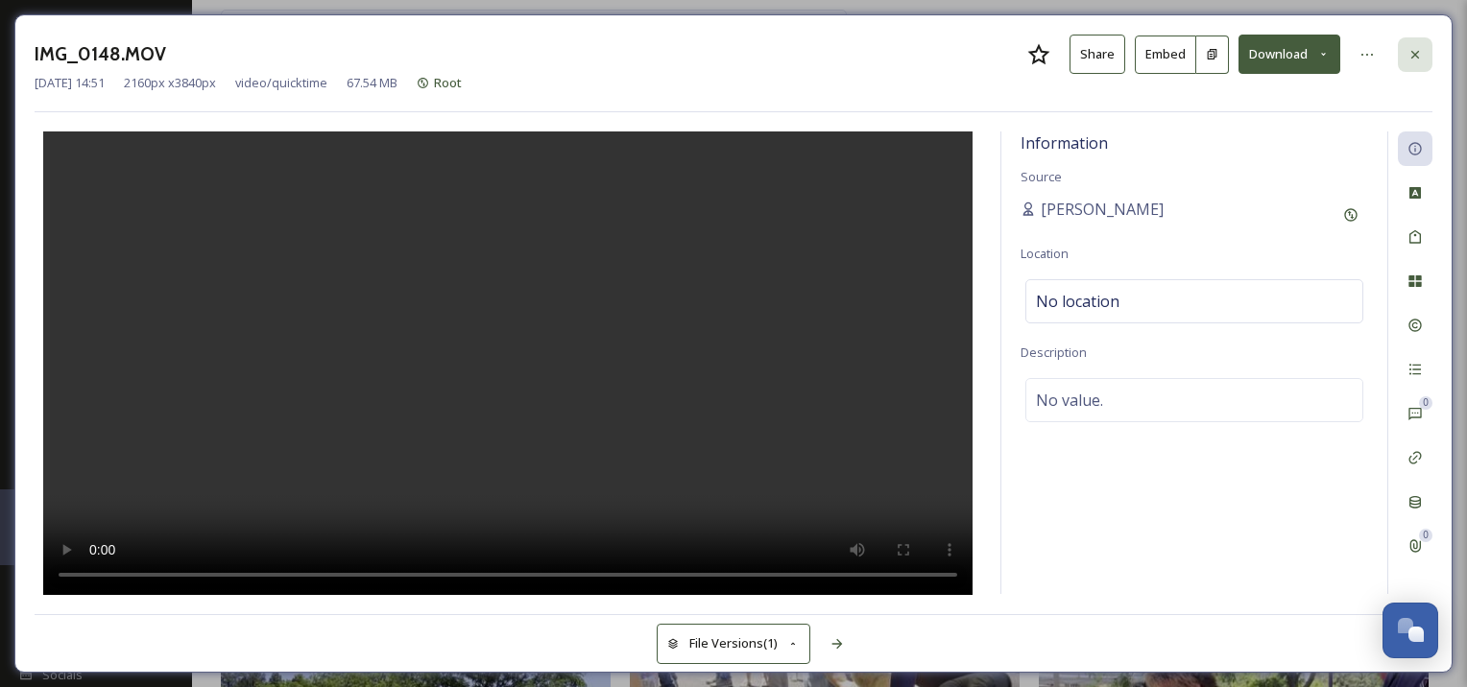
click at [1423, 49] on div at bounding box center [1415, 54] width 35 height 35
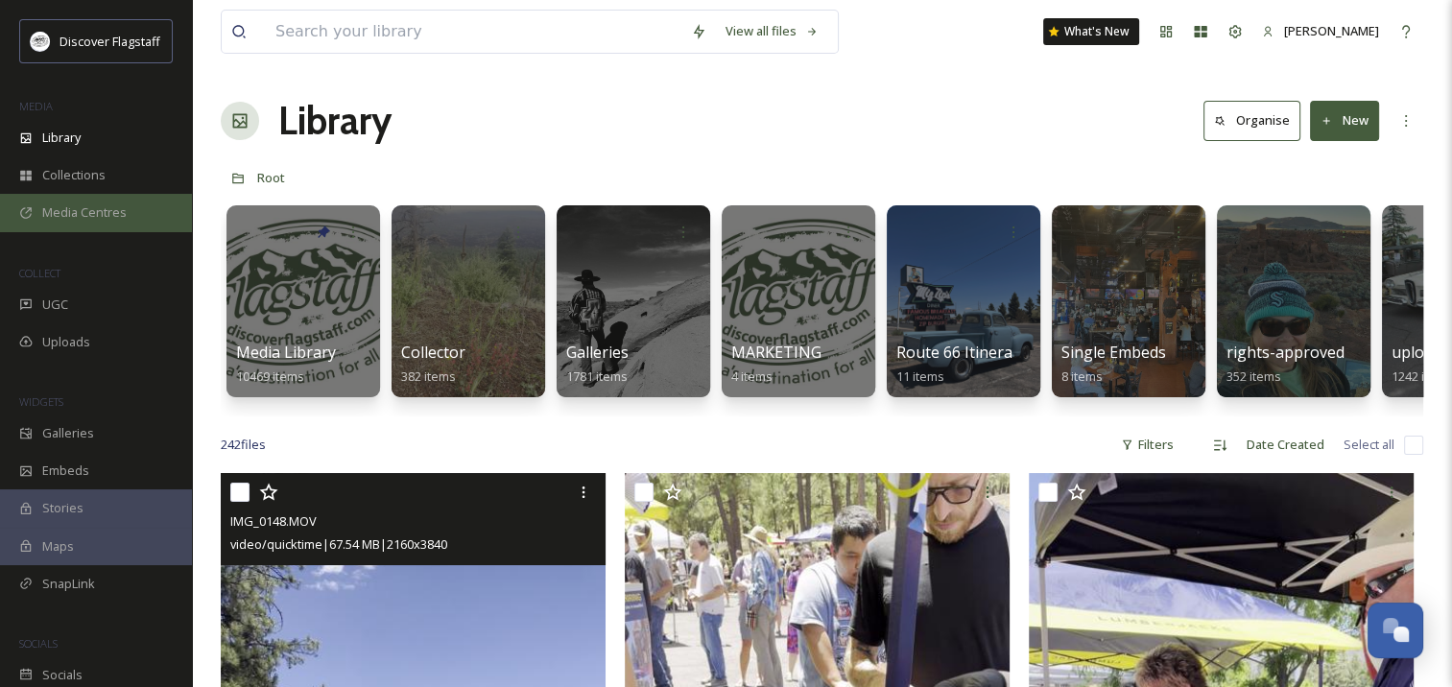
click at [83, 219] on span "Media Centres" at bounding box center [84, 213] width 84 height 18
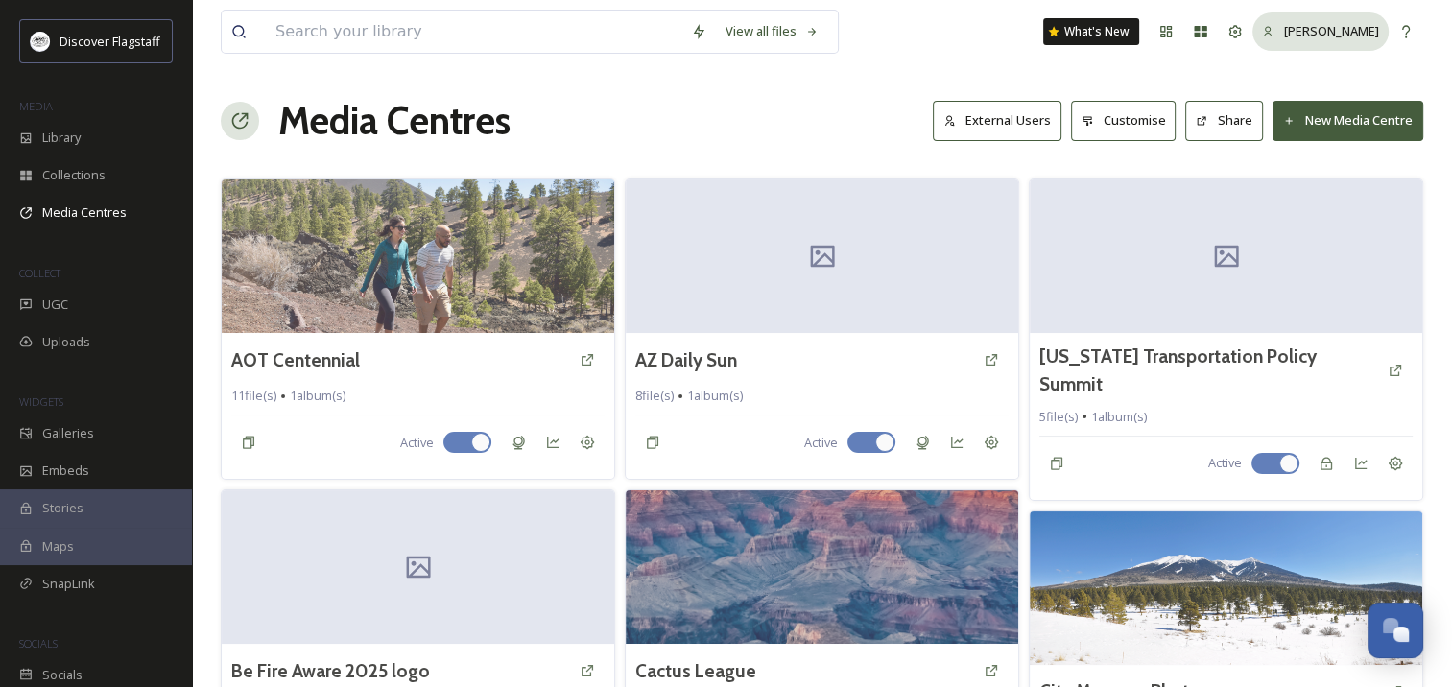
click at [1327, 27] on span "[PERSON_NAME]" at bounding box center [1331, 30] width 95 height 17
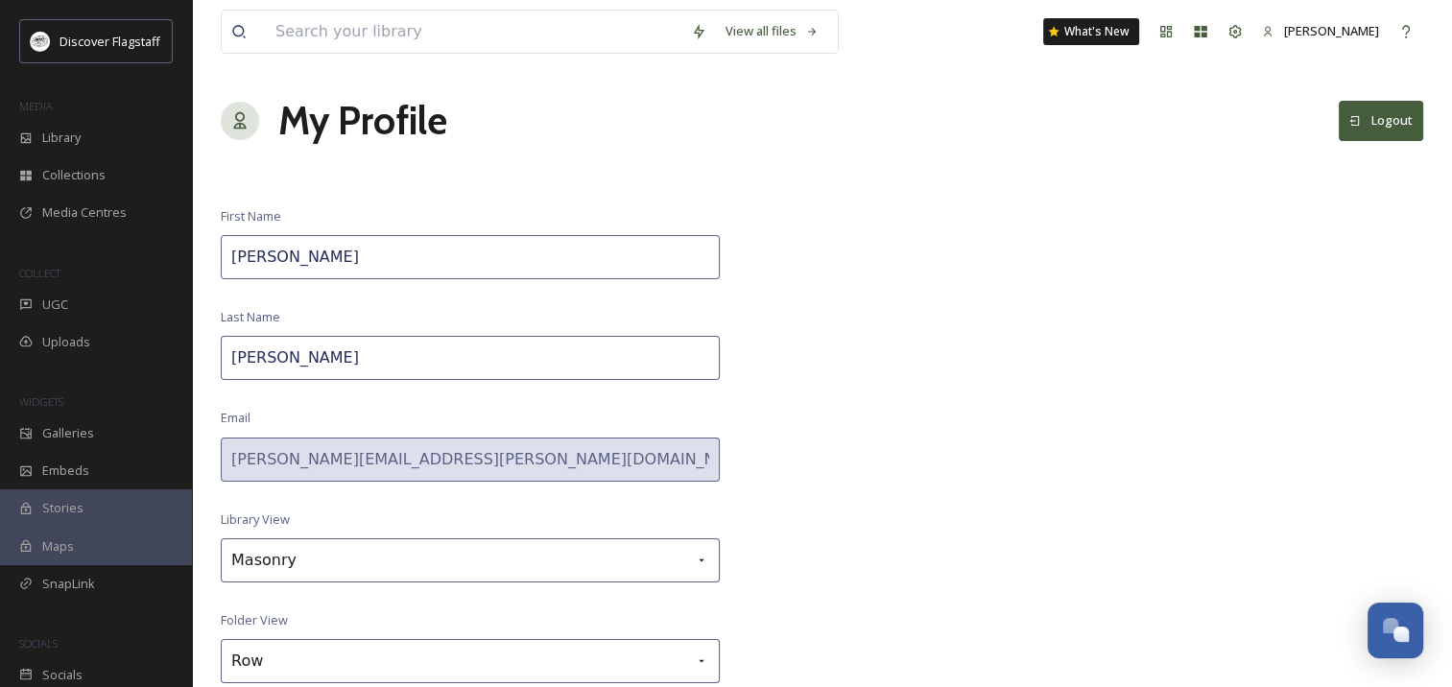
scroll to position [61, 0]
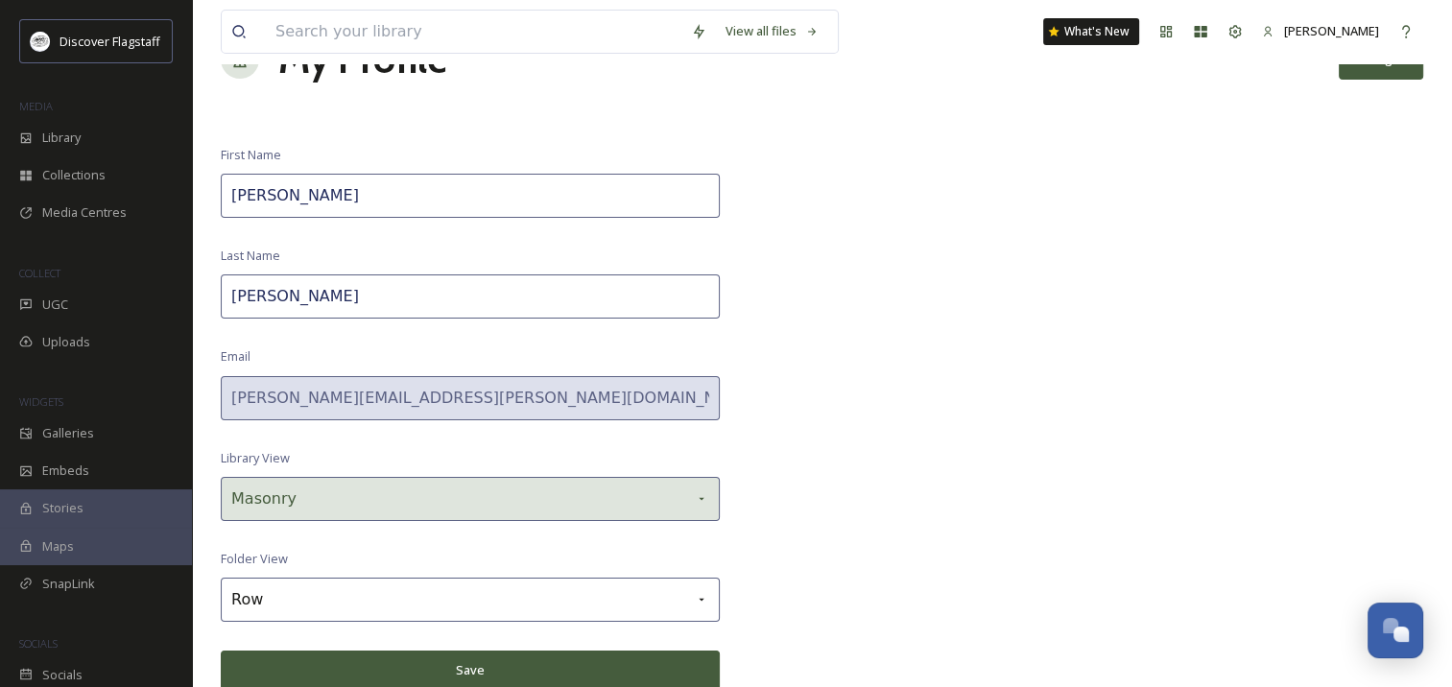
click at [660, 498] on div "Masonry" at bounding box center [470, 499] width 499 height 44
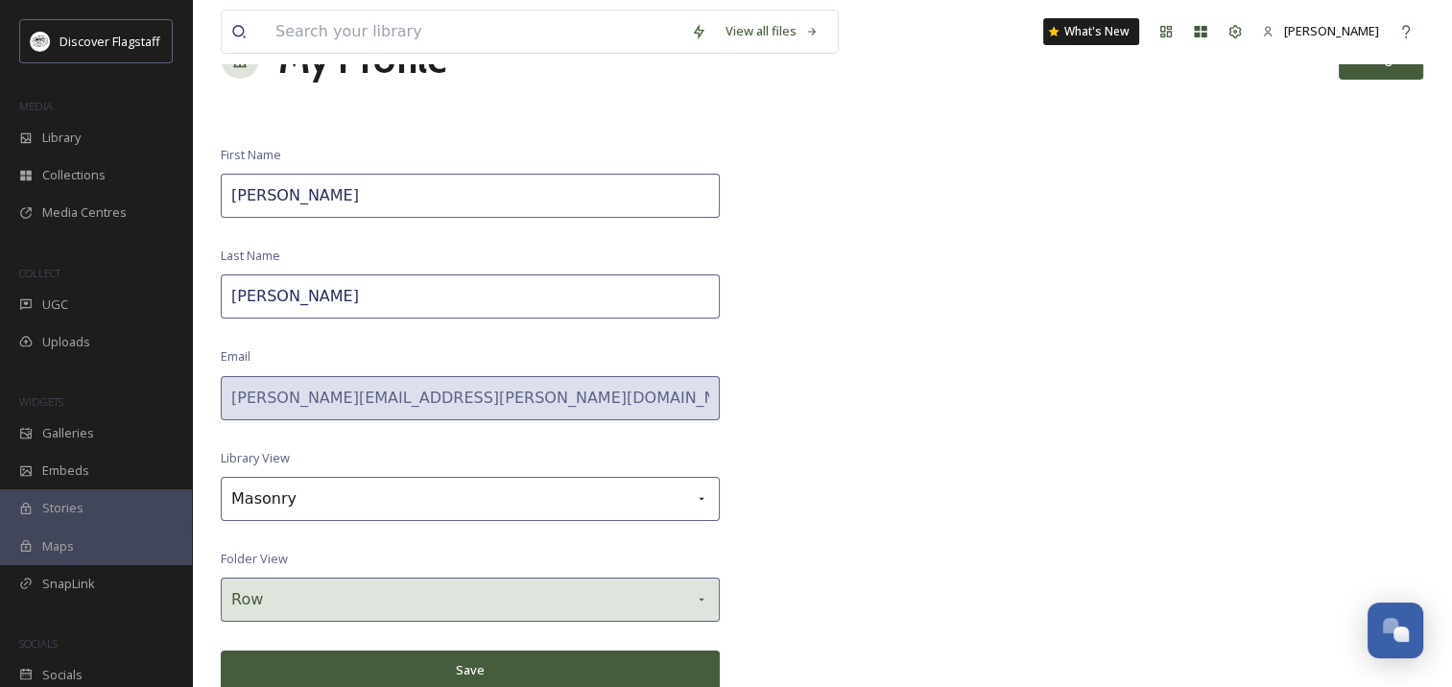
click at [688, 587] on div "Row" at bounding box center [470, 600] width 499 height 44
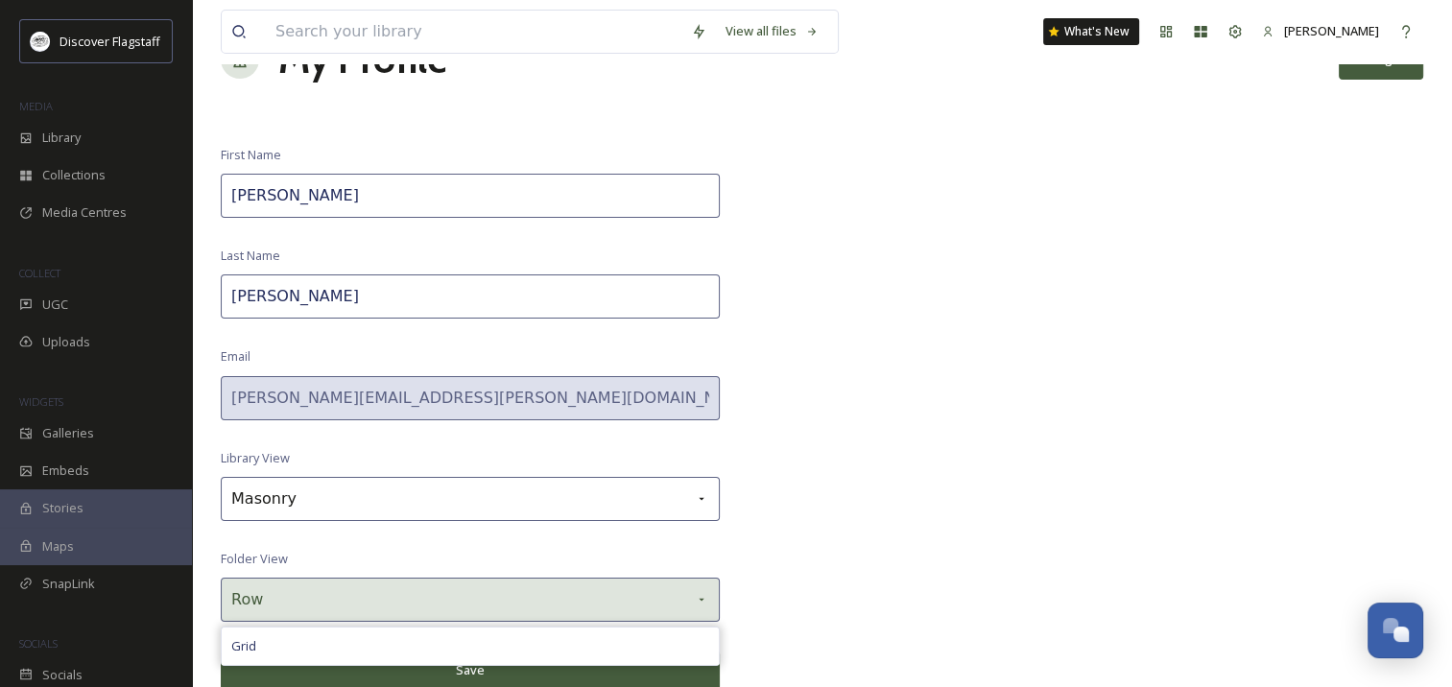
click at [688, 587] on div "Row" at bounding box center [470, 600] width 499 height 44
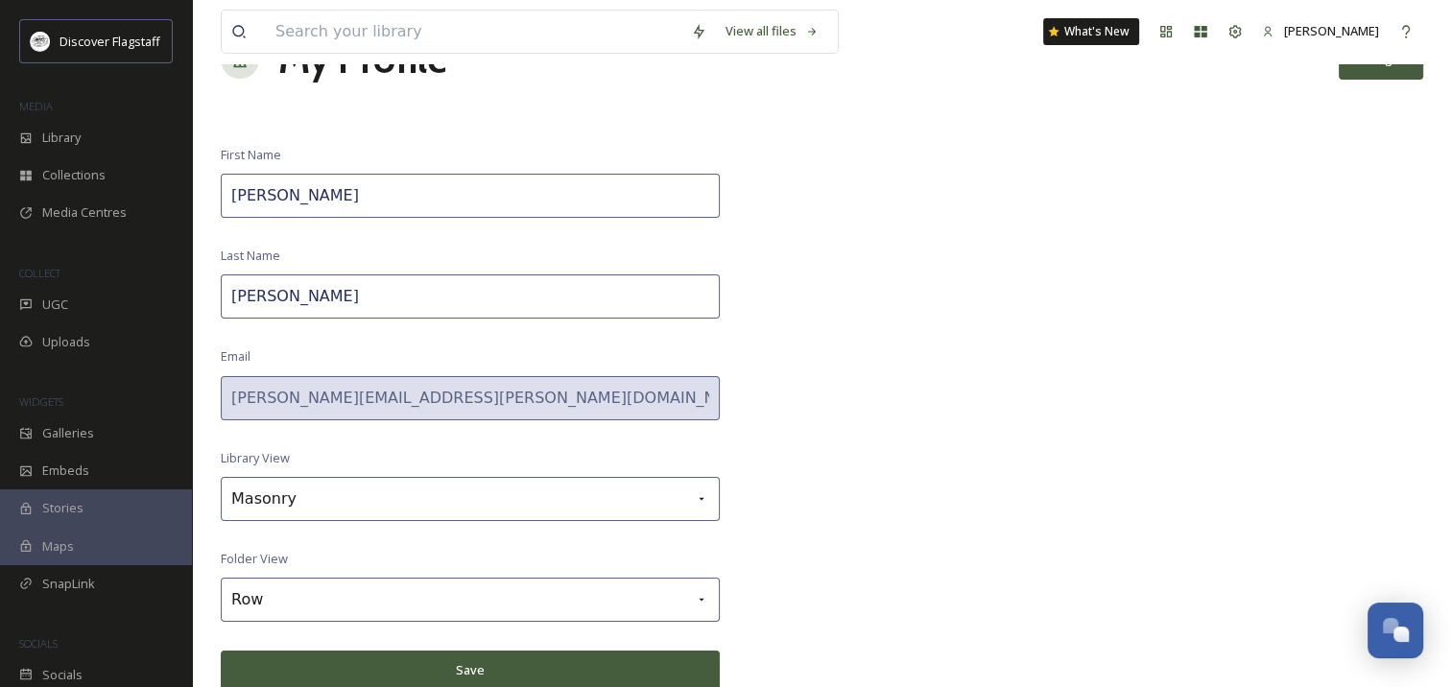
scroll to position [0, 0]
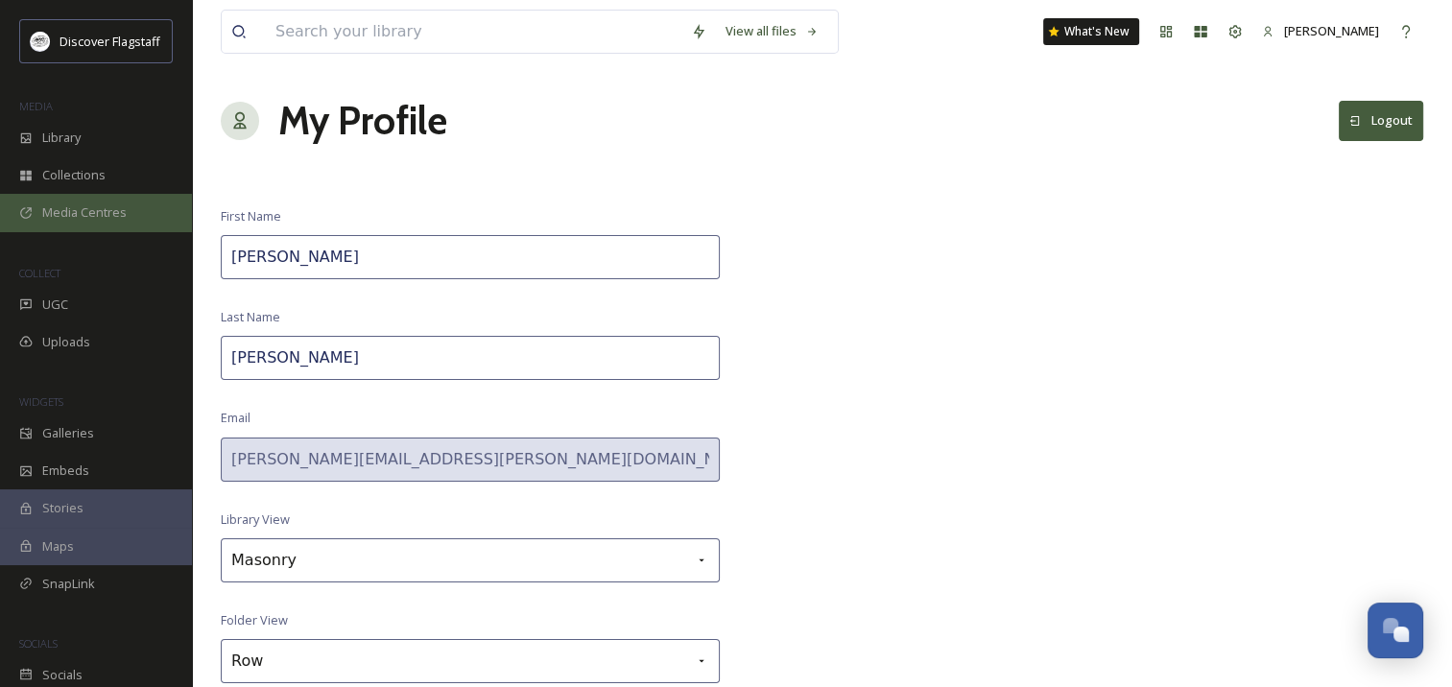
click at [81, 205] on span "Media Centres" at bounding box center [84, 213] width 84 height 18
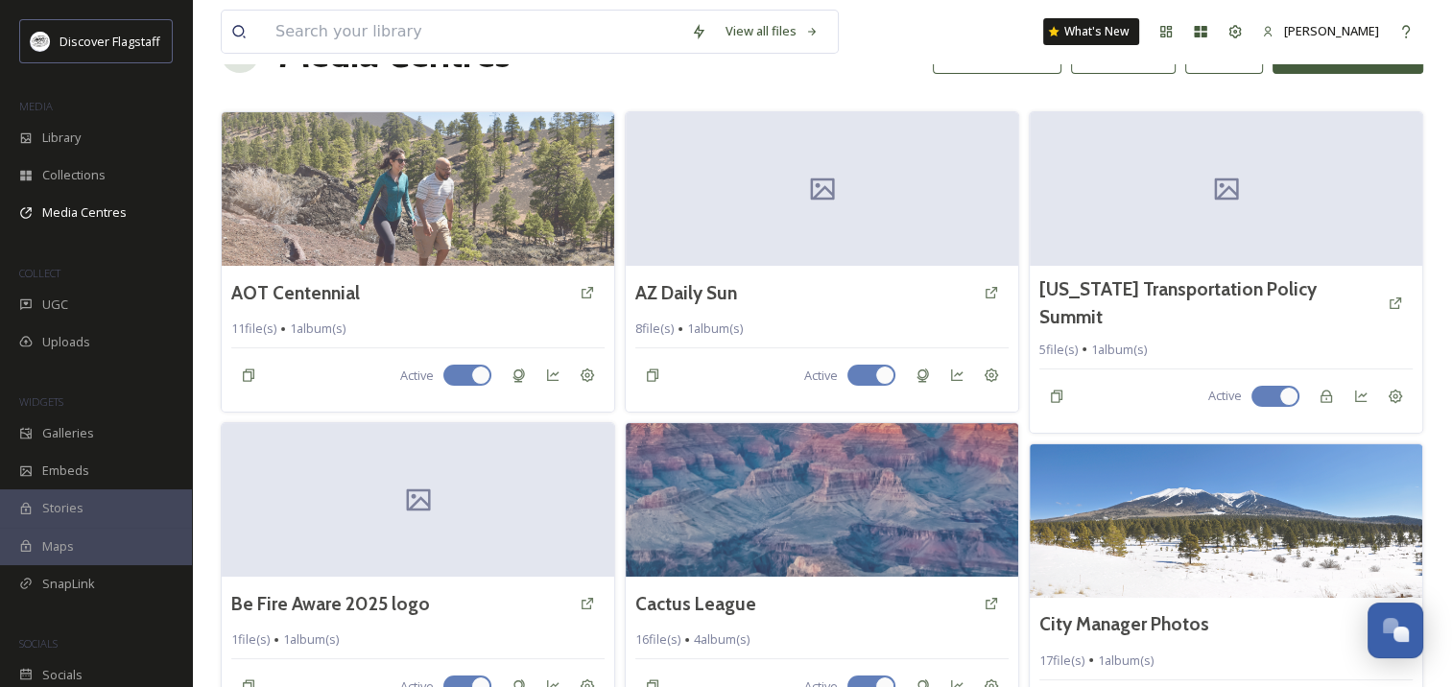
scroll to position [69, 0]
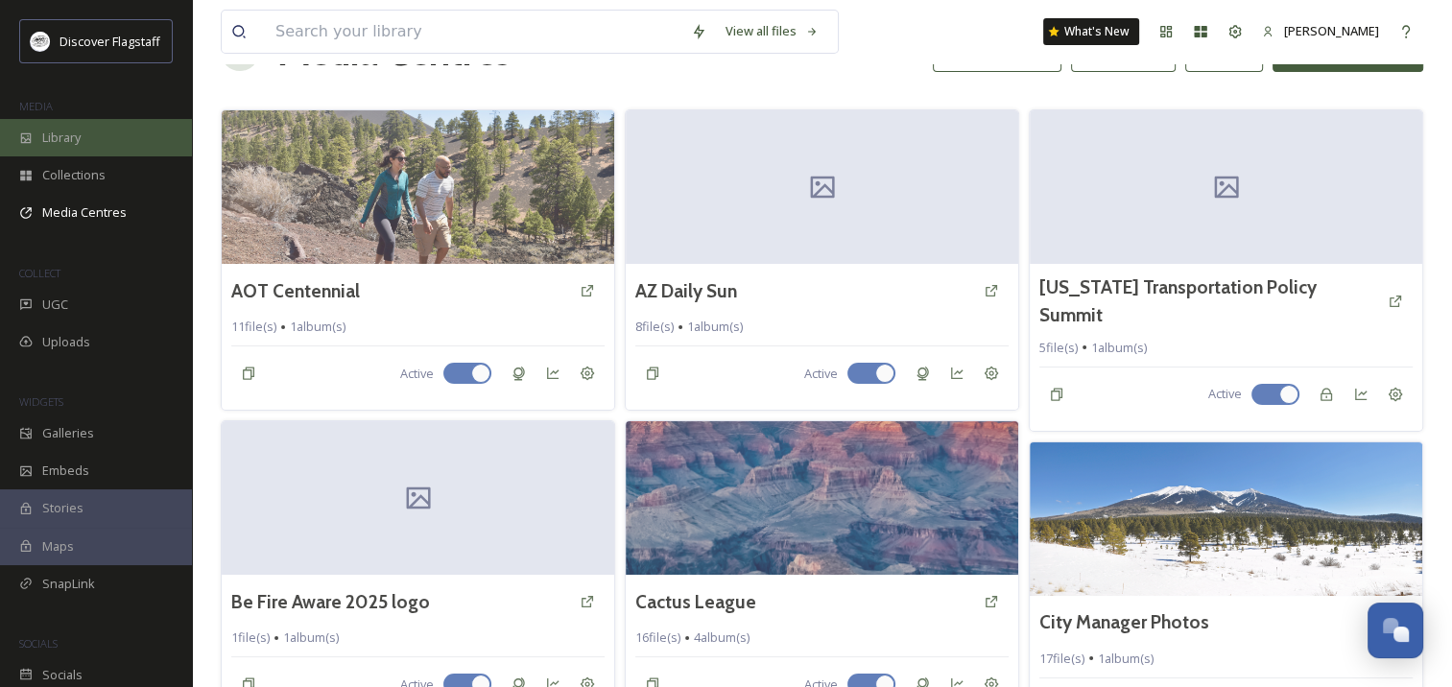
click at [83, 142] on div "Library" at bounding box center [96, 137] width 192 height 37
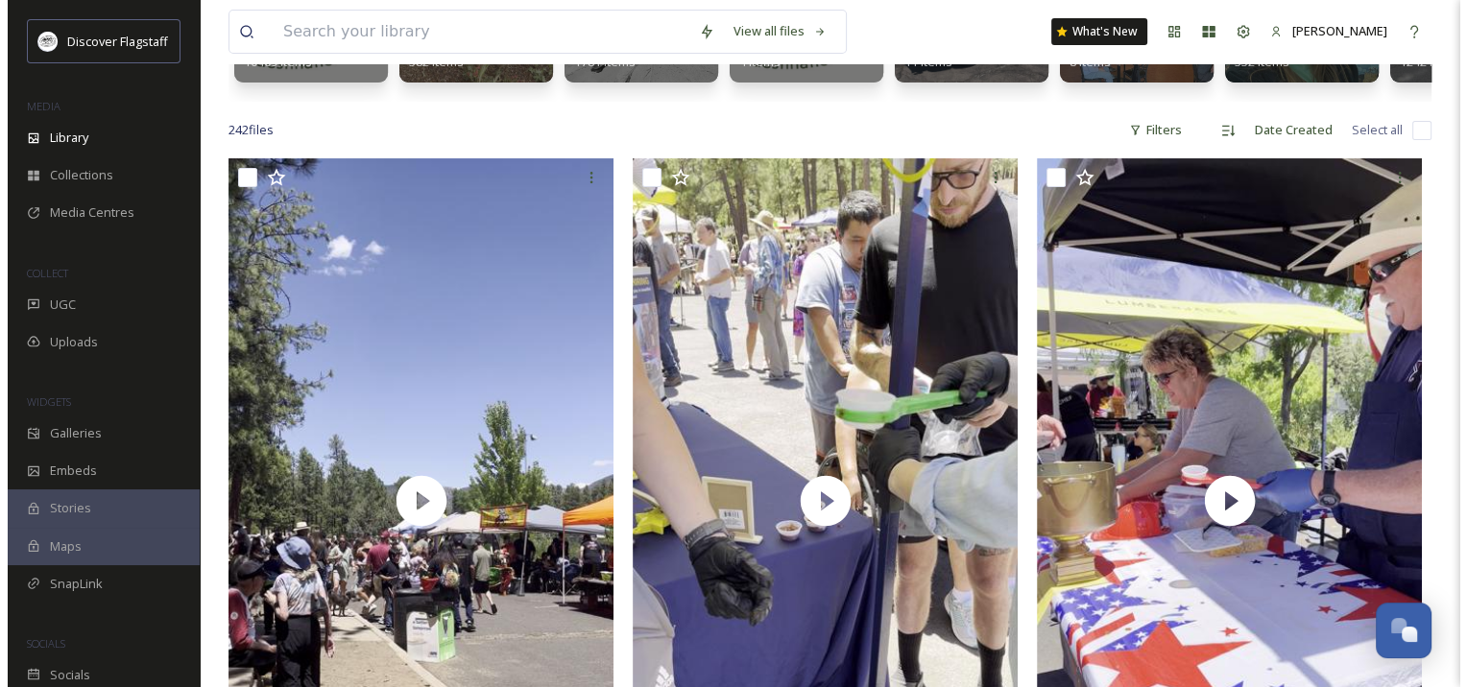
scroll to position [308, 0]
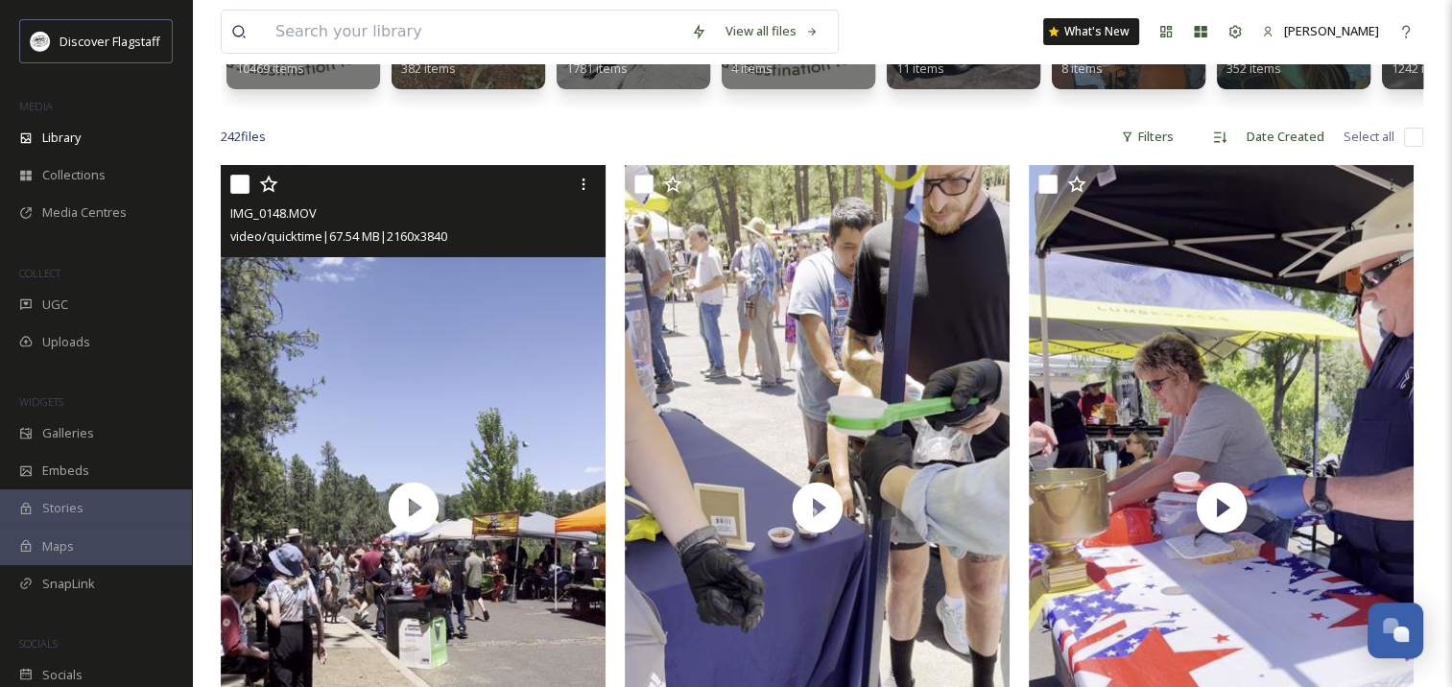
click at [238, 194] on input "checkbox" at bounding box center [239, 184] width 19 height 19
checkbox input "true"
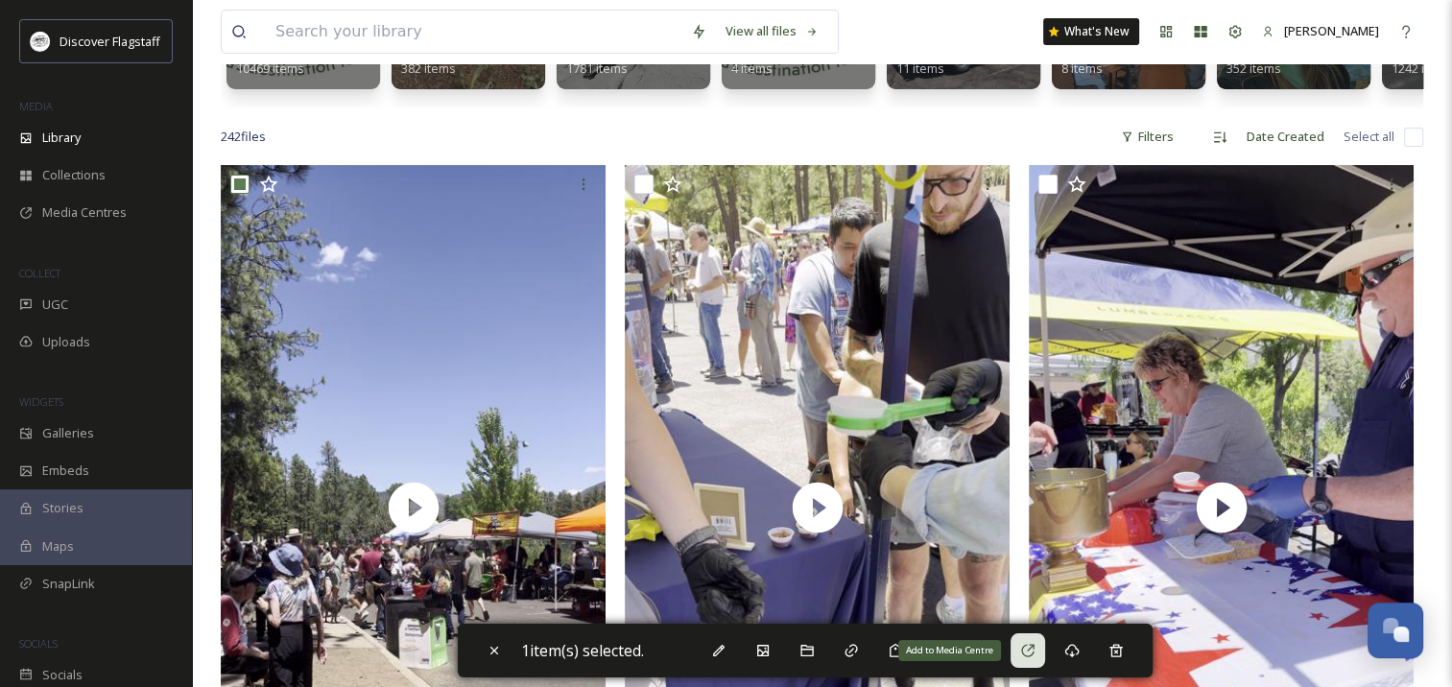
click at [1037, 641] on div "Add to Media Centre" at bounding box center [1028, 651] width 35 height 35
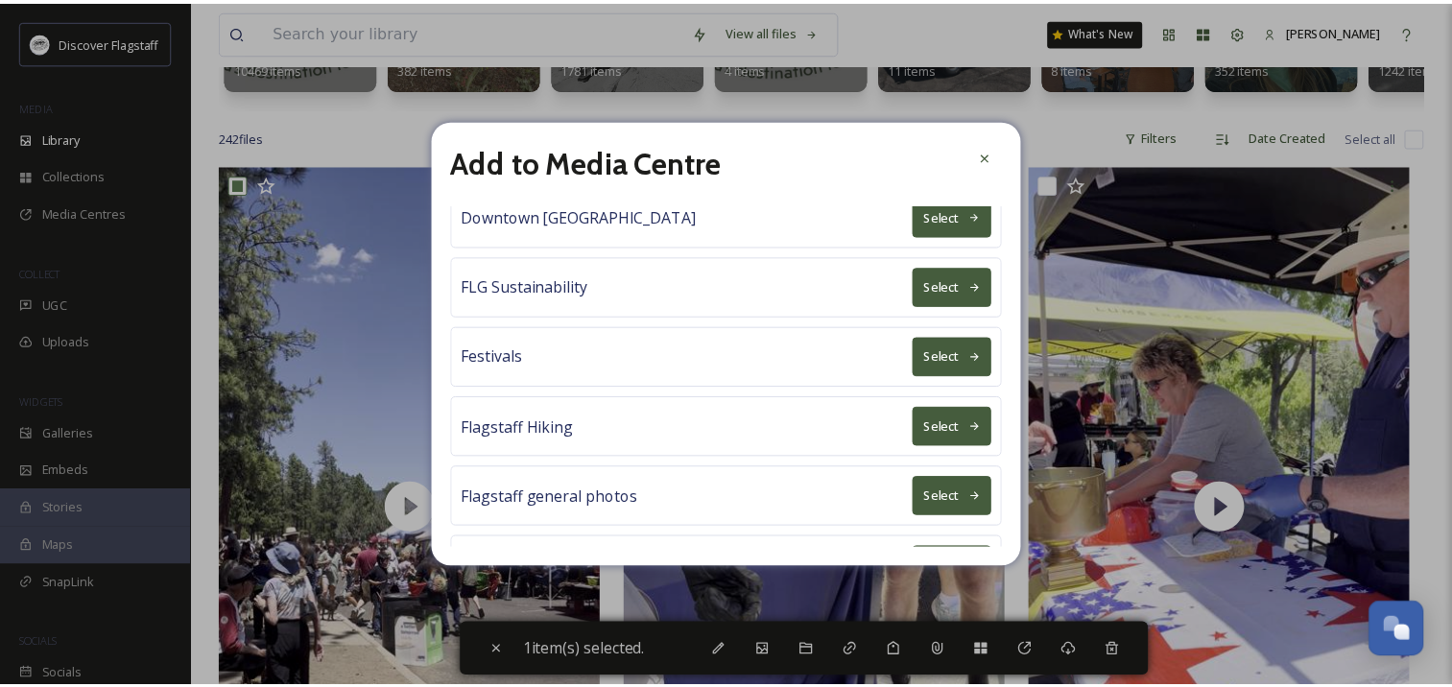
scroll to position [0, 0]
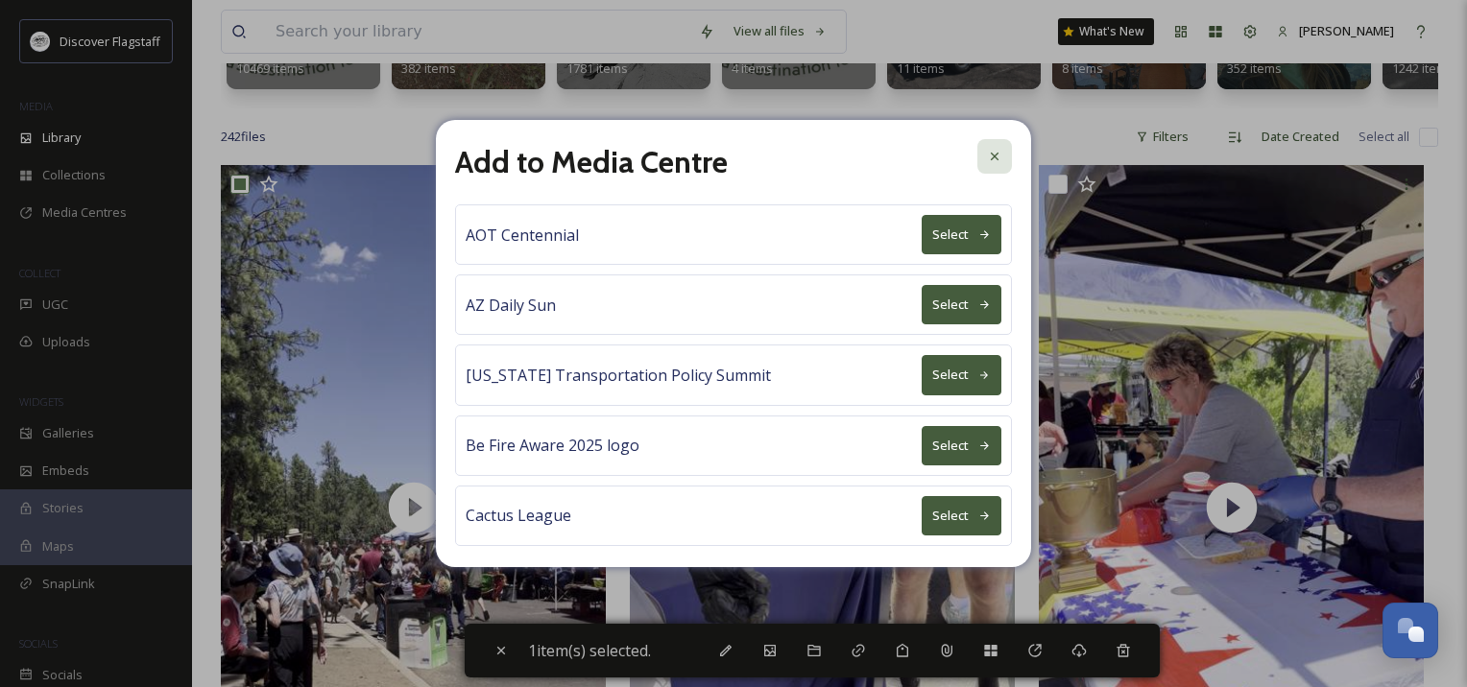
click at [997, 166] on div at bounding box center [994, 156] width 35 height 35
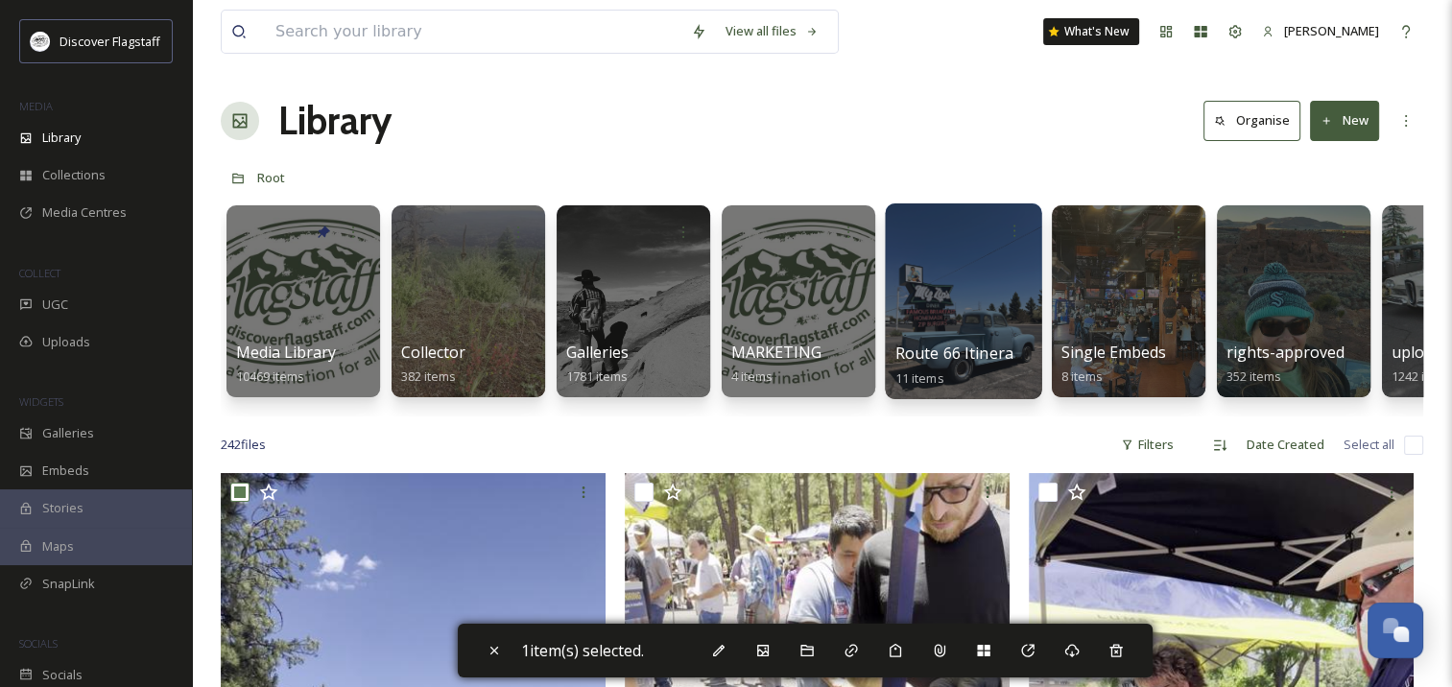
click at [931, 281] on div at bounding box center [963, 302] width 156 height 196
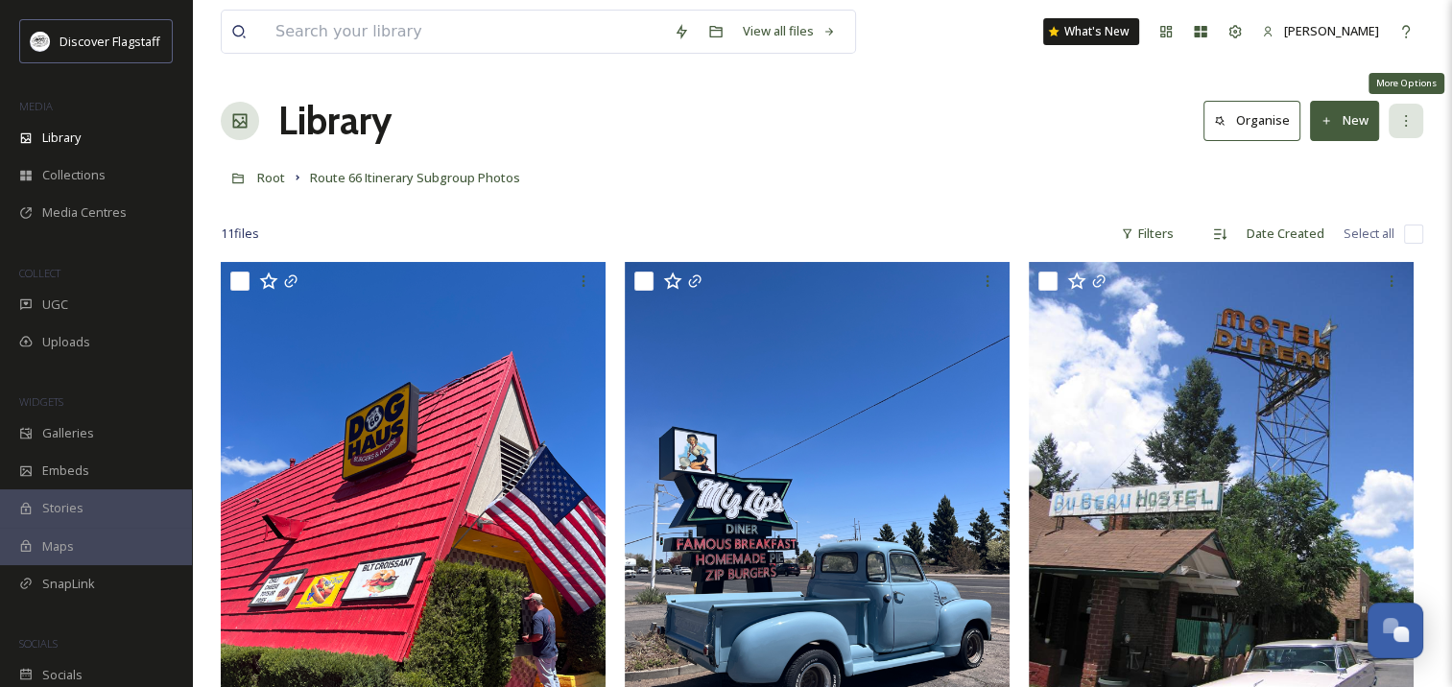
click at [1409, 115] on icon at bounding box center [1406, 120] width 15 height 15
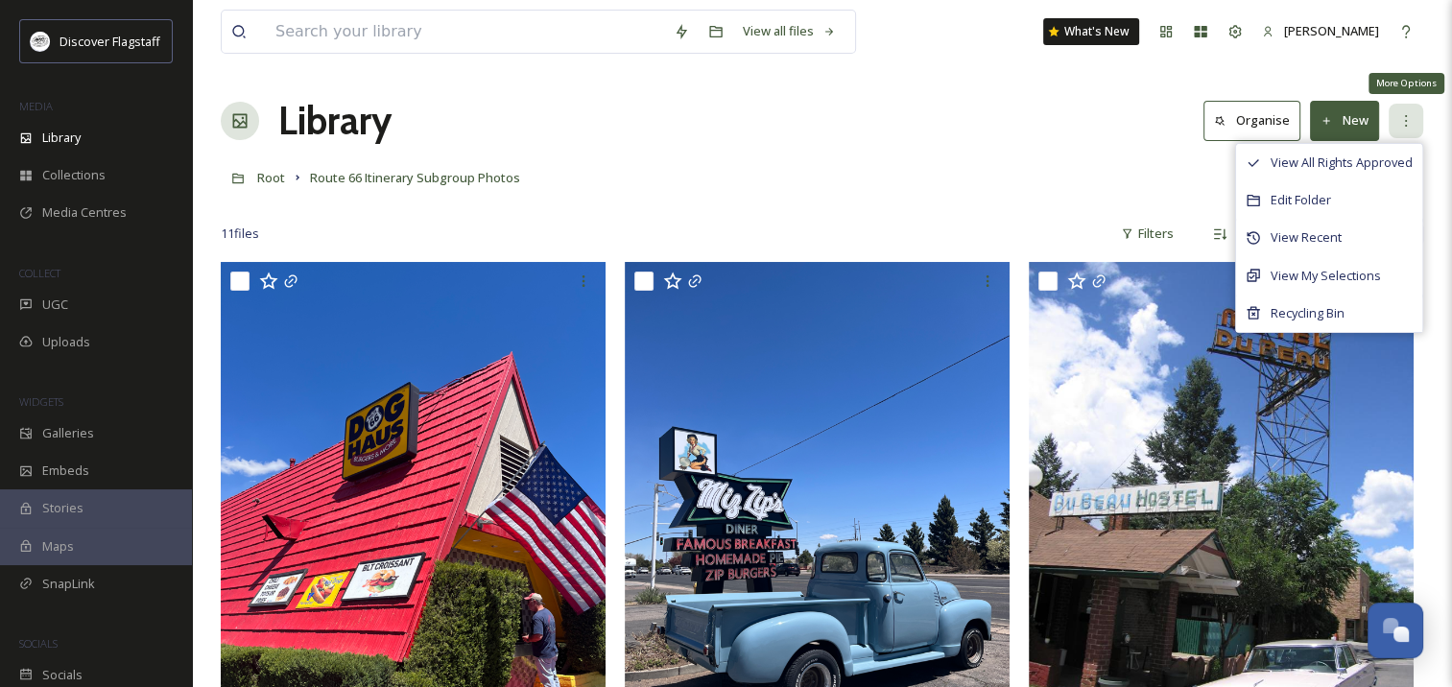
click at [1409, 115] on icon at bounding box center [1406, 120] width 15 height 15
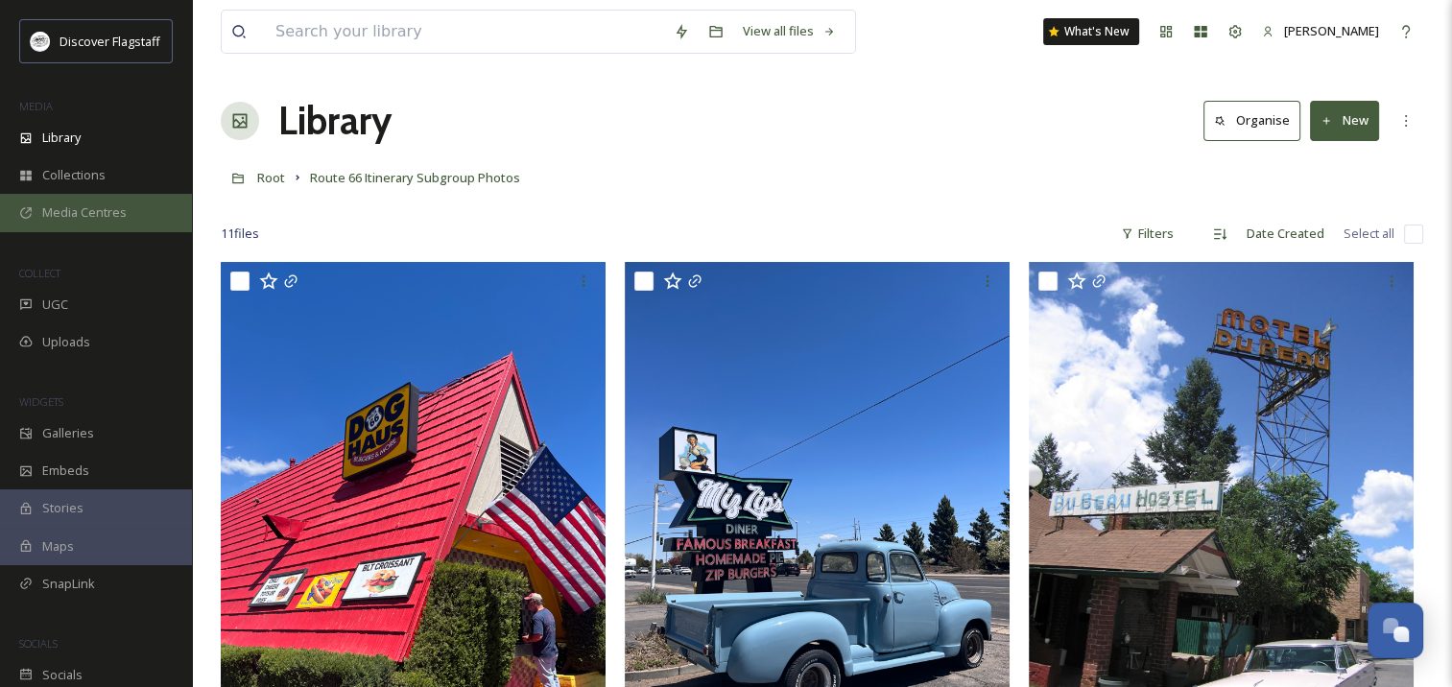
click at [109, 217] on span "Media Centres" at bounding box center [84, 213] width 84 height 18
